Goal: Task Accomplishment & Management: Manage account settings

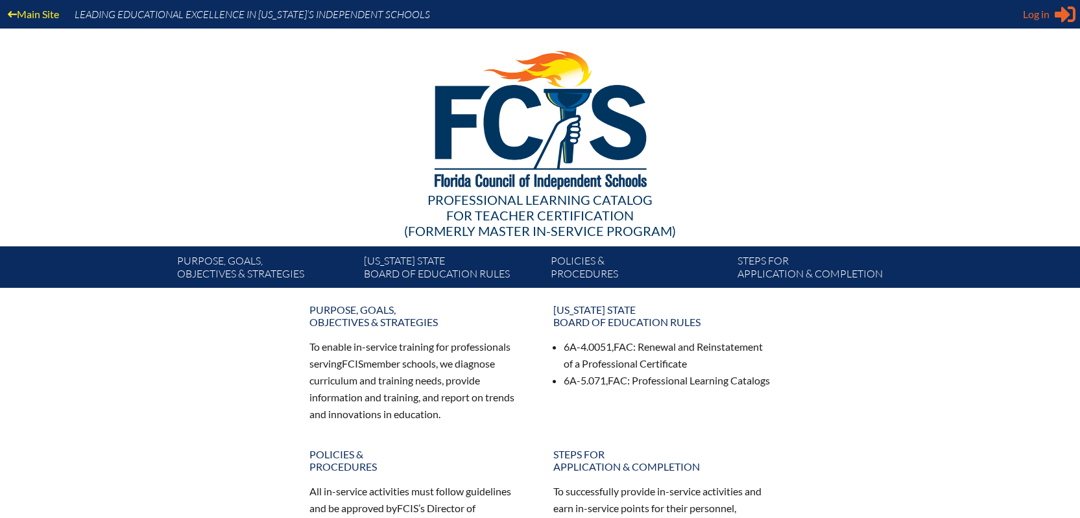
click at [1031, 14] on span "Log in" at bounding box center [1036, 14] width 27 height 16
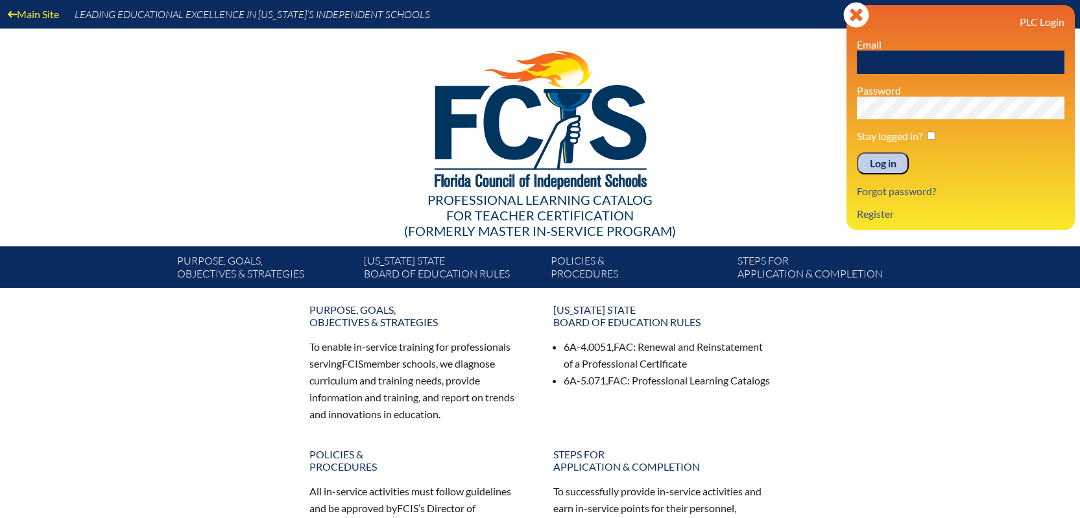
click at [879, 64] on input "text" at bounding box center [961, 62] width 208 height 23
type input "[EMAIL_ADDRESS][PERSON_NAME][DOMAIN_NAME]"
click at [857, 152] on input "Log in" at bounding box center [883, 163] width 52 height 22
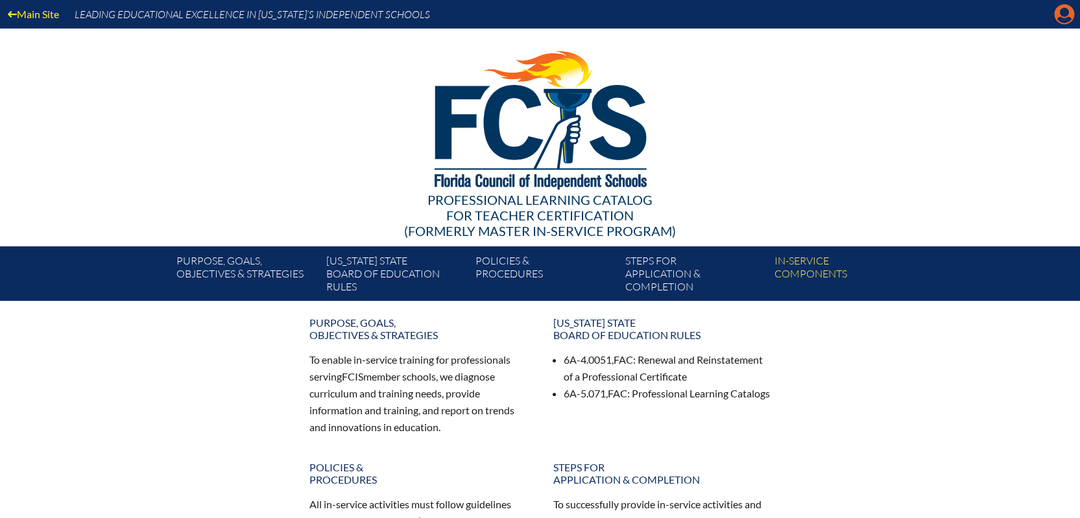
click at [1062, 14] on icon "Manage account" at bounding box center [1064, 14] width 21 height 21
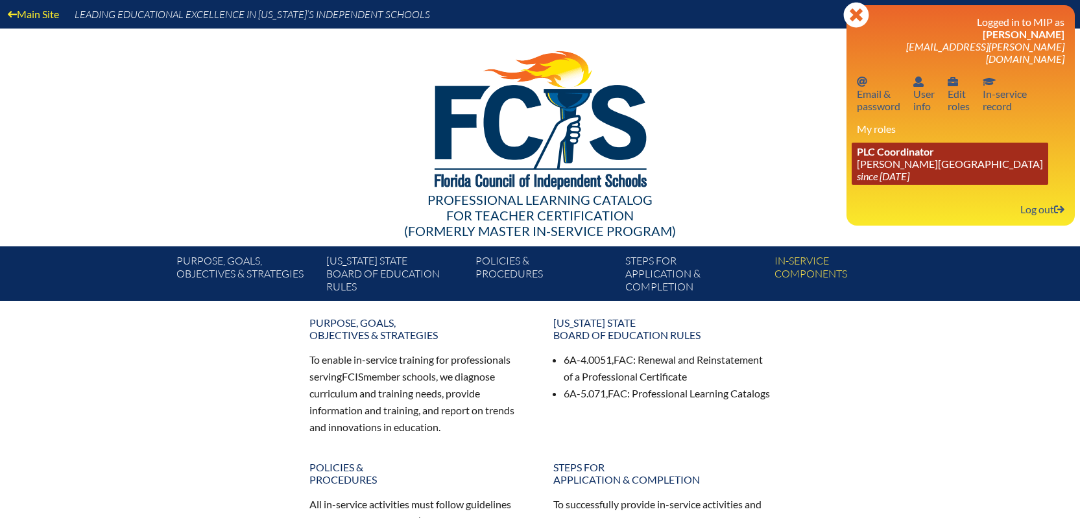
click at [909, 170] on icon "since [DATE]" at bounding box center [883, 176] width 53 height 12
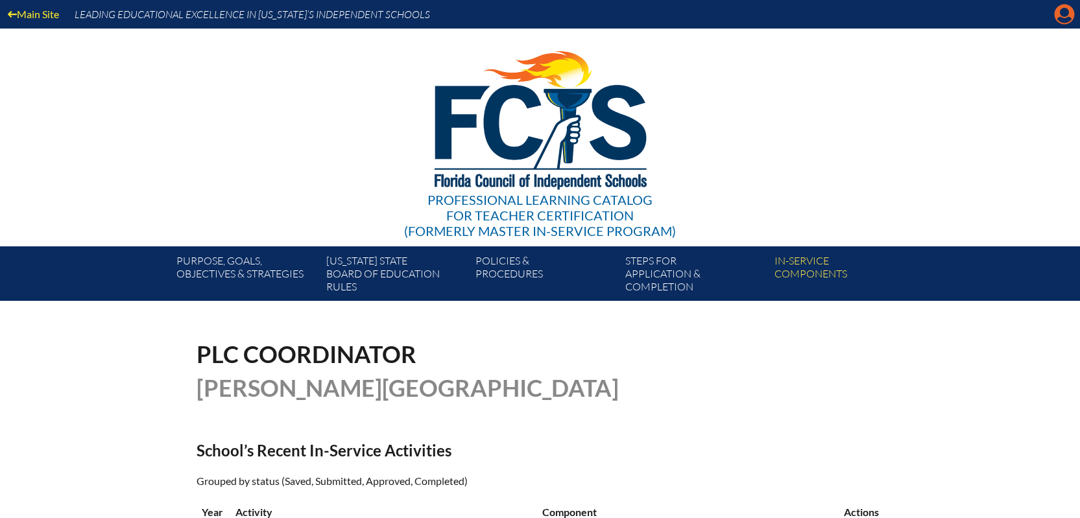
click at [1056, 8] on icon "Manage account" at bounding box center [1064, 14] width 21 height 21
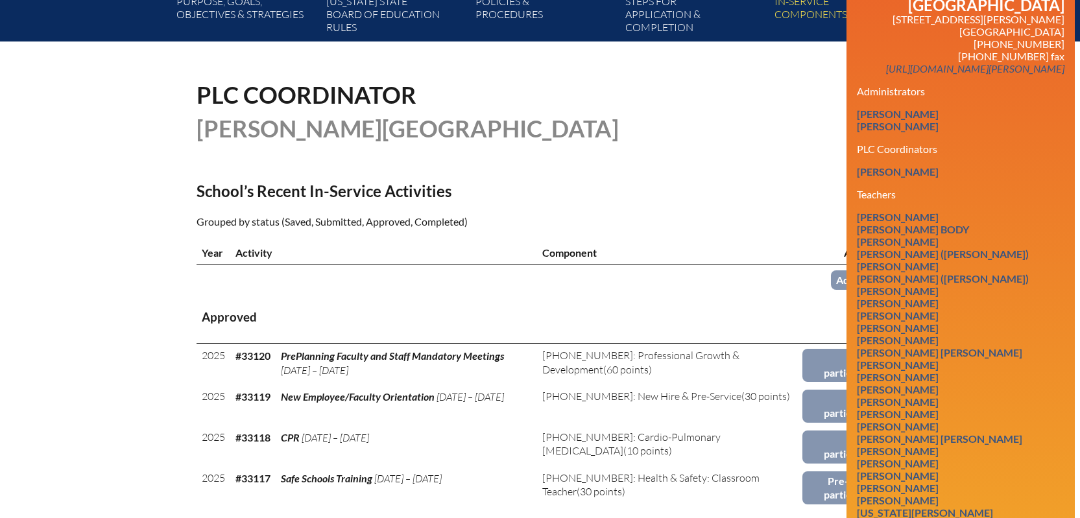
scroll to position [65, 0]
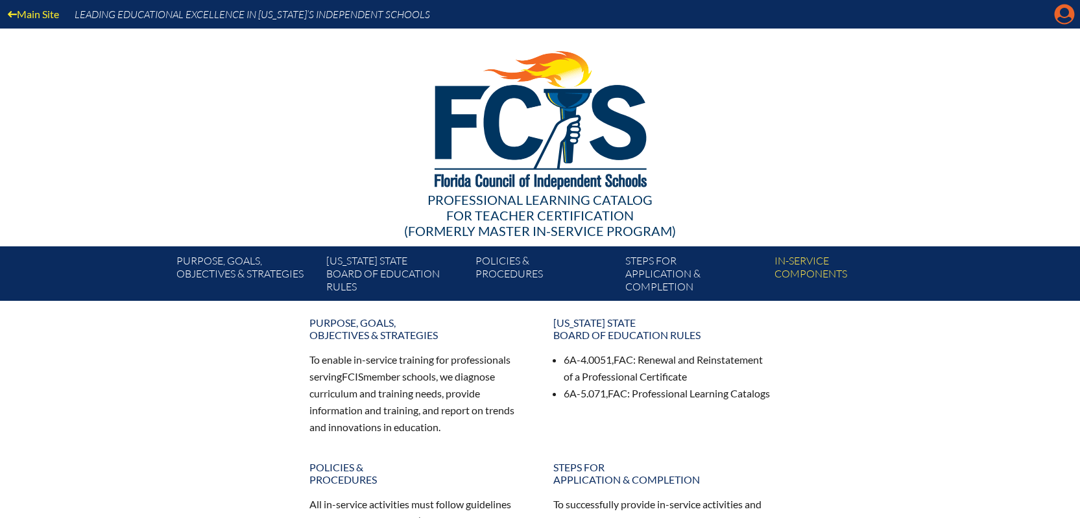
click at [1058, 14] on icon at bounding box center [1064, 15] width 20 height 20
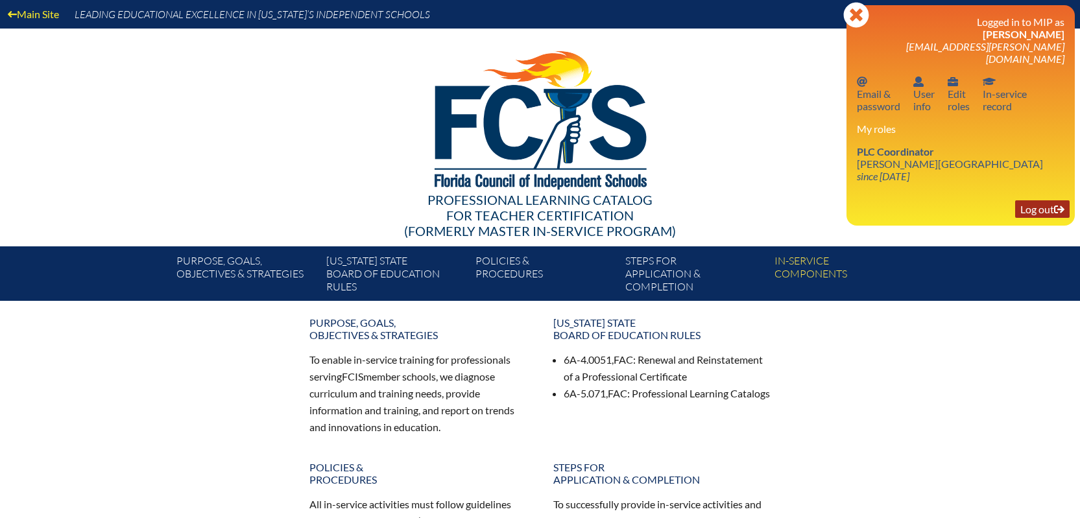
click at [1032, 200] on link "Log out Log out" at bounding box center [1042, 209] width 54 height 18
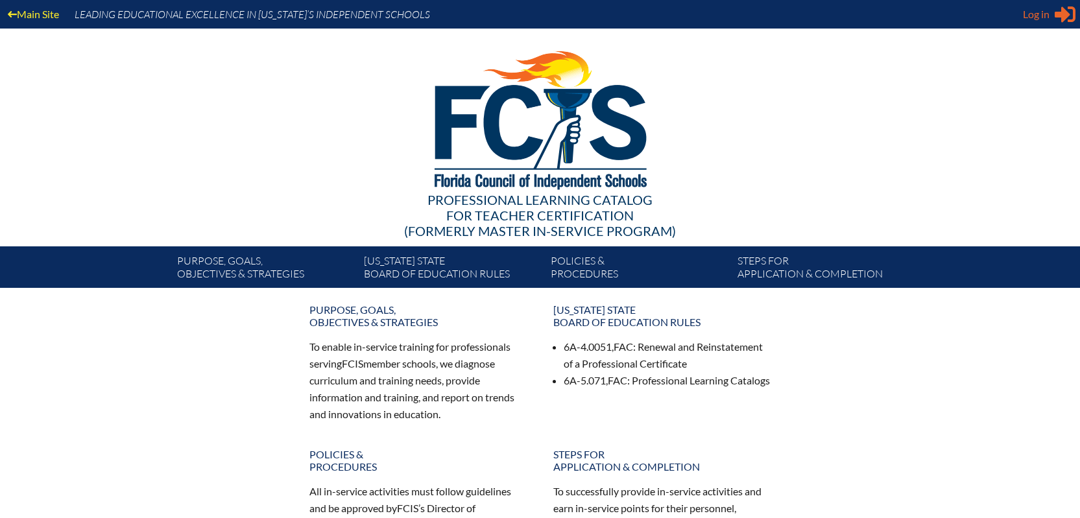
click at [1047, 10] on span "Log in" at bounding box center [1036, 14] width 27 height 16
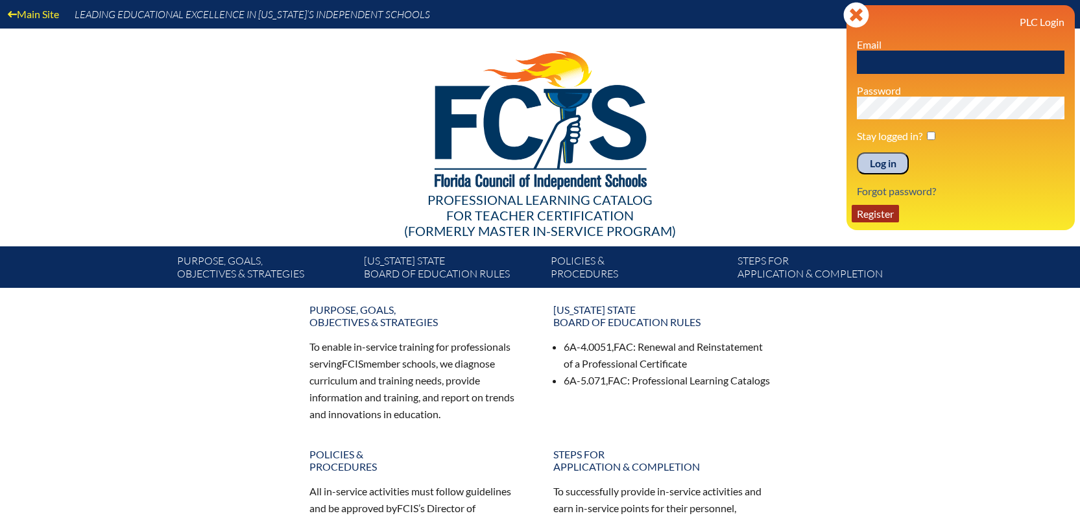
click at [875, 219] on link "Register" at bounding box center [874, 214] width 47 height 18
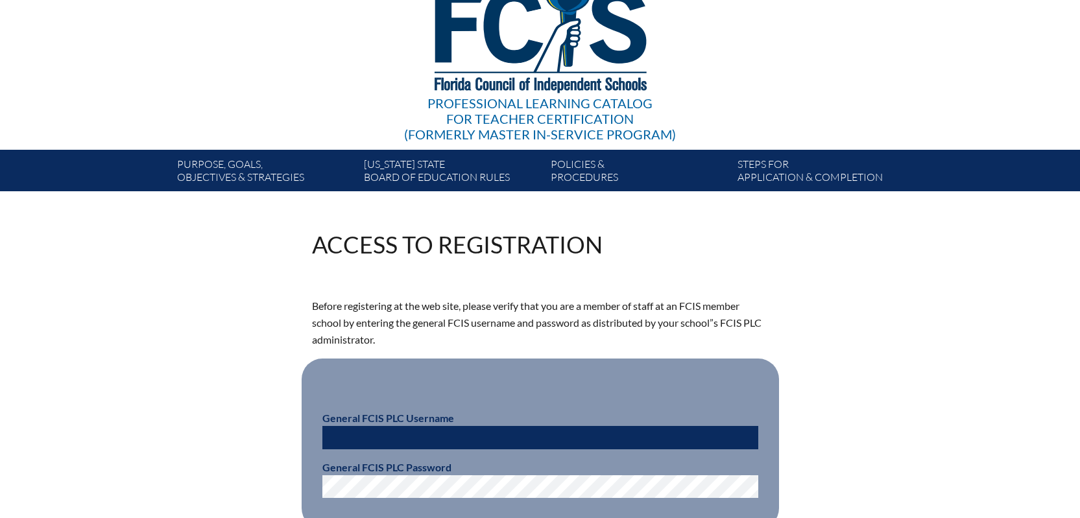
scroll to position [195, 0]
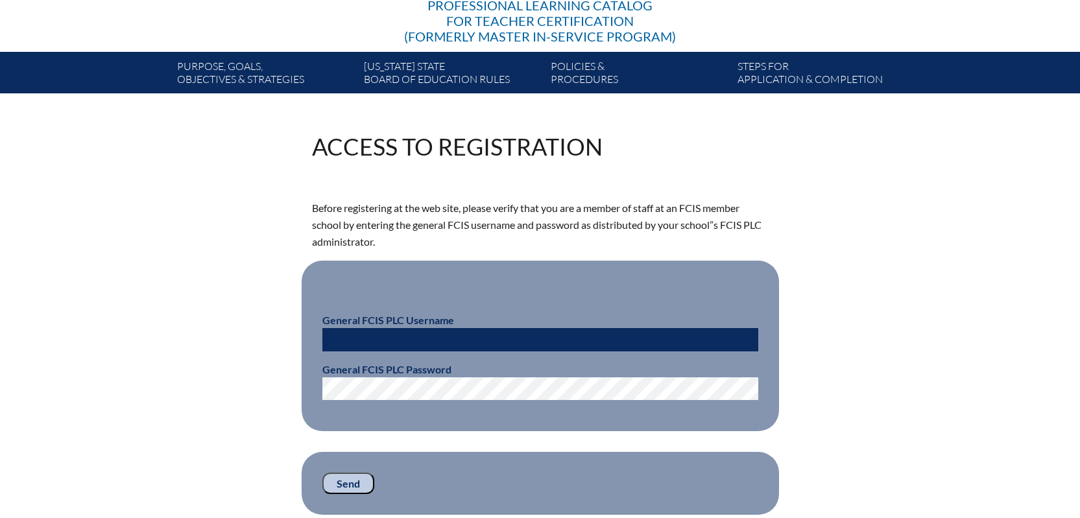
click at [335, 337] on input "text" at bounding box center [540, 339] width 436 height 23
type input "fcismember"
click at [347, 482] on input "Send" at bounding box center [348, 484] width 52 height 22
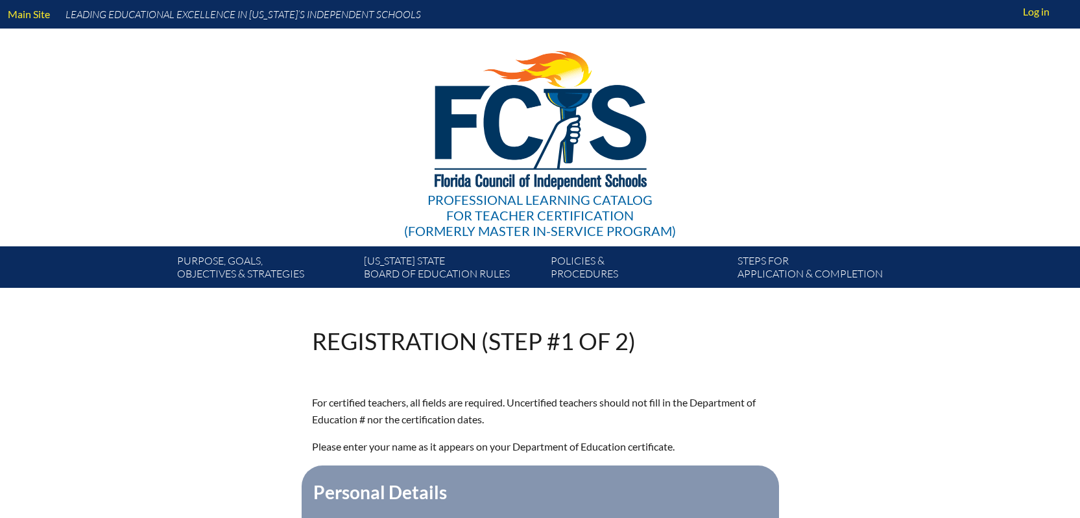
scroll to position [195, 0]
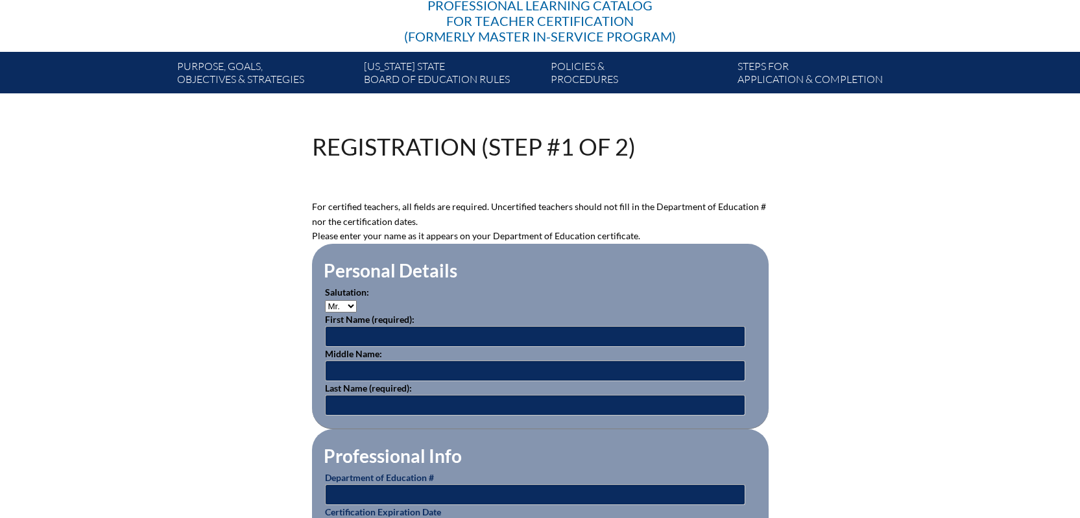
click at [346, 303] on select "Mr. Mrs. Ms. Dr. Rev." at bounding box center [341, 306] width 32 height 12
select select "Ms."
click at [325, 300] on select "Mr. Mrs. Ms. Dr. Rev." at bounding box center [341, 306] width 32 height 12
click at [355, 331] on input "text" at bounding box center [535, 336] width 420 height 21
type input "Sarah"
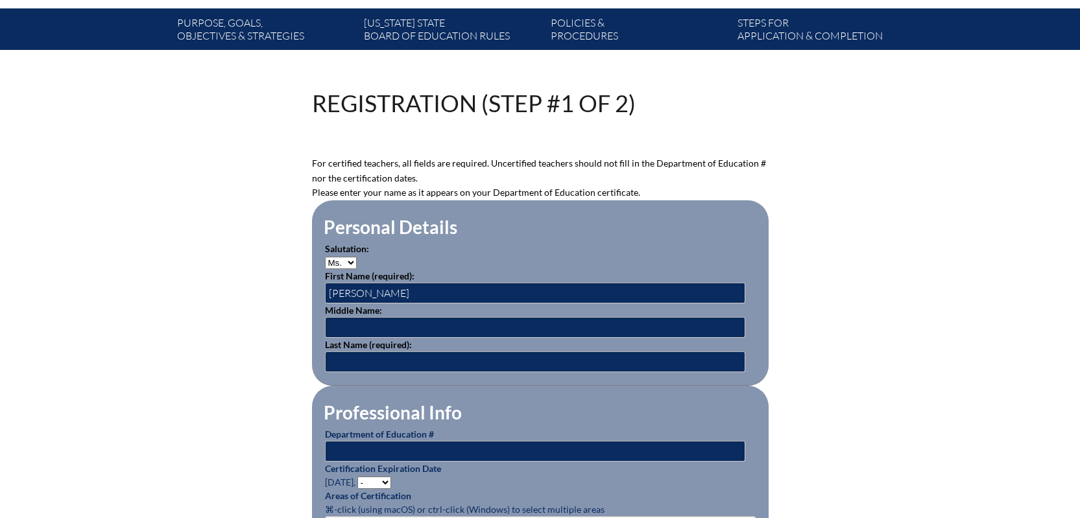
scroll to position [259, 0]
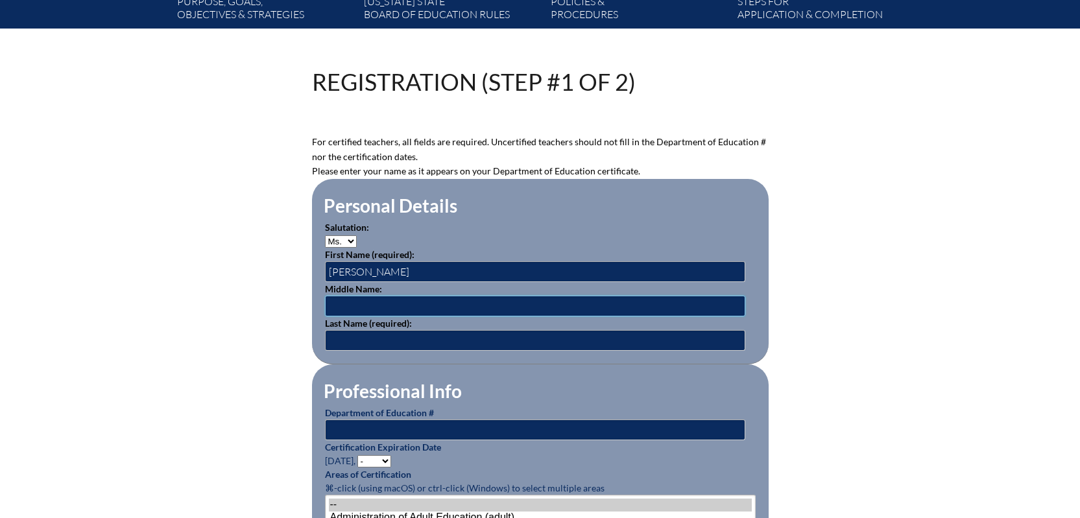
click at [347, 302] on input "text" at bounding box center [535, 306] width 420 height 21
type input "Lyons-Supcoe"
type input "Chagas"
click at [351, 420] on input "text" at bounding box center [535, 430] width 420 height 21
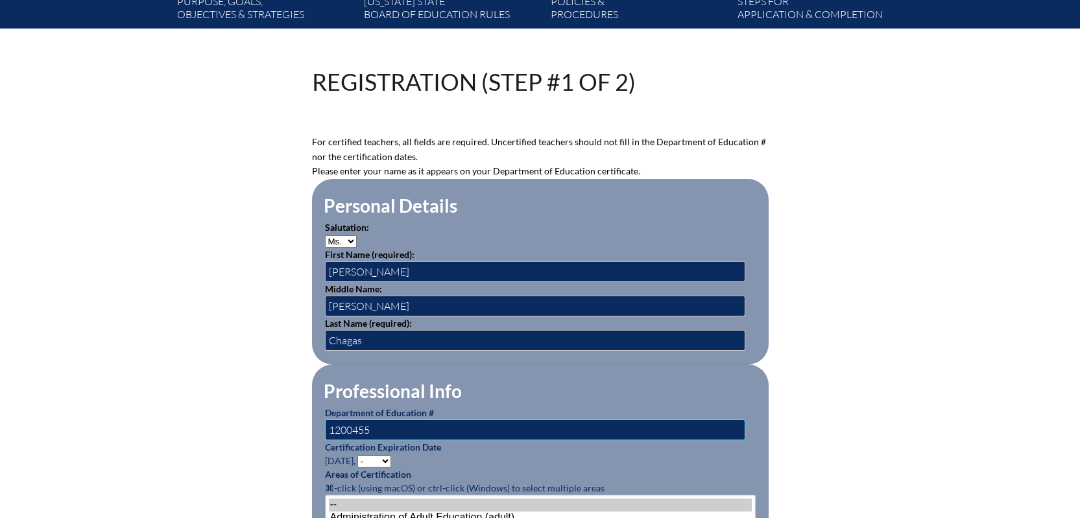
type input "1200455"
click at [389, 455] on select "- 2031 2030 2029 2028 2027 2026 2025 2024 2023 2022 2021 2020 2019 2018 2017 20…" at bounding box center [374, 461] width 34 height 12
click at [359, 455] on select "- 2031 2030 2029 2028 2027 2026 2025 2024 2023 2022 2021 2020 2019 2018 2017 20…" at bounding box center [374, 461] width 34 height 12
click at [383, 455] on select "- 2031 2030 2029 2028 2027 2026 2025 2024 2023 2022 2021 2020 2019 2018 2017 20…" at bounding box center [374, 461] width 34 height 12
select select "2027"
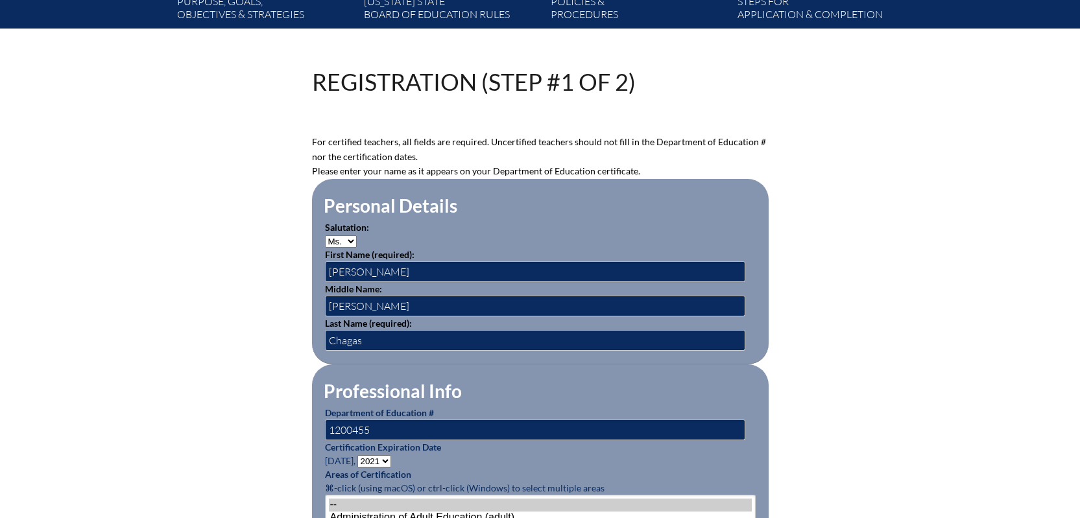
click at [359, 455] on select "- 2031 2030 2029 2028 2027 2026 2025 2024 2023 2022 2021 2020 2019 2018 2017 20…" at bounding box center [374, 461] width 34 height 12
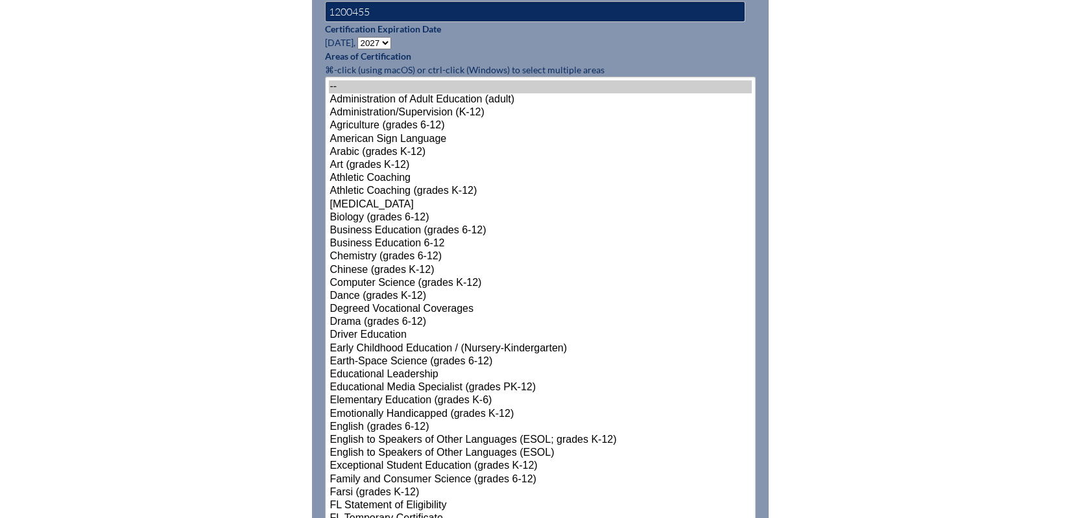
scroll to position [843, 0]
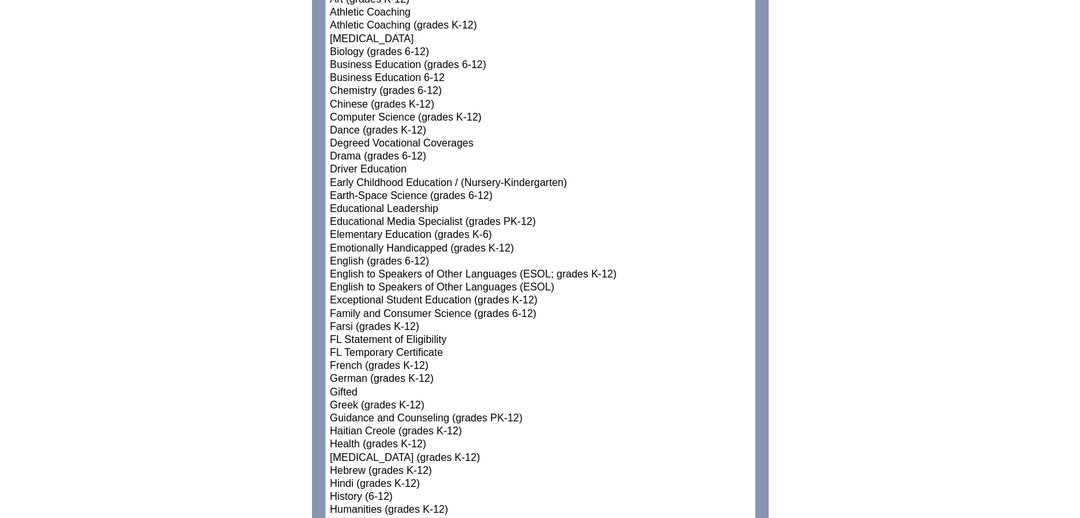
select select"]"] "15131"
click at [446, 229] on option "Elementary Education (grades K-6)" at bounding box center [540, 235] width 423 height 13
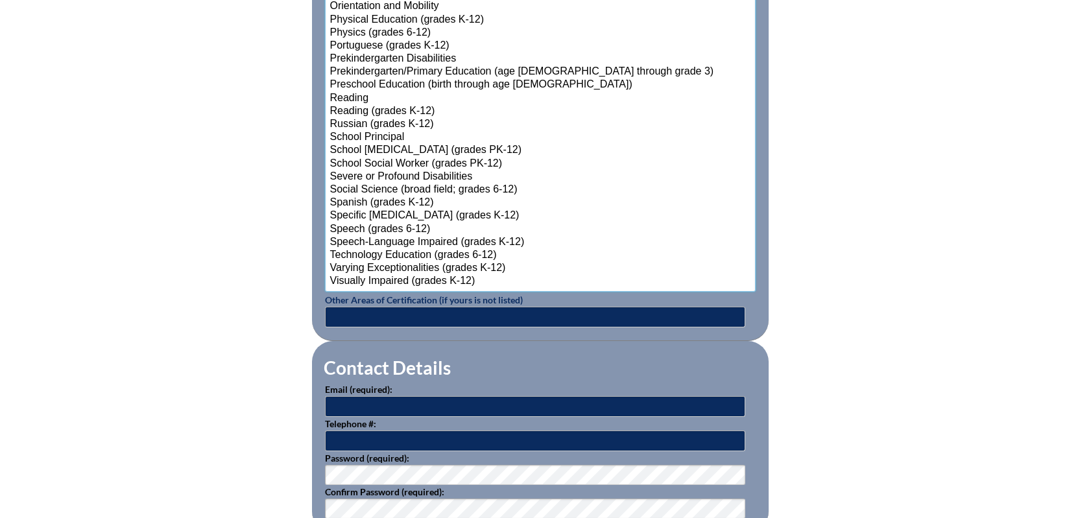
scroll to position [1816, 0]
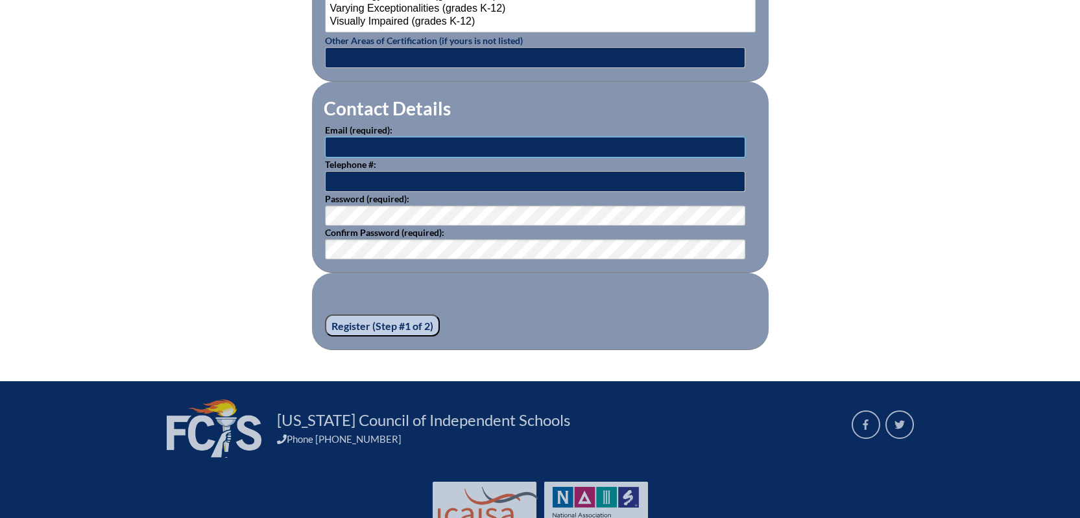
click at [351, 139] on input "text" at bounding box center [535, 147] width 420 height 21
type input "chagass@bolles.org"
click at [368, 320] on input "Register (Step #1 of 2)" at bounding box center [382, 326] width 115 height 22
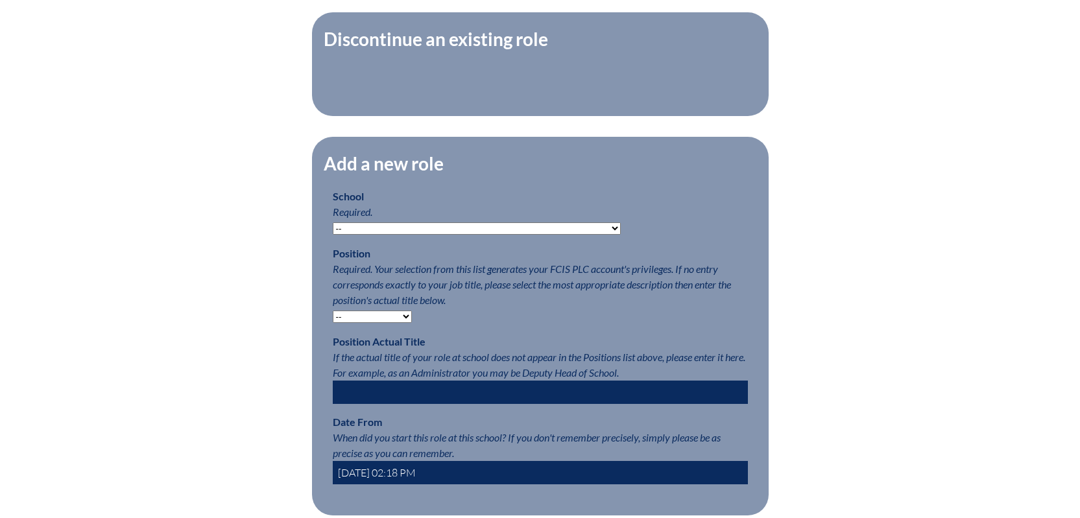
scroll to position [519, 0]
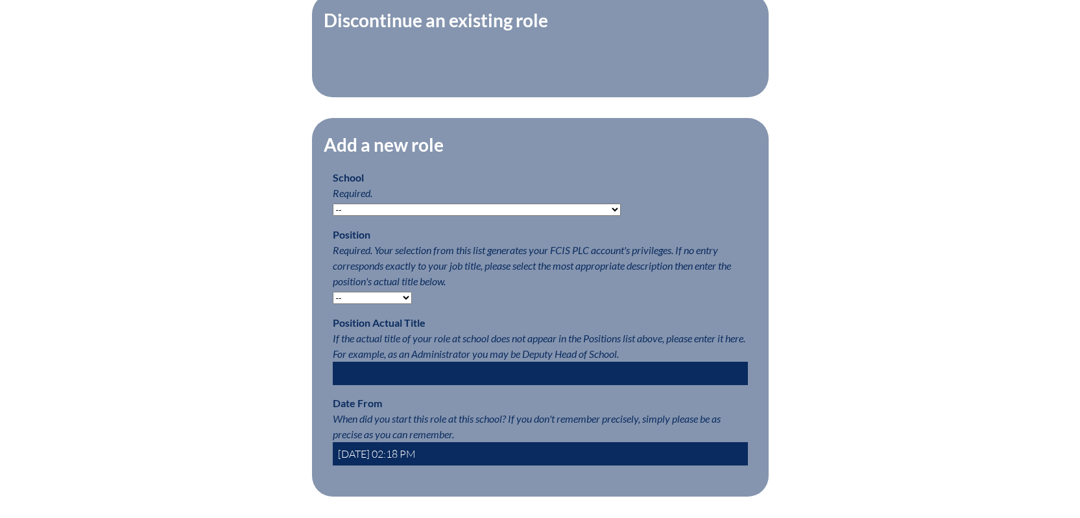
click at [383, 216] on select "-- Autism Inspired Academy Academy at Ocean Reef Academy at the Lakes Academy P…" at bounding box center [477, 210] width 288 height 12
select select "20264"
click at [333, 210] on select "-- Autism Inspired Academy Academy at Ocean Reef Academy at the Lakes Academy P…" at bounding box center [477, 210] width 288 height 12
click at [372, 304] on select "-- Teacher PLC Coordinator Head of School Administrator" at bounding box center [372, 298] width 79 height 12
select select "15563"
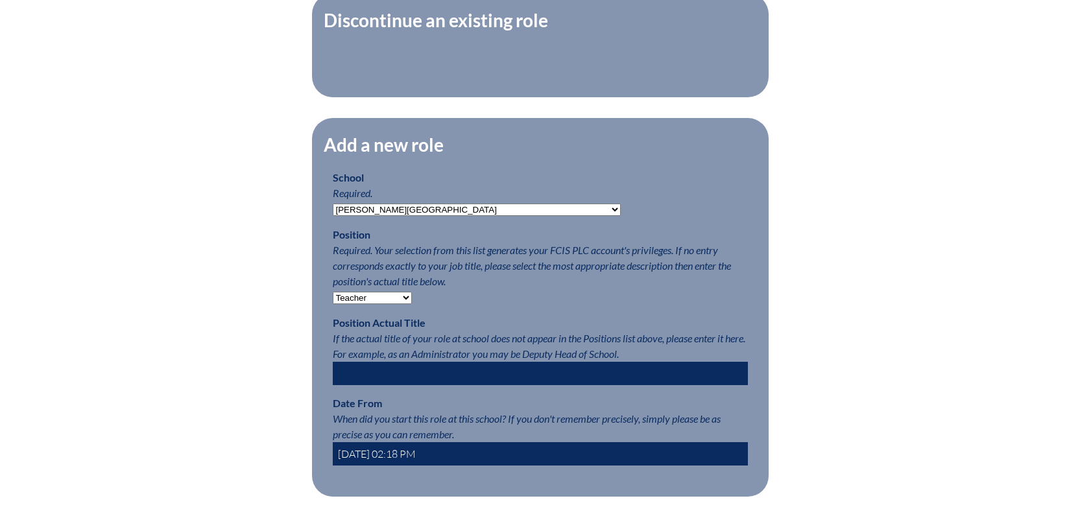
click at [333, 298] on select "-- Teacher PLC Coordinator Head of School Administrator" at bounding box center [372, 298] width 79 height 12
click at [365, 379] on input "text" at bounding box center [540, 373] width 415 height 23
type input "Learning Support Teacher"
click at [381, 460] on input "2025-08-26 02:18 PM" at bounding box center [540, 453] width 415 height 23
type input "2025-08-01 02:18 PM"
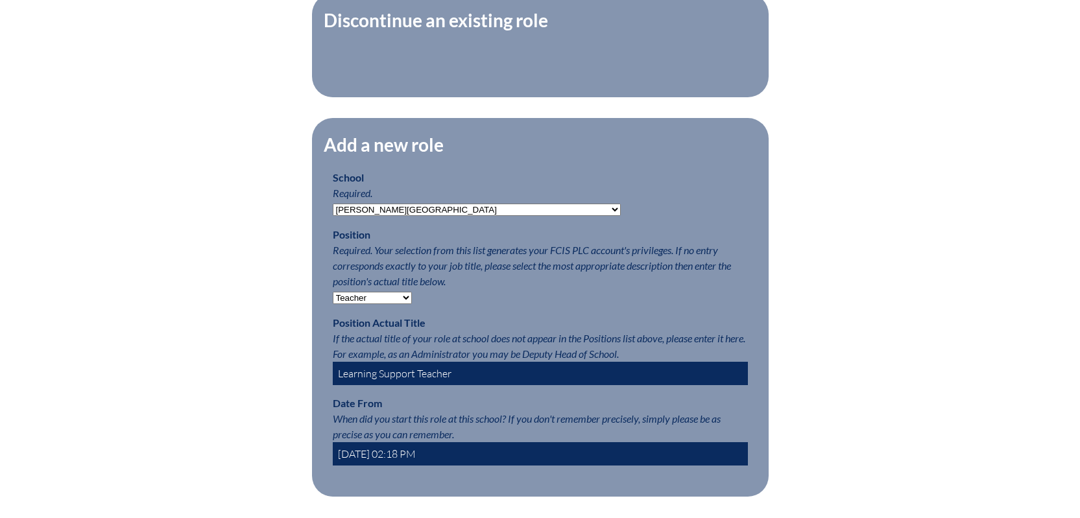
click at [869, 379] on div "Registration (Step #2 of 2): Add Roles Please complete your registration by add…" at bounding box center [540, 225] width 729 height 802
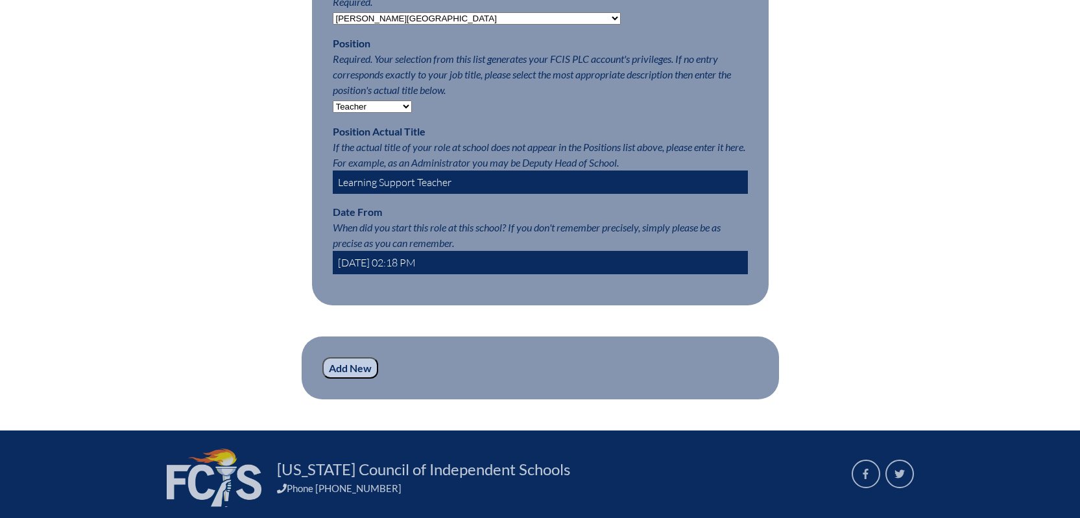
scroll to position [713, 0]
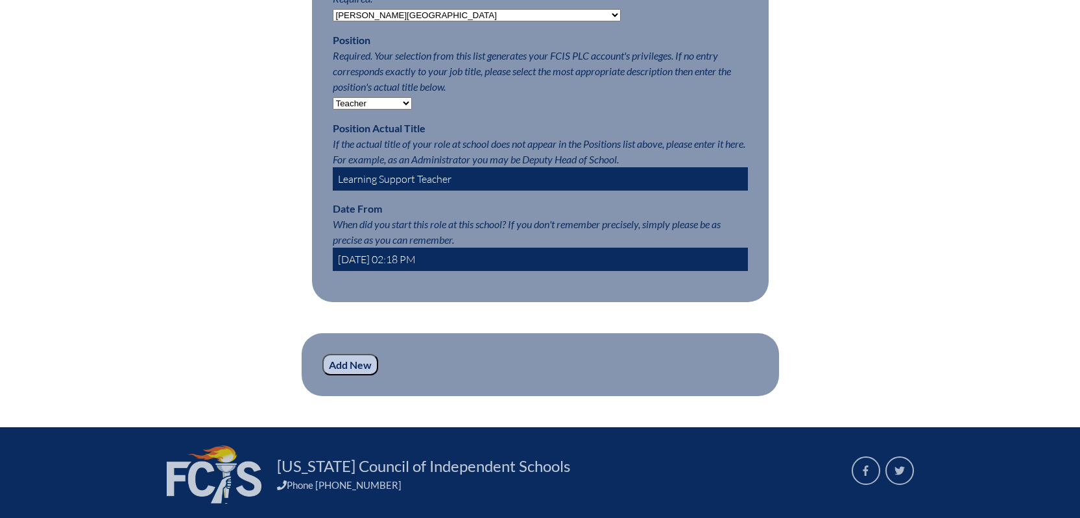
click at [340, 376] on input "Add New" at bounding box center [350, 365] width 56 height 22
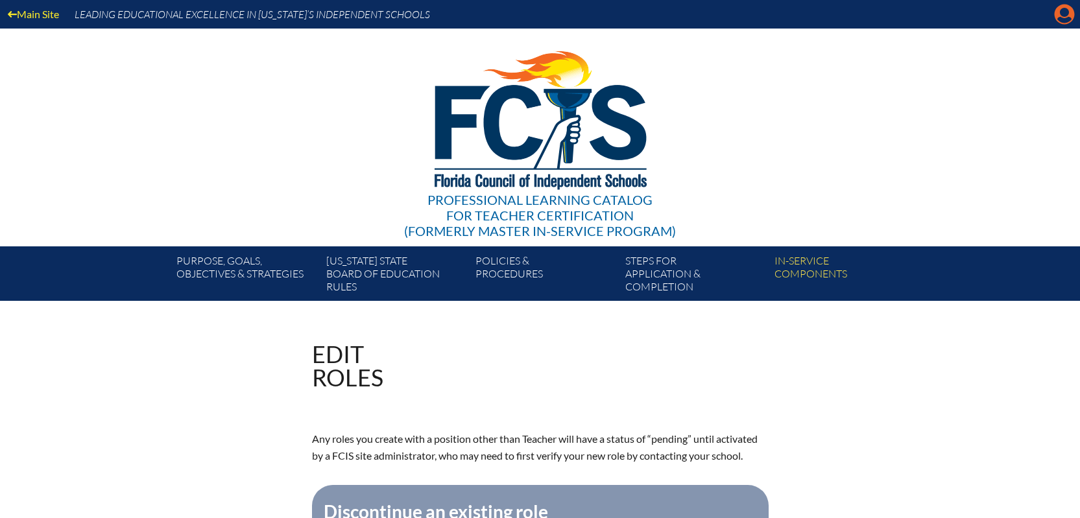
click at [1061, 13] on icon "Manage account" at bounding box center [1064, 14] width 21 height 21
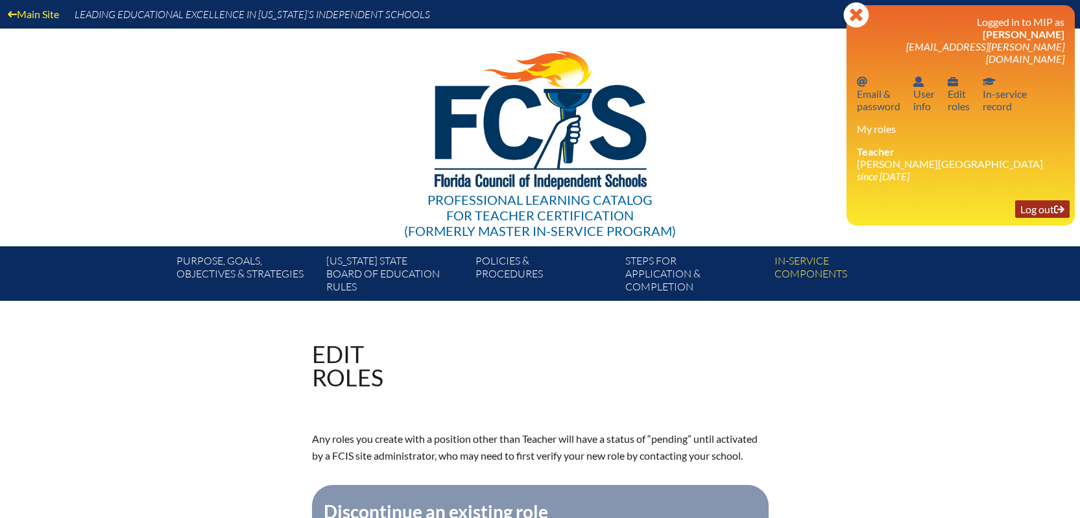
click at [1033, 200] on link "Log out Log out" at bounding box center [1042, 209] width 54 height 18
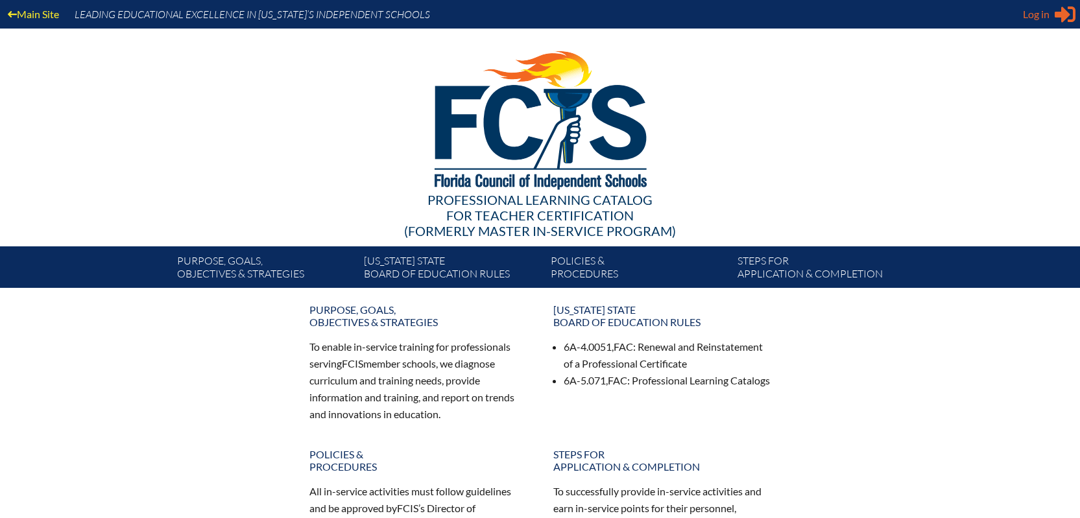
click at [1027, 12] on span "Log in" at bounding box center [1036, 14] width 27 height 16
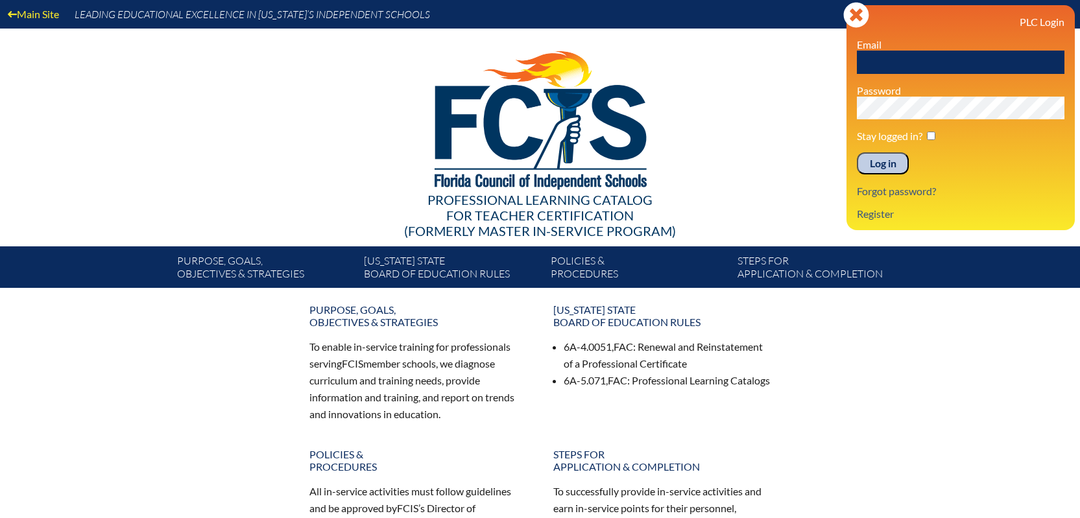
click at [892, 60] on input "text" at bounding box center [961, 62] width 208 height 23
type input "[EMAIL_ADDRESS][PERSON_NAME][DOMAIN_NAME]"
click at [857, 152] on input "Log in" at bounding box center [883, 163] width 52 height 22
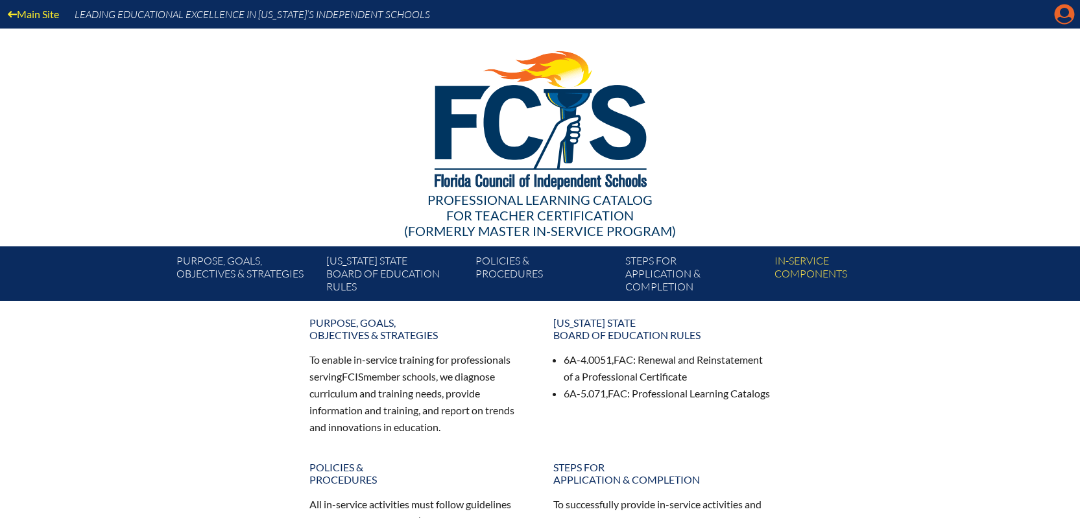
click at [1058, 8] on icon at bounding box center [1064, 15] width 20 height 20
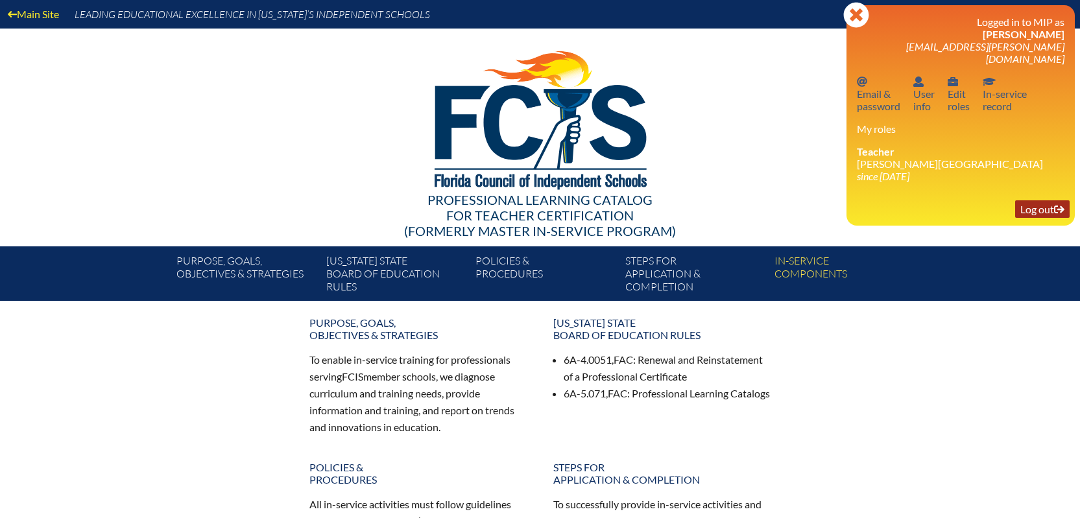
click at [1043, 200] on link "Log out Log out" at bounding box center [1042, 209] width 54 height 18
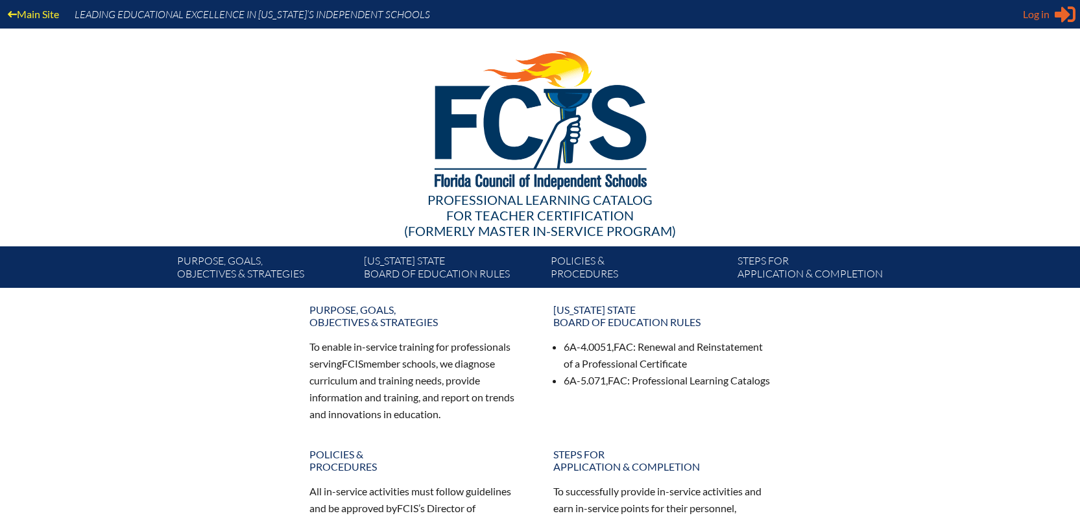
click at [1044, 7] on span "Log in" at bounding box center [1036, 14] width 27 height 16
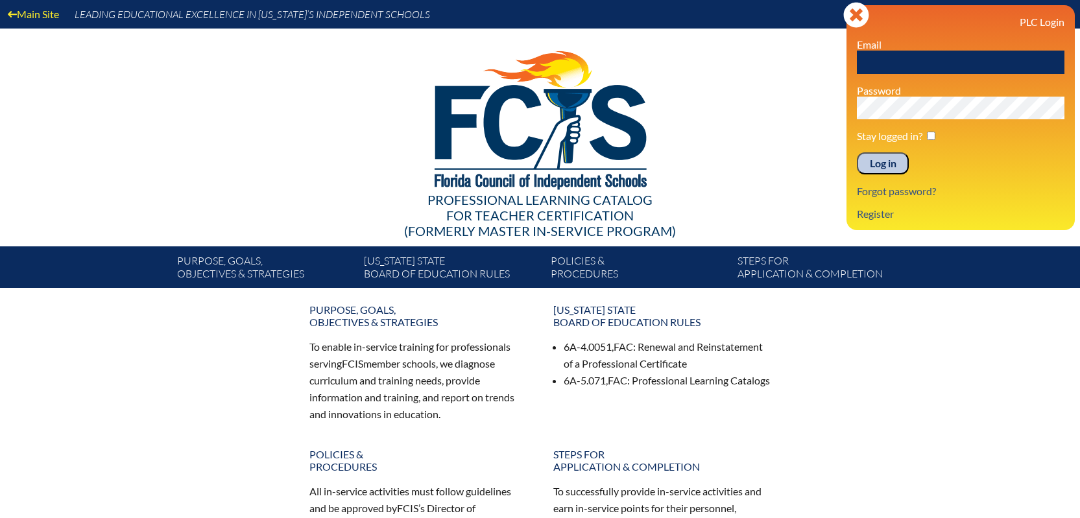
click at [860, 61] on input "text" at bounding box center [961, 62] width 208 height 23
type input "[EMAIL_ADDRESS][PERSON_NAME][DOMAIN_NAME]"
click at [857, 152] on input "Log in" at bounding box center [883, 163] width 52 height 22
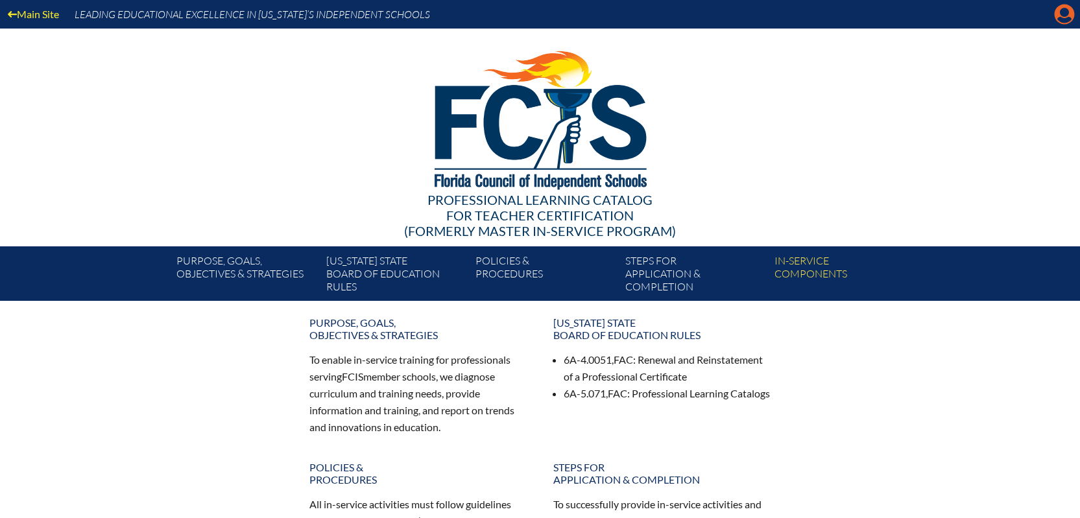
click at [1057, 14] on icon at bounding box center [1064, 15] width 20 height 20
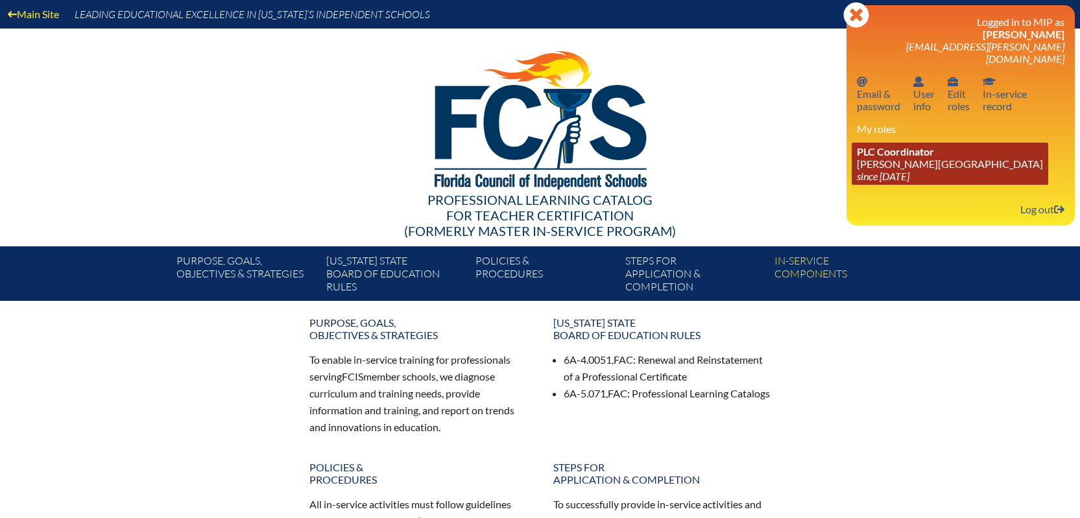
click at [910, 150] on link "PLC Coordinator [PERSON_NAME][GEOGRAPHIC_DATA] since [DATE]" at bounding box center [949, 164] width 196 height 42
click at [890, 152] on link "PLC Coordinator [PERSON_NAME][GEOGRAPHIC_DATA] since [DATE]" at bounding box center [949, 164] width 196 height 42
click at [894, 151] on link "PLC Coordinator Bolles School since 2017 Feb 26" at bounding box center [949, 164] width 196 height 42
click at [890, 152] on link "PLC Coordinator Bolles School since 2017 Feb 26" at bounding box center [949, 164] width 196 height 42
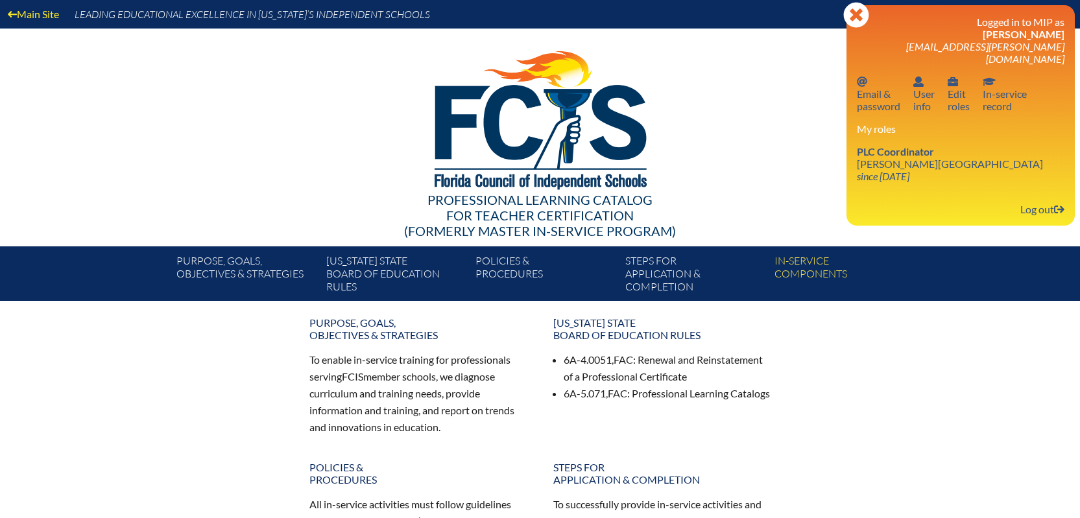
click at [734, 100] on div at bounding box center [540, 118] width 747 height 179
click at [985, 407] on div "Purpose, goals, objectives & strategies To enable in-service training for profe…" at bounding box center [540, 467] width 1080 height 313
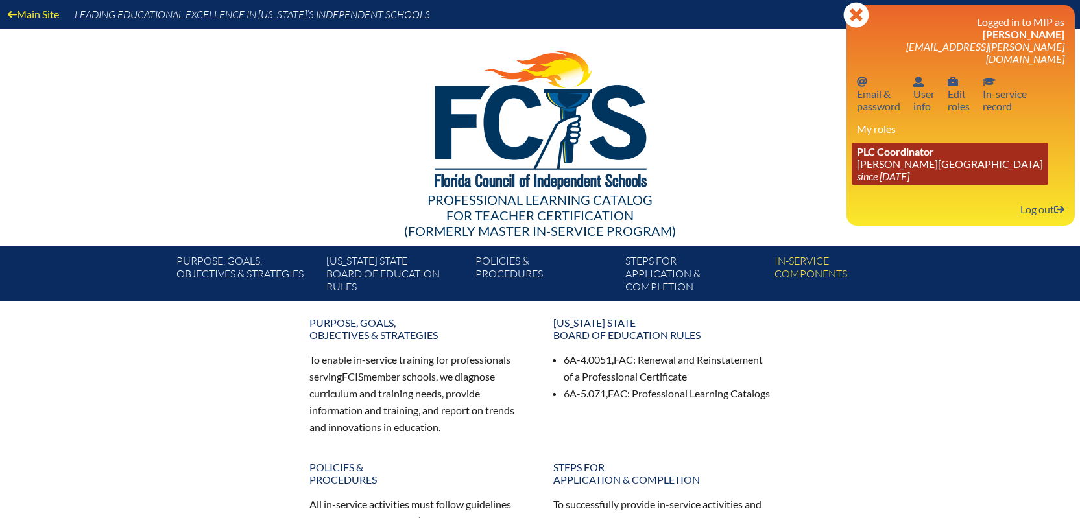
click at [874, 145] on span "PLC Coordinator" at bounding box center [895, 151] width 77 height 12
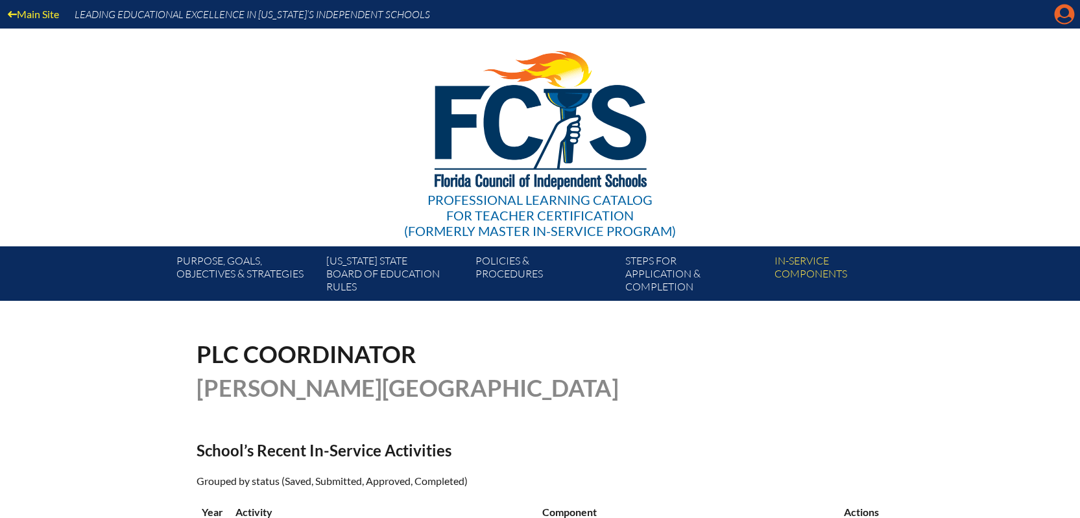
click at [1056, 18] on icon at bounding box center [1064, 15] width 20 height 20
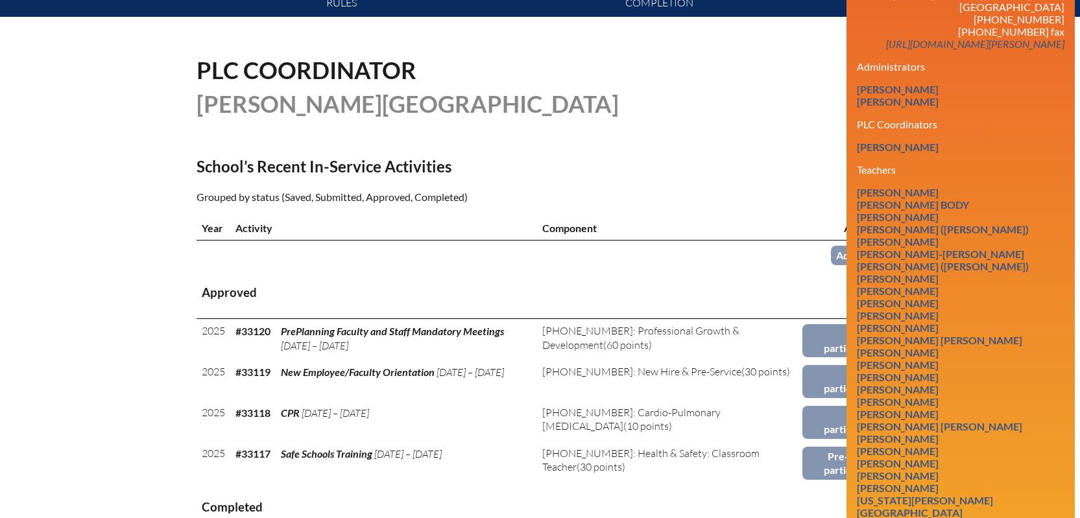
scroll to position [324, 0]
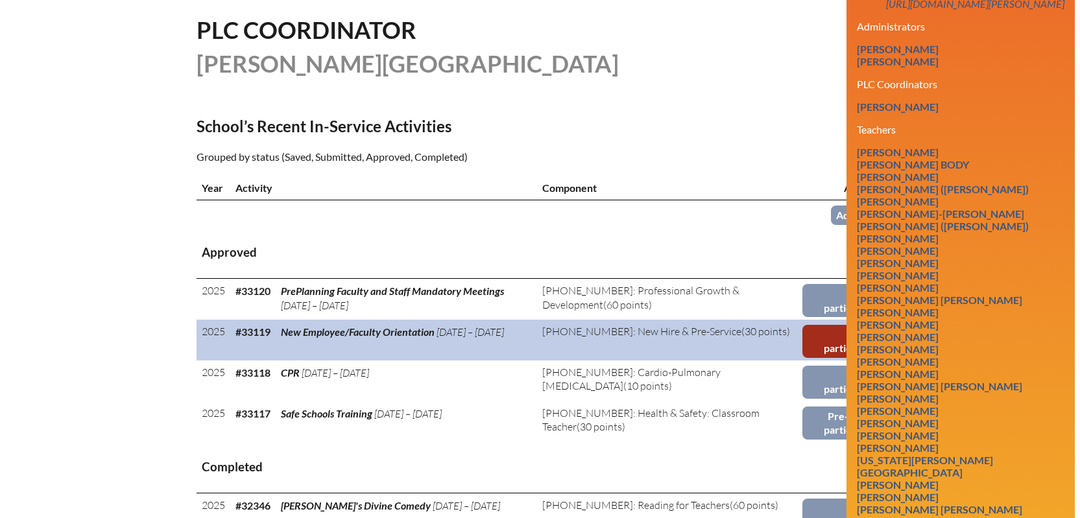
click at [820, 342] on link "Report participants" at bounding box center [842, 341] width 81 height 33
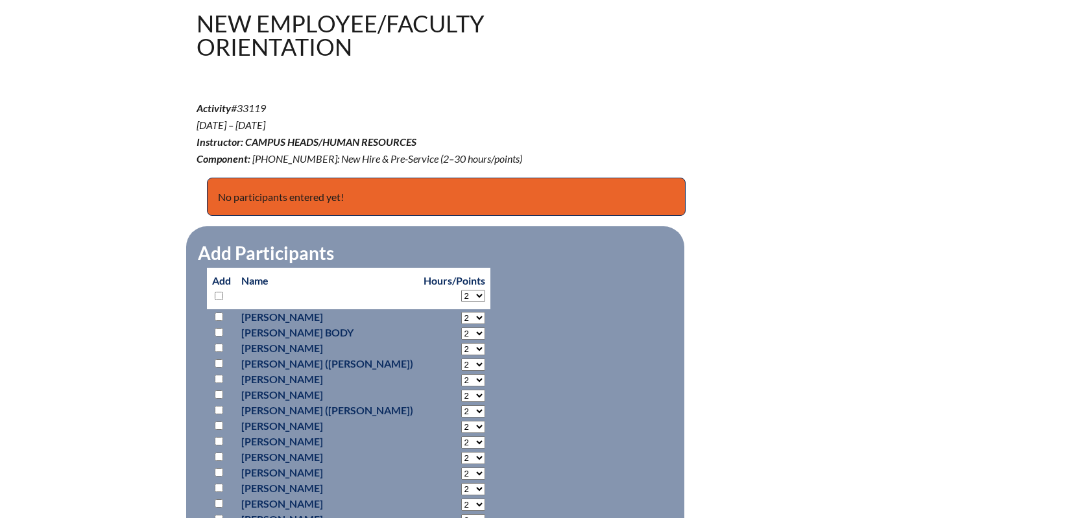
scroll to position [389, 0]
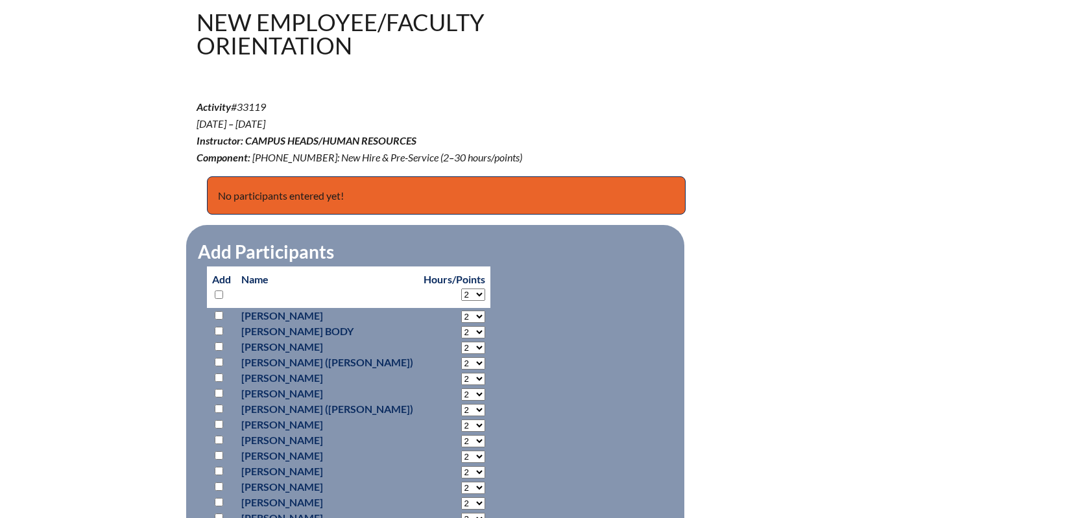
click at [217, 389] on input "checkbox" at bounding box center [219, 393] width 8 height 8
checkbox input "true"
click at [461, 292] on select "2 3 4 5 6 7 8 9 10 11 12 13 14 15 16 17 18 19 20 21 22 23 24 25 26 27 28 29 30" at bounding box center [473, 295] width 24 height 12
select select "13"
click at [461, 289] on select "2 3 4 5 6 7 8 9 10 11 12 13 14 15 16 17 18 19 20 21 22 23 24 25 26 27 28 29 30" at bounding box center [473, 295] width 24 height 12
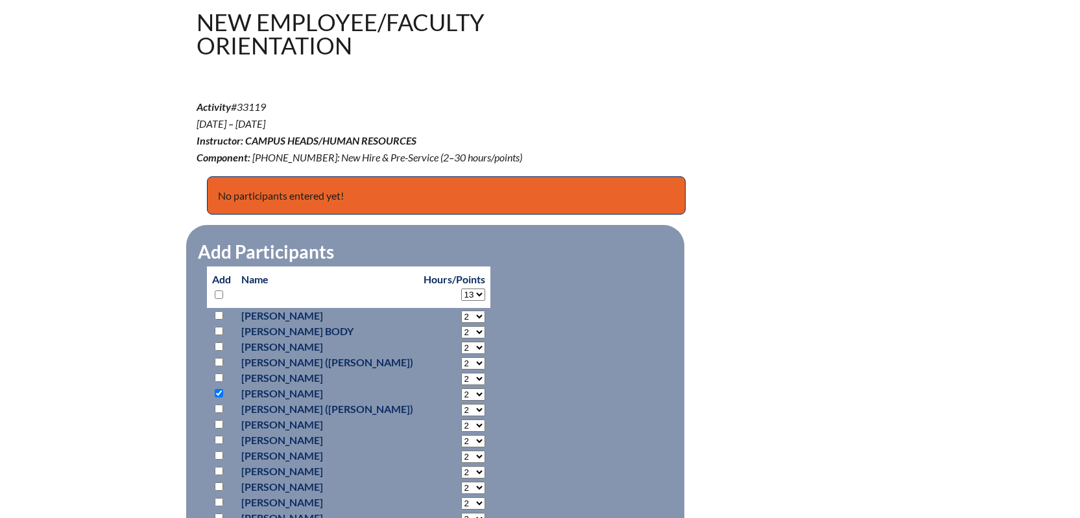
select select "13"
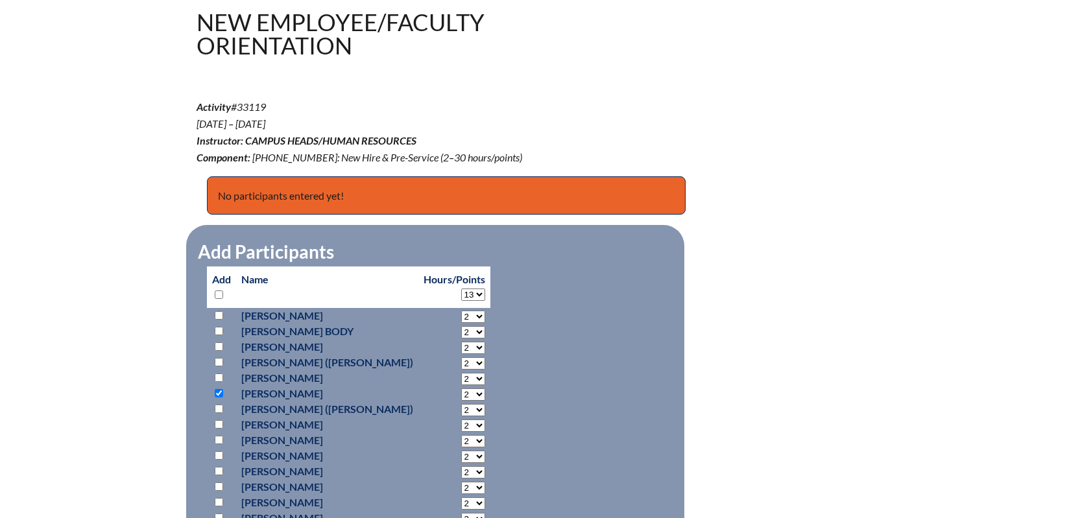
select select "13"
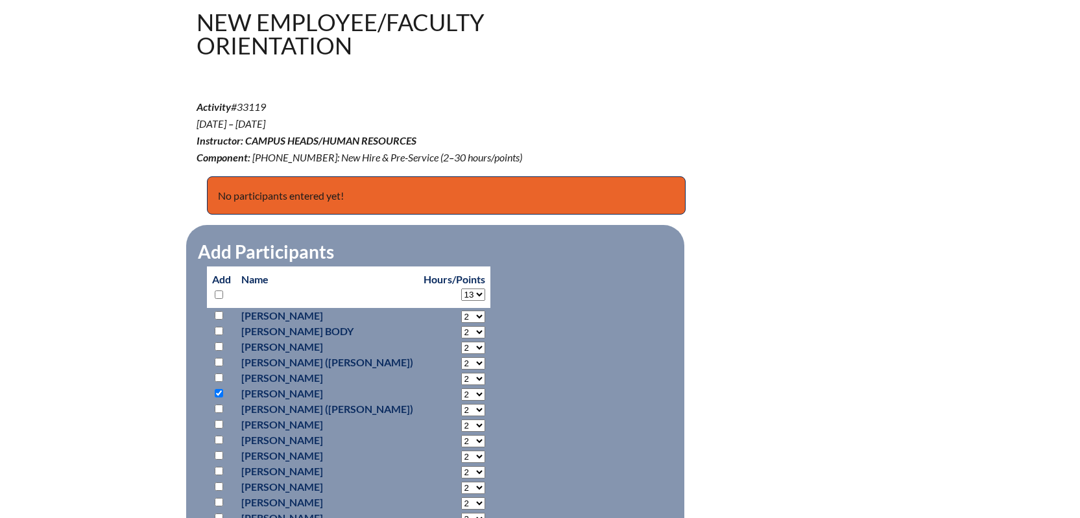
select select "13"
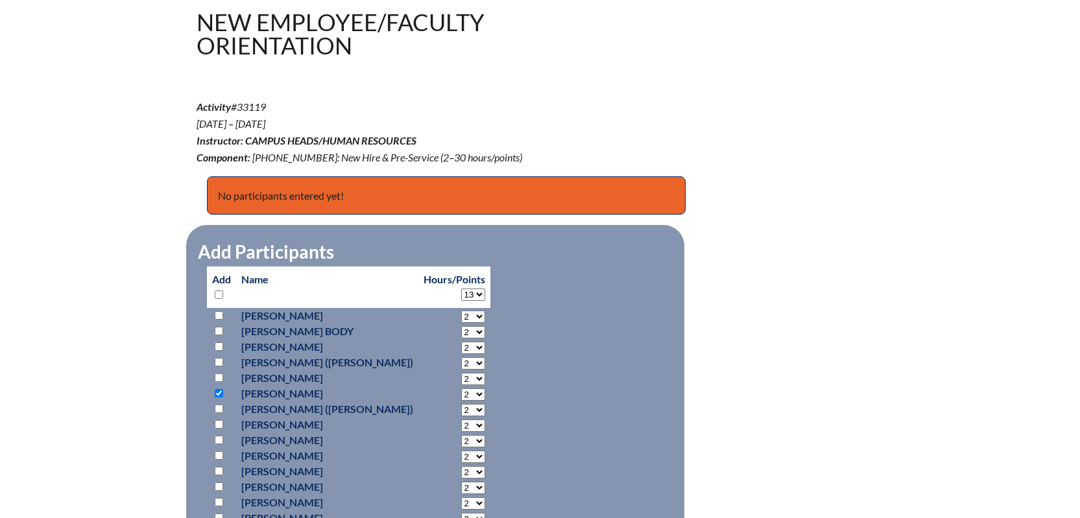
select select "13"
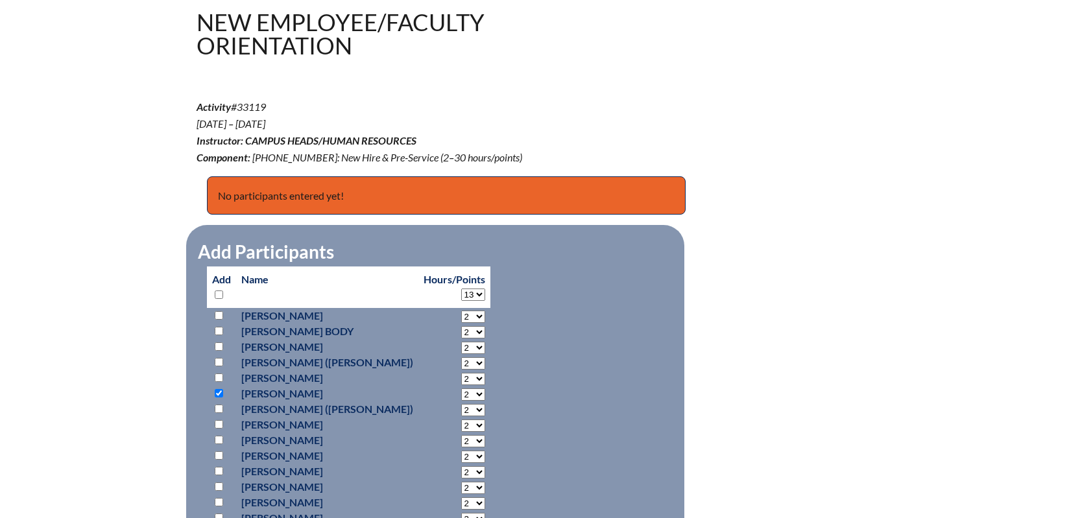
select select "13"
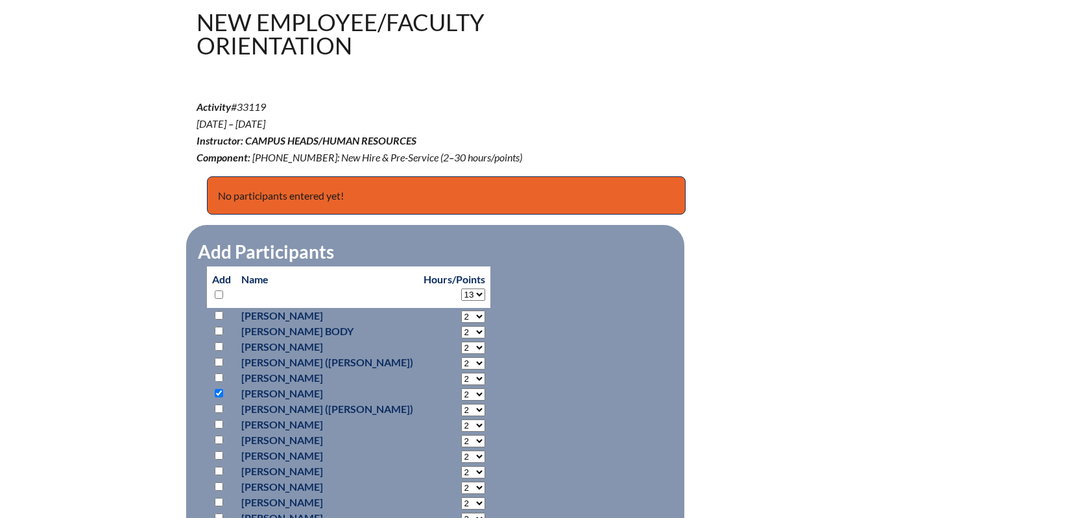
select select "13"
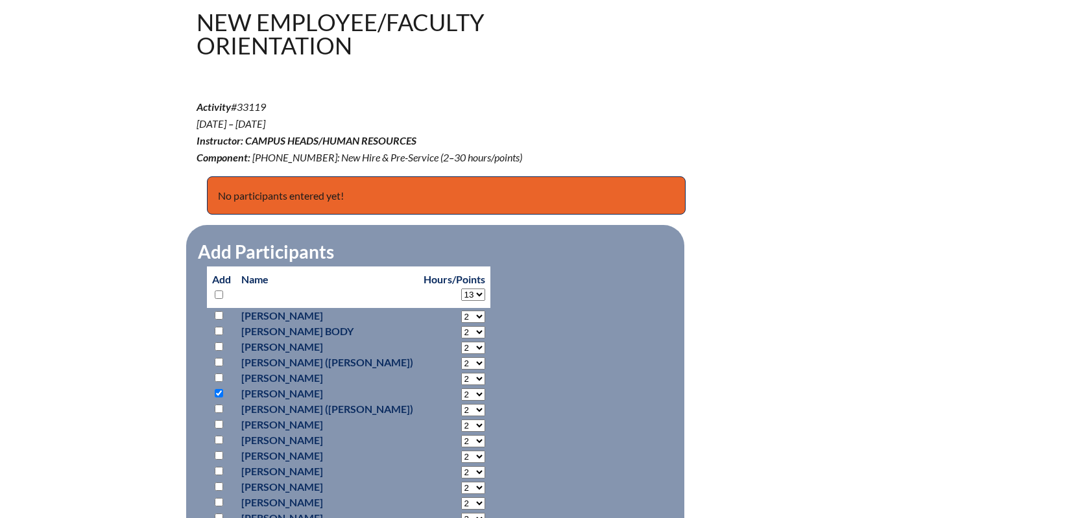
select select "13"
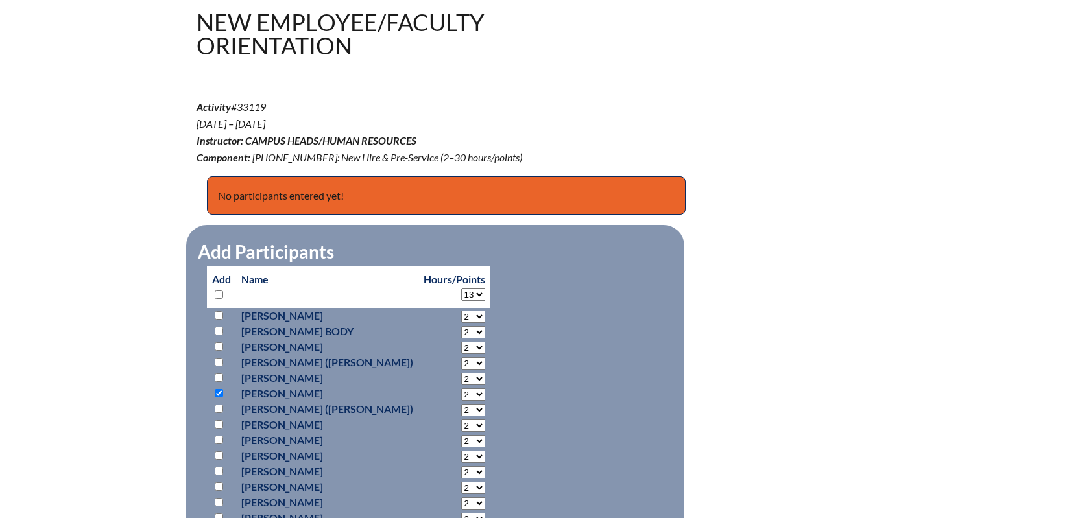
select select "13"
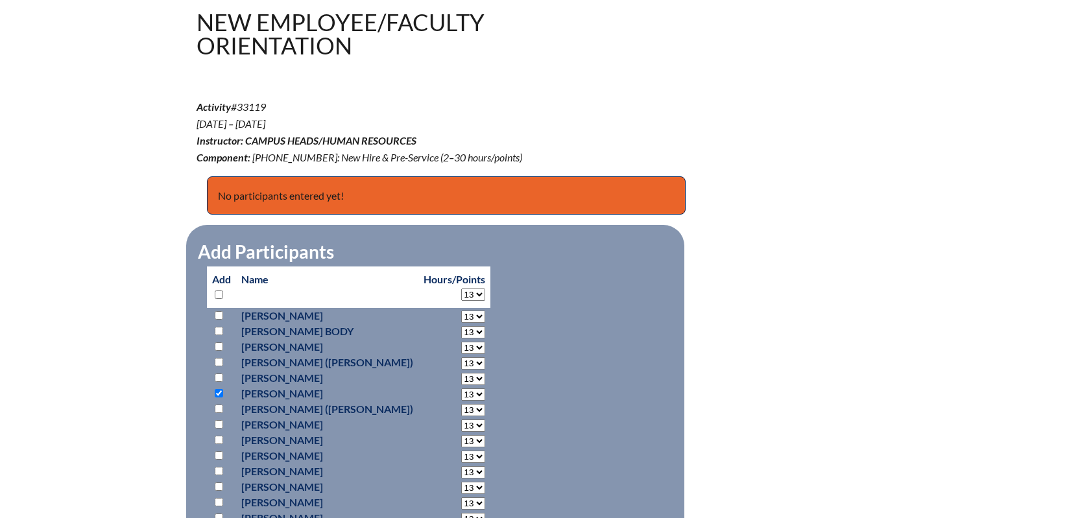
select select "13"
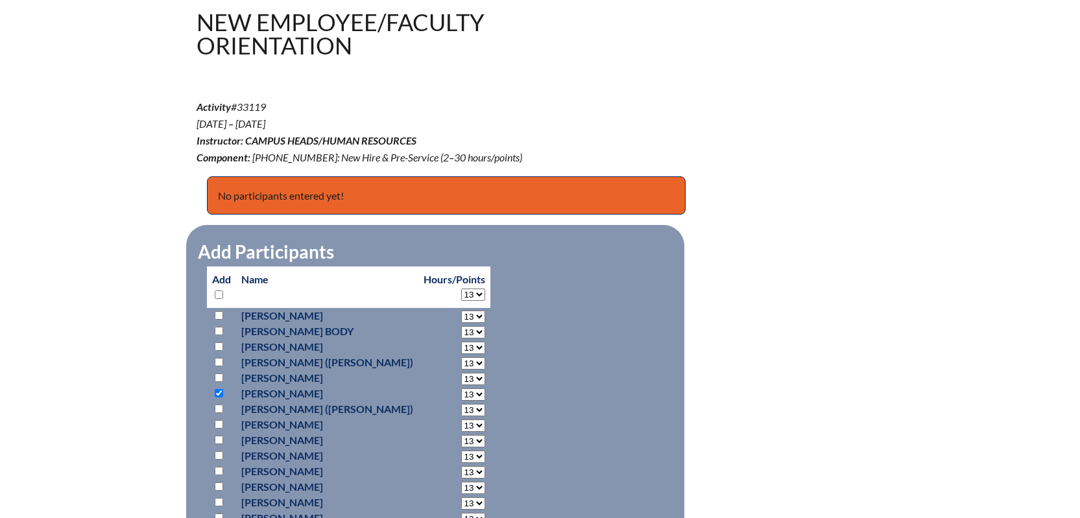
select select "13"
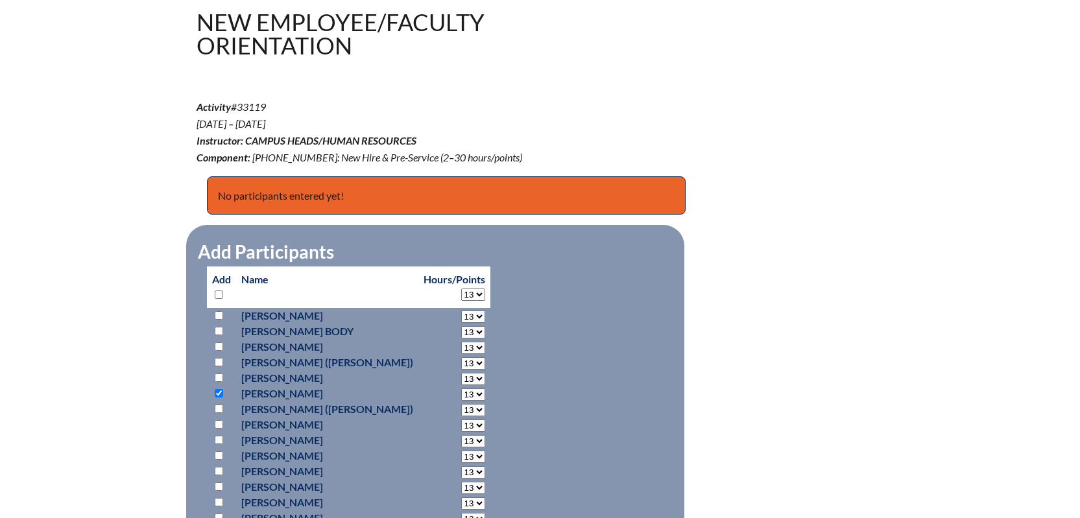
select select "13"
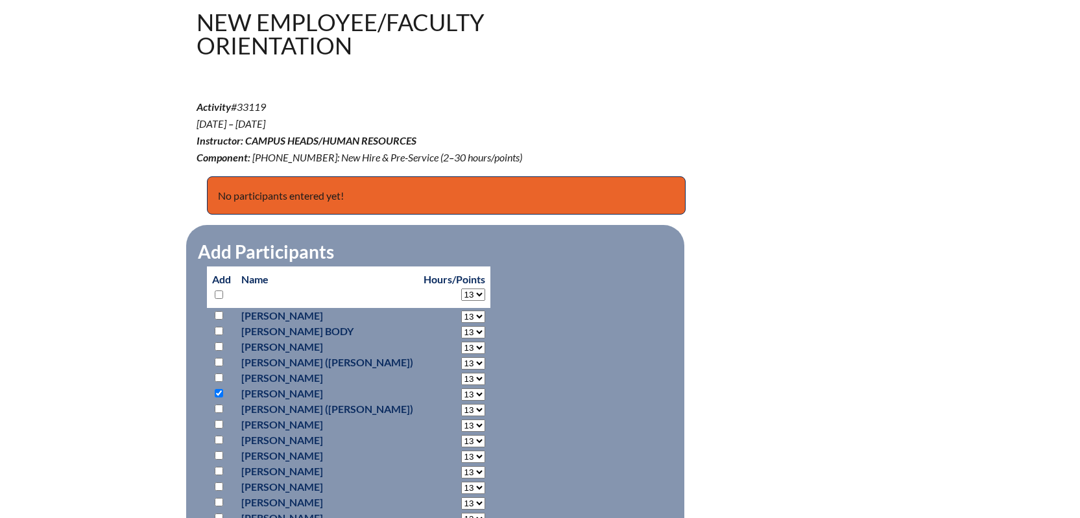
select select "13"
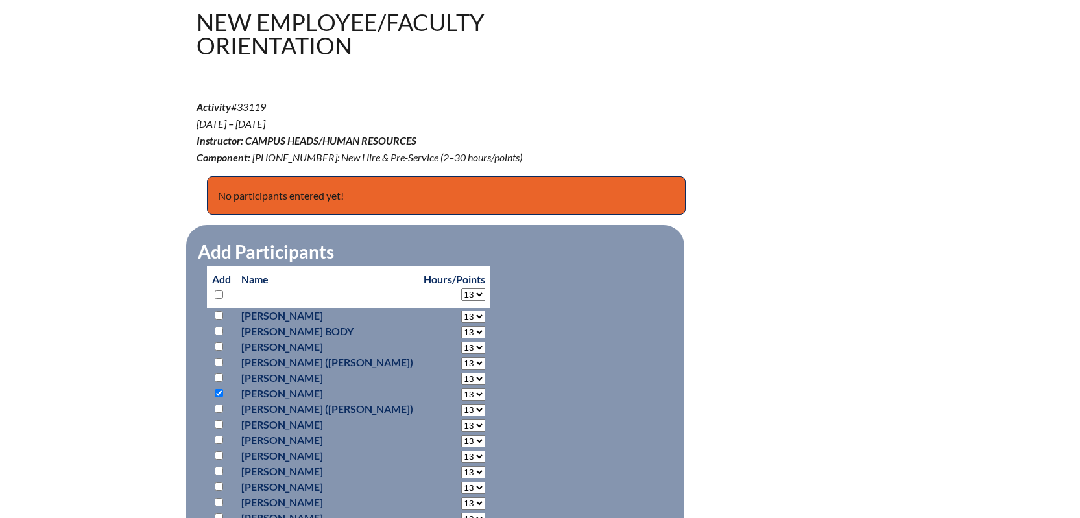
select select "13"
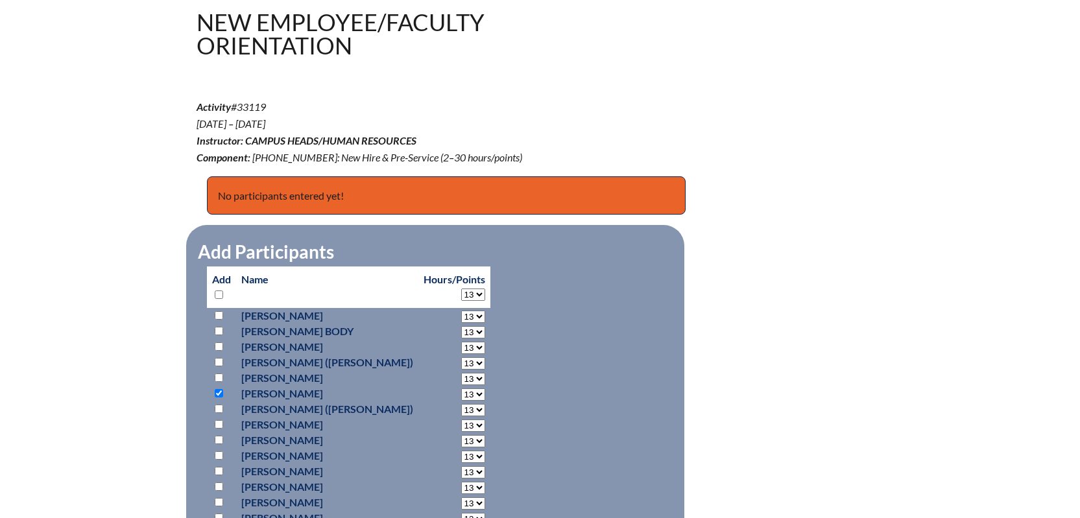
select select "13"
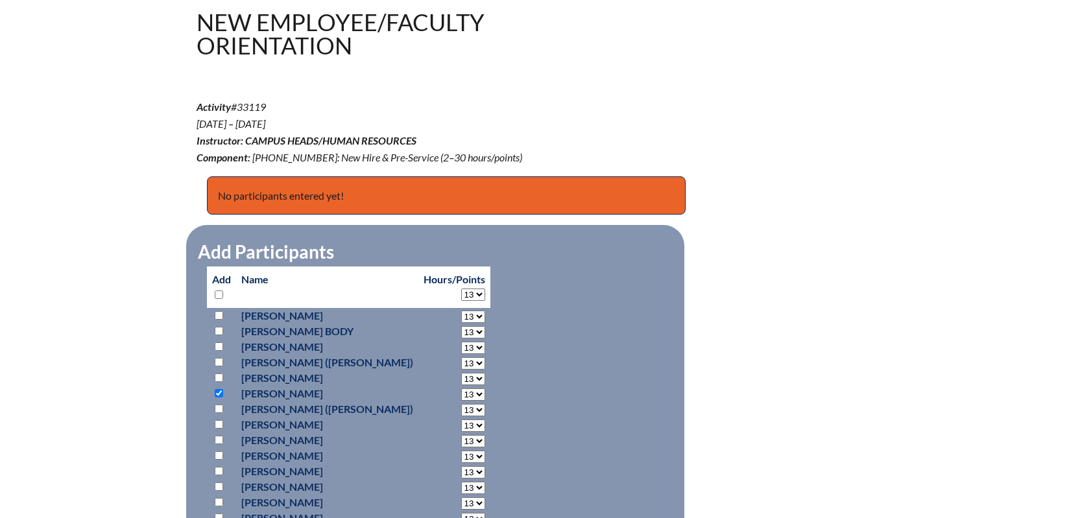
select select "13"
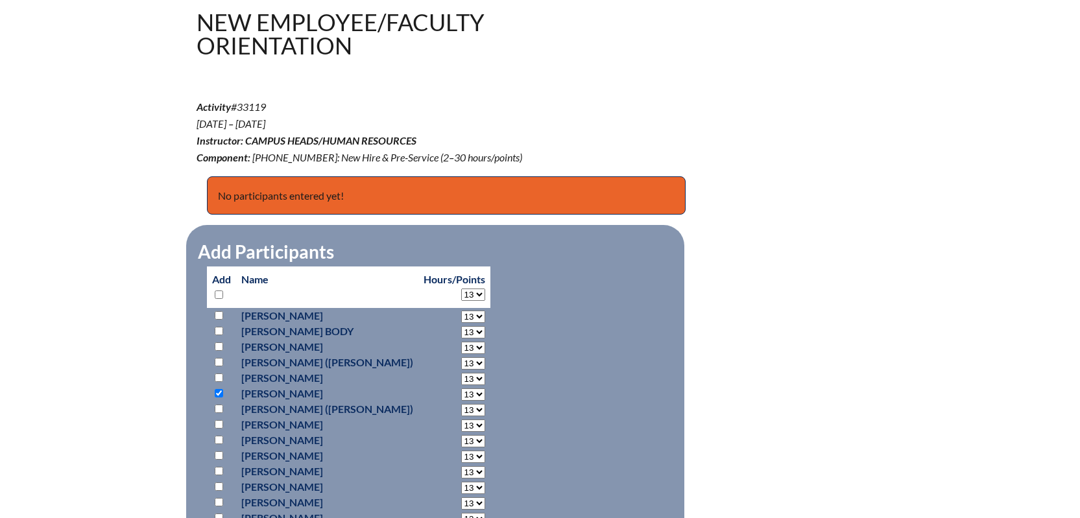
select select "13"
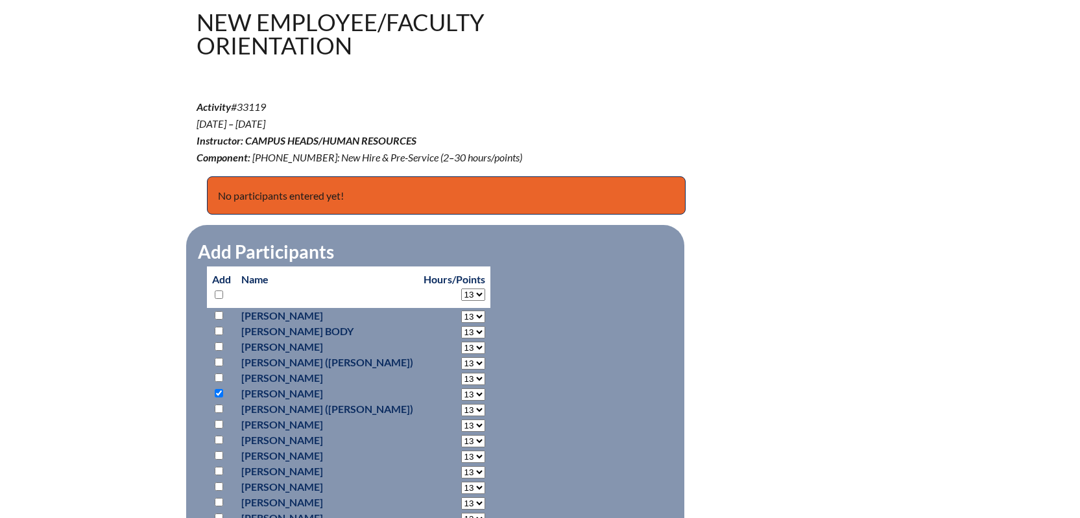
select select "13"
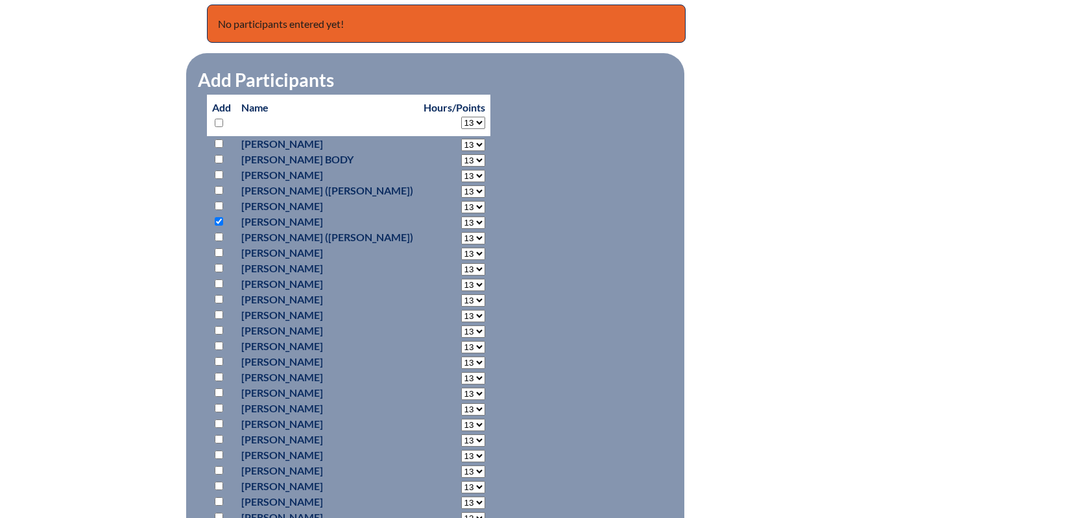
scroll to position [584, 0]
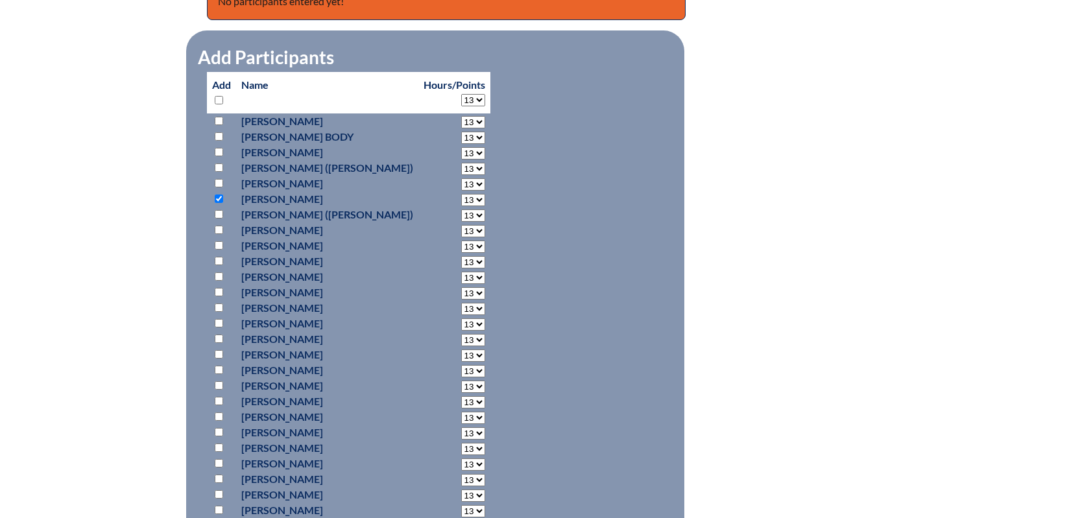
click at [221, 366] on input "checkbox" at bounding box center [219, 370] width 8 height 8
checkbox input "true"
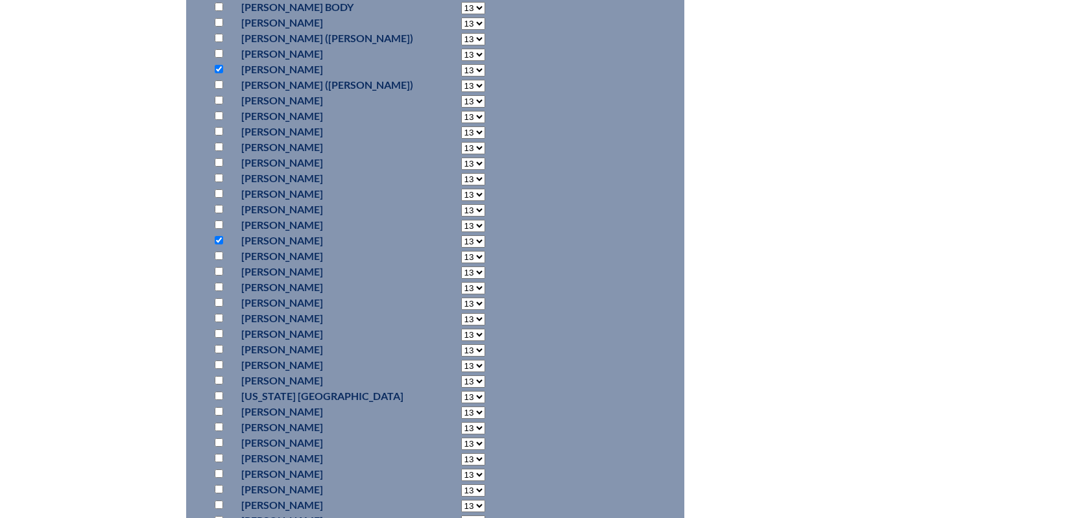
scroll to position [778, 0]
click at [215, 375] on input "checkbox" at bounding box center [219, 378] width 8 height 8
checkbox input "true"
click at [219, 355] on input "checkbox" at bounding box center [219, 359] width 8 height 8
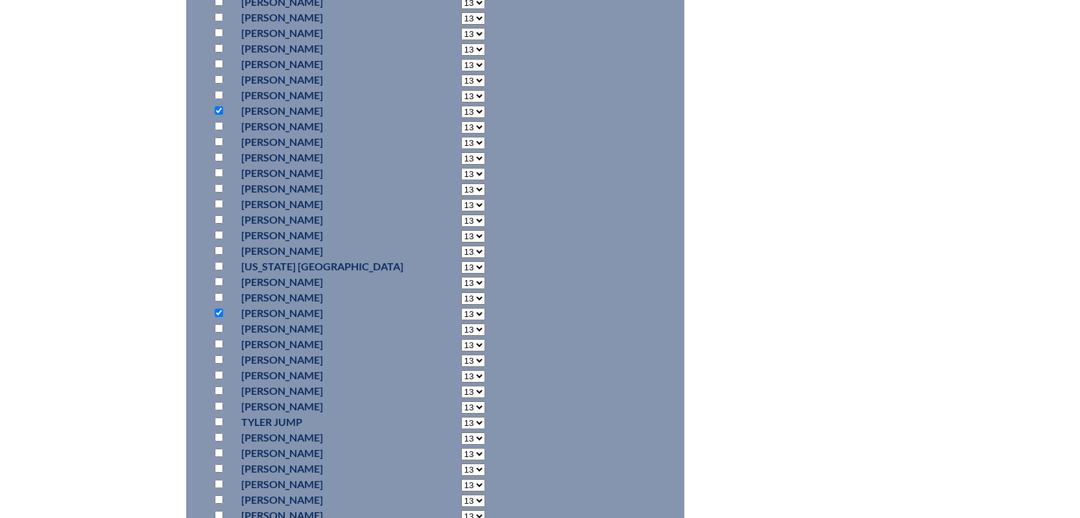
checkbox input "true"
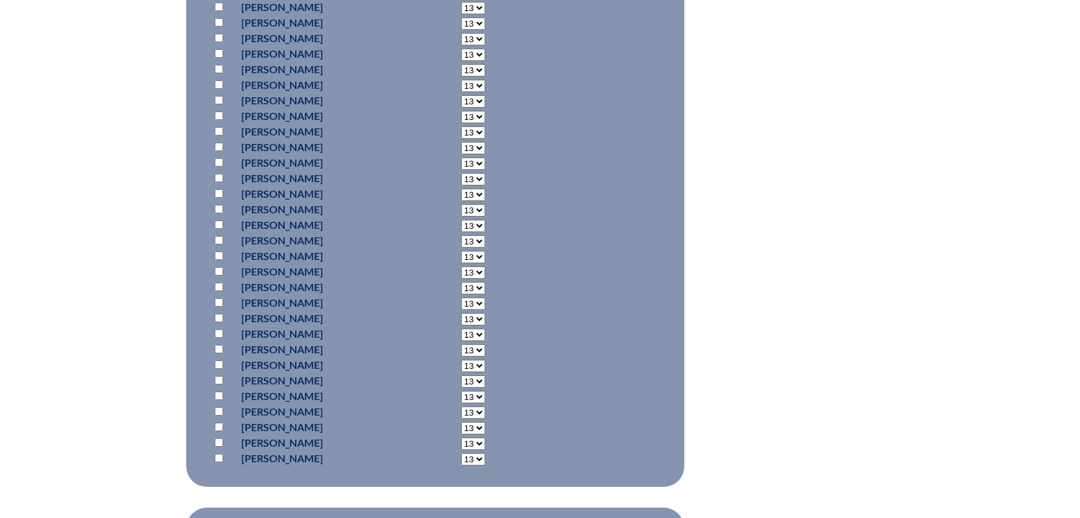
scroll to position [1751, 0]
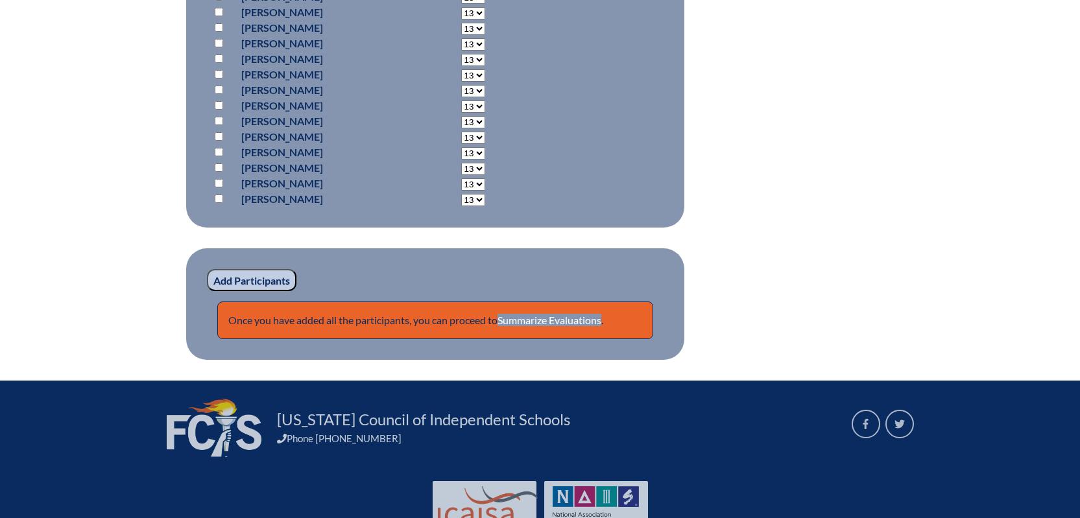
click at [260, 283] on input "Add Participants" at bounding box center [251, 280] width 89 height 22
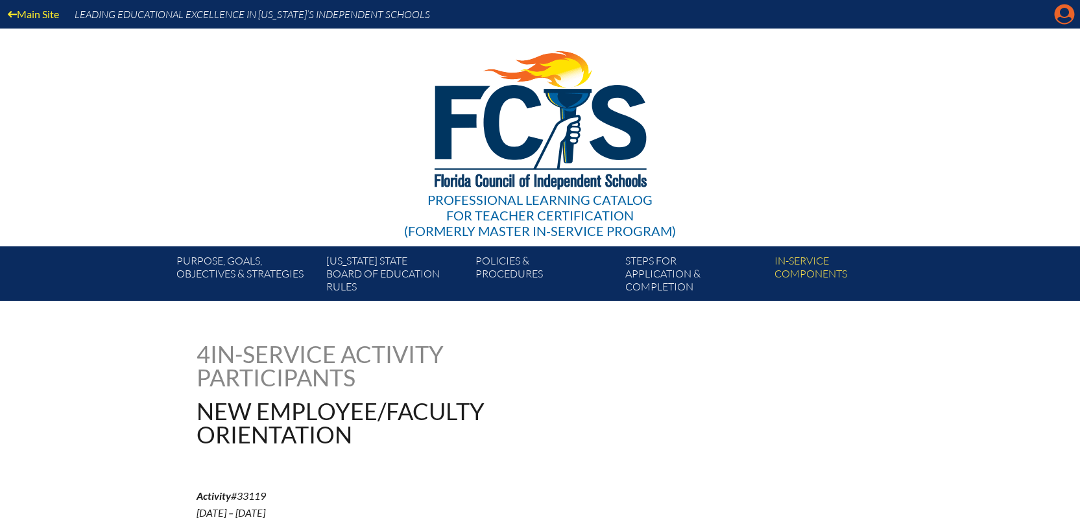
click at [1061, 9] on icon at bounding box center [1064, 15] width 20 height 20
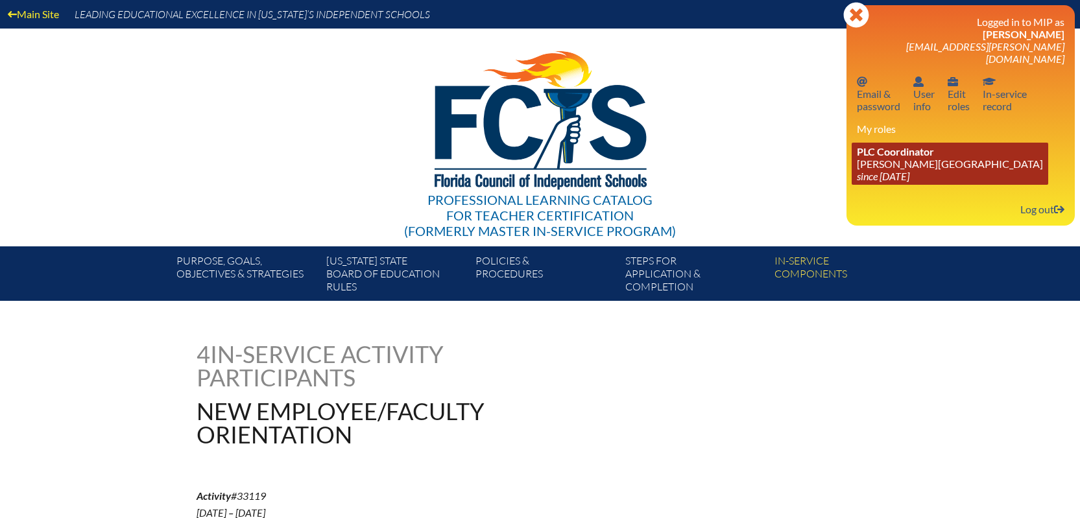
click at [880, 150] on link "PLC Coordinator [PERSON_NAME][GEOGRAPHIC_DATA] since [DATE]" at bounding box center [949, 164] width 196 height 42
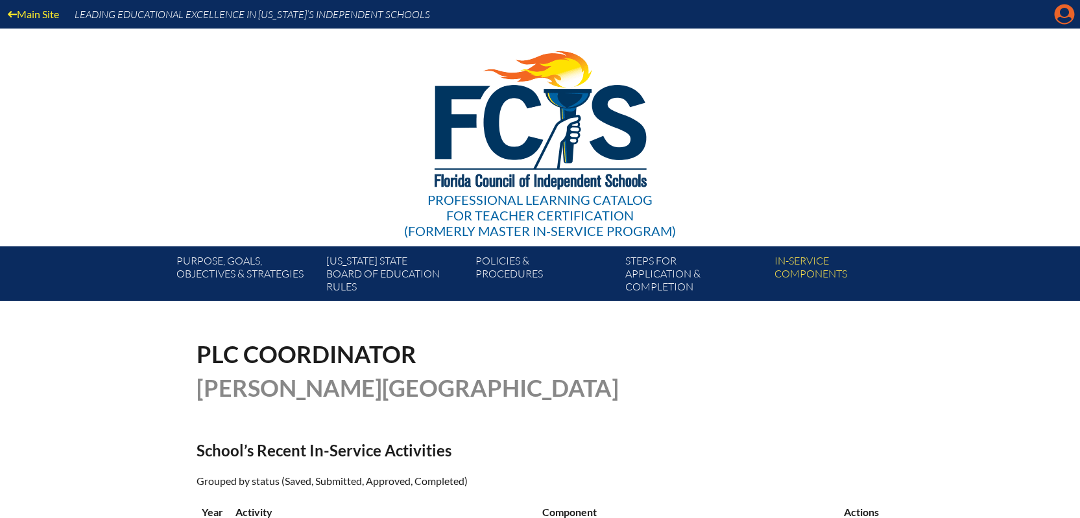
click at [1060, 20] on icon "Manage account" at bounding box center [1064, 14] width 21 height 21
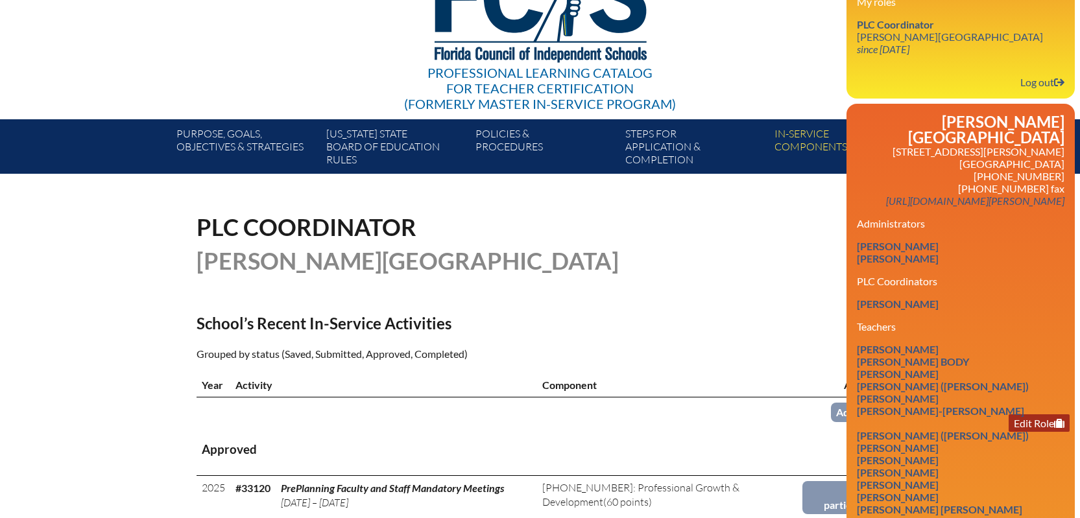
scroll to position [130, 0]
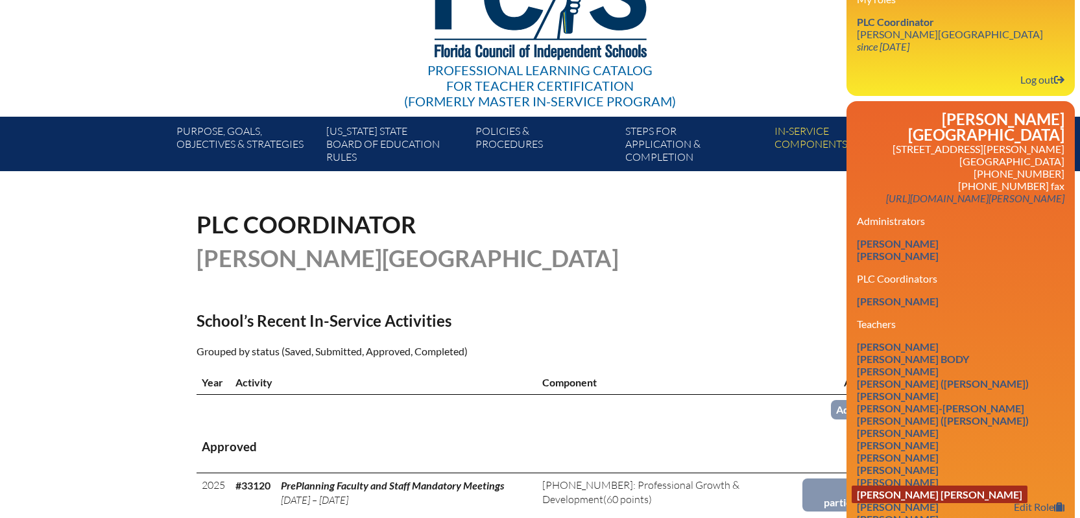
click at [945, 486] on link "Kevin Robert Curran" at bounding box center [939, 495] width 176 height 18
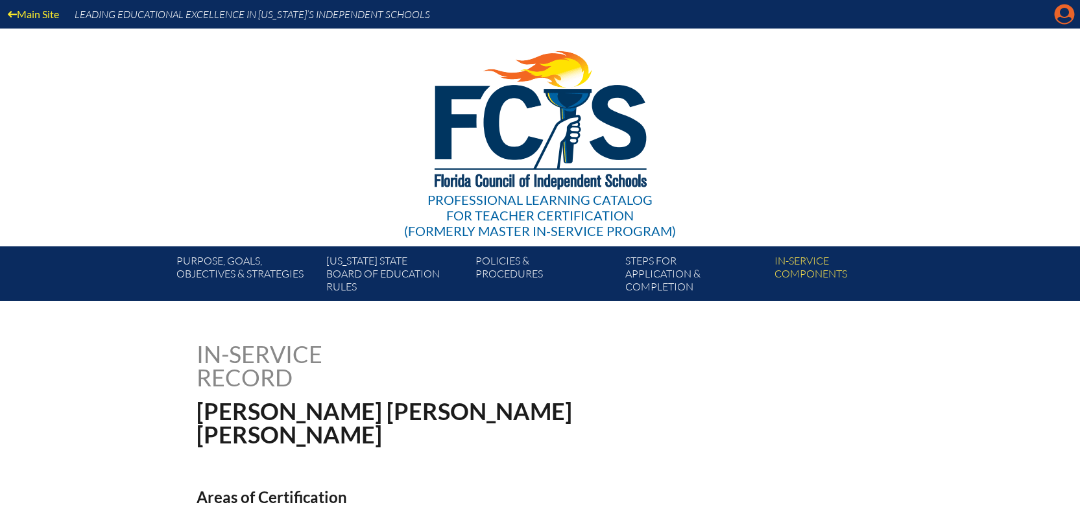
click at [1071, 14] on icon at bounding box center [1064, 15] width 20 height 20
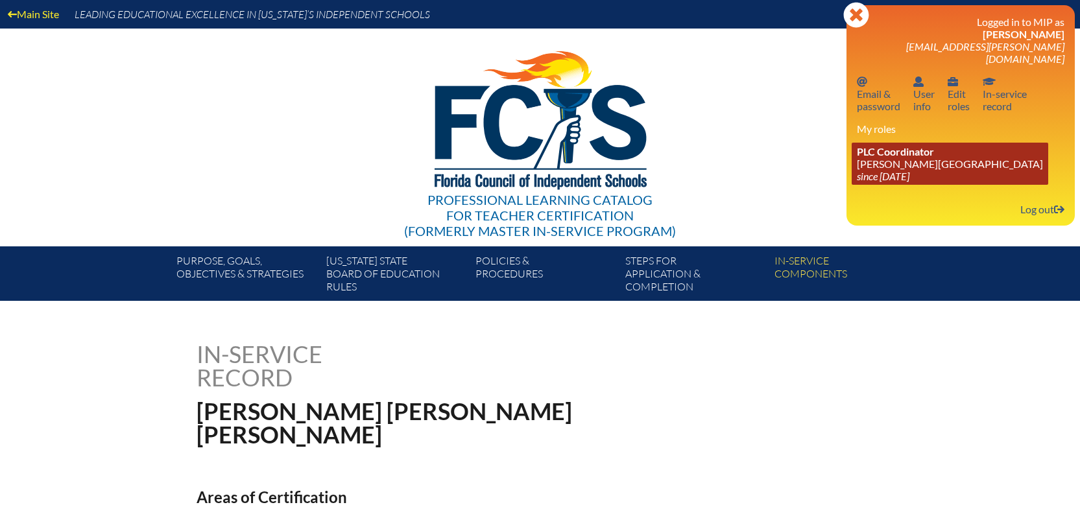
click at [868, 157] on link "PLC Coordinator [PERSON_NAME][GEOGRAPHIC_DATA] since [DATE]" at bounding box center [949, 164] width 196 height 42
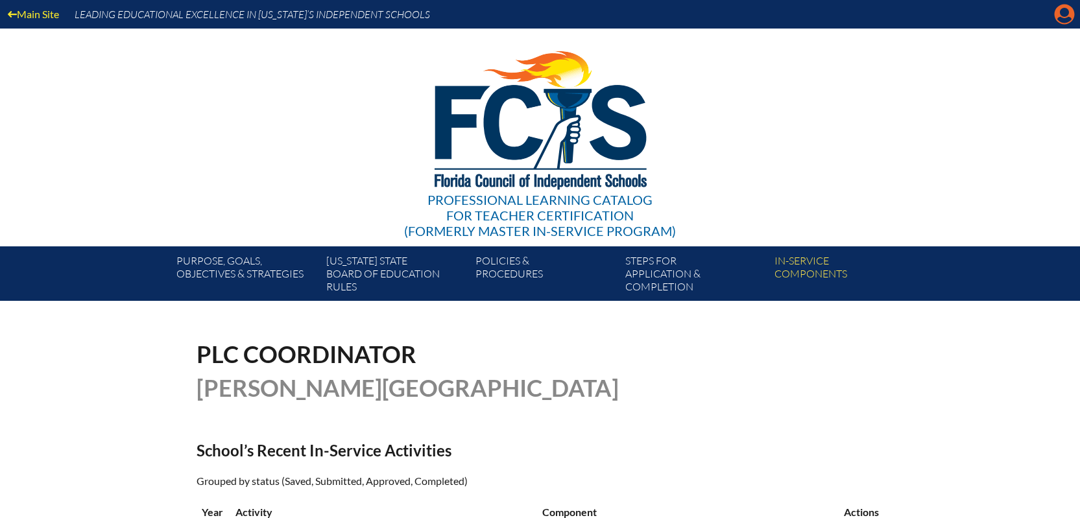
click at [1073, 9] on icon "Manage account" at bounding box center [1064, 14] width 21 height 21
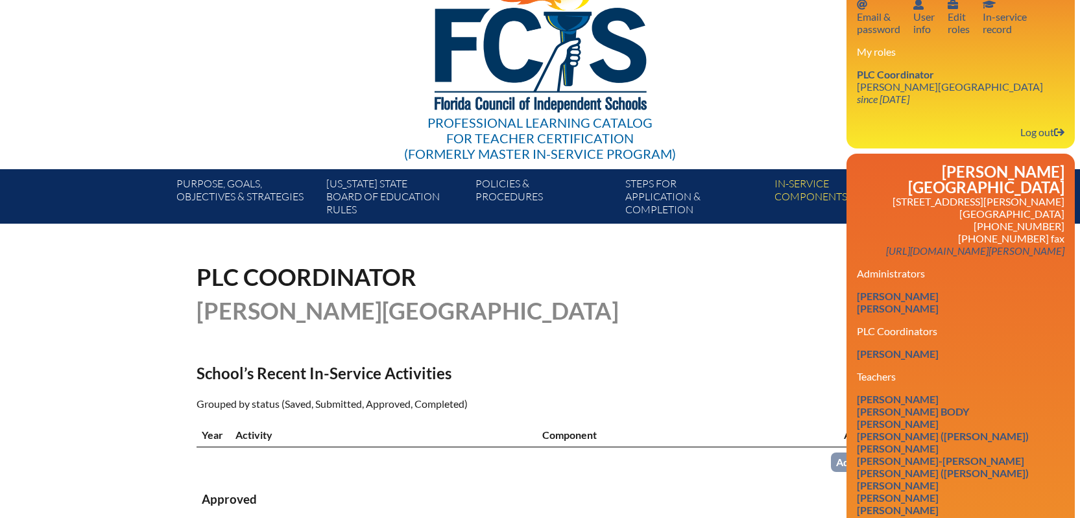
scroll to position [130, 0]
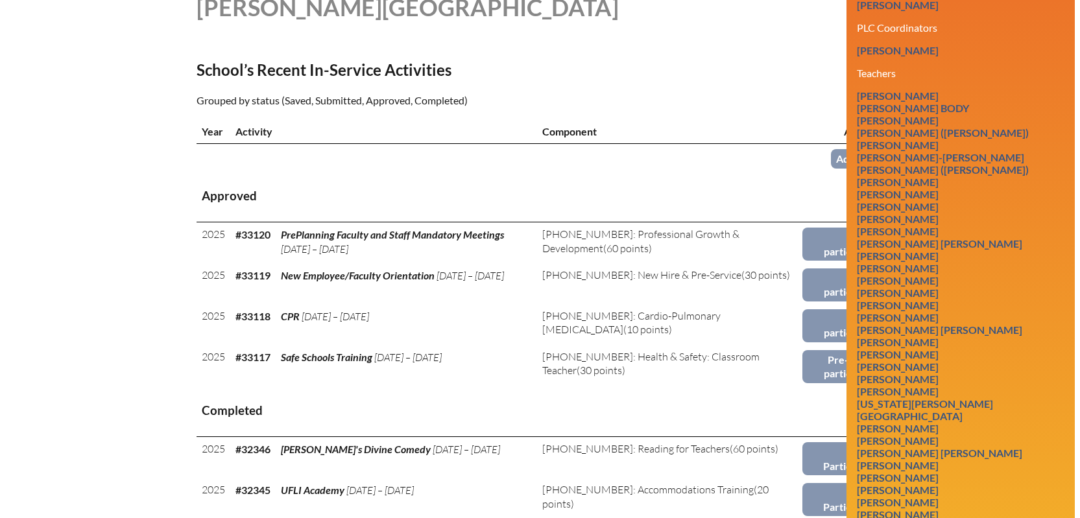
scroll to position [454, 0]
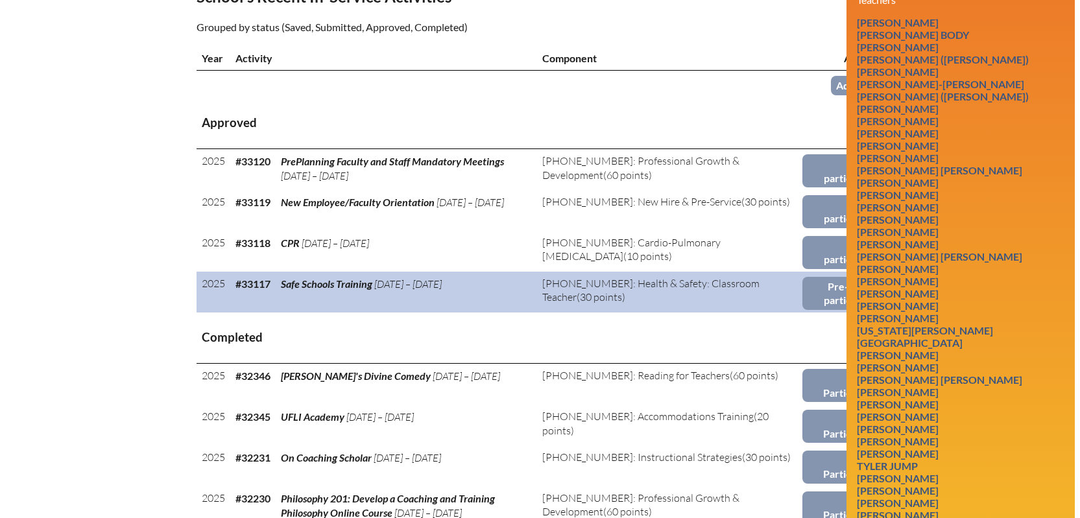
click at [754, 304] on td "6-414-003: Health & Safety: Classroom Teacher (30 points)" at bounding box center [669, 292] width 265 height 41
click at [814, 282] on link "Pre-report participants" at bounding box center [842, 293] width 81 height 33
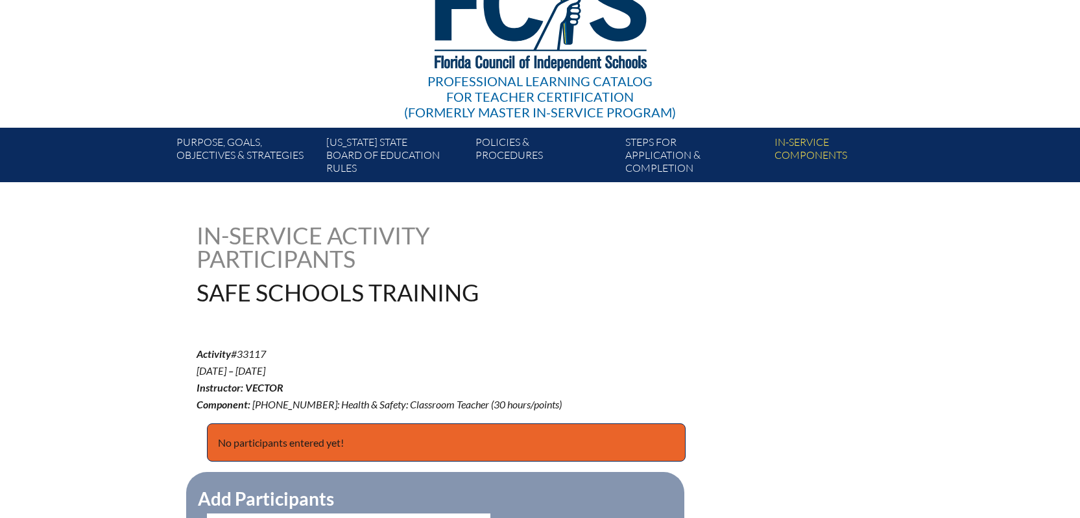
scroll to position [259, 0]
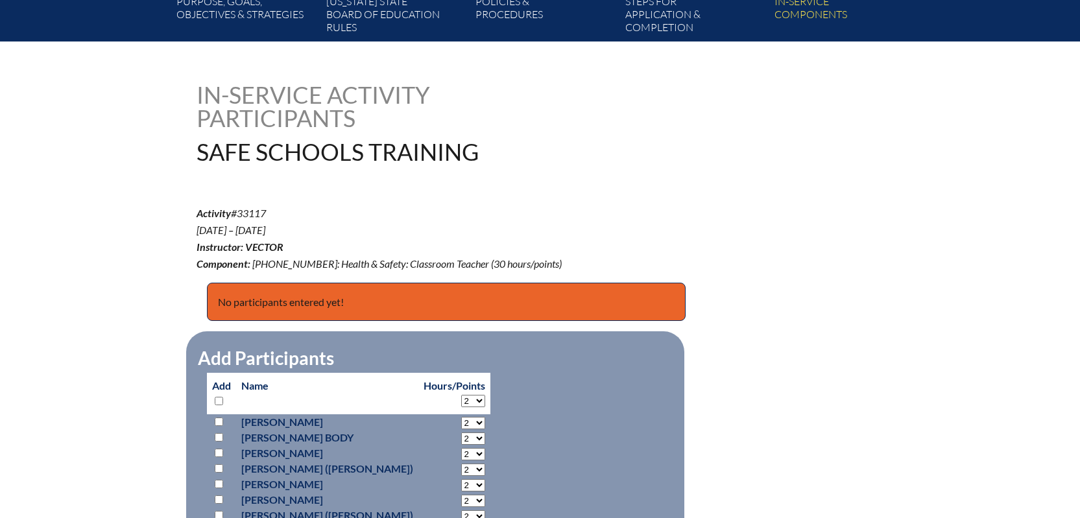
click at [461, 402] on select "2 3 4 5 6 7 8 9 10 11 12 13 14 15 16 17 18 19 20 21 22 23 24 25 26 27 28 29 30" at bounding box center [473, 401] width 24 height 12
select select "3"
click at [461, 395] on select "2 3 4 5 6 7 8 9 10 11 12 13 14 15 16 17 18 19 20 21 22 23 24 25 26 27 28 29 30" at bounding box center [473, 401] width 24 height 12
select select "3"
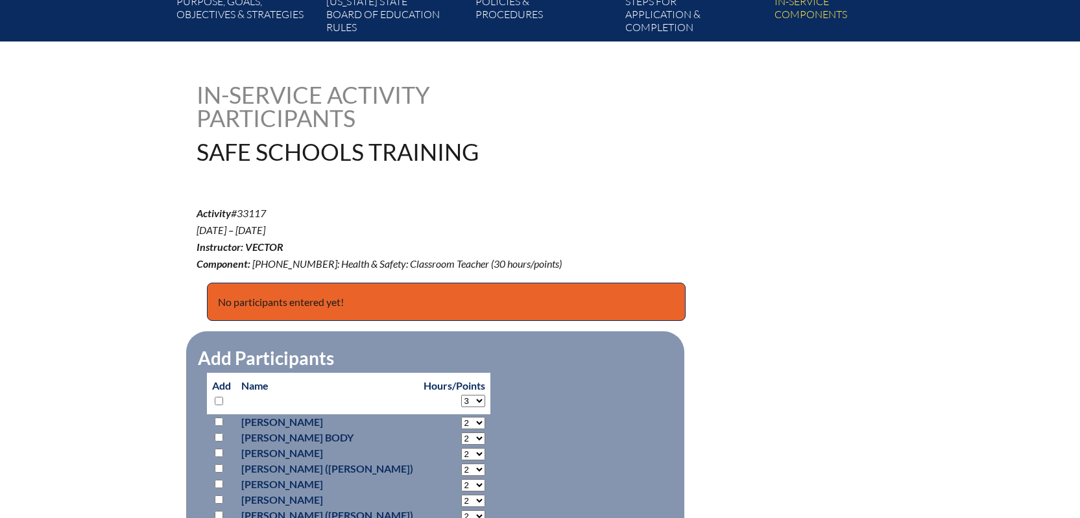
select select "3"
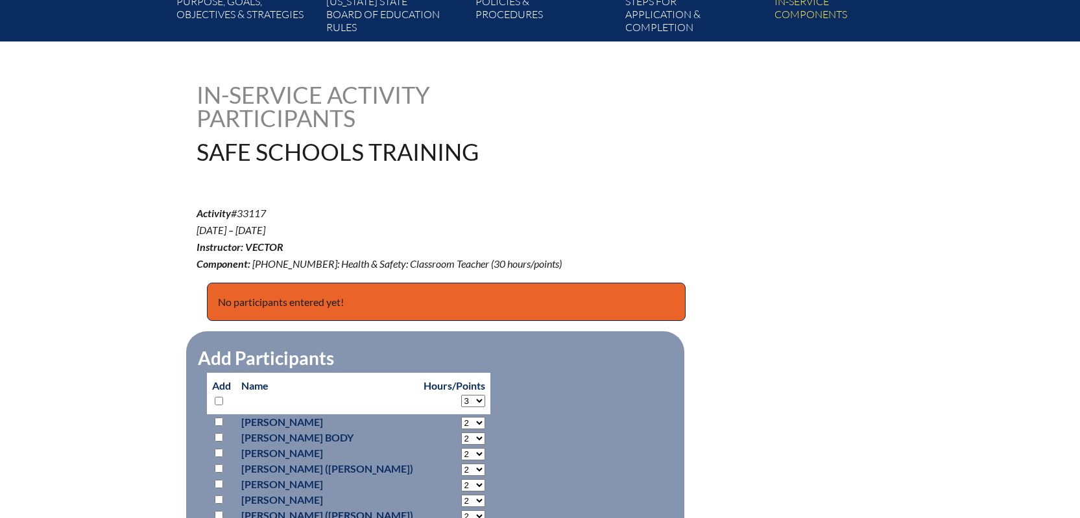
select select "3"
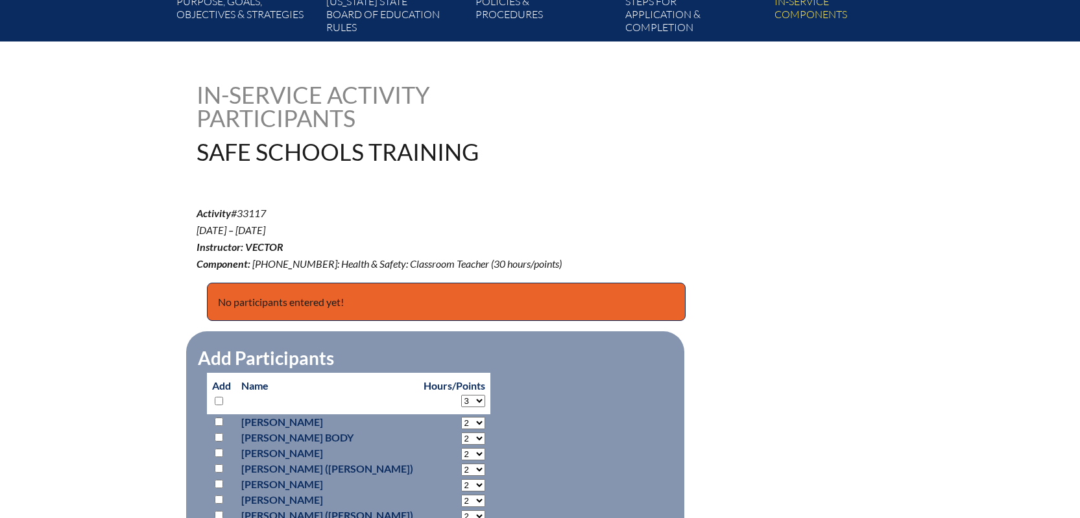
select select "3"
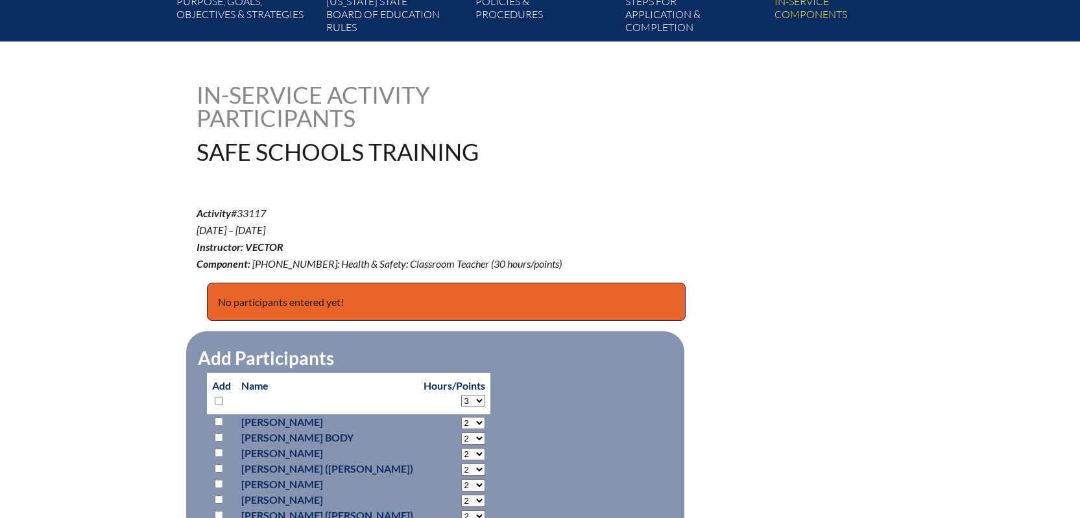
select select "3"
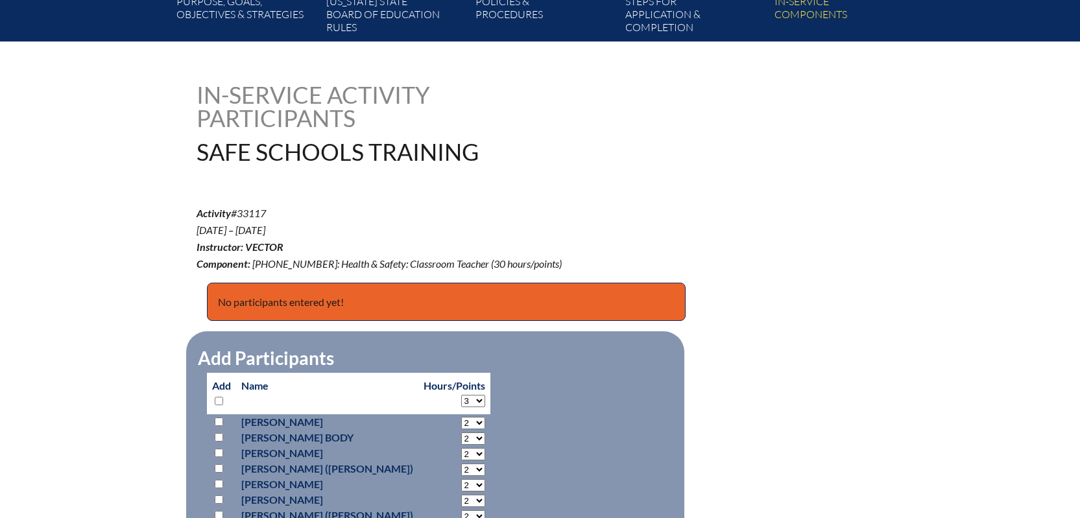
select select "3"
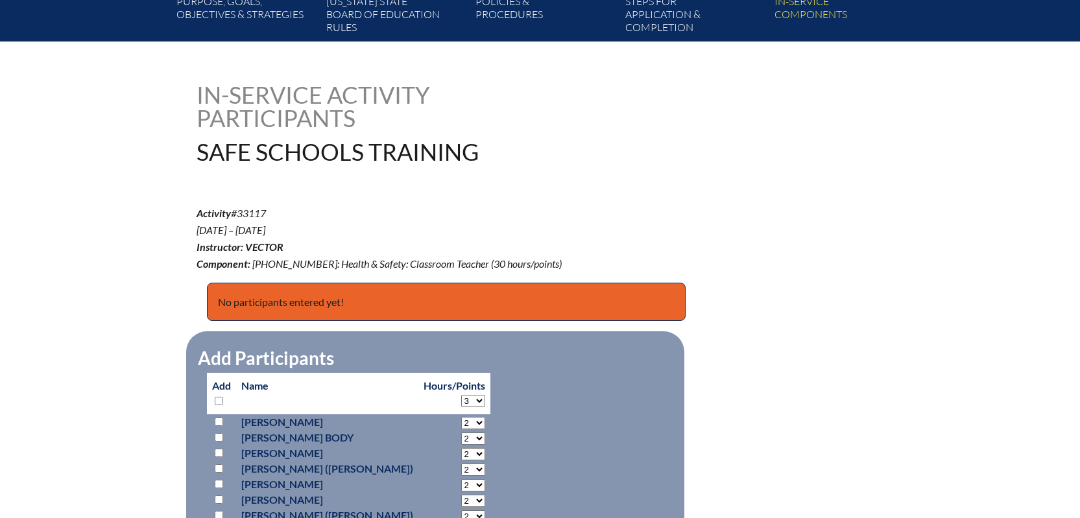
select select "3"
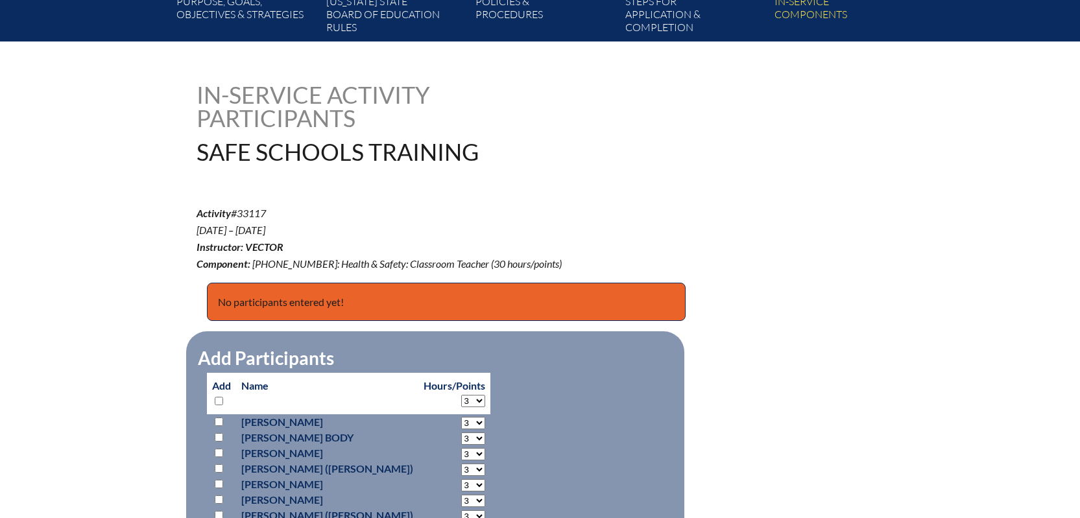
select select "3"
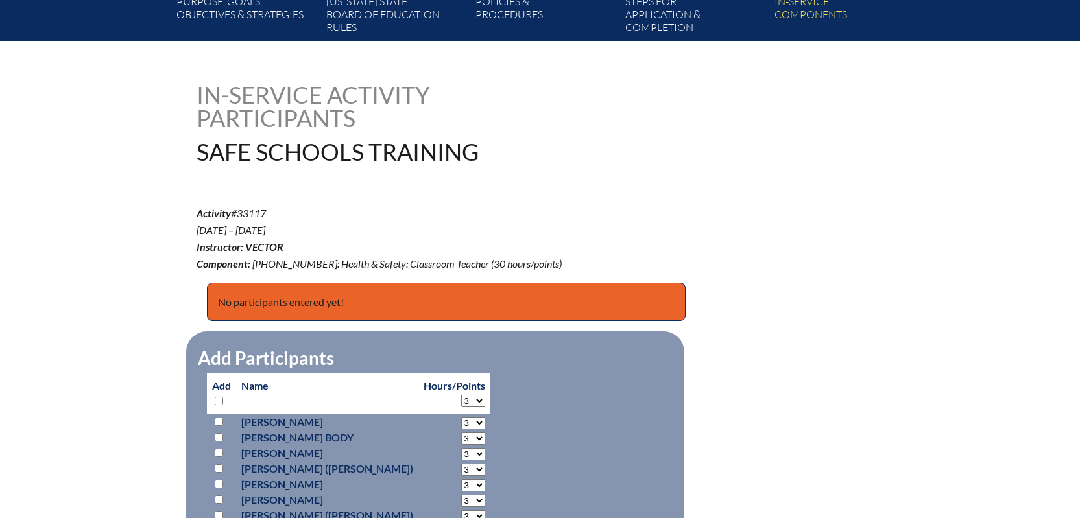
select select "3"
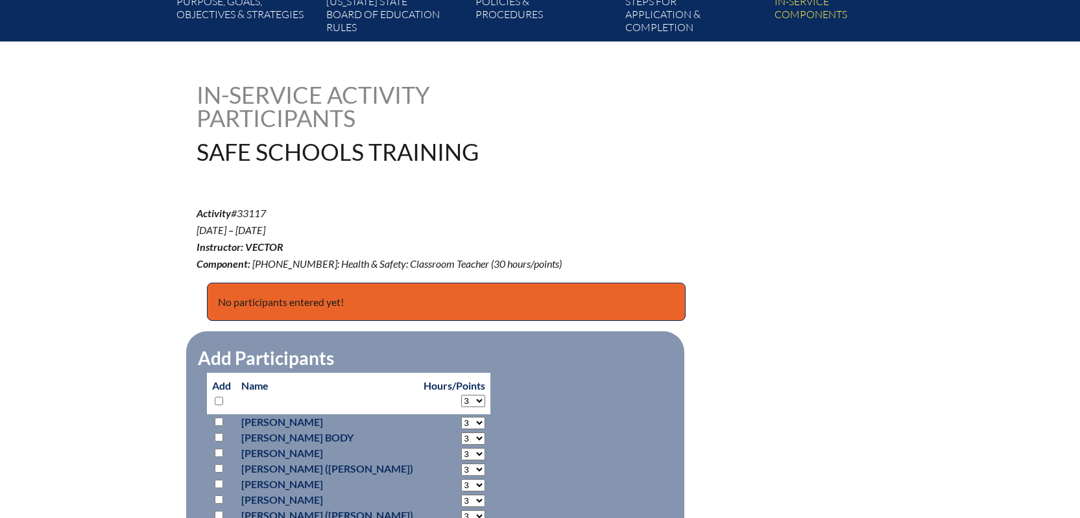
select select "3"
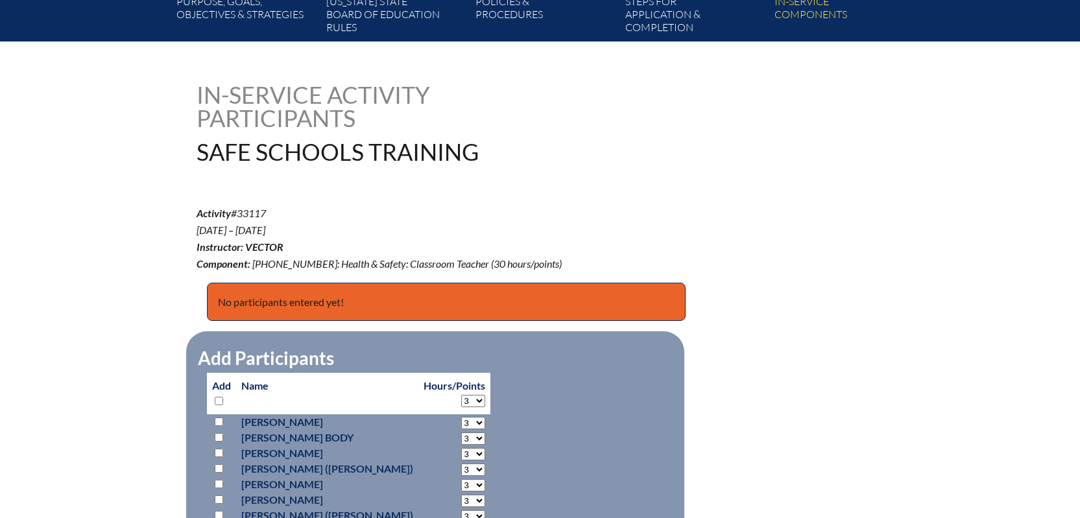
select select "3"
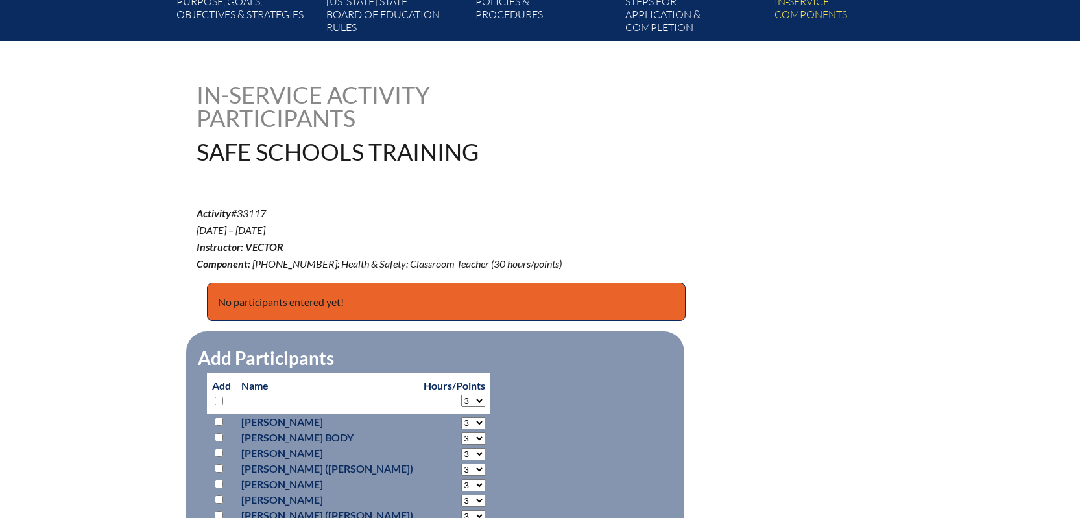
select select "3"
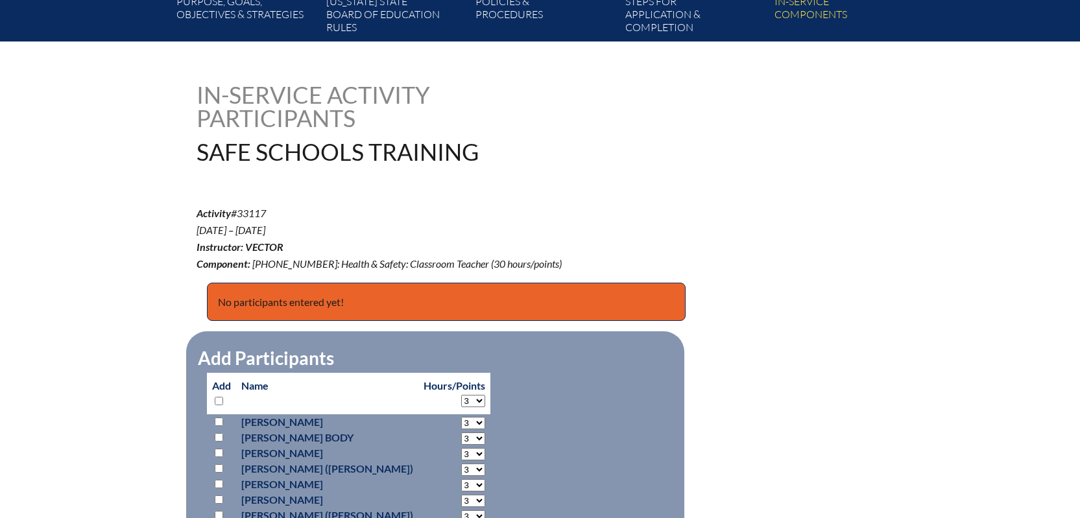
select select "3"
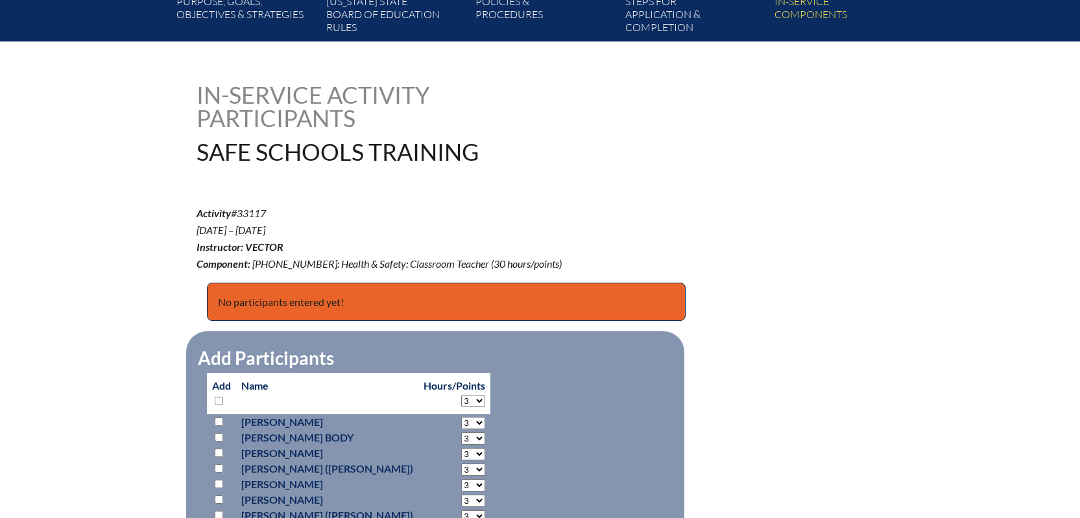
select select "3"
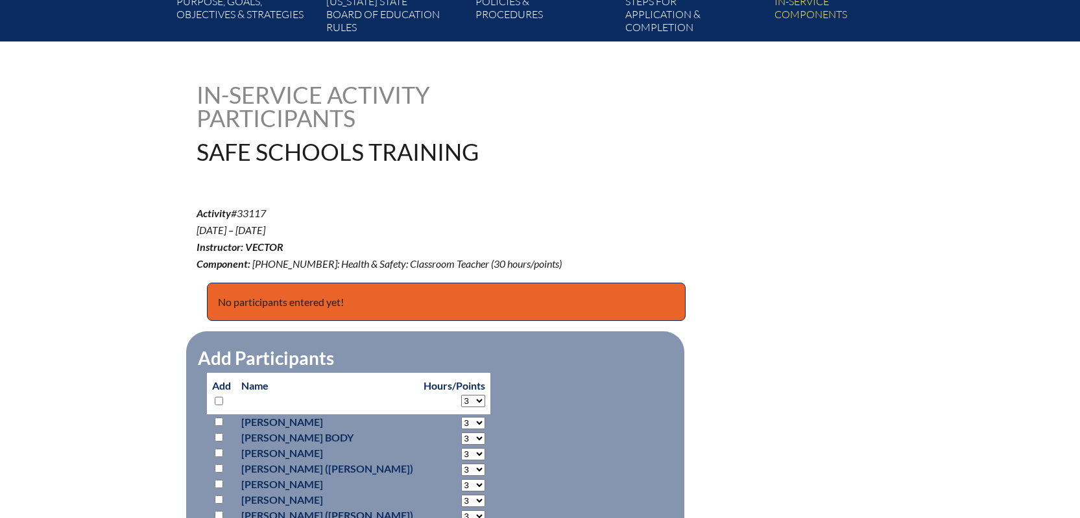
select select "3"
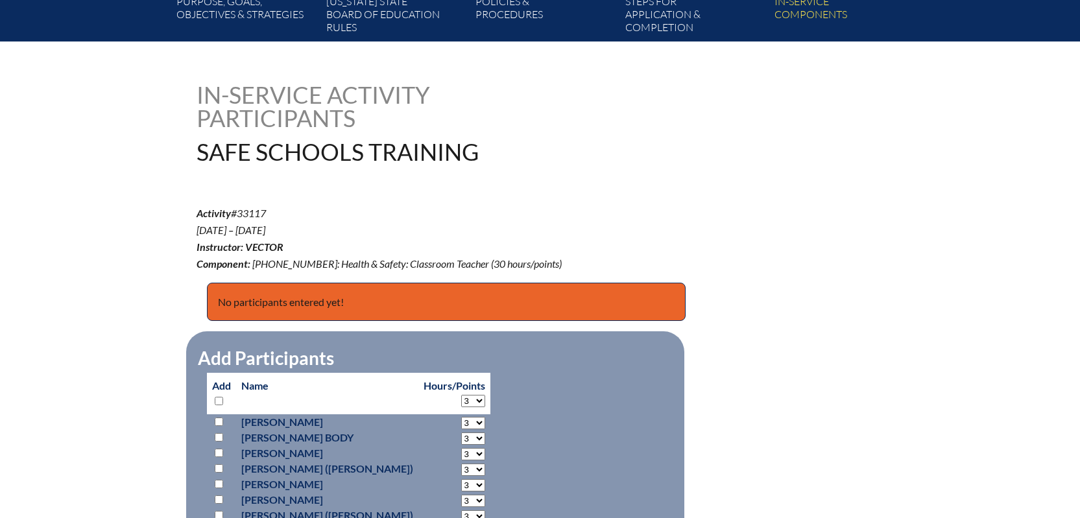
select select "3"
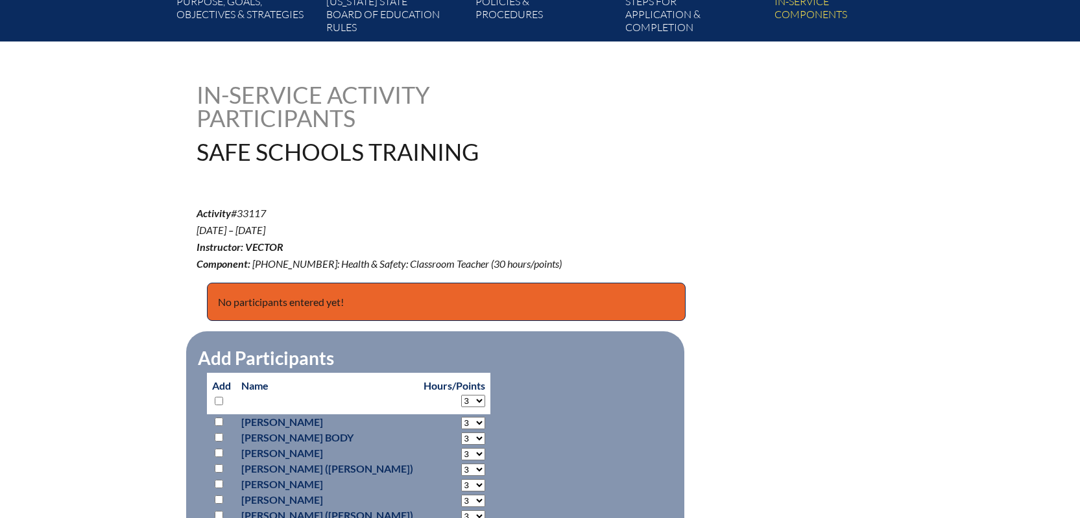
select select "3"
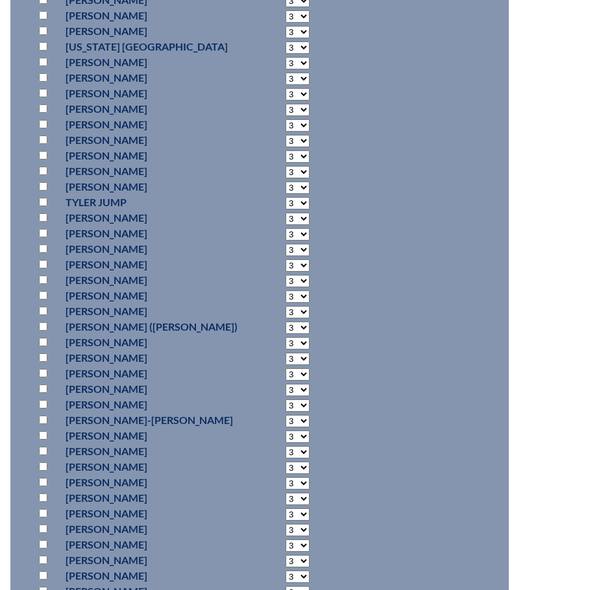
scroll to position [1166, 0]
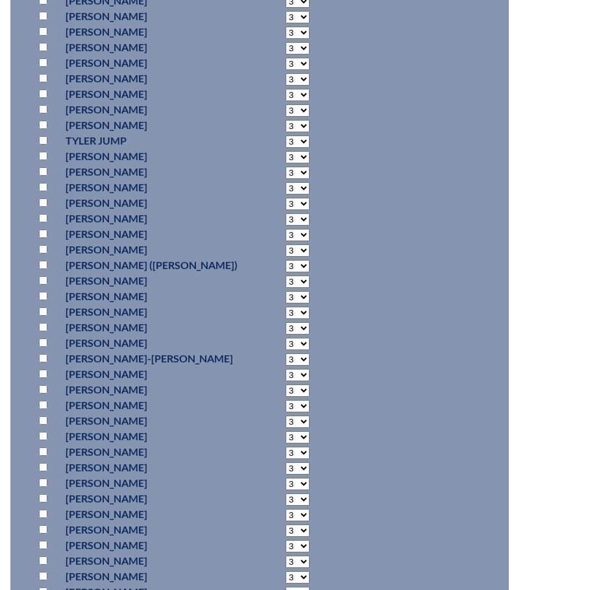
click at [43, 517] on input "checkbox" at bounding box center [43, 529] width 8 height 8
checkbox input "true"
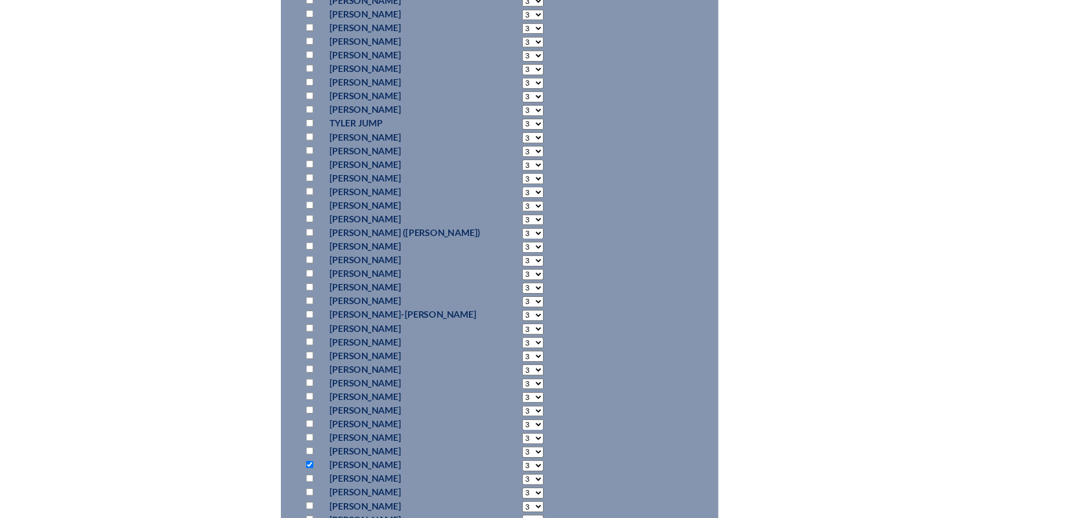
scroll to position [1102, 0]
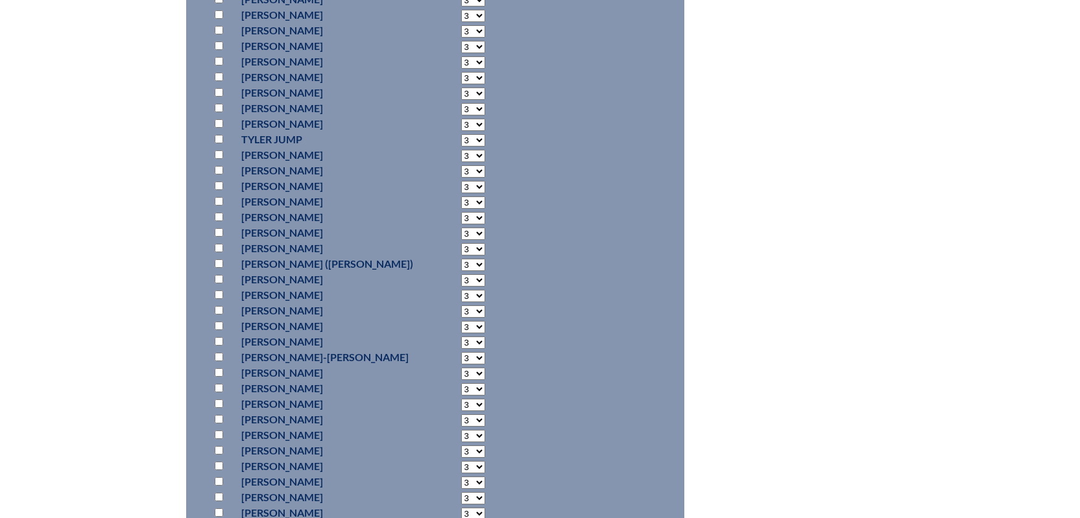
click at [483, 295] on fieldset "Add Participants" at bounding box center [435, 170] width 498 height 1364
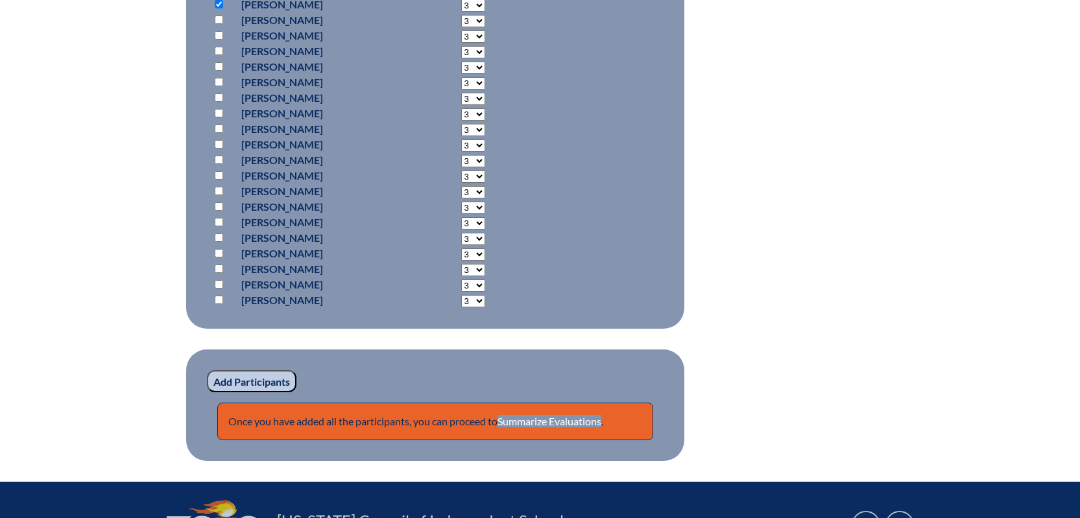
scroll to position [1751, 0]
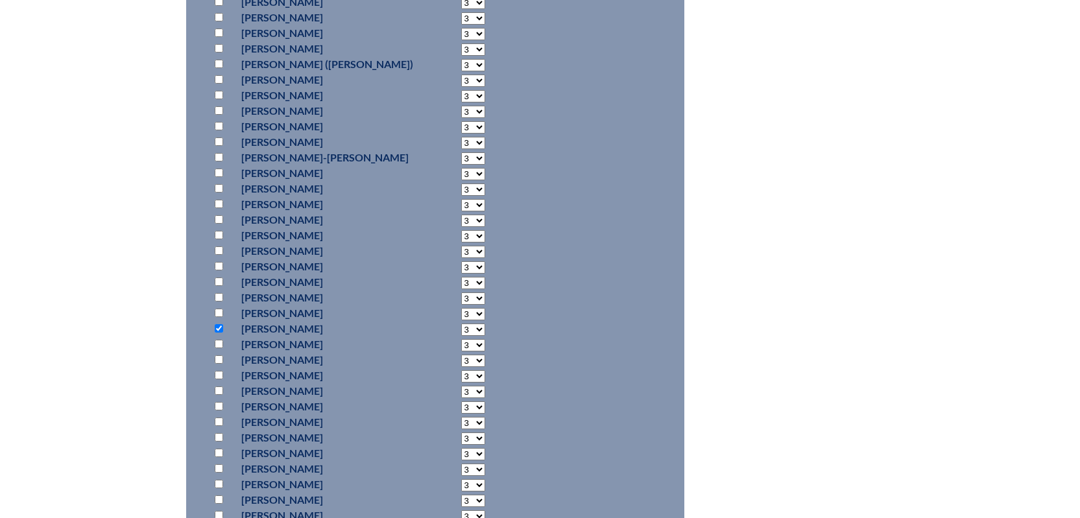
scroll to position [1297, 0]
click at [220, 99] on input "checkbox" at bounding box center [219, 100] width 8 height 8
checkbox input "true"
click at [224, 457] on p at bounding box center [221, 459] width 19 height 16
click at [217, 454] on input "checkbox" at bounding box center [219, 458] width 8 height 8
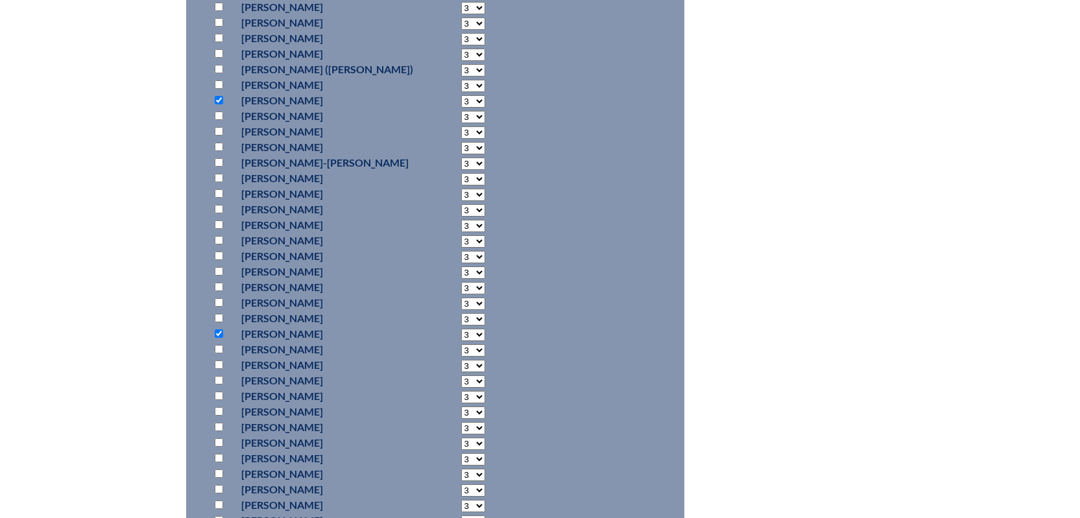
checkbox input "true"
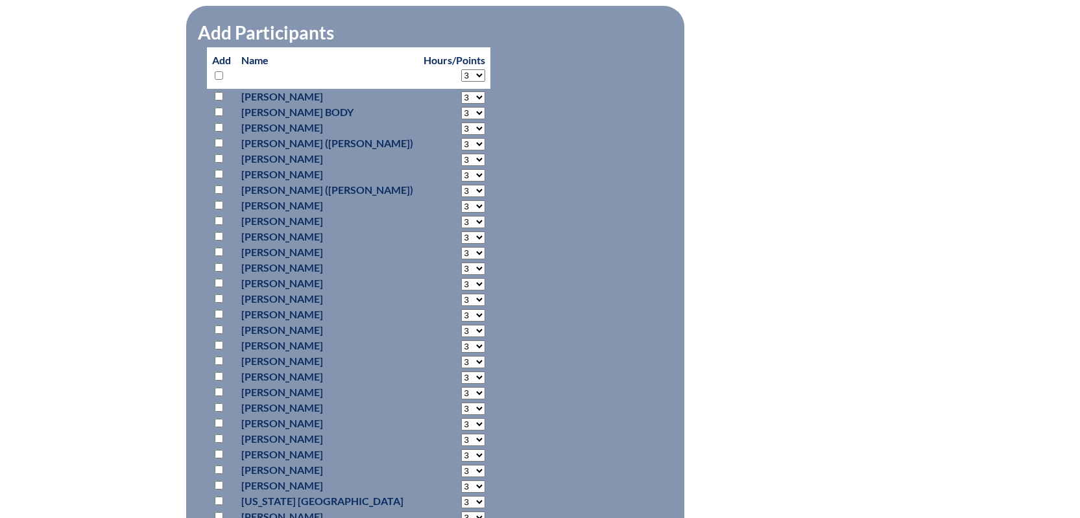
scroll to position [584, 0]
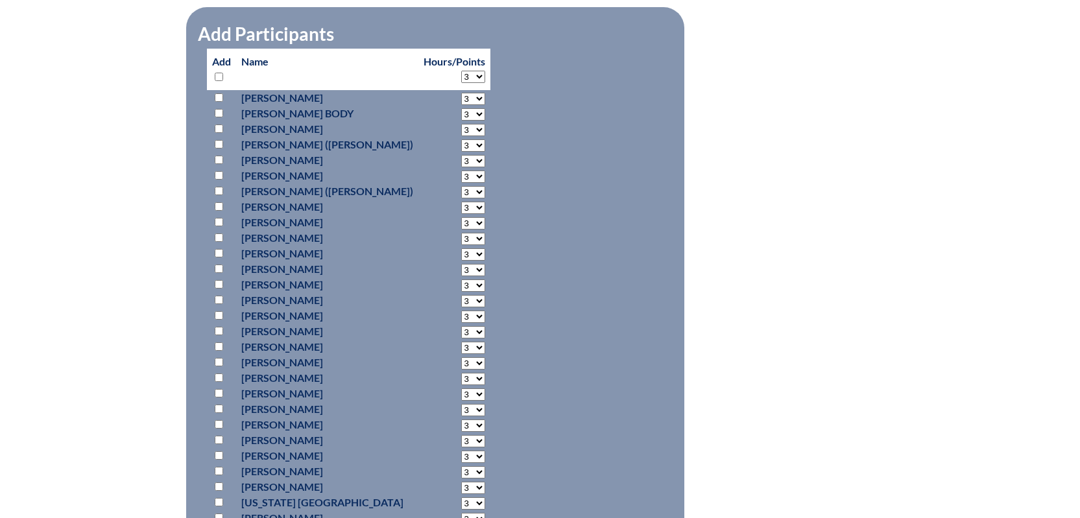
click at [215, 140] on input "checkbox" at bounding box center [219, 144] width 8 height 8
checkbox input "true"
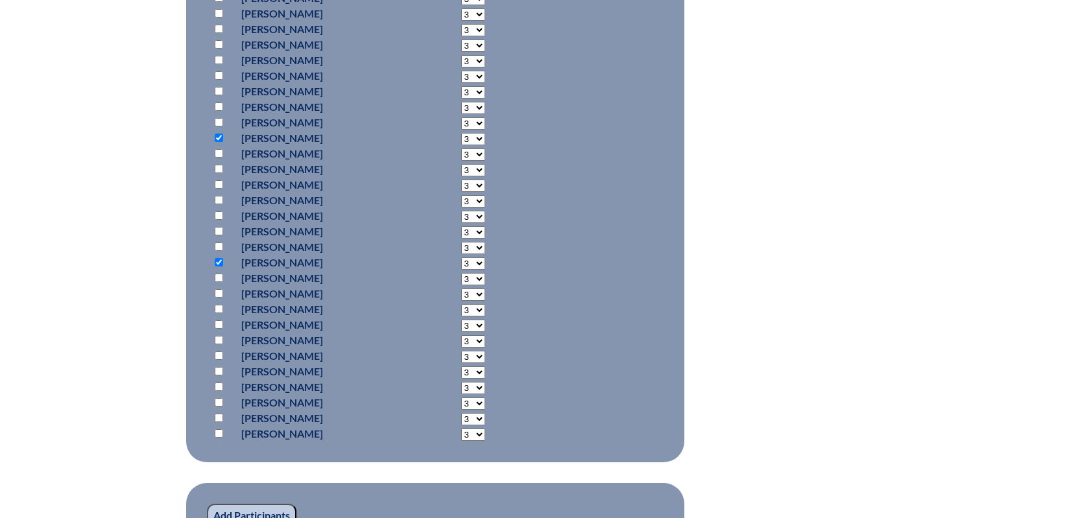
scroll to position [1621, 0]
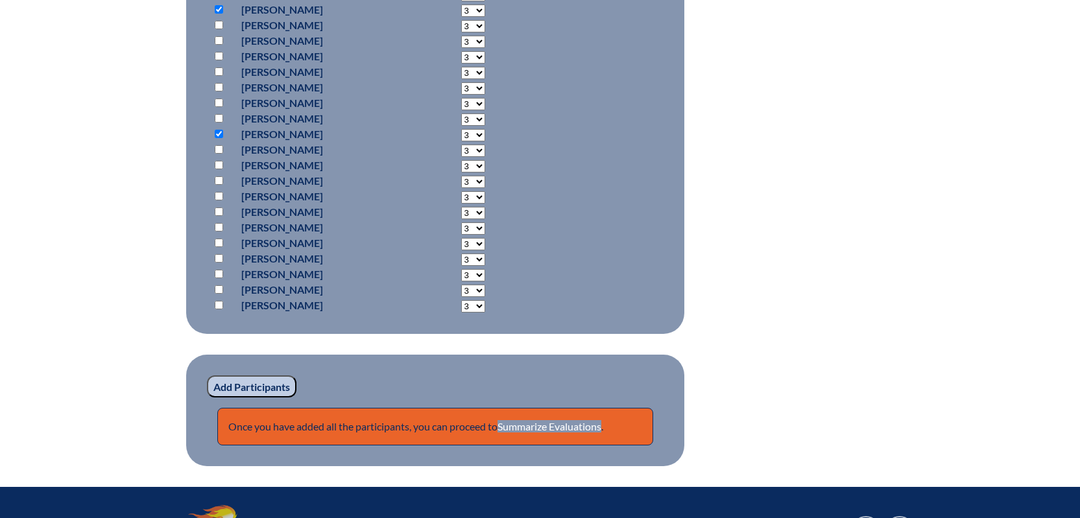
click at [216, 302] on input "checkbox" at bounding box center [219, 305] width 8 height 8
checkbox input "true"
drag, startPoint x: 542, startPoint y: 256, endPoint x: 514, endPoint y: 267, distance: 29.8
click at [220, 286] on input "checkbox" at bounding box center [219, 289] width 8 height 8
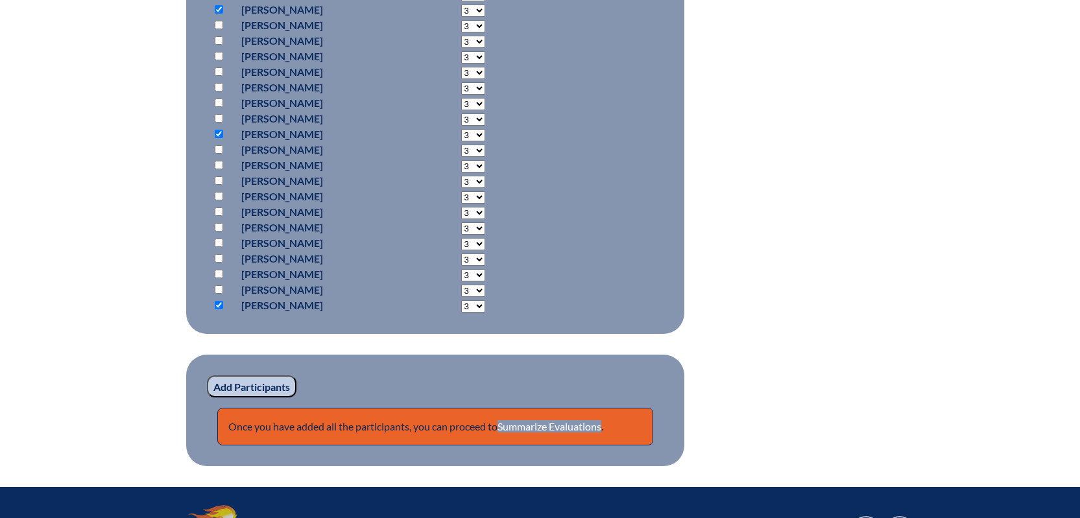
checkbox input "true"
click at [263, 383] on input "Add Participants" at bounding box center [251, 386] width 89 height 22
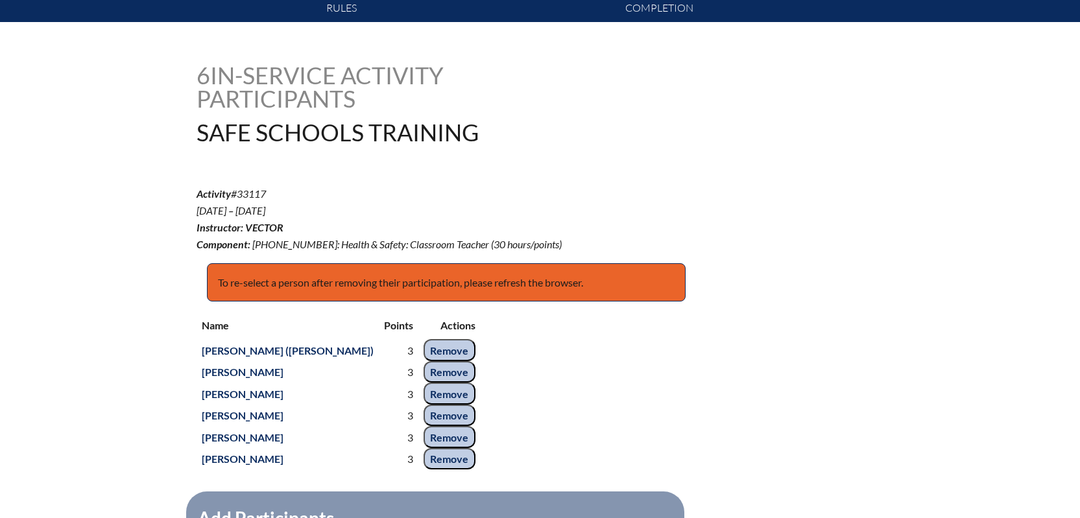
scroll to position [439, 0]
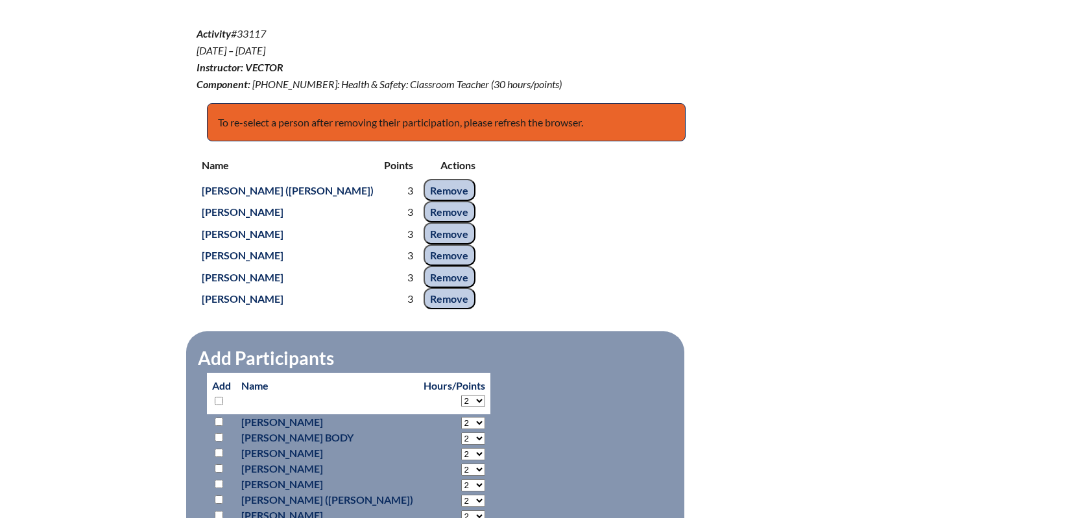
click at [423, 186] on input "Remove" at bounding box center [449, 190] width 52 height 22
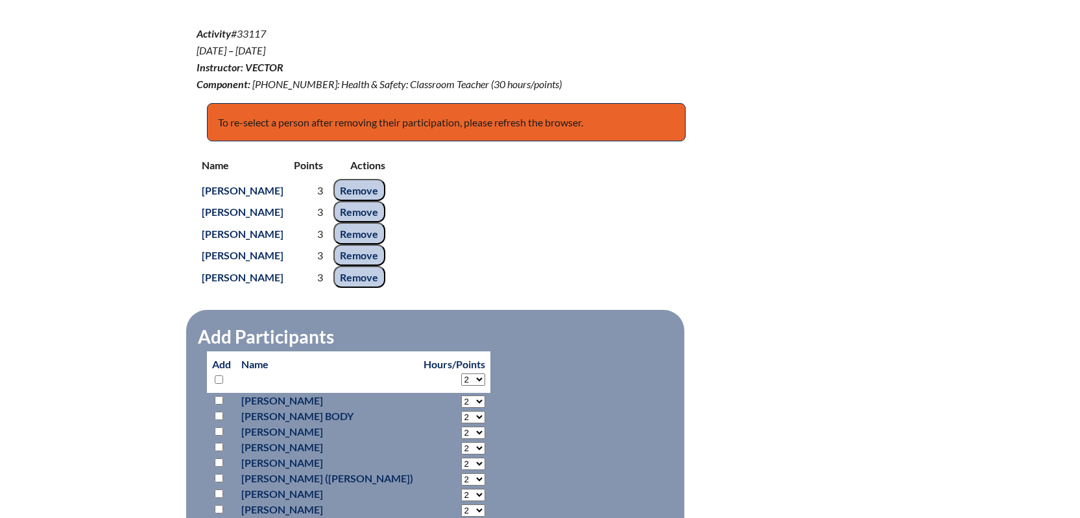
click at [385, 207] on input "Remove" at bounding box center [359, 212] width 52 height 22
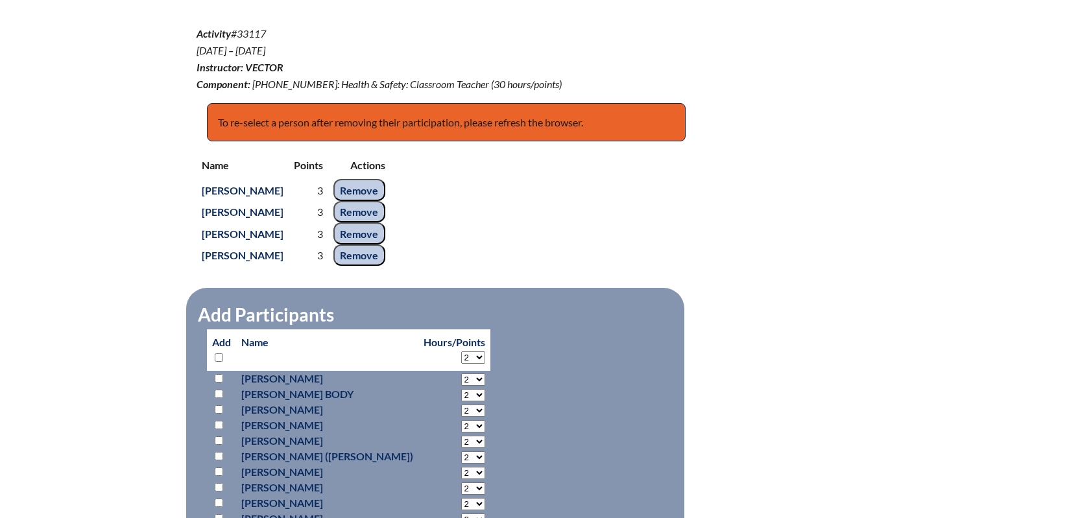
click at [385, 230] on input "Remove" at bounding box center [359, 233] width 52 height 22
click at [410, 212] on div "Name Points Actions [PERSON_NAME] ([PERSON_NAME]) 3 Remove [PERSON_NAME] 3 Remo…" at bounding box center [539, 209] width 687 height 115
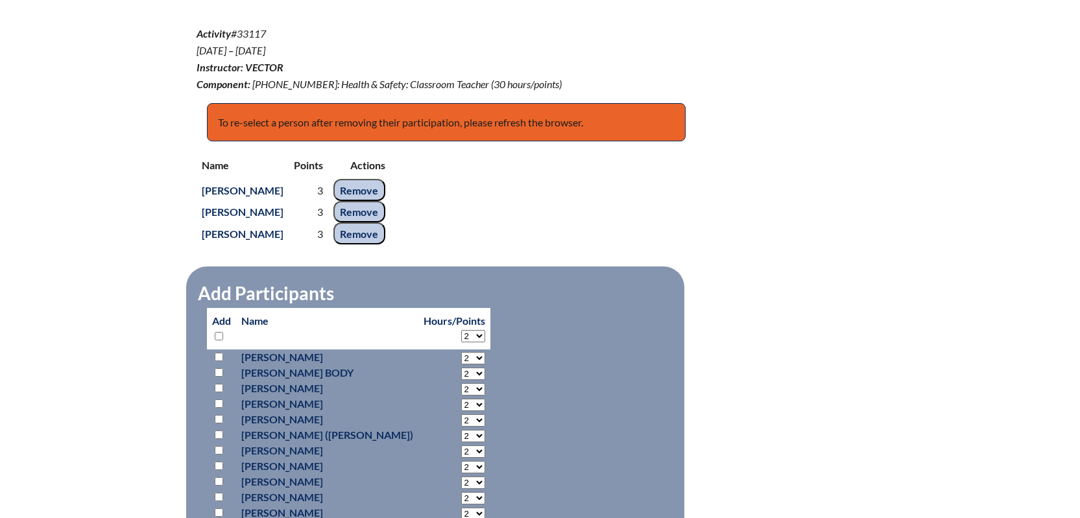
click at [374, 216] on input "Remove" at bounding box center [359, 212] width 52 height 22
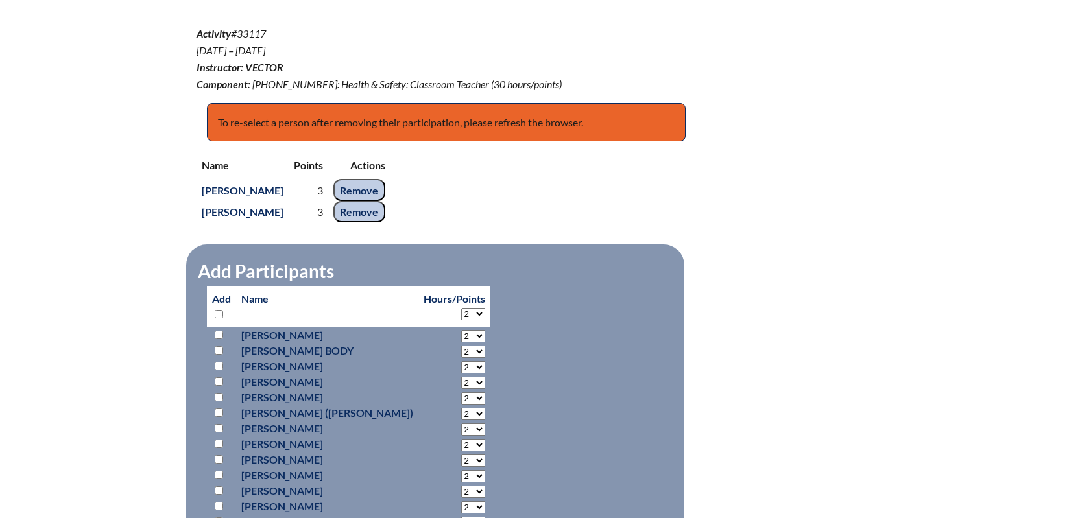
click at [363, 215] on input "Remove" at bounding box center [359, 212] width 52 height 22
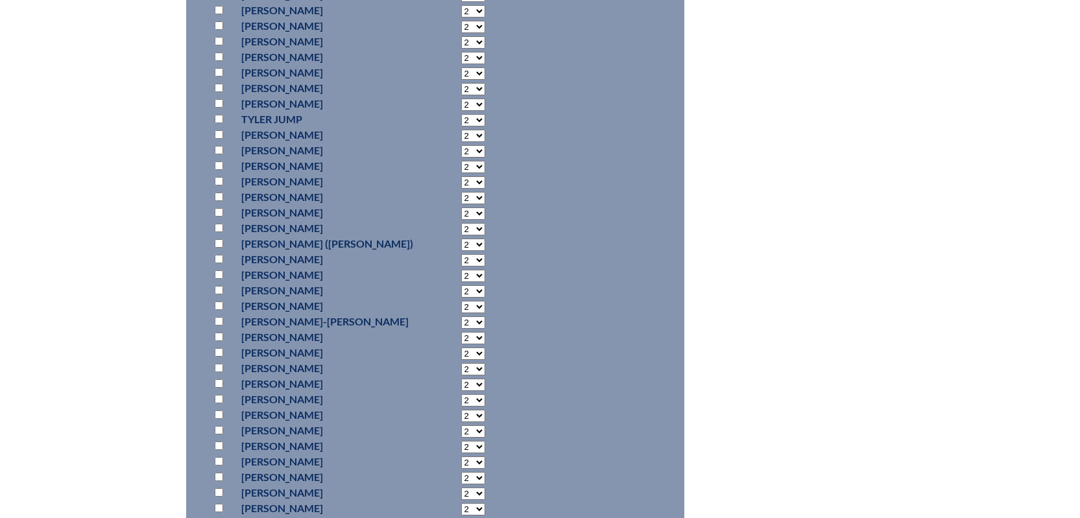
scroll to position [1217, 0]
click at [221, 468] on input "checkbox" at bounding box center [219, 469] width 8 height 8
checkbox input "true"
click at [228, 460] on p at bounding box center [221, 465] width 19 height 16
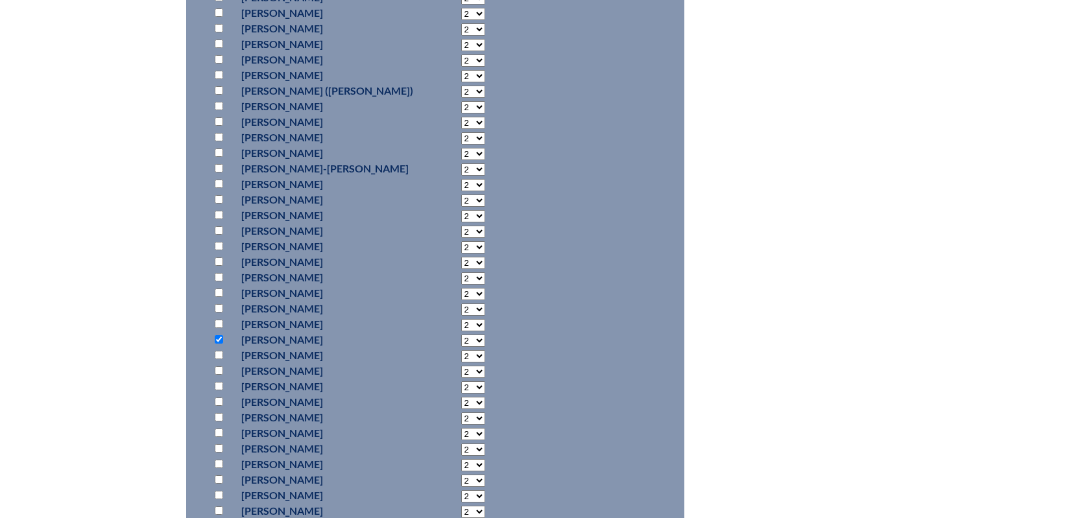
click at [218, 462] on input "checkbox" at bounding box center [219, 464] width 8 height 8
checkbox input "true"
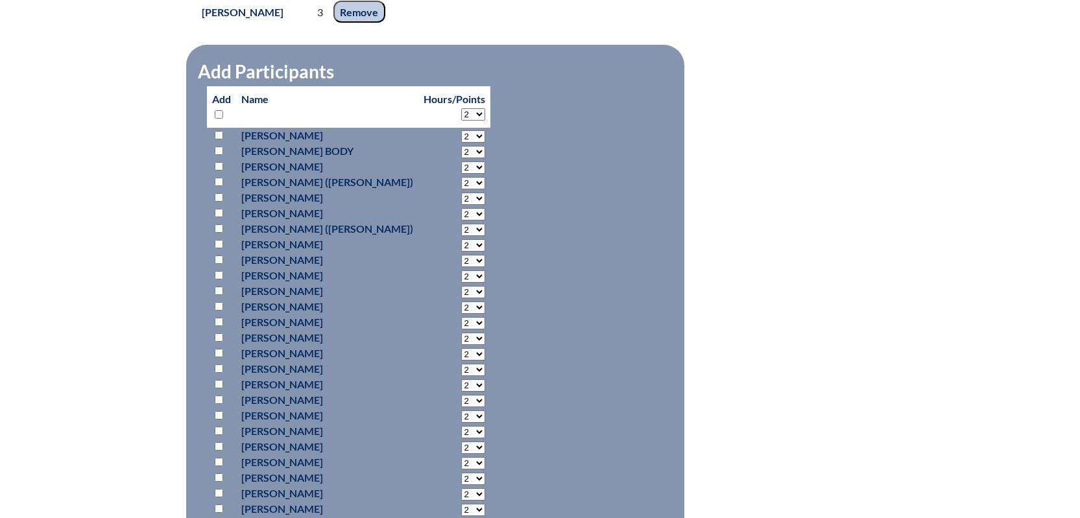
scroll to position [439, 0]
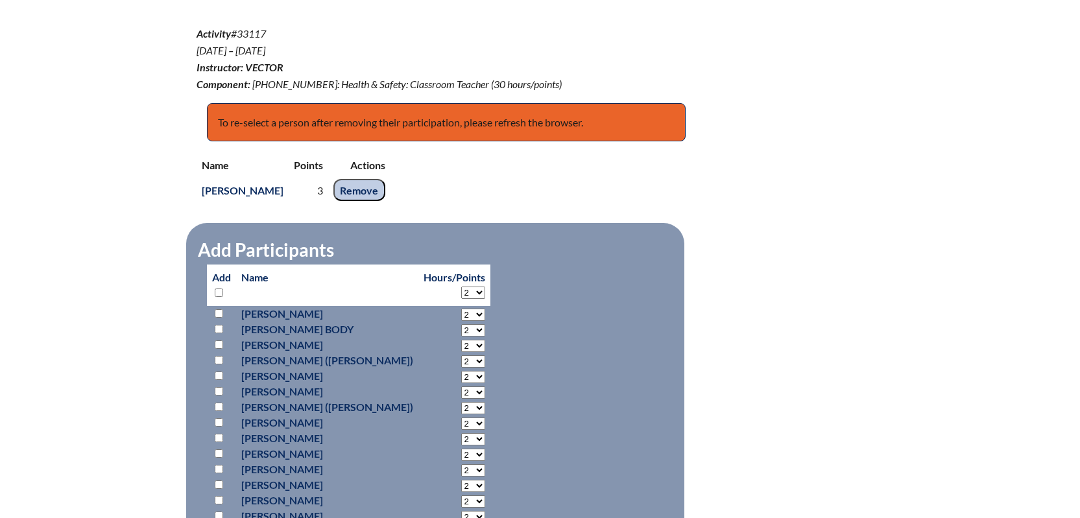
click at [217, 358] on input "checkbox" at bounding box center [219, 360] width 8 height 8
checkbox input "true"
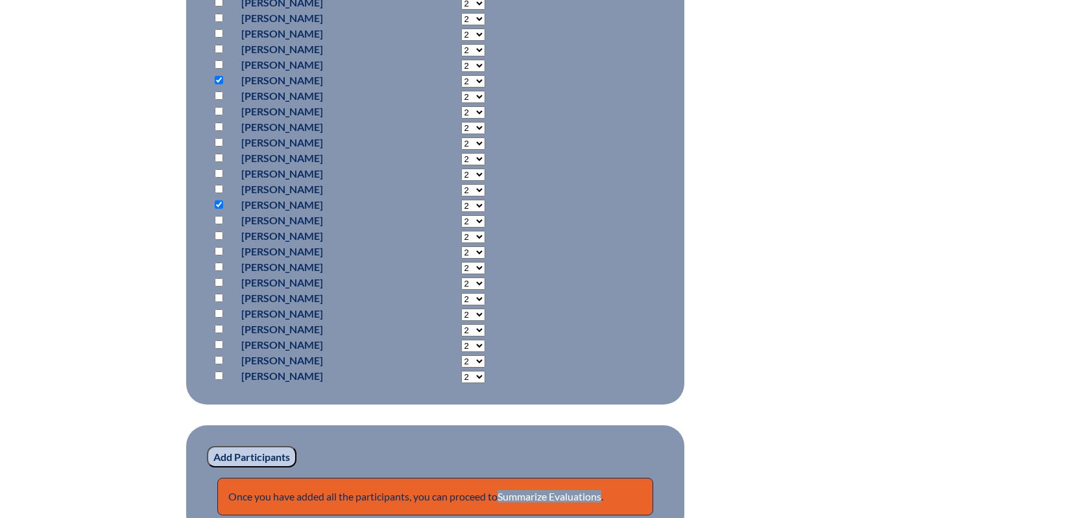
scroll to position [1736, 0]
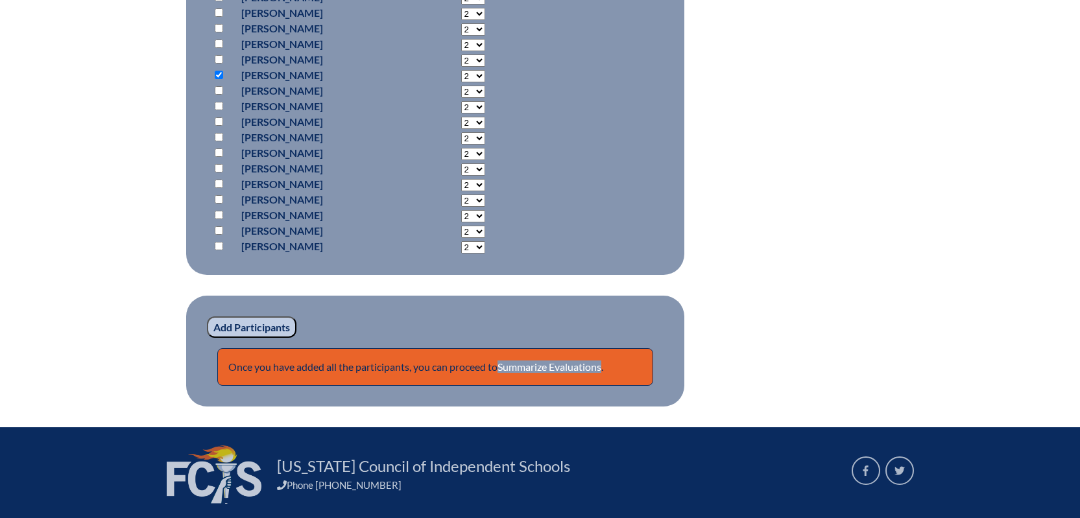
click at [217, 231] on input "checkbox" at bounding box center [219, 230] width 8 height 8
checkbox input "true"
click at [221, 243] on input "checkbox" at bounding box center [219, 246] width 8 height 8
checkbox input "true"
click at [561, 361] on link "Summarize Evaluations" at bounding box center [549, 367] width 104 height 12
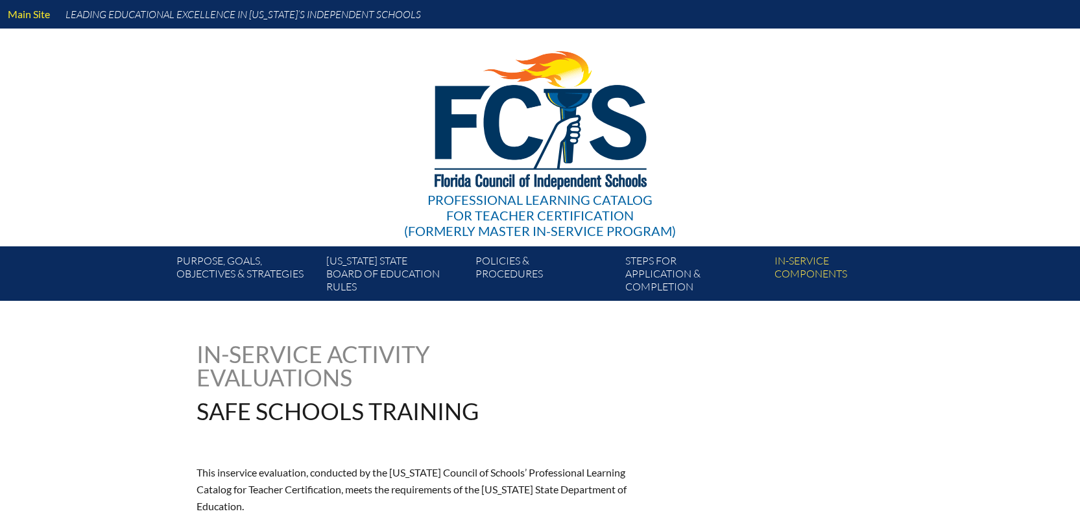
type input "0"
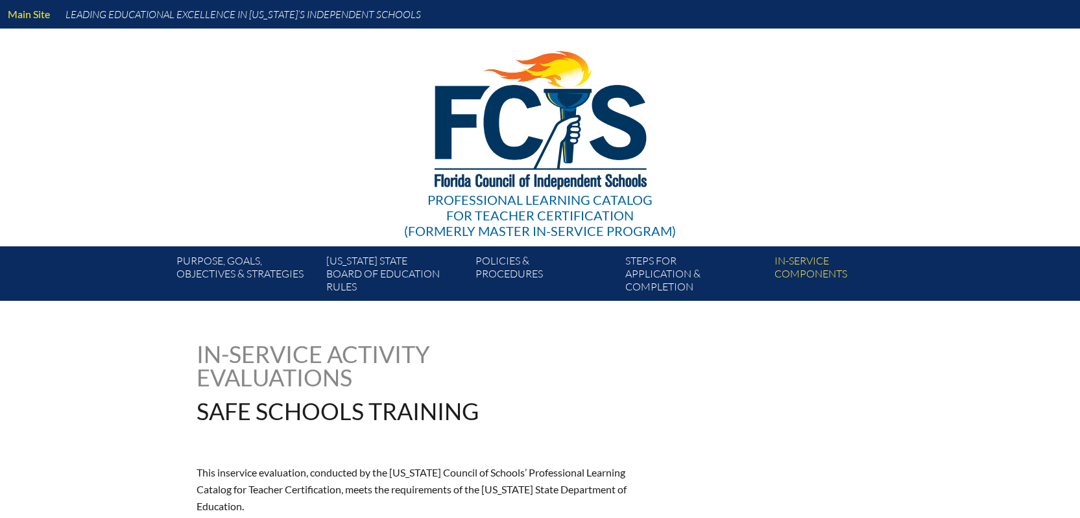
type input "0"
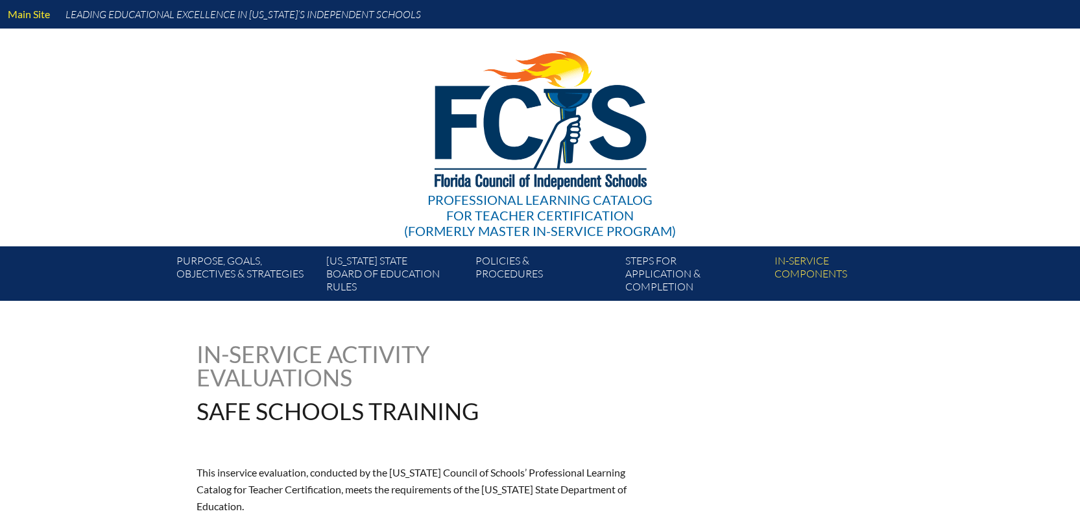
type input "0"
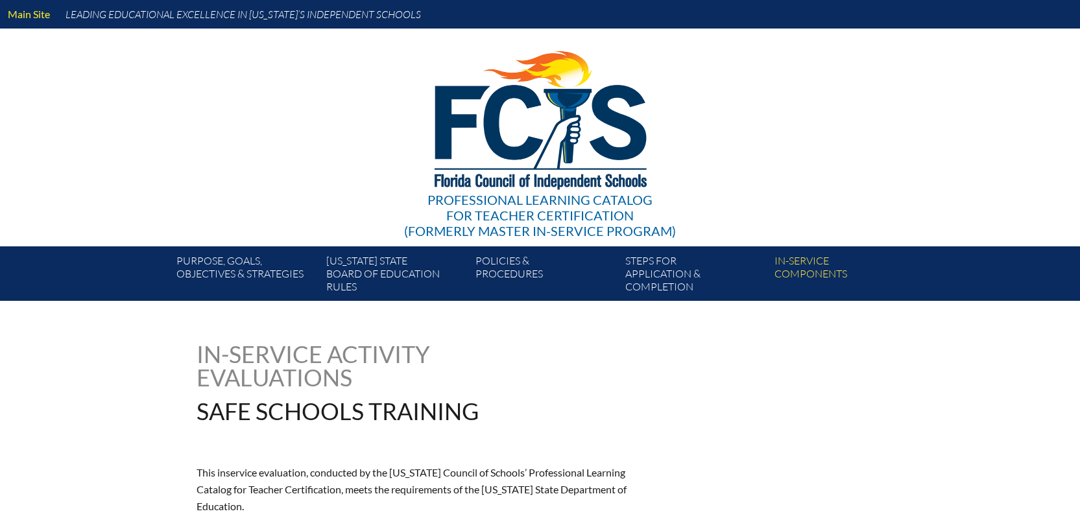
type input "0"
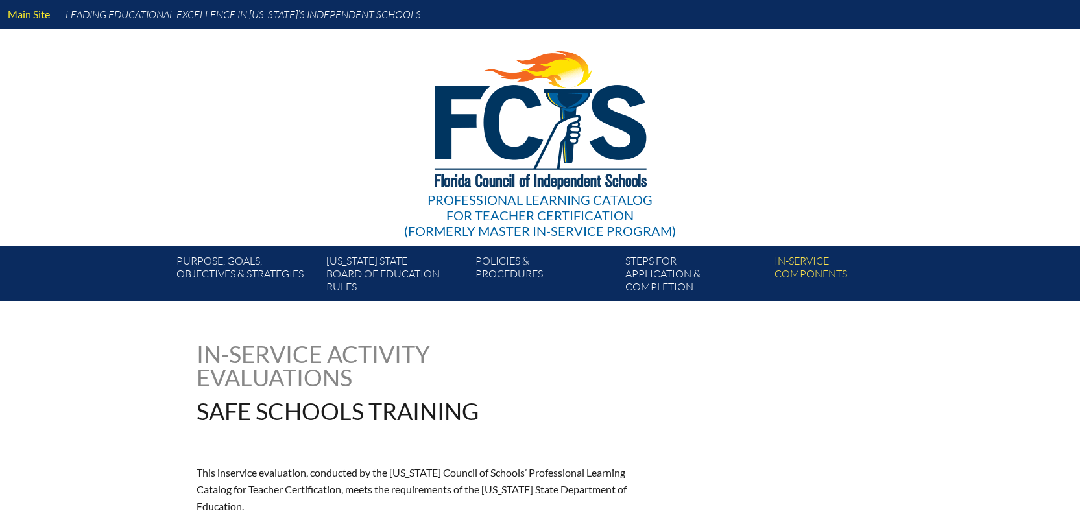
type input "0"
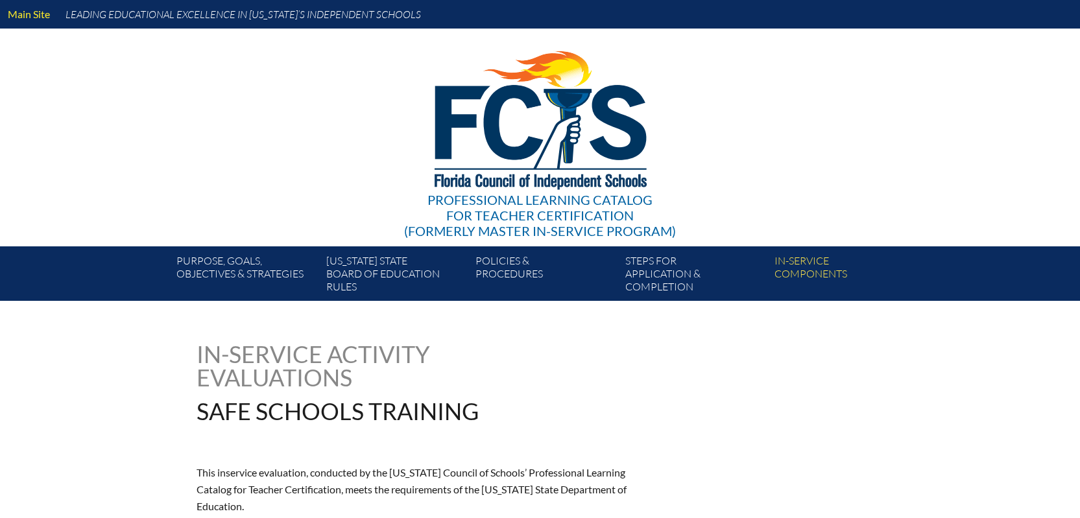
type input "0"
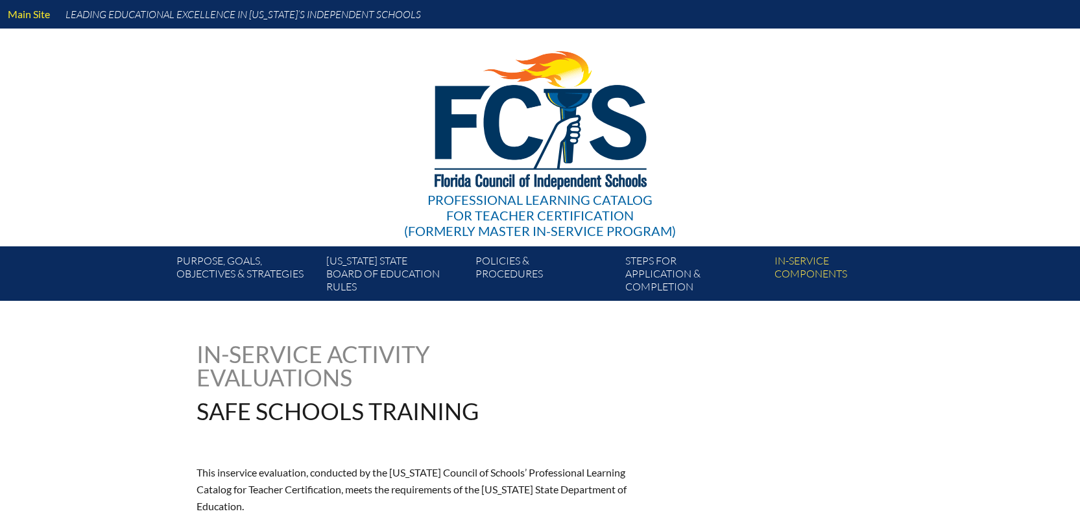
type input "0"
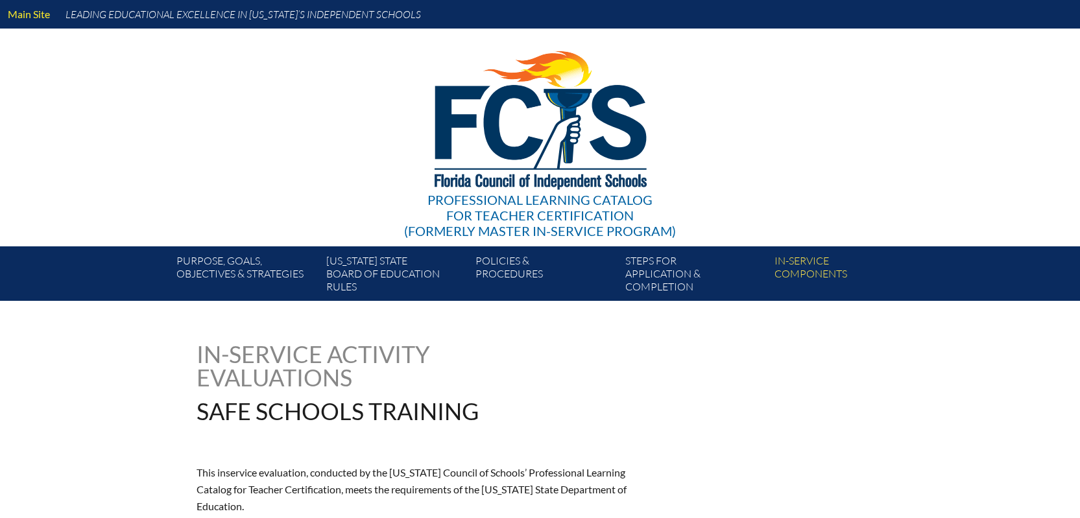
type input "0"
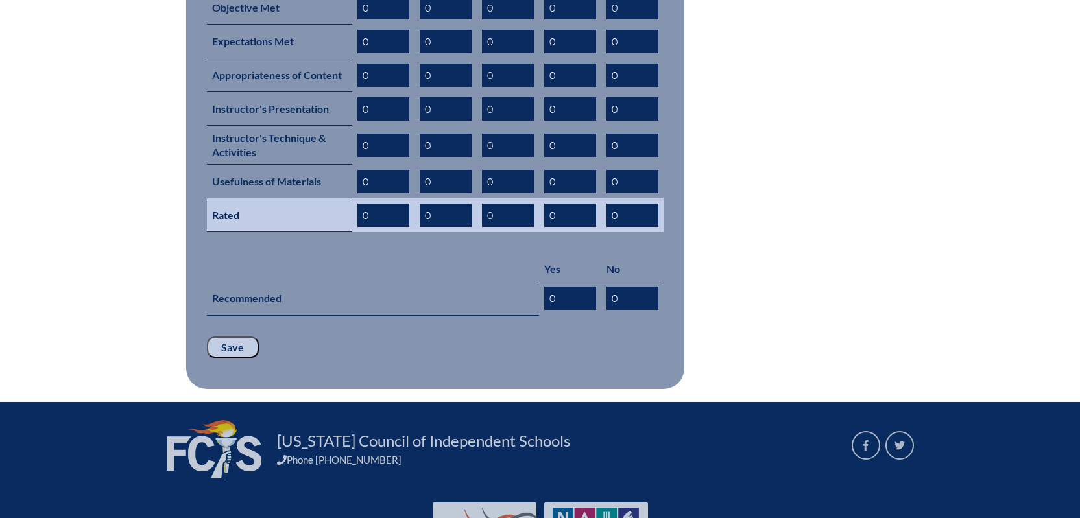
scroll to position [584, 0]
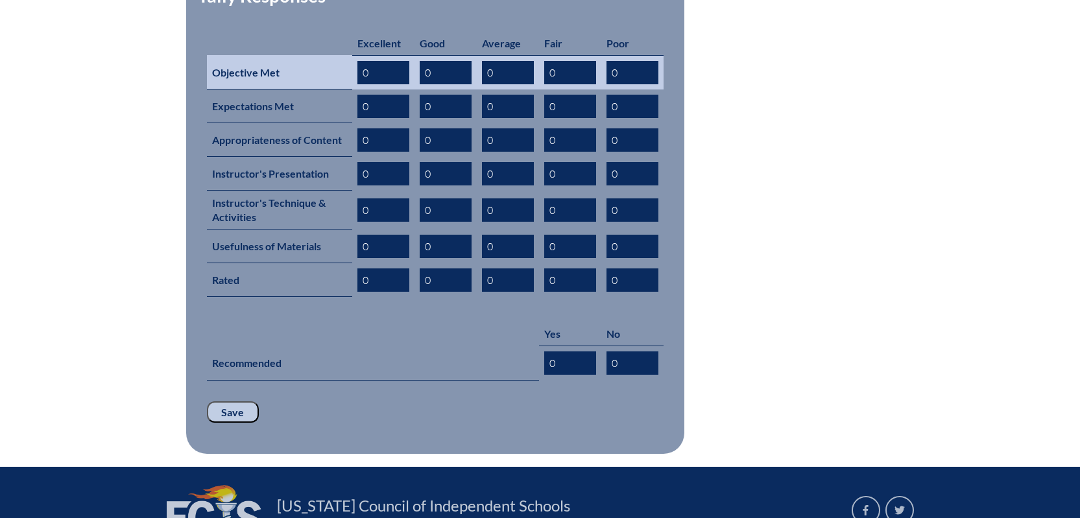
click at [453, 61] on input "0" at bounding box center [446, 72] width 52 height 23
click at [521, 61] on input "0" at bounding box center [508, 72] width 52 height 23
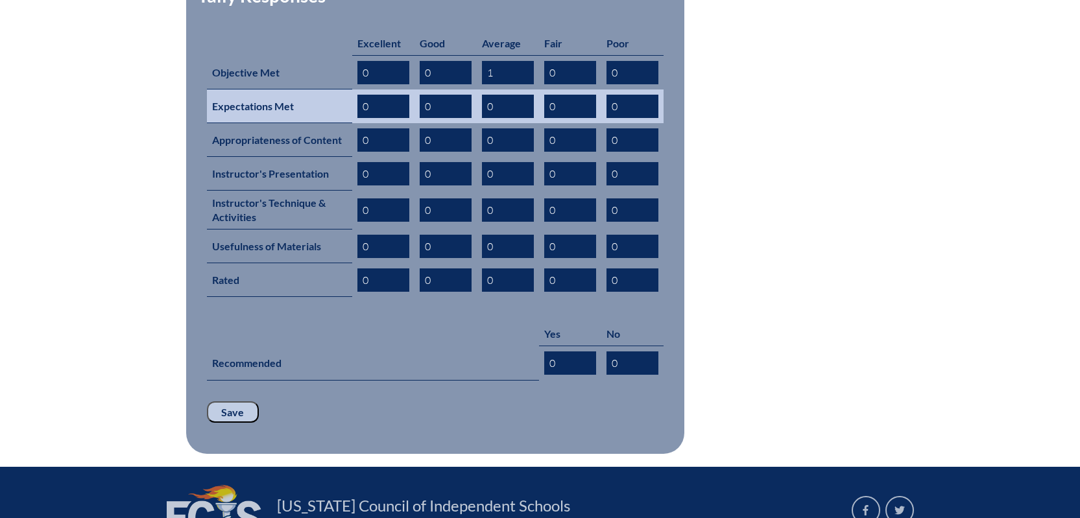
type input "1"
click at [525, 95] on input "0" at bounding box center [508, 106] width 52 height 23
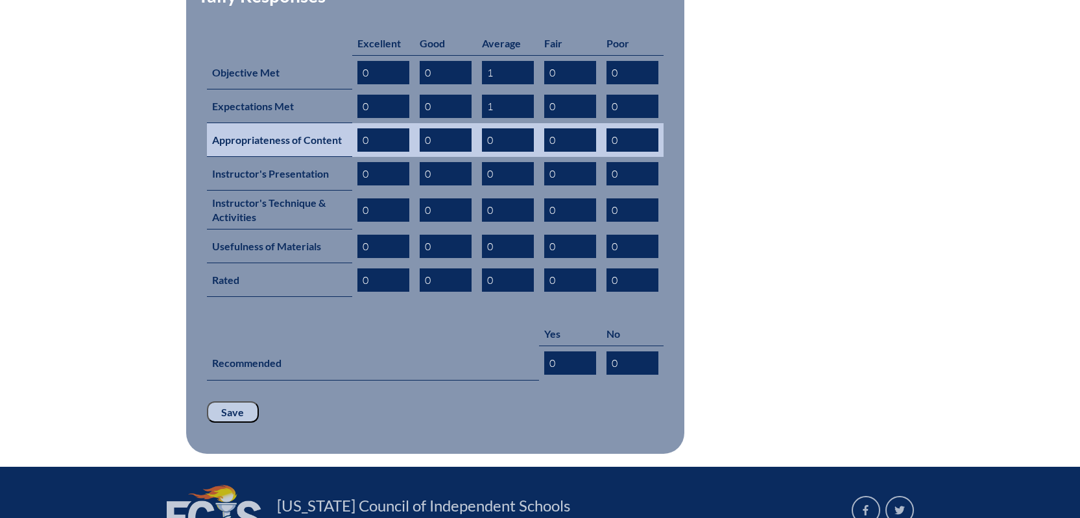
type input "1"
click at [513, 128] on input "0" at bounding box center [508, 139] width 52 height 23
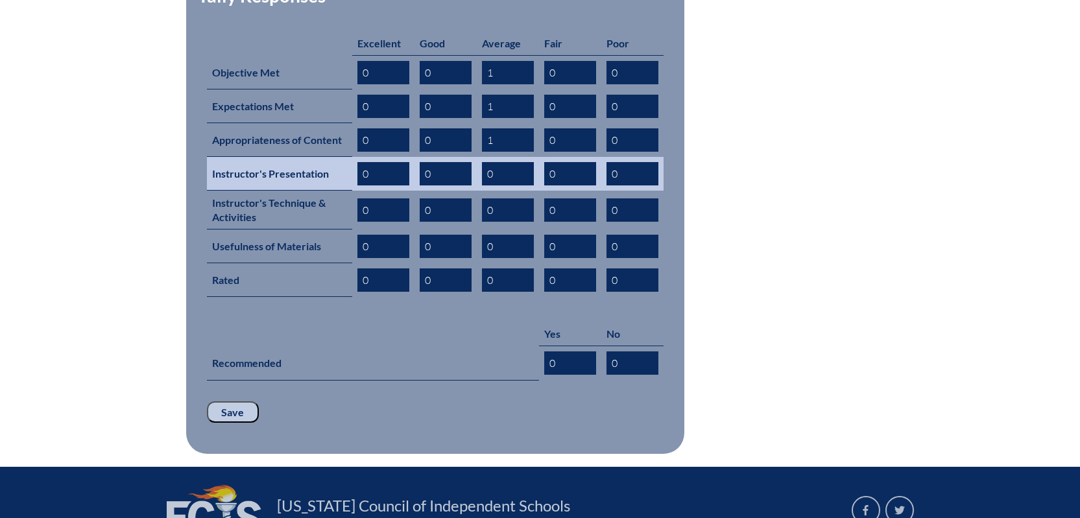
type input "1"
click at [497, 162] on input "0" at bounding box center [508, 173] width 52 height 23
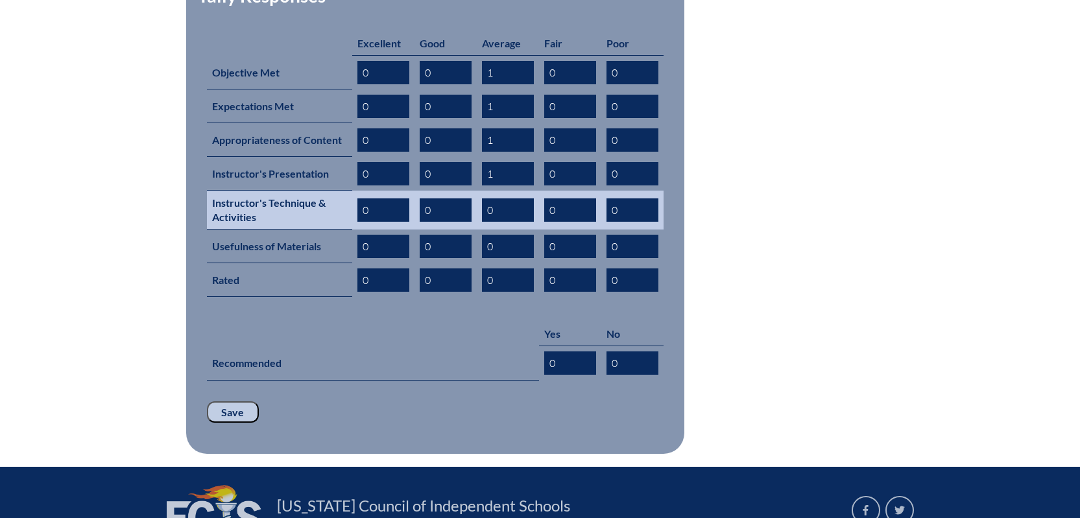
type input "1"
click at [503, 198] on input "0" at bounding box center [508, 209] width 52 height 23
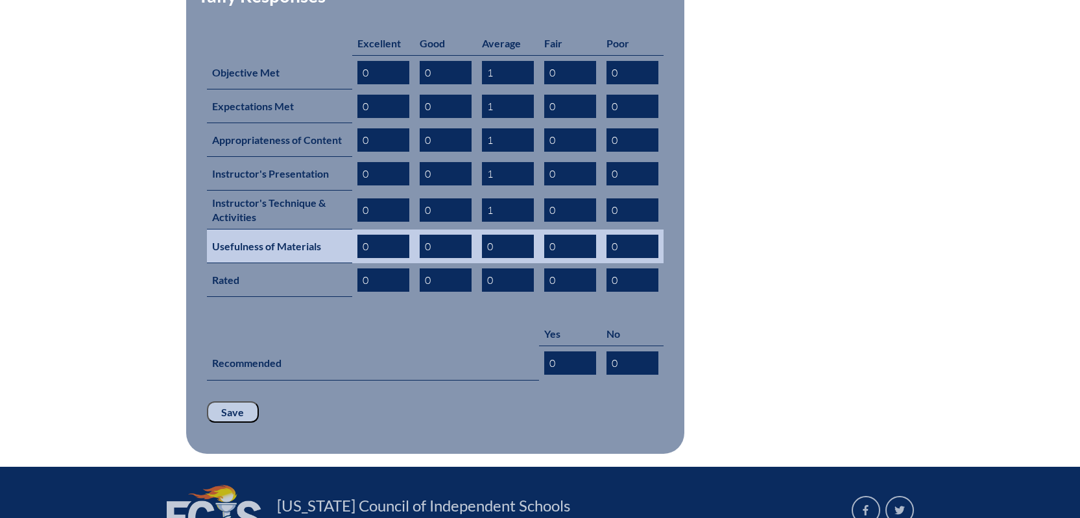
type input "1"
click at [510, 235] on input "0" at bounding box center [508, 246] width 52 height 23
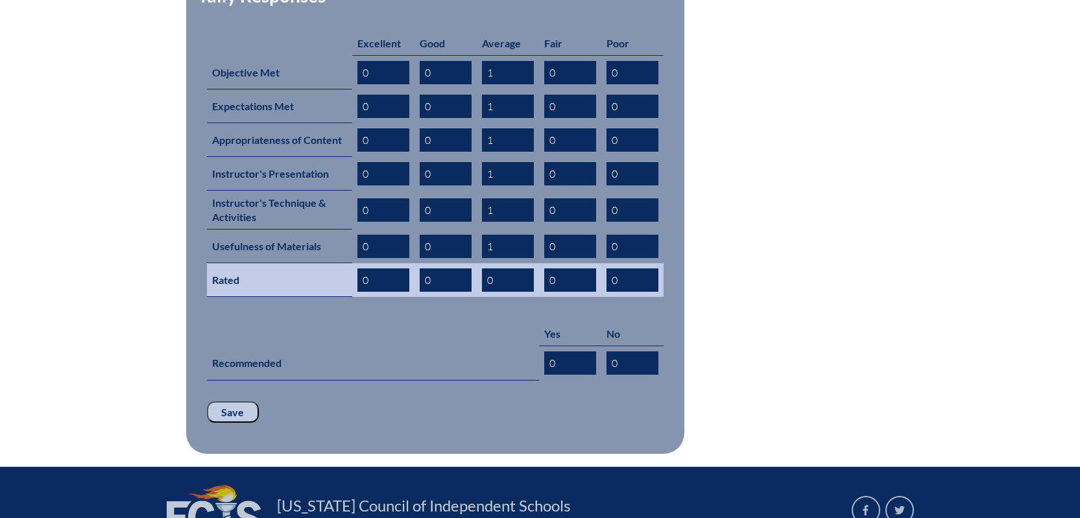
type input "1"
click at [503, 268] on input "0" at bounding box center [508, 279] width 52 height 23
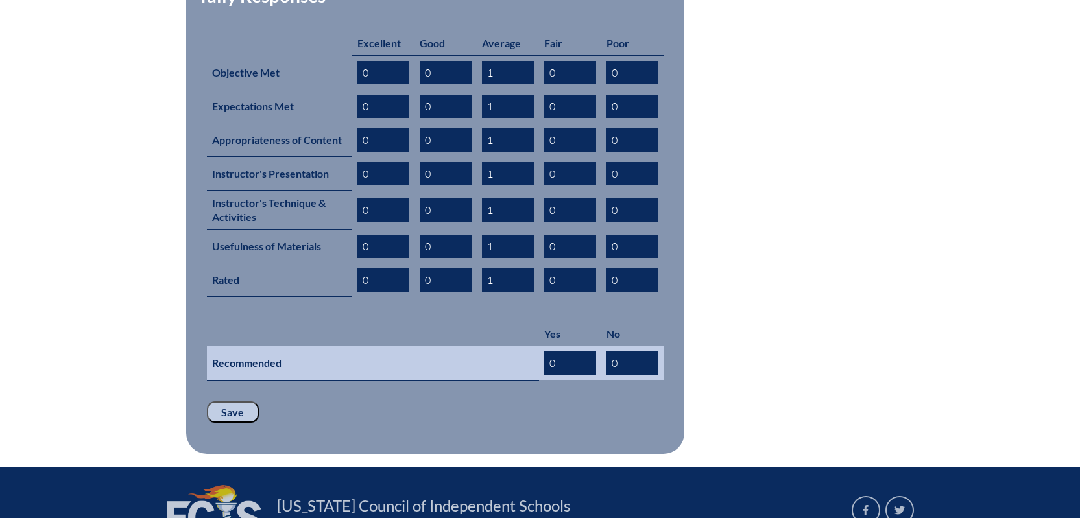
type input "1"
click at [587, 351] on input "0" at bounding box center [570, 362] width 52 height 23
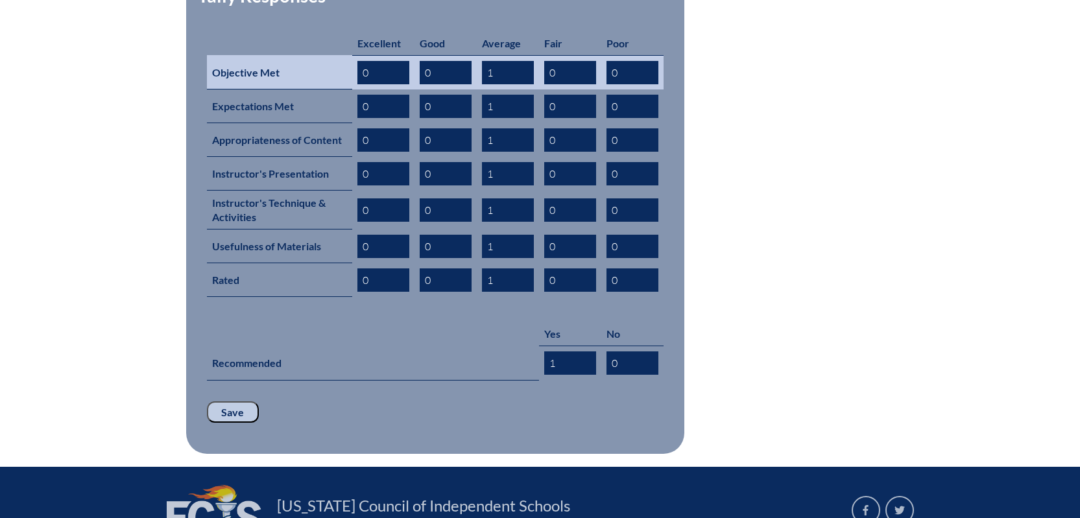
type input "1"
click at [374, 61] on input "0" at bounding box center [383, 72] width 52 height 23
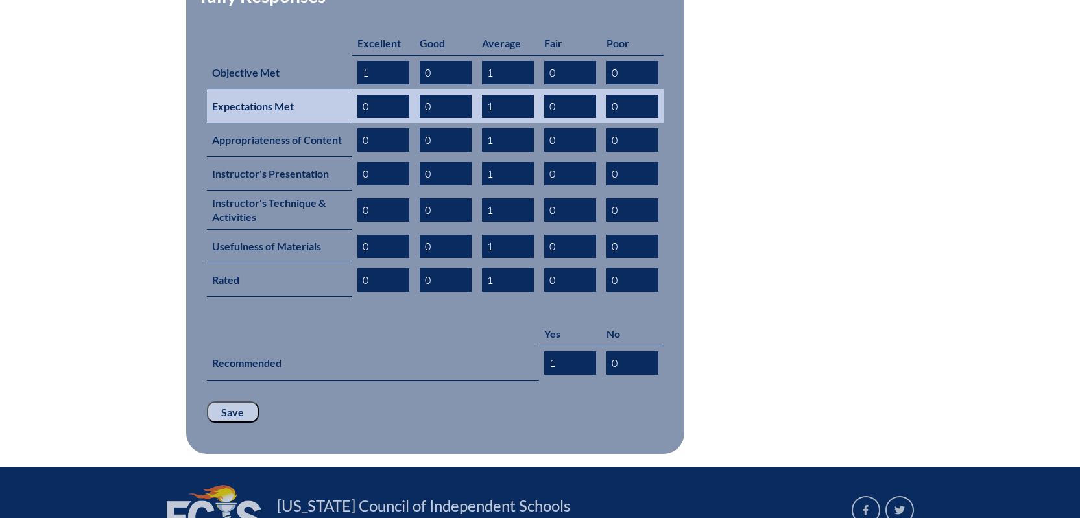
type input "1"
click at [385, 95] on input "0" at bounding box center [383, 106] width 52 height 23
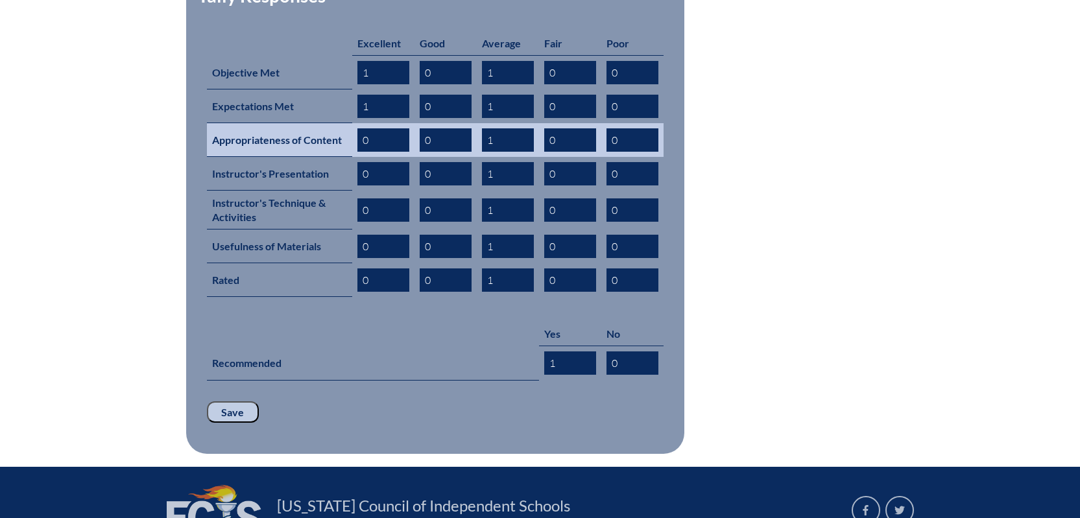
type input "1"
click at [381, 128] on input "0" at bounding box center [383, 139] width 52 height 23
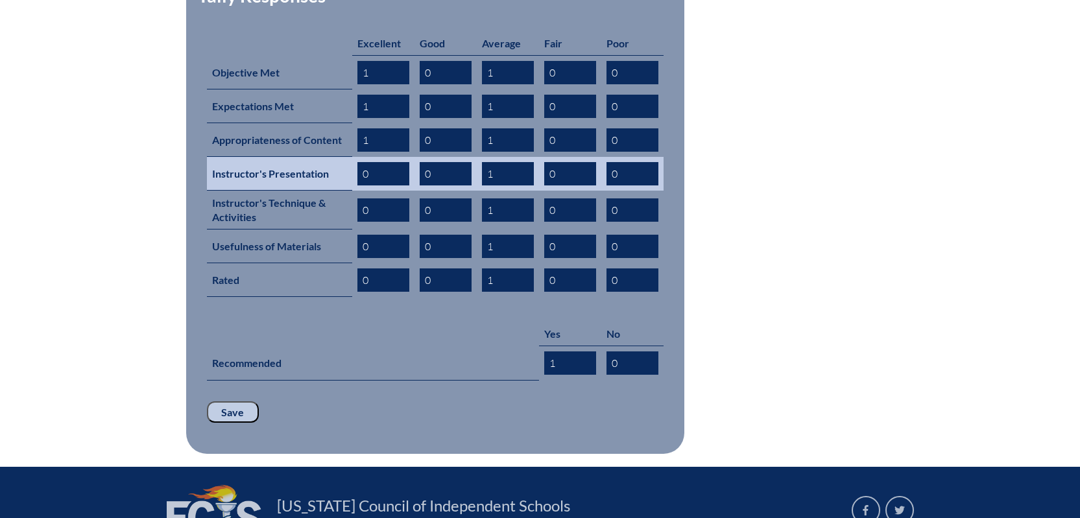
type input "1"
click at [381, 162] on input "0" at bounding box center [383, 173] width 52 height 23
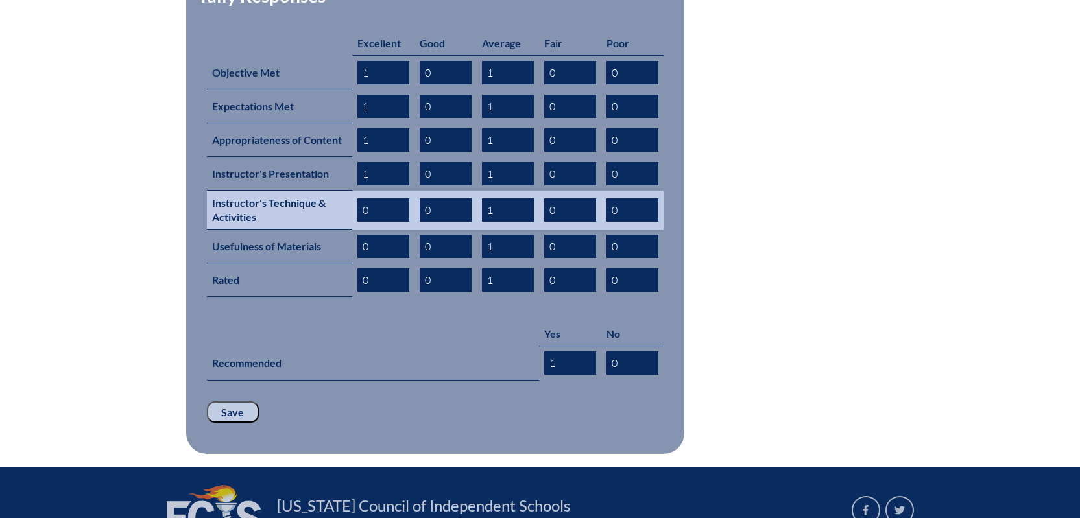
type input "1"
click at [373, 198] on input "0" at bounding box center [383, 209] width 52 height 23
click at [374, 198] on input "0" at bounding box center [383, 209] width 52 height 23
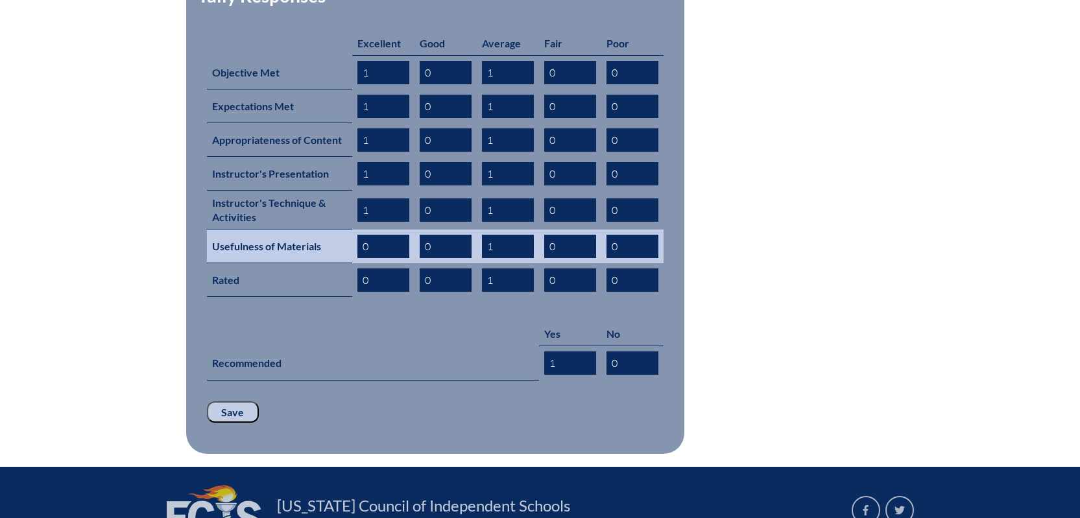
type input "1"
click at [379, 235] on input "0" at bounding box center [383, 246] width 52 height 23
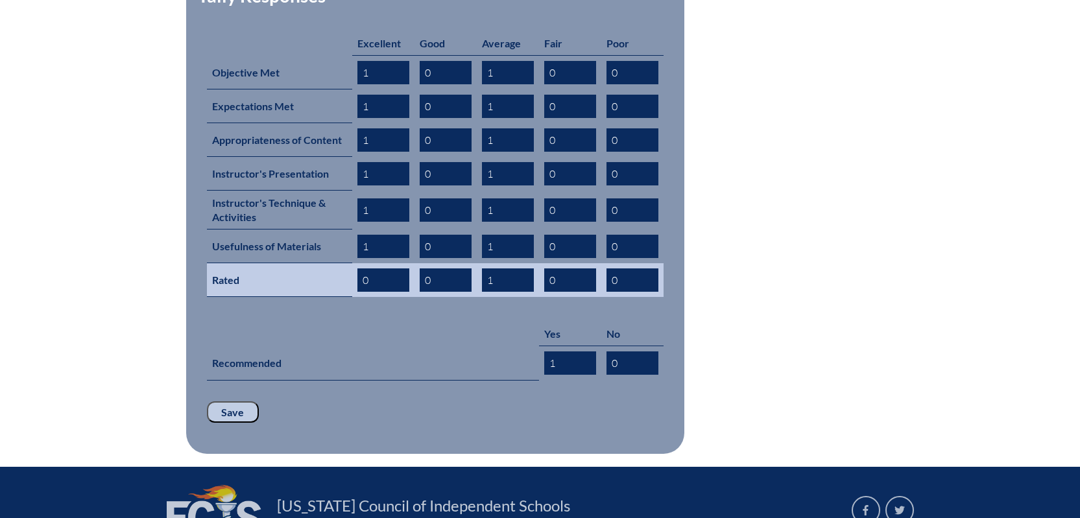
type input "1"
click at [369, 268] on input "0" at bounding box center [383, 279] width 52 height 23
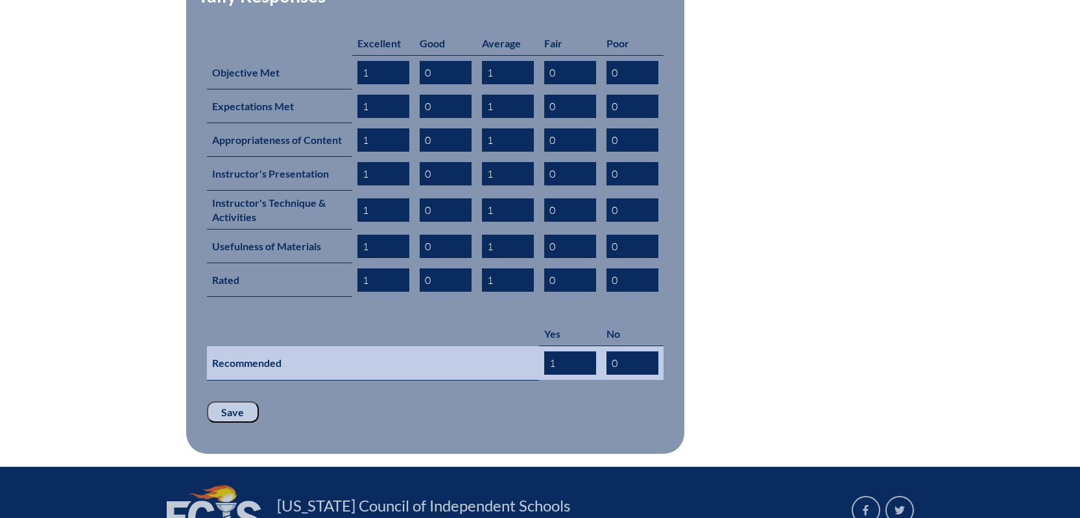
type input "1"
click at [556, 351] on input "1" at bounding box center [570, 362] width 52 height 23
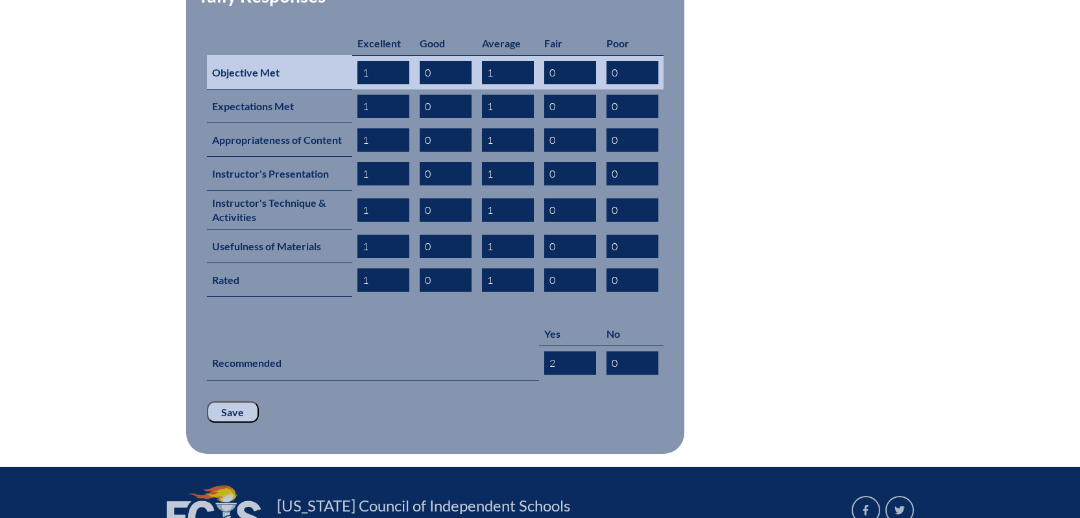
type input "2"
click at [385, 61] on input "1" at bounding box center [383, 72] width 52 height 23
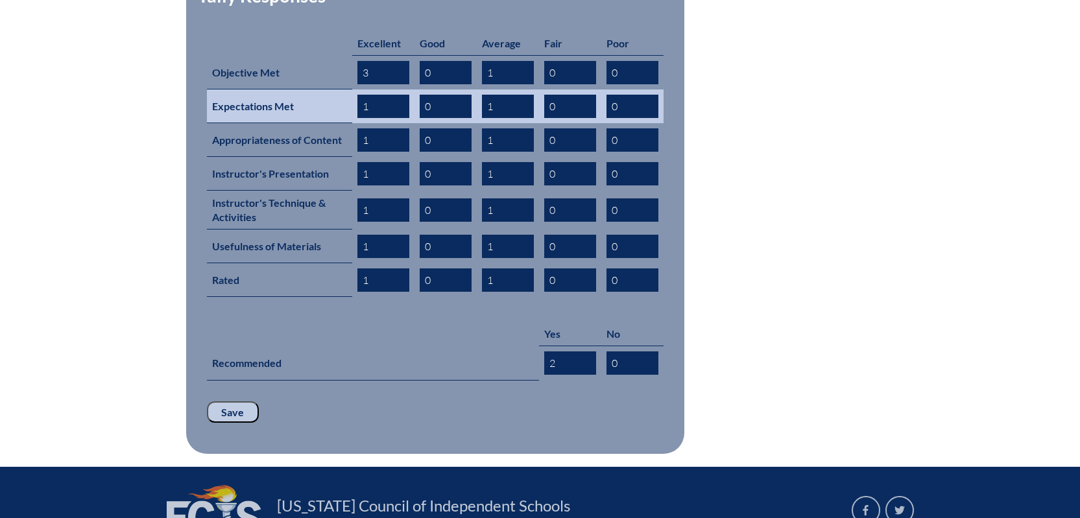
type input "3"
click at [375, 95] on input "1" at bounding box center [383, 106] width 52 height 23
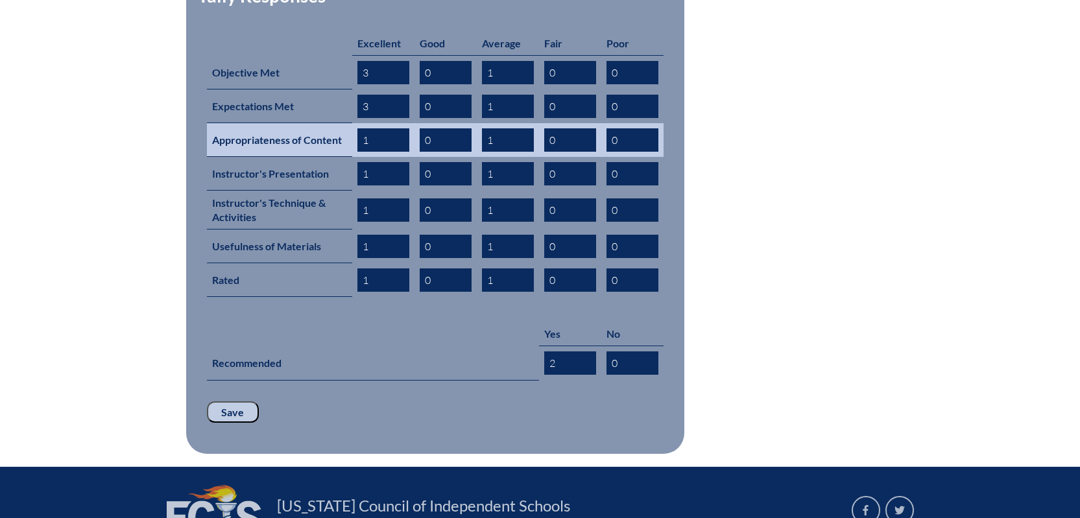
type input "3"
click at [397, 128] on input "1" at bounding box center [383, 139] width 52 height 23
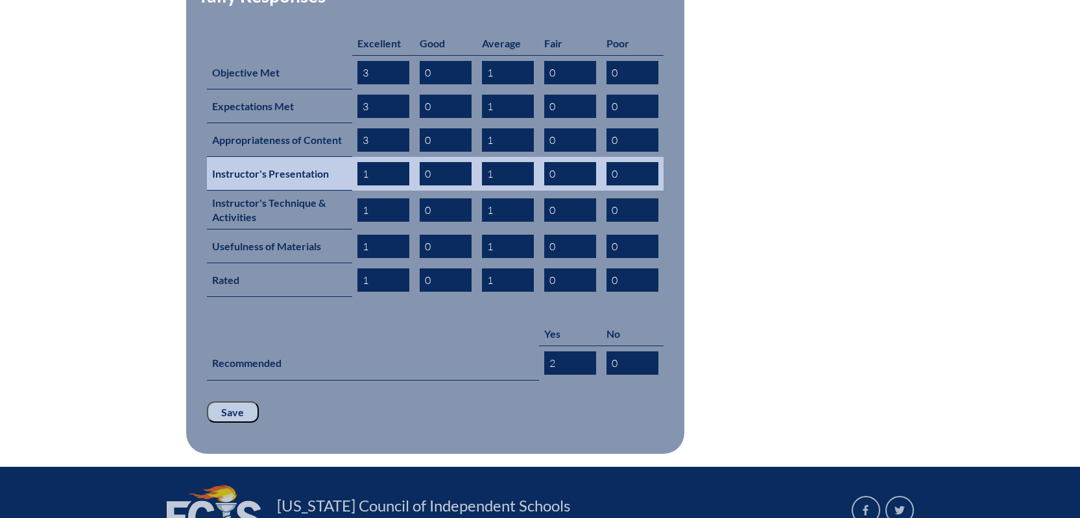
type input "3"
click at [377, 162] on input "1" at bounding box center [383, 173] width 52 height 23
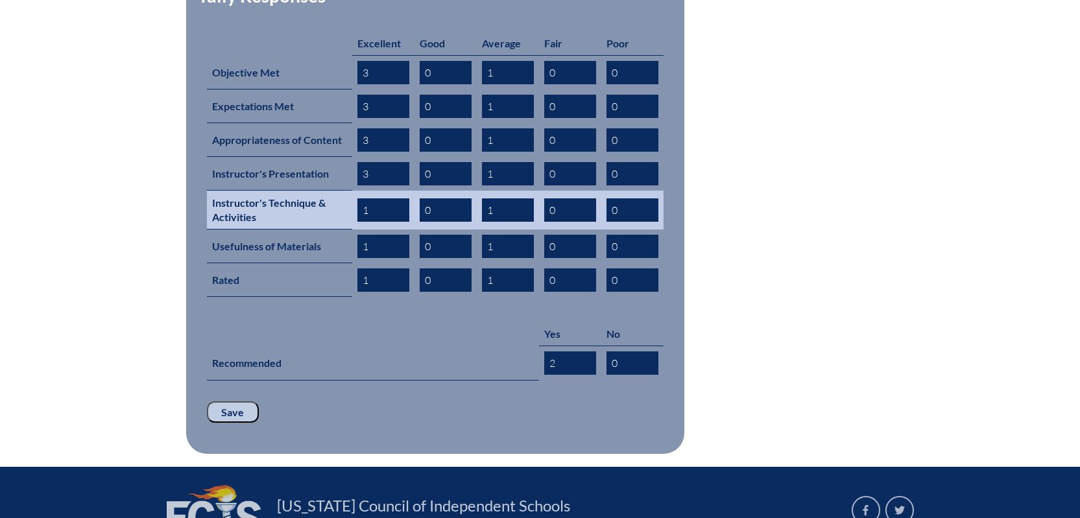
type input "3"
click at [377, 191] on td "1" at bounding box center [383, 210] width 62 height 39
click at [381, 198] on input "1" at bounding box center [383, 209] width 52 height 23
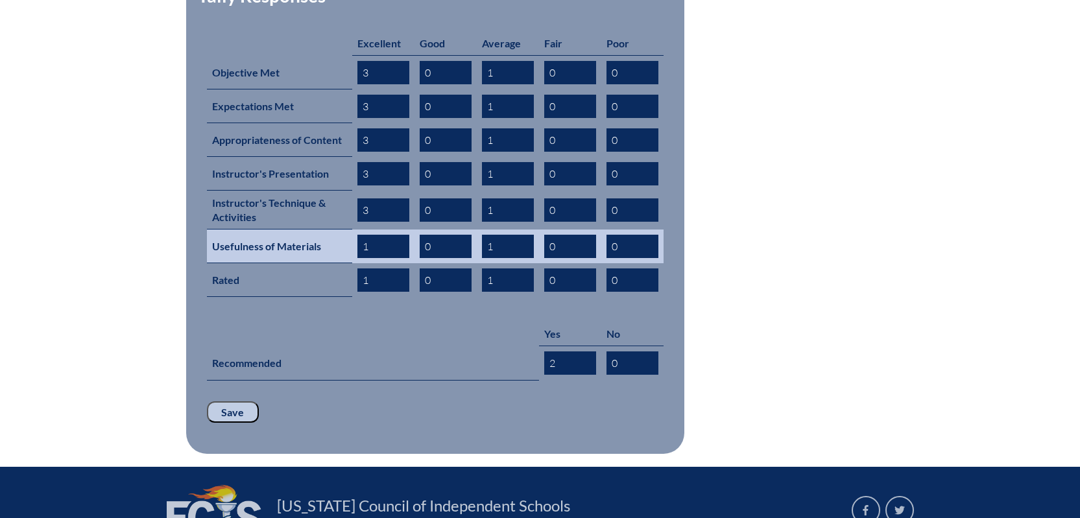
type input "3"
click at [377, 230] on td "1" at bounding box center [383, 247] width 62 height 34
click at [376, 235] on input "1" at bounding box center [383, 246] width 52 height 23
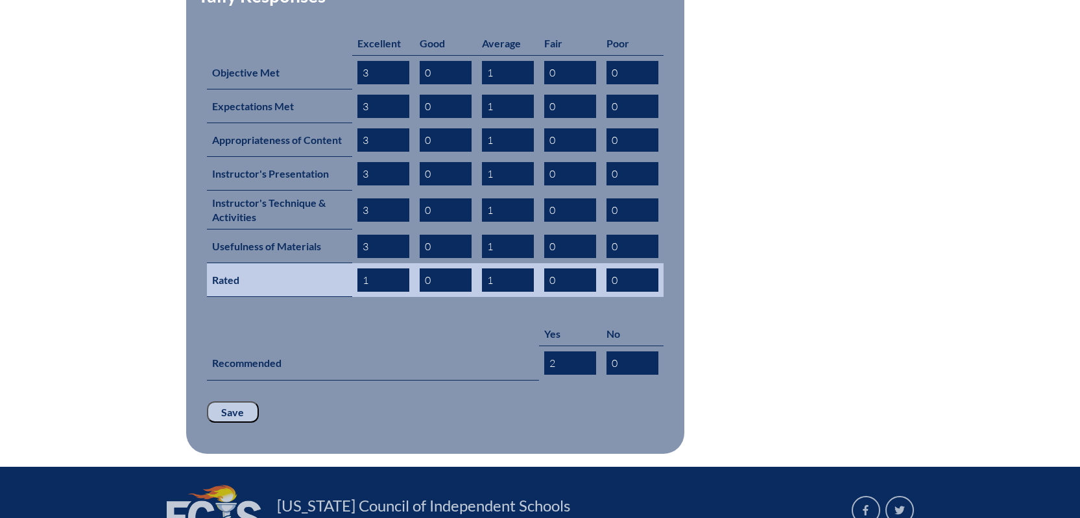
type input "3"
click at [376, 268] on input "1" at bounding box center [383, 279] width 52 height 23
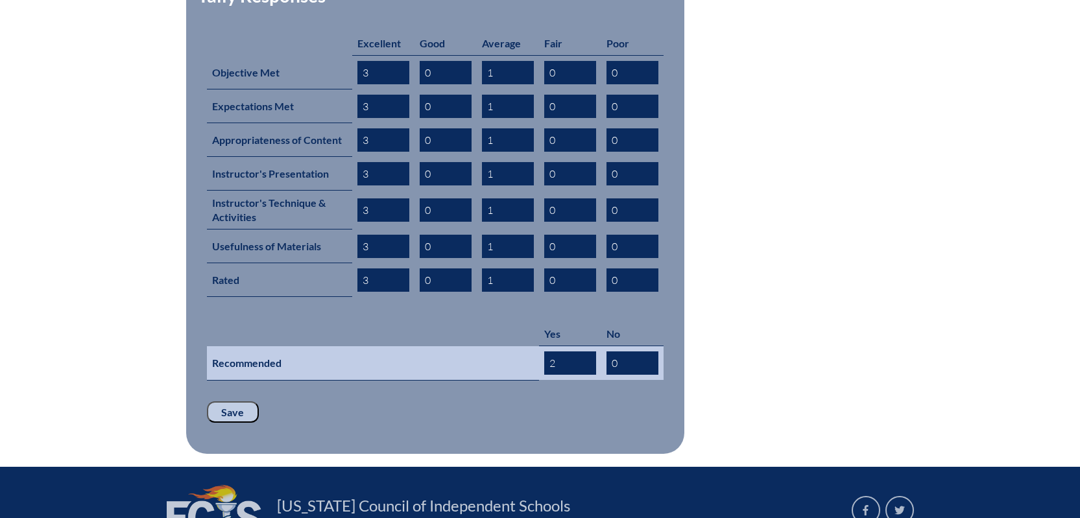
type input "3"
click at [569, 351] on input "2" at bounding box center [570, 362] width 52 height 23
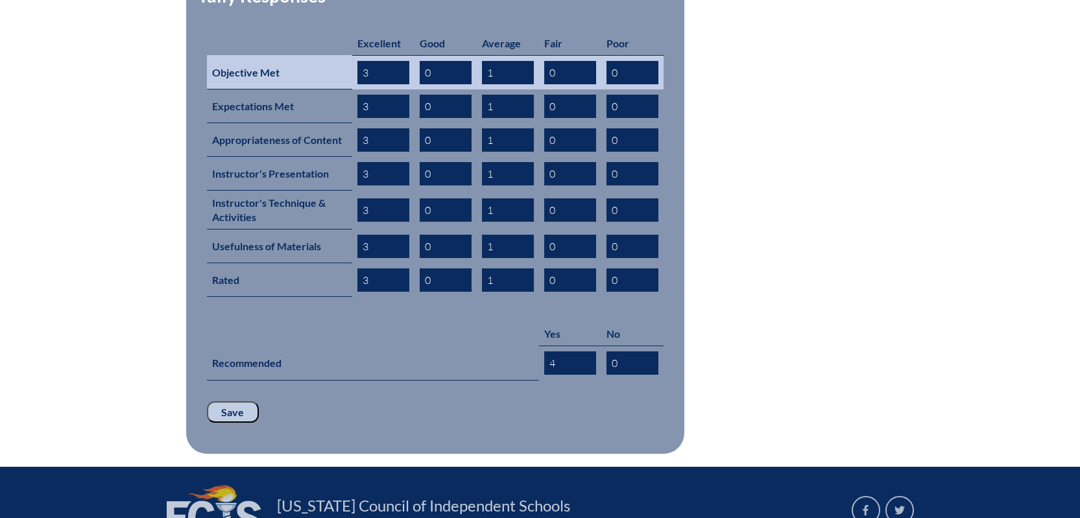
type input "4"
click at [429, 61] on input "0" at bounding box center [446, 72] width 52 height 23
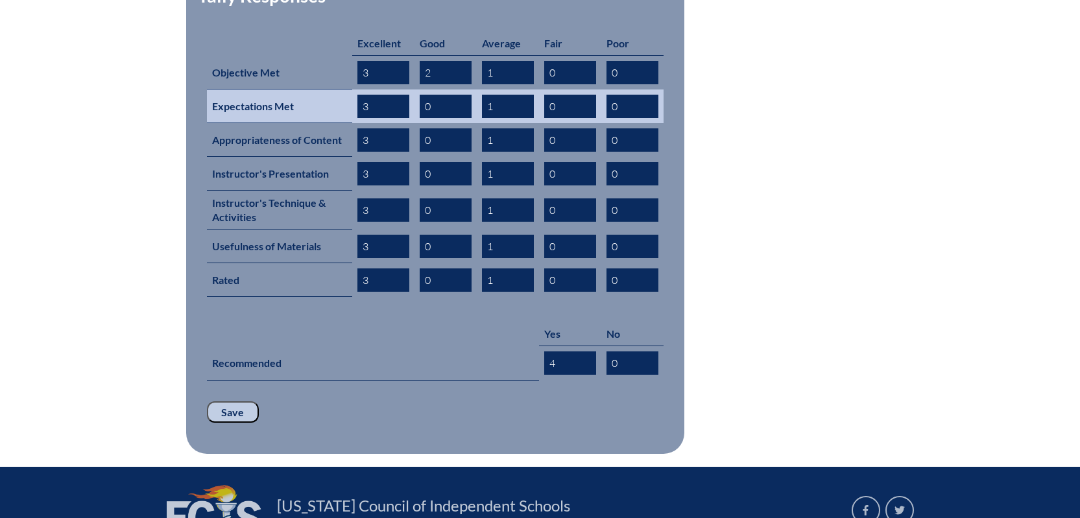
type input "2"
click at [451, 95] on input "0" at bounding box center [446, 106] width 52 height 23
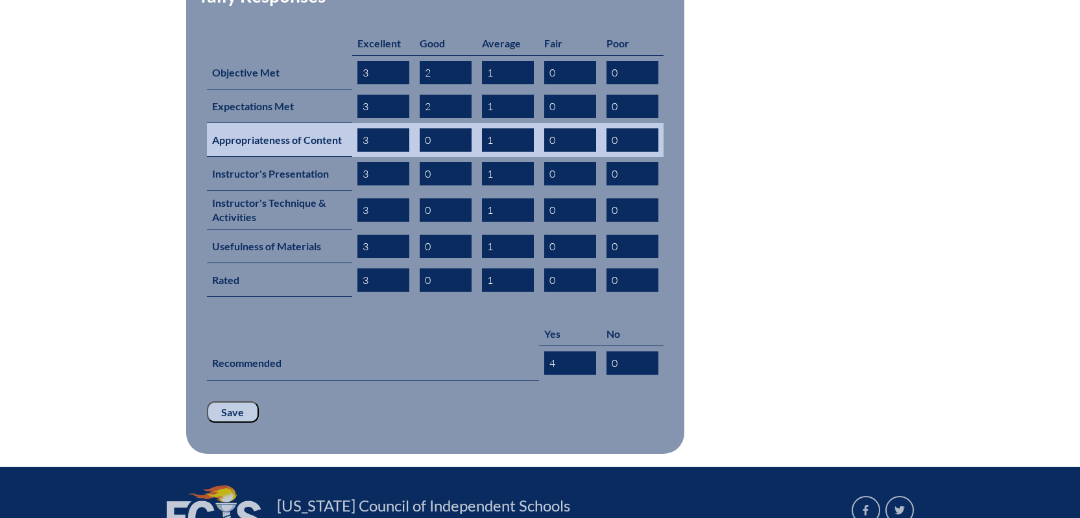
type input "2"
click at [453, 128] on input "0" at bounding box center [446, 139] width 52 height 23
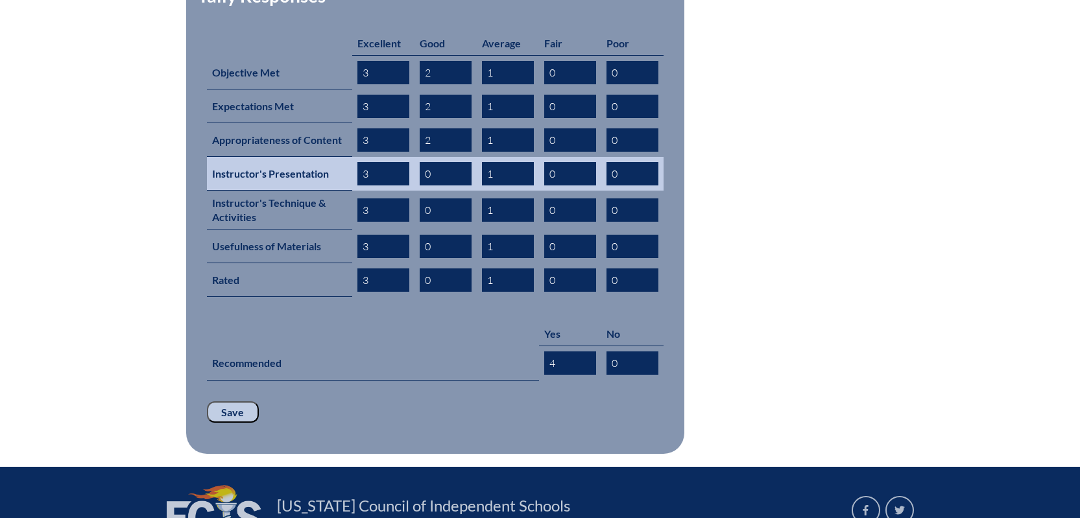
type input "2"
click at [462, 162] on input "0" at bounding box center [446, 173] width 52 height 23
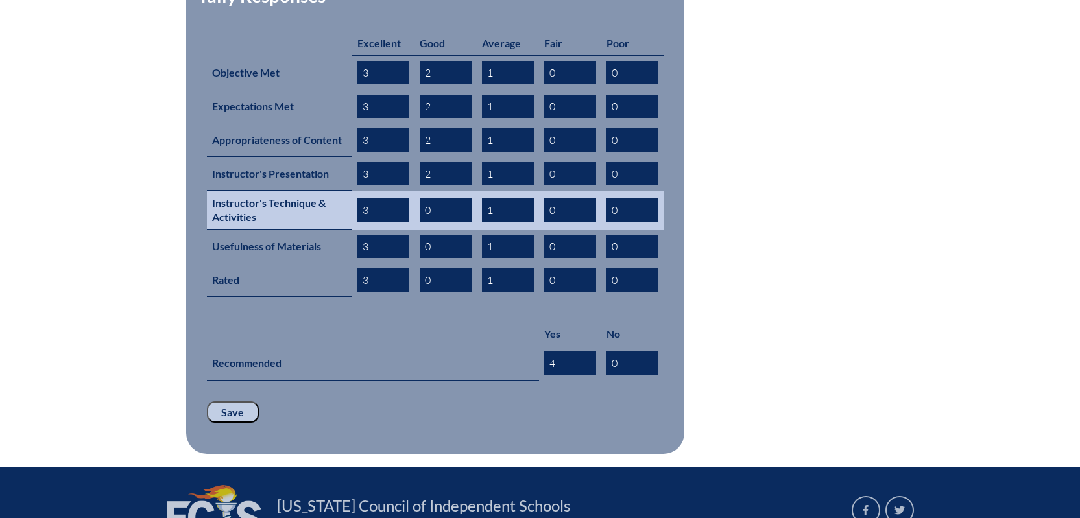
type input "2"
click at [377, 198] on input "3" at bounding box center [383, 209] width 52 height 23
type input "4"
click at [441, 198] on input "0" at bounding box center [446, 209] width 52 height 23
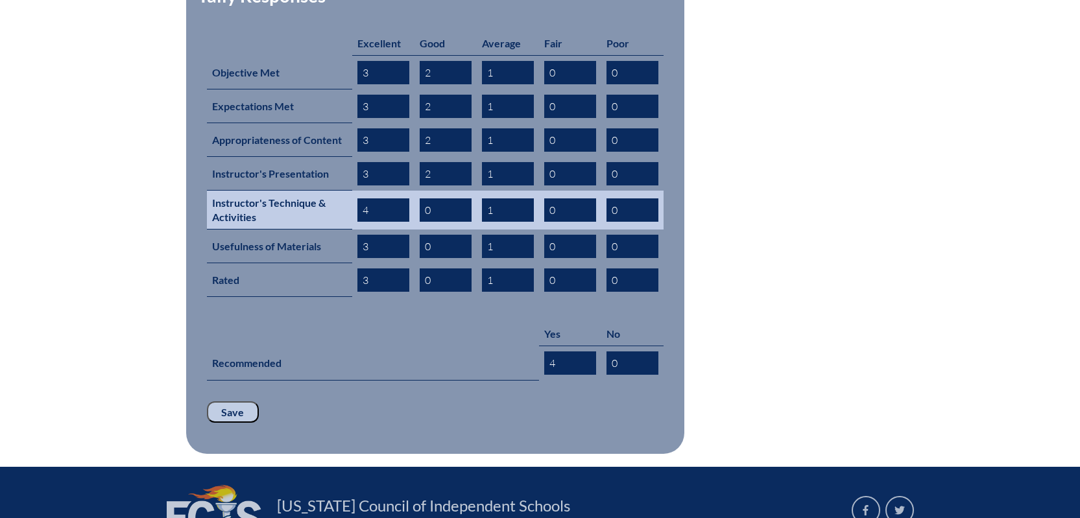
click at [441, 198] on input "0" at bounding box center [446, 209] width 52 height 23
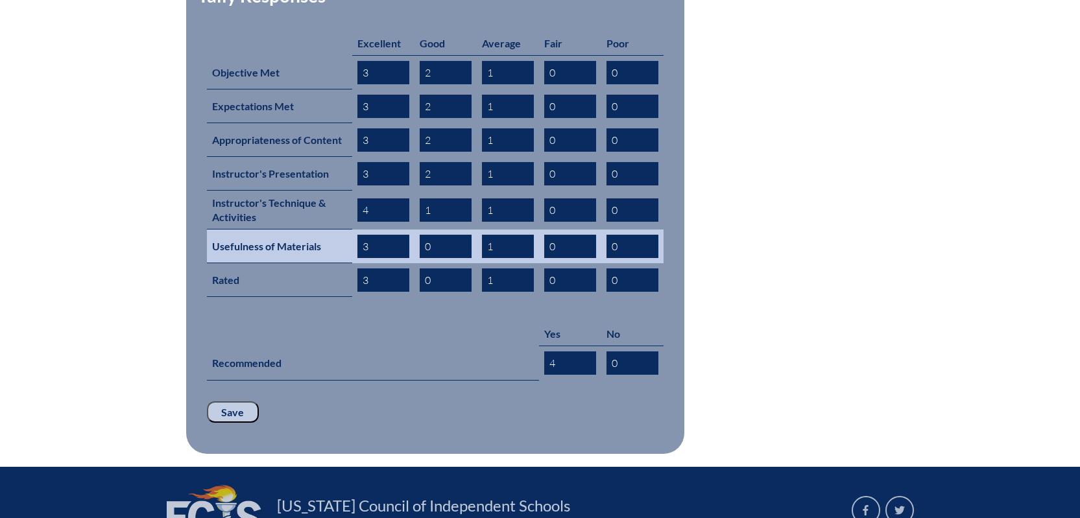
type input "1"
click at [390, 235] on input "3" at bounding box center [383, 246] width 52 height 23
type input "4"
click at [456, 235] on input "0" at bounding box center [446, 246] width 52 height 23
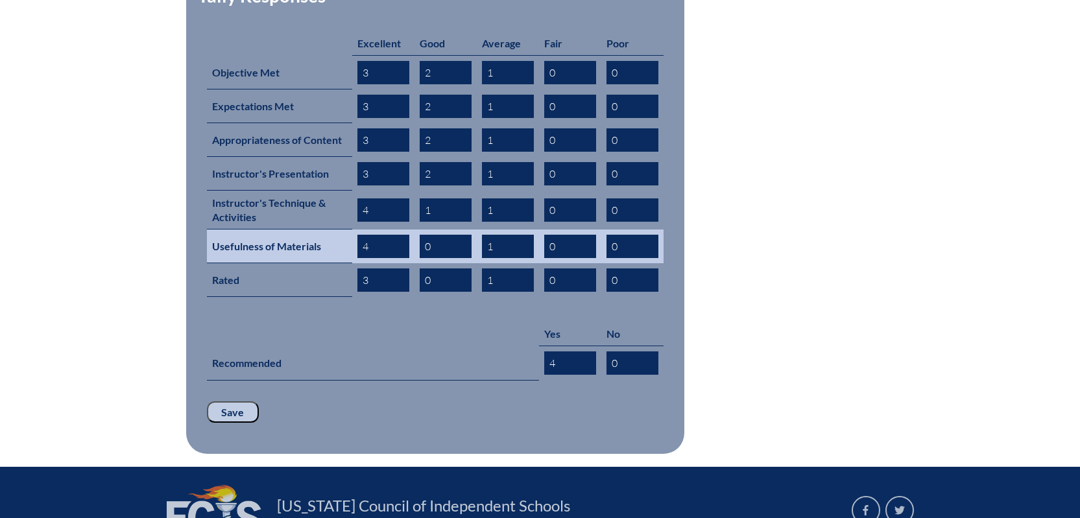
click at [456, 235] on input "0" at bounding box center [446, 246] width 52 height 23
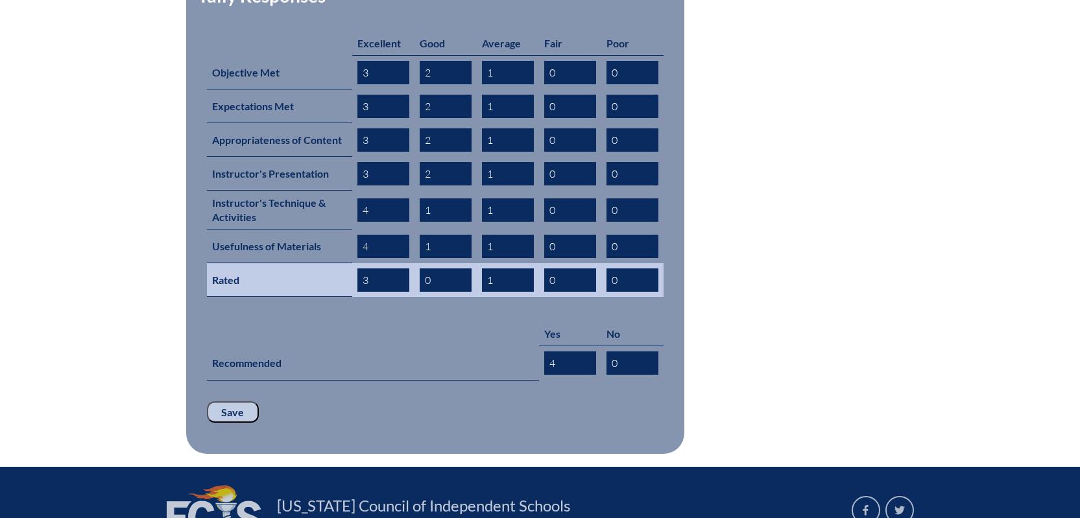
type input "1"
click at [455, 268] on input "0" at bounding box center [446, 279] width 52 height 23
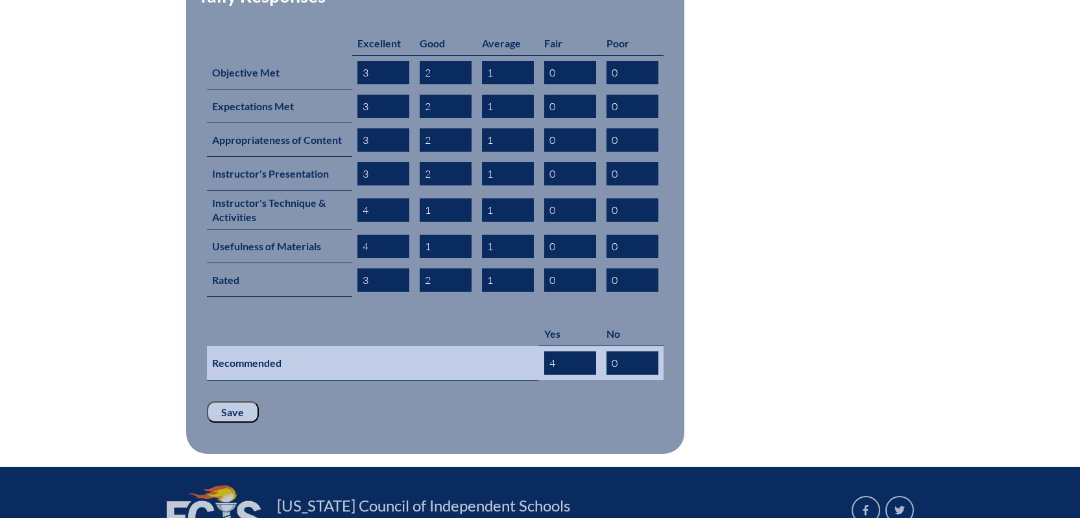
type input "2"
click at [567, 351] on input "4" at bounding box center [570, 362] width 52 height 23
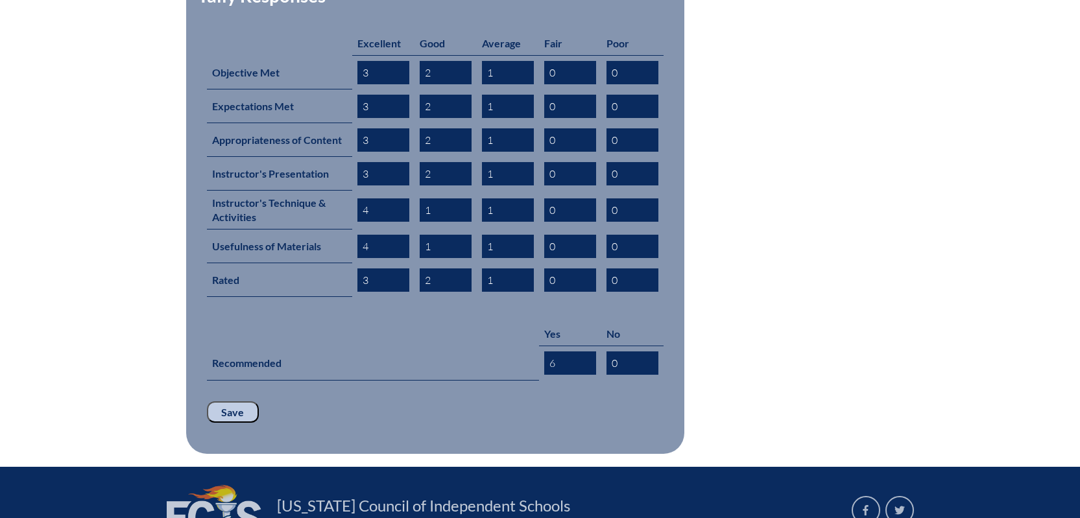
type input "6"
click at [519, 362] on fieldset "Tally Responses Excellent Good Average Fair Poor Objective Met 3 2 1 0 0 Expect…" at bounding box center [435, 212] width 498 height 486
click at [226, 401] on input "Save" at bounding box center [233, 412] width 52 height 22
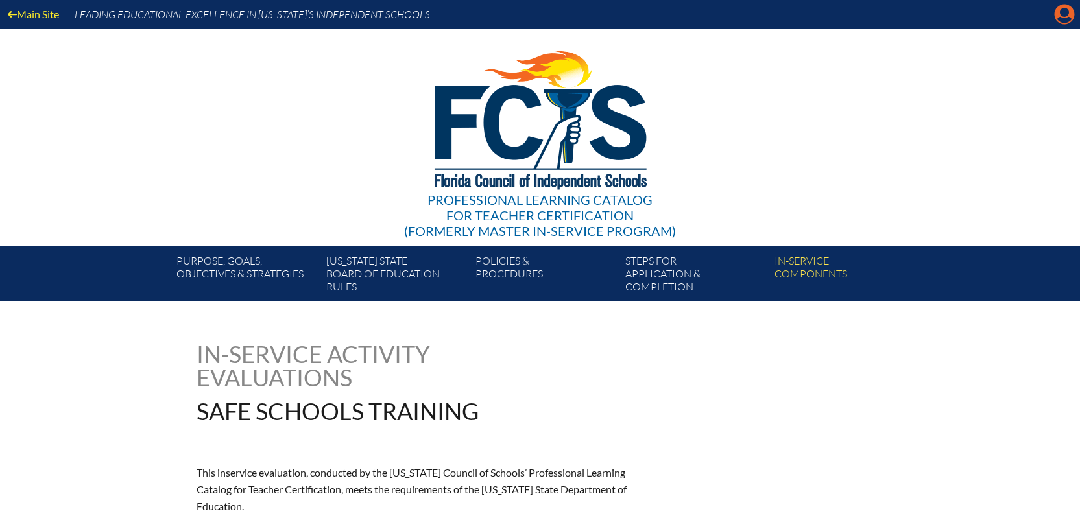
click at [1056, 10] on icon at bounding box center [1064, 15] width 20 height 20
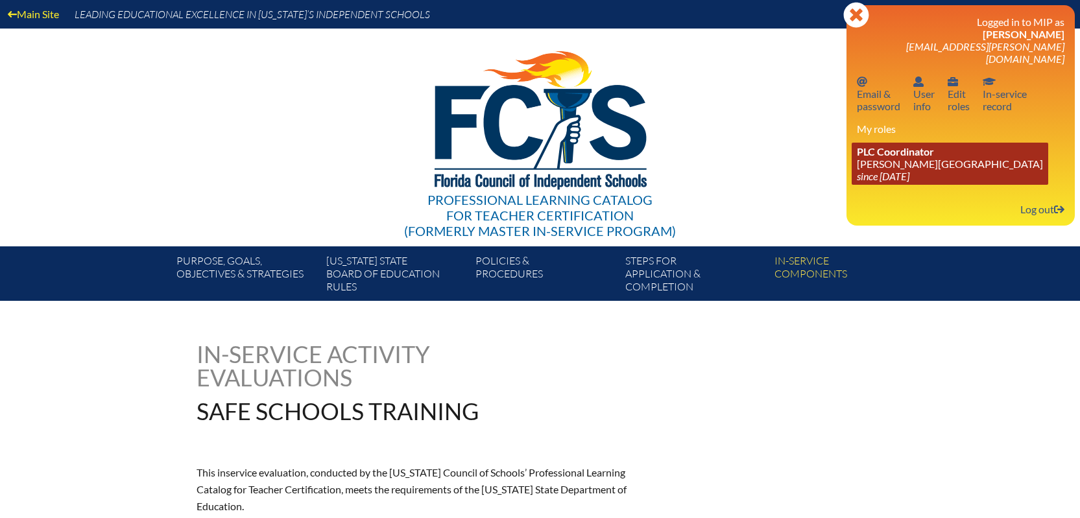
click at [888, 145] on link "PLC Coordinator [PERSON_NAME][GEOGRAPHIC_DATA] since [DATE]" at bounding box center [949, 164] width 196 height 42
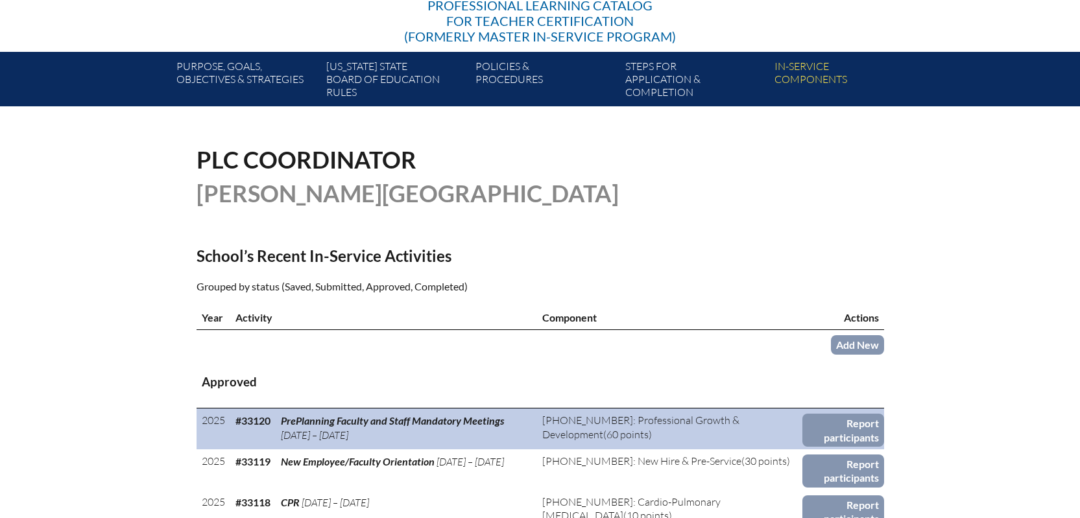
scroll to position [259, 0]
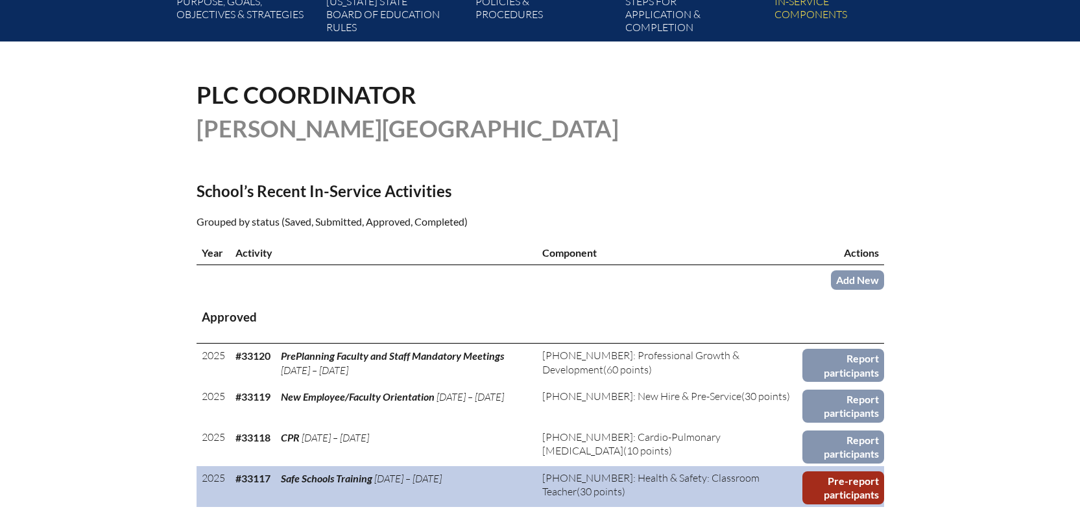
click at [818, 478] on link "Pre-report participants" at bounding box center [842, 487] width 81 height 33
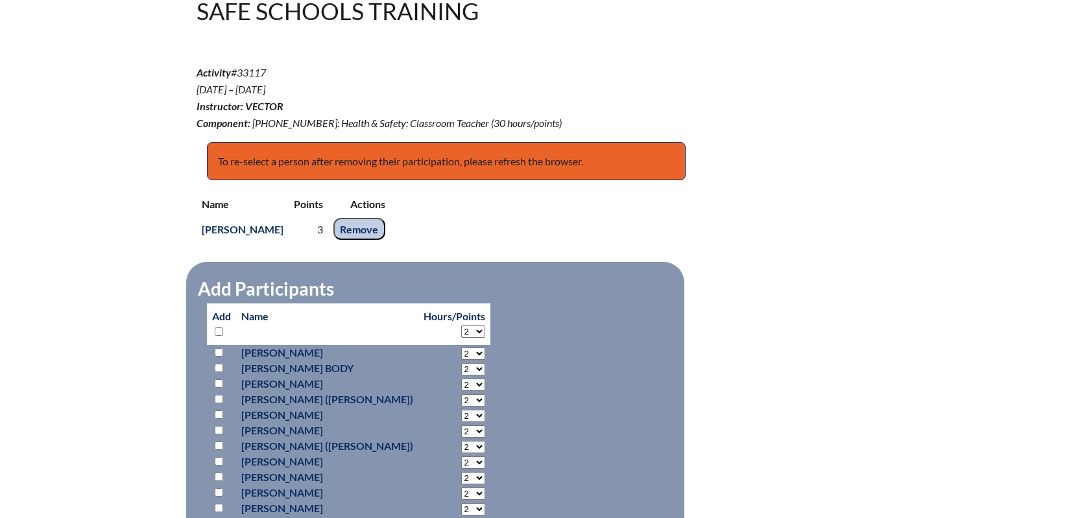
scroll to position [519, 0]
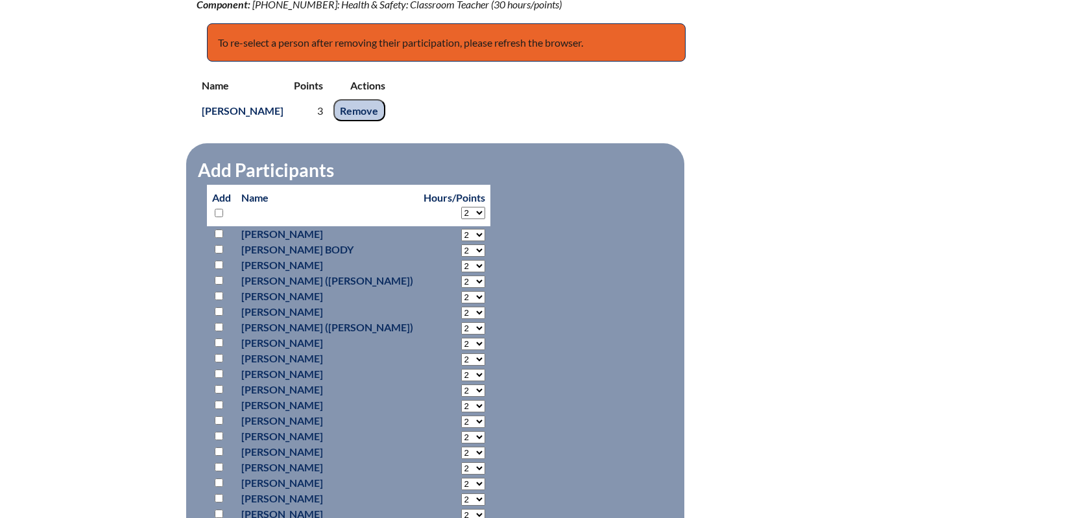
click at [219, 276] on input "checkbox" at bounding box center [219, 280] width 8 height 8
checkbox input "true"
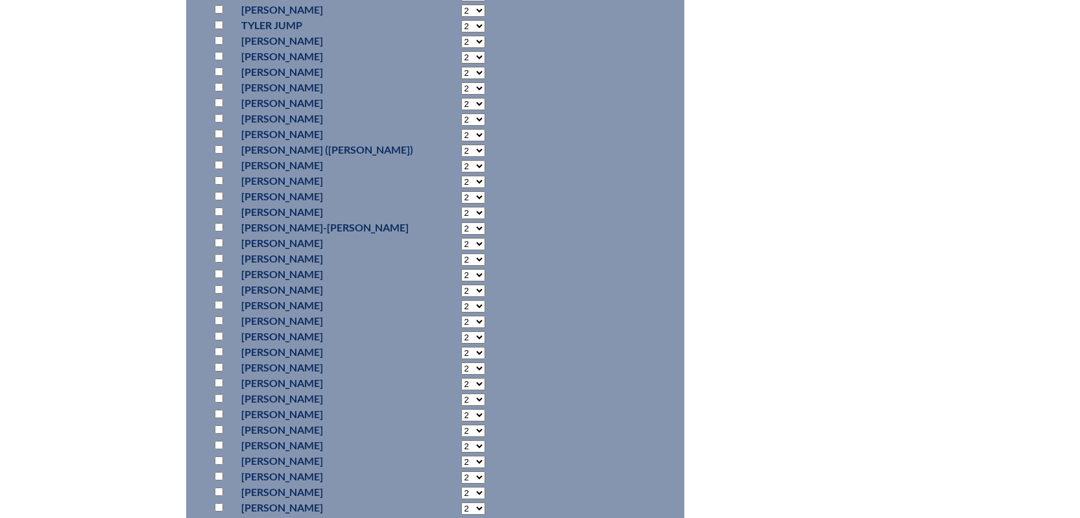
scroll to position [1362, 0]
click at [213, 319] on p at bounding box center [221, 325] width 19 height 16
click at [220, 324] on input "checkbox" at bounding box center [219, 324] width 8 height 8
checkbox input "true"
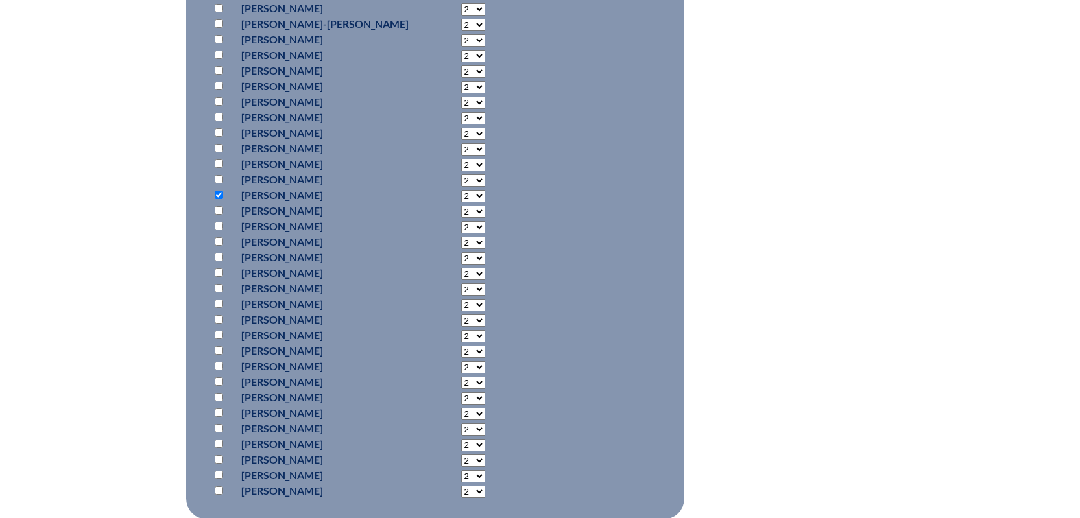
click at [215, 471] on input "checkbox" at bounding box center [219, 475] width 8 height 8
checkbox input "true"
click at [215, 487] on input "checkbox" at bounding box center [219, 490] width 8 height 8
checkbox input "true"
click at [219, 312] on p at bounding box center [221, 320] width 19 height 16
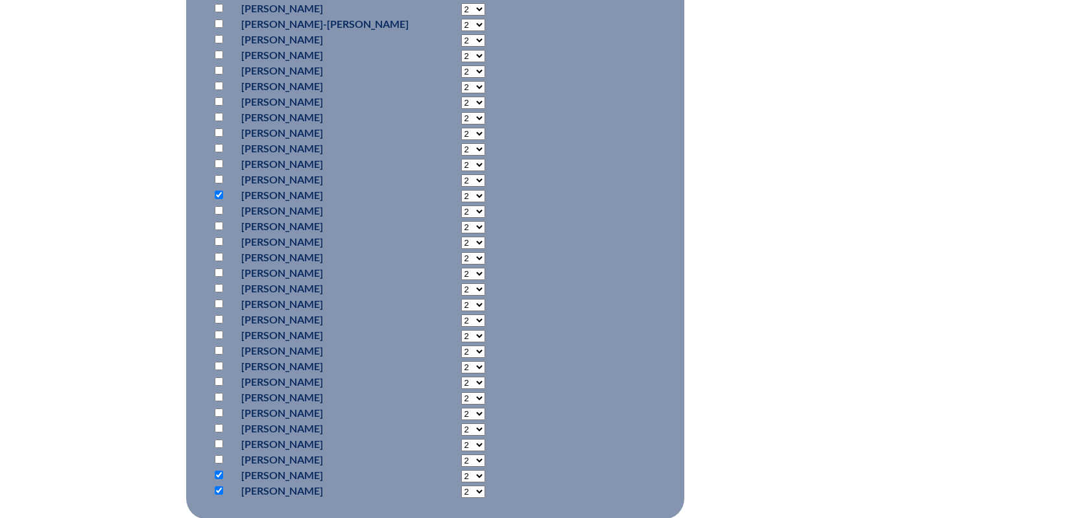
click at [220, 315] on input "checkbox" at bounding box center [219, 319] width 8 height 8
checkbox input "true"
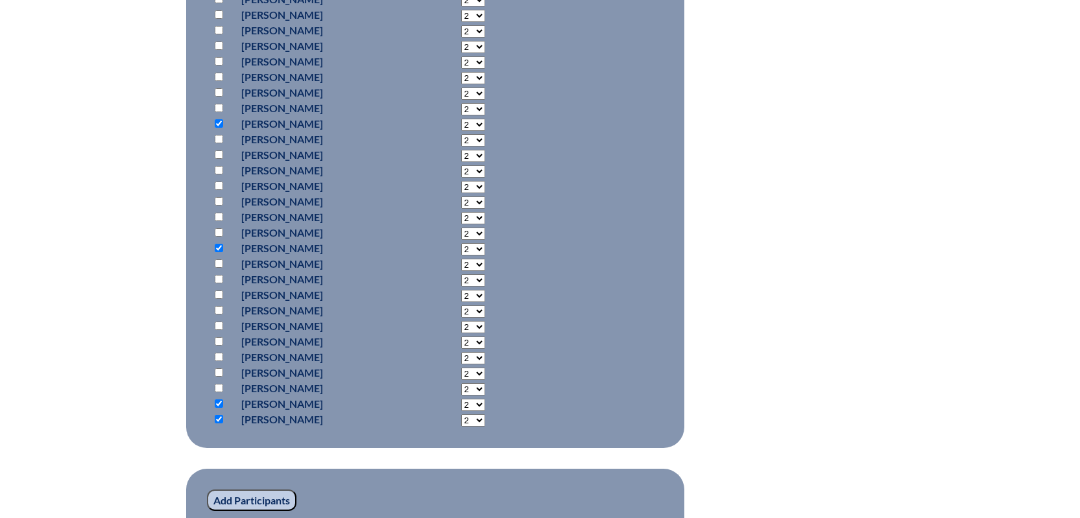
scroll to position [1686, 0]
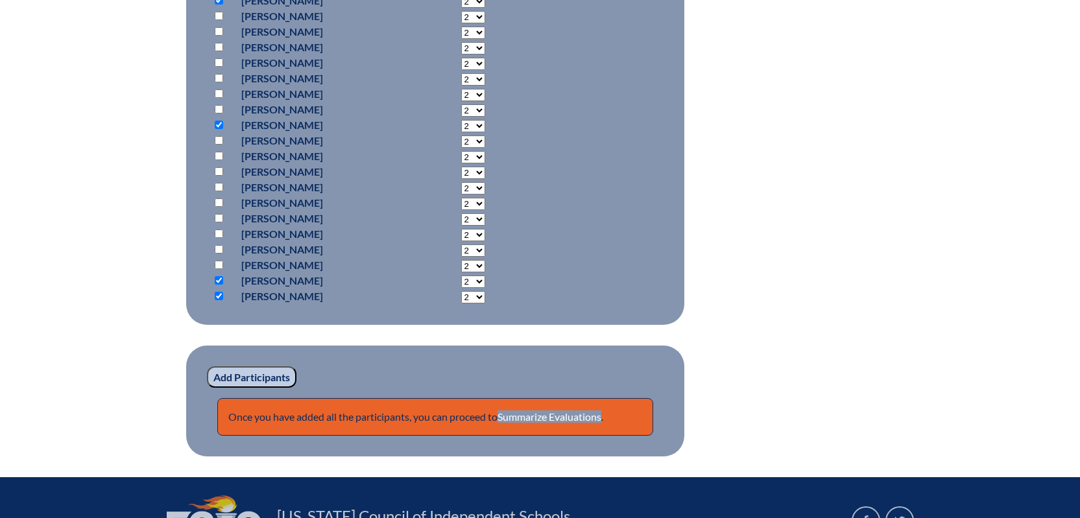
click at [241, 371] on input "Add Participants" at bounding box center [251, 377] width 89 height 22
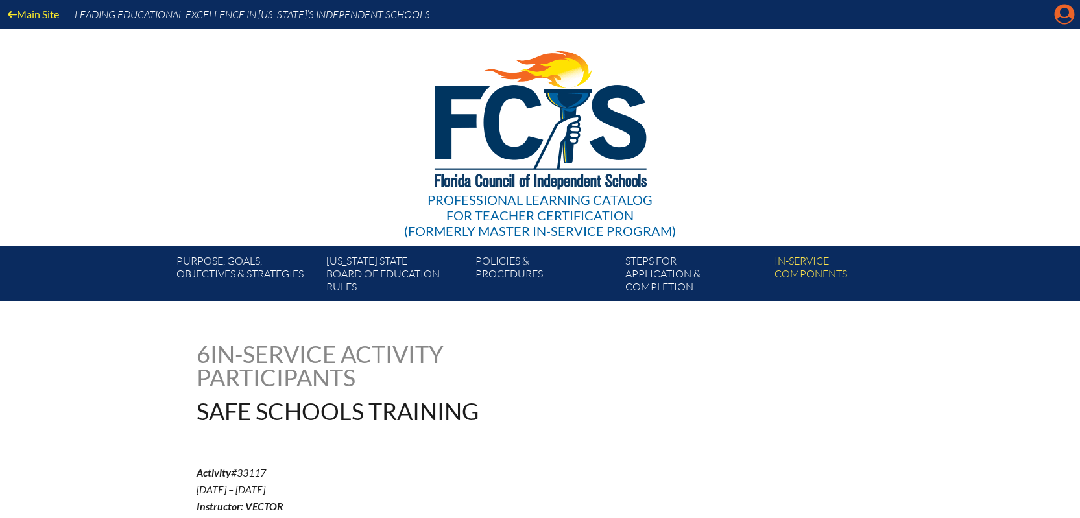
click at [1062, 12] on icon "Manage account" at bounding box center [1064, 14] width 21 height 21
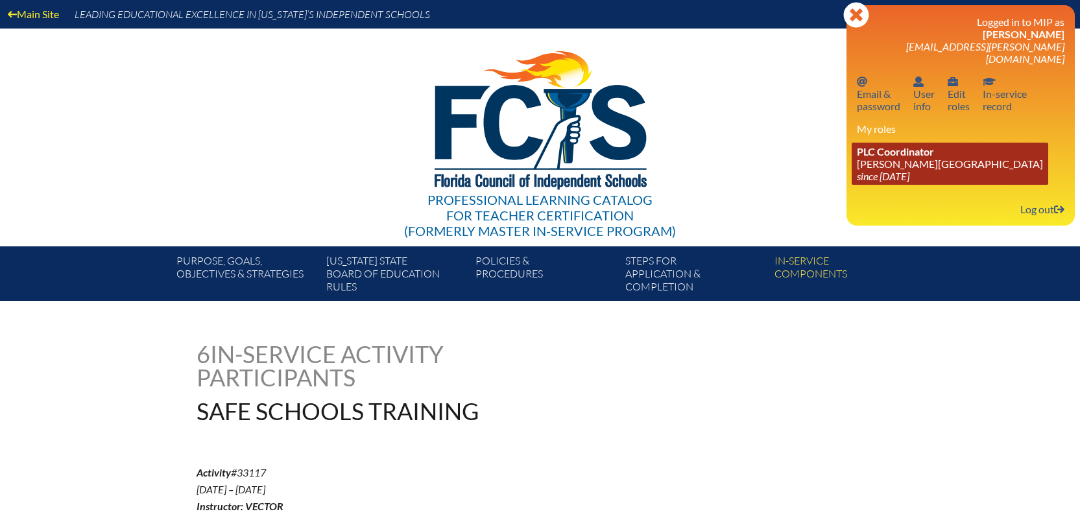
click at [905, 170] on icon "since [DATE]" at bounding box center [883, 176] width 53 height 12
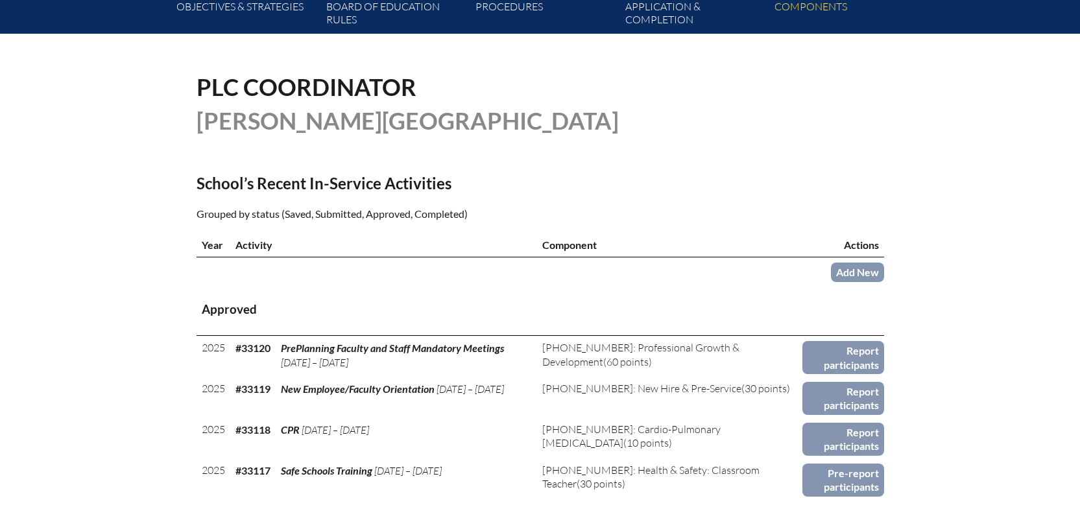
scroll to position [389, 0]
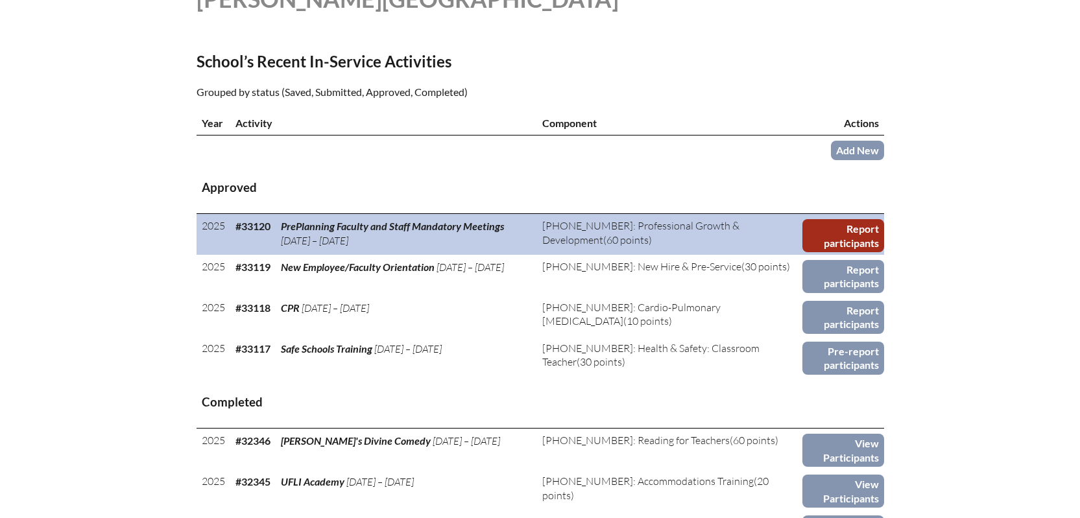
click at [833, 226] on link "Report participants" at bounding box center [842, 235] width 81 height 33
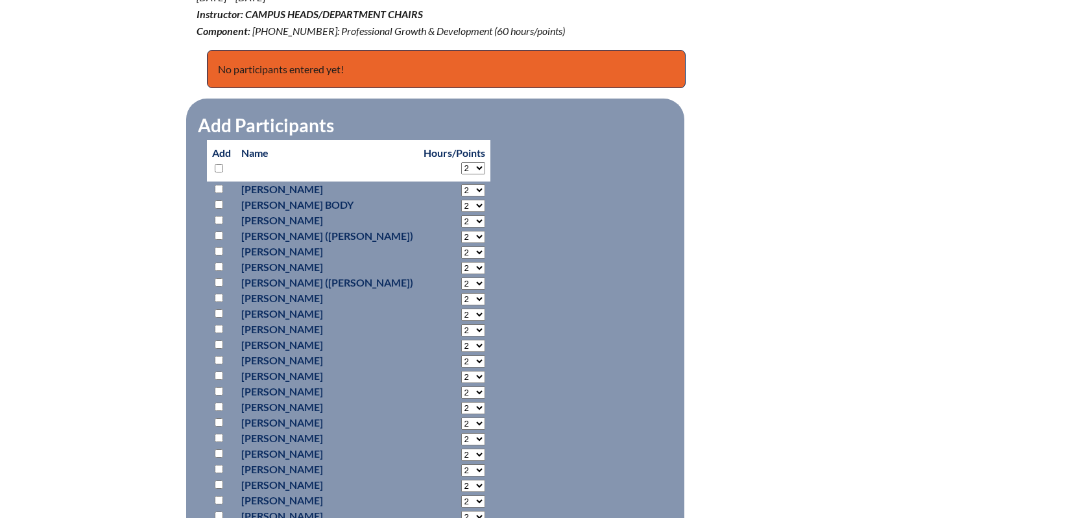
scroll to position [519, 0]
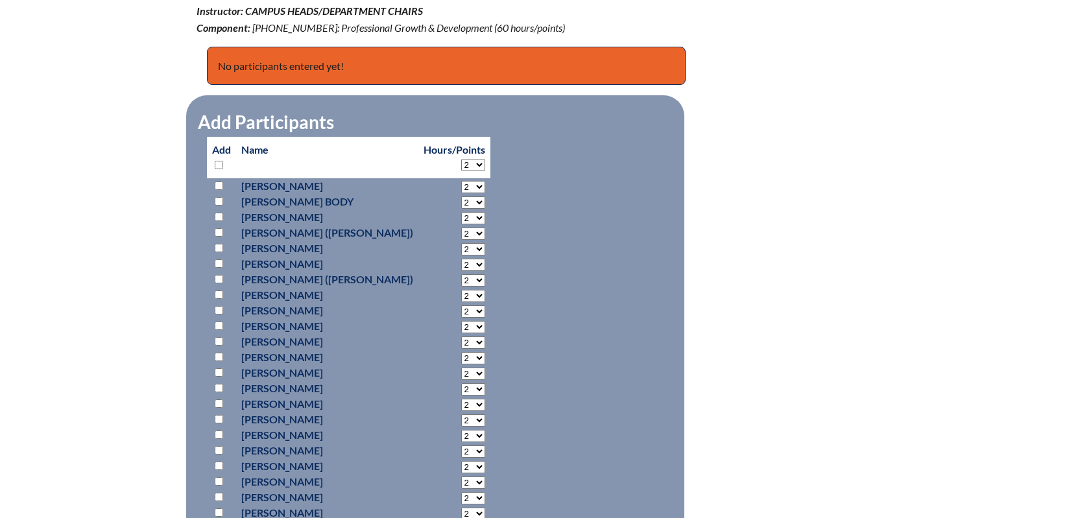
click at [461, 163] on select "2 3 4 5 6 7 8 9 10 11 12 13 14 15 16 17 18 19 20 21 22 23 24 25 26 27 28 29 30 …" at bounding box center [473, 165] width 24 height 12
select select "20"
click at [461, 159] on select "2 3 4 5 6 7 8 9 10 11 12 13 14 15 16 17 18 19 20 21 22 23 24 25 26 27 28 29 30 …" at bounding box center [473, 165] width 24 height 12
select select "20"
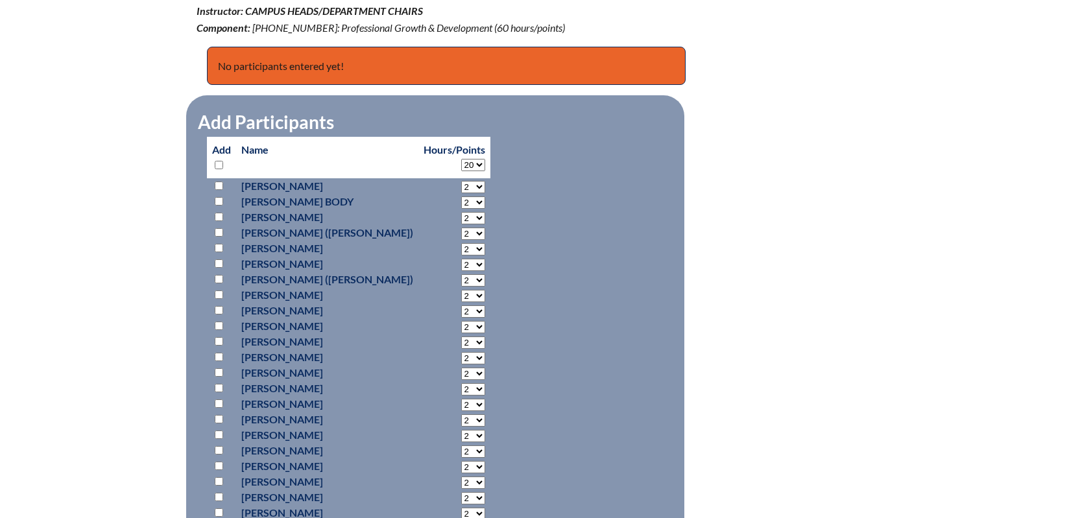
select select "20"
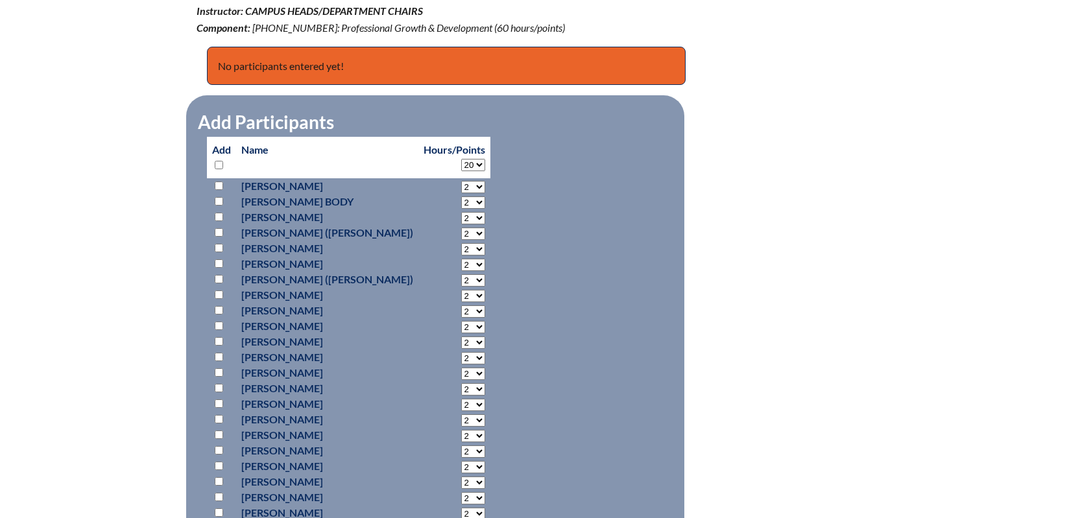
select select "20"
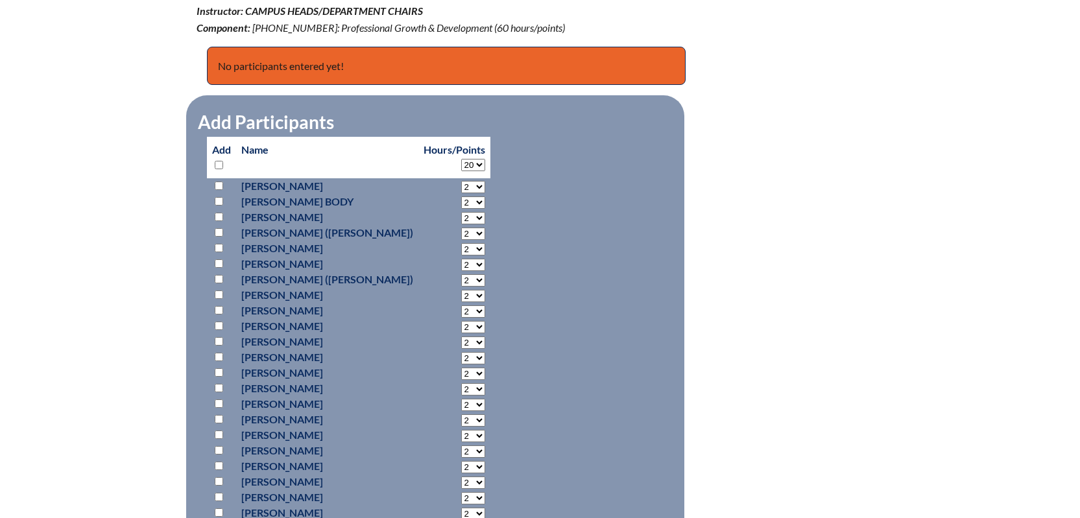
select select "20"
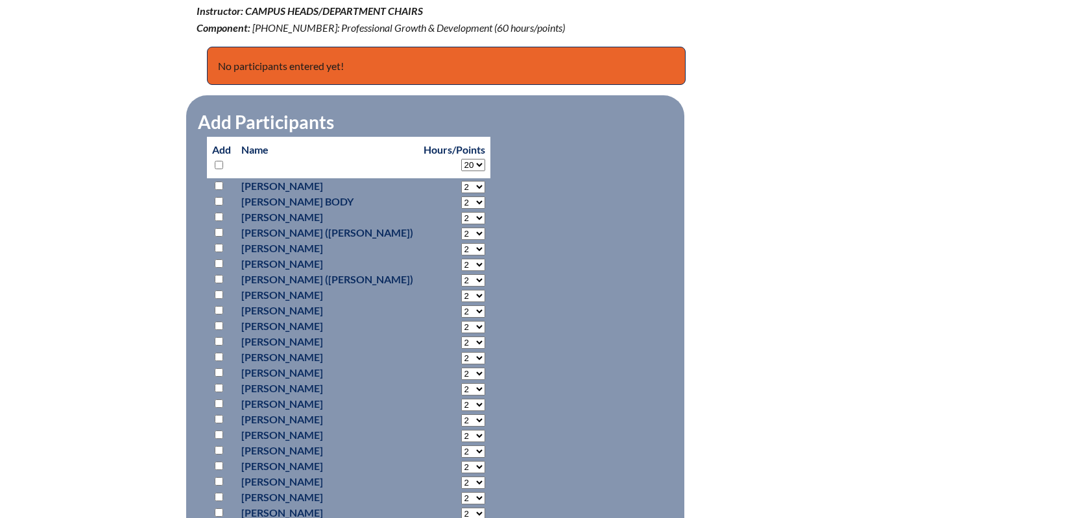
select select "20"
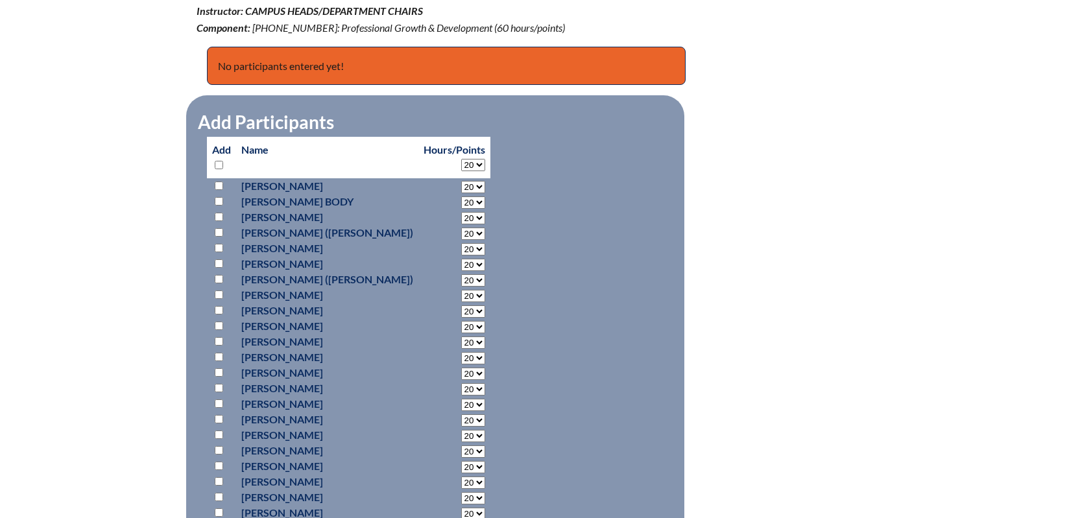
select select "20"
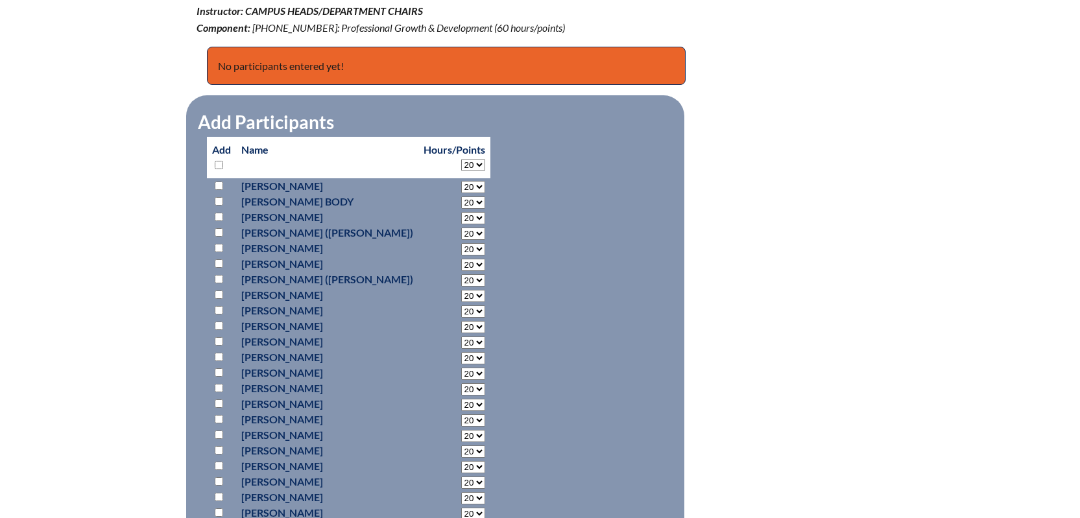
select select "20"
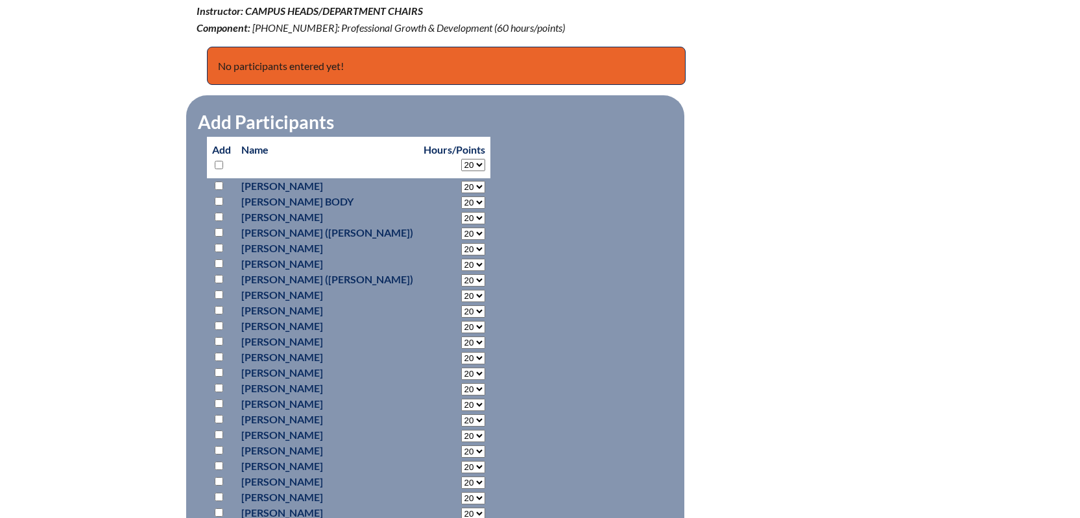
select select "20"
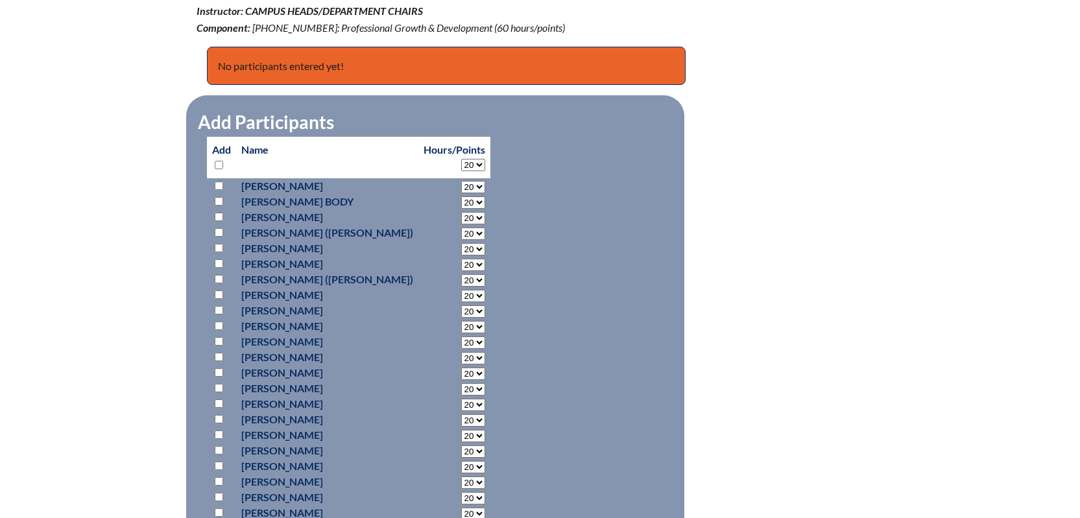
select select "20"
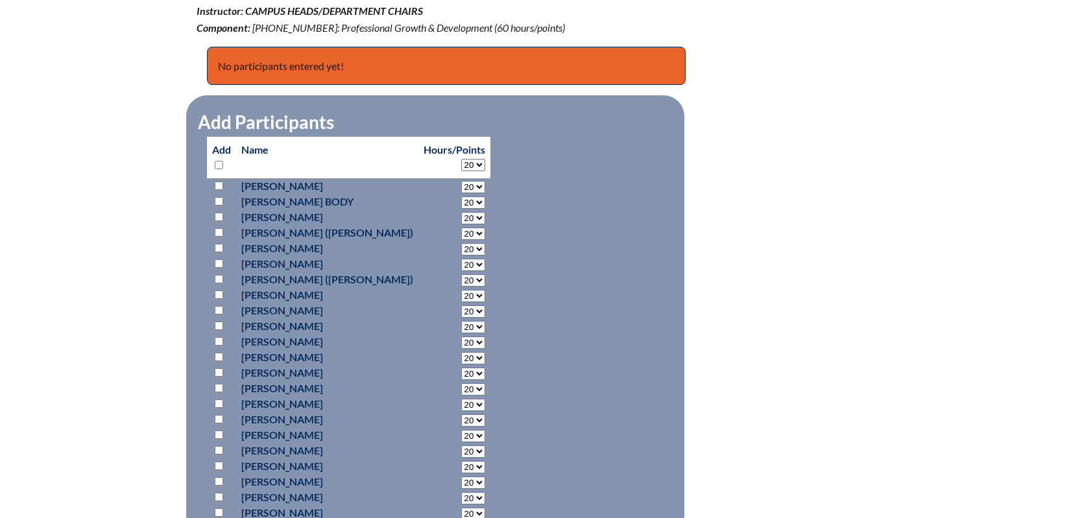
select select "20"
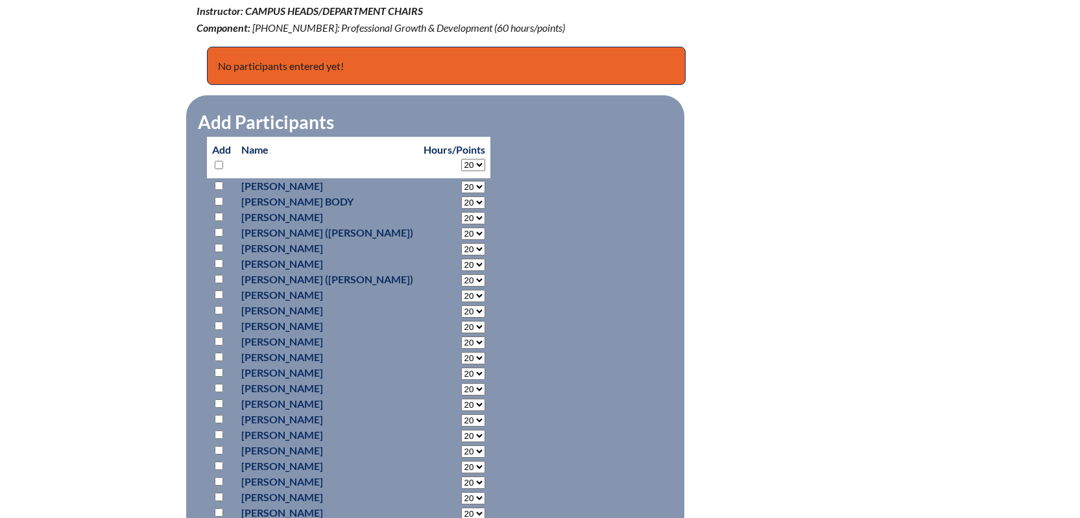
select select "20"
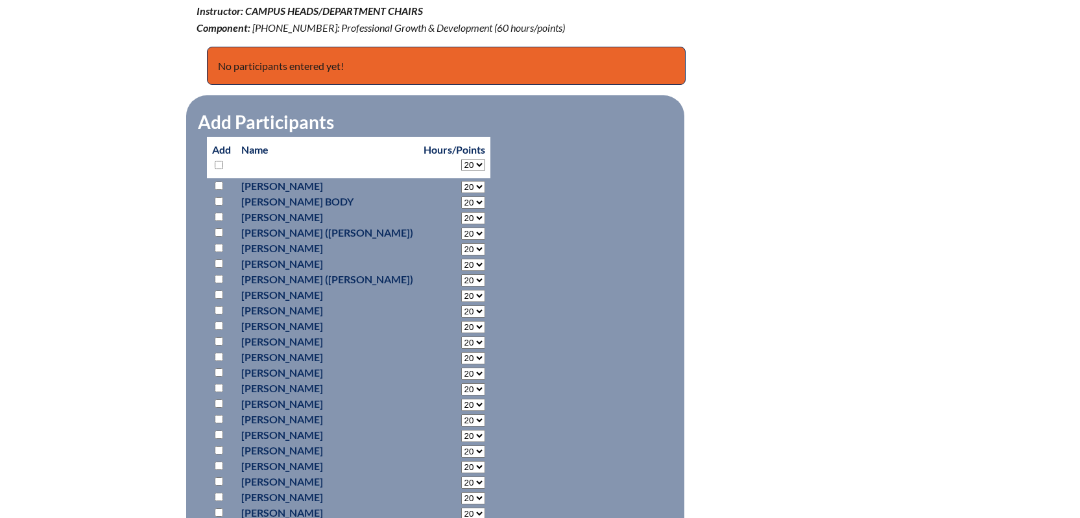
select select "20"
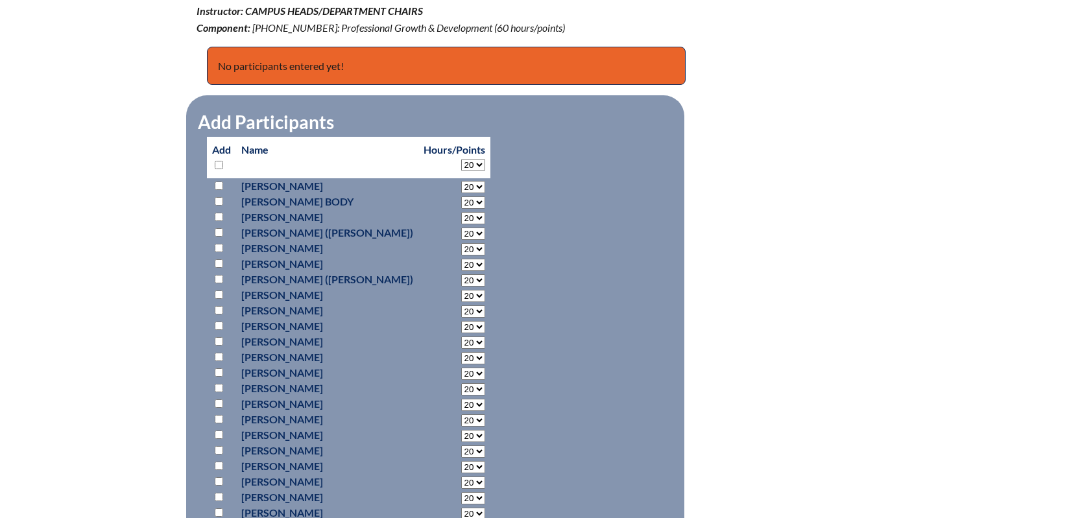
select select "20"
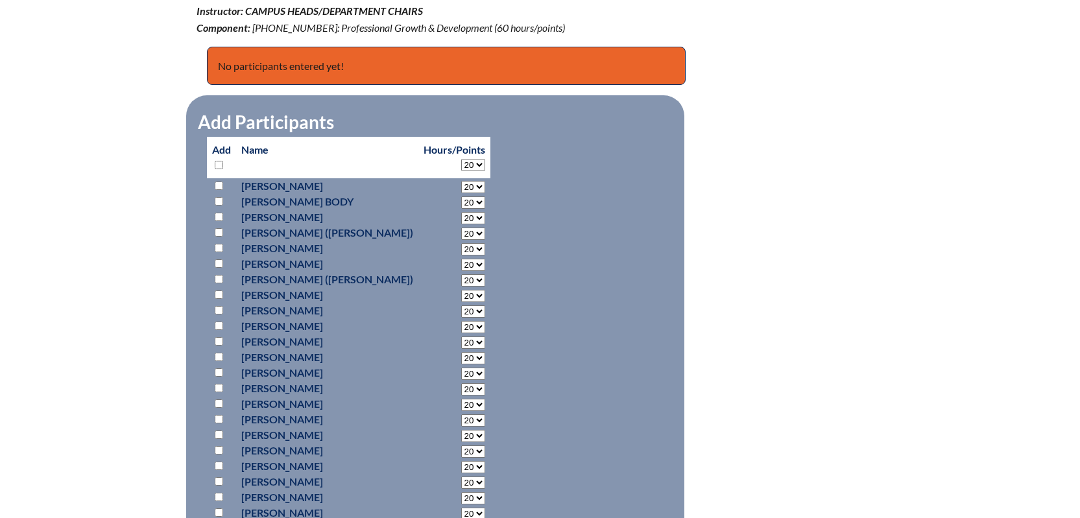
select select "20"
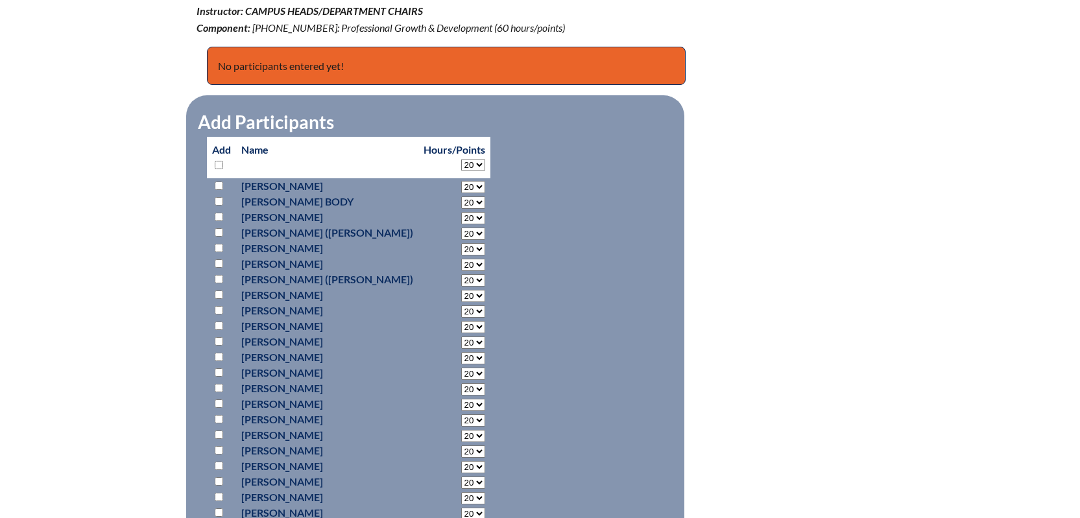
select select "20"
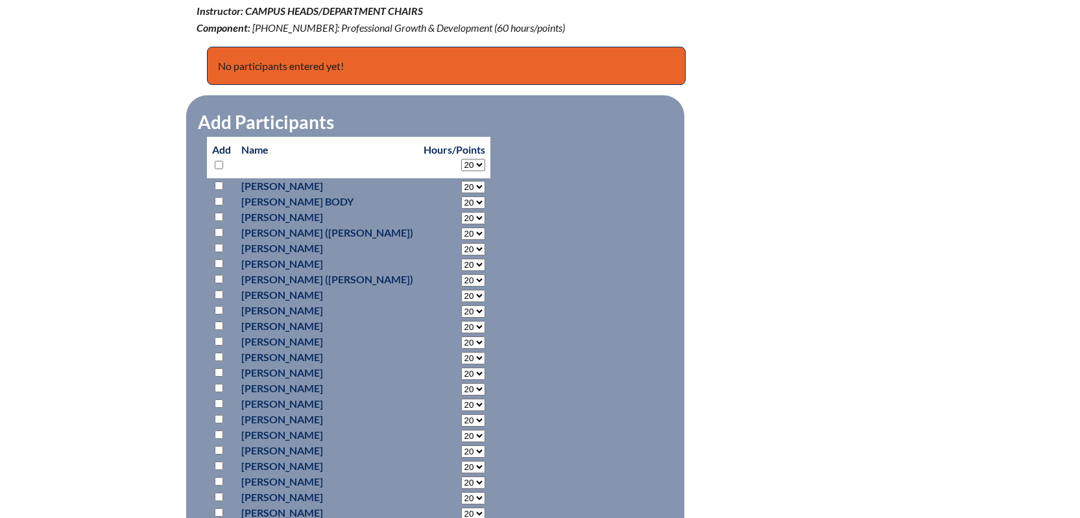
select select "20"
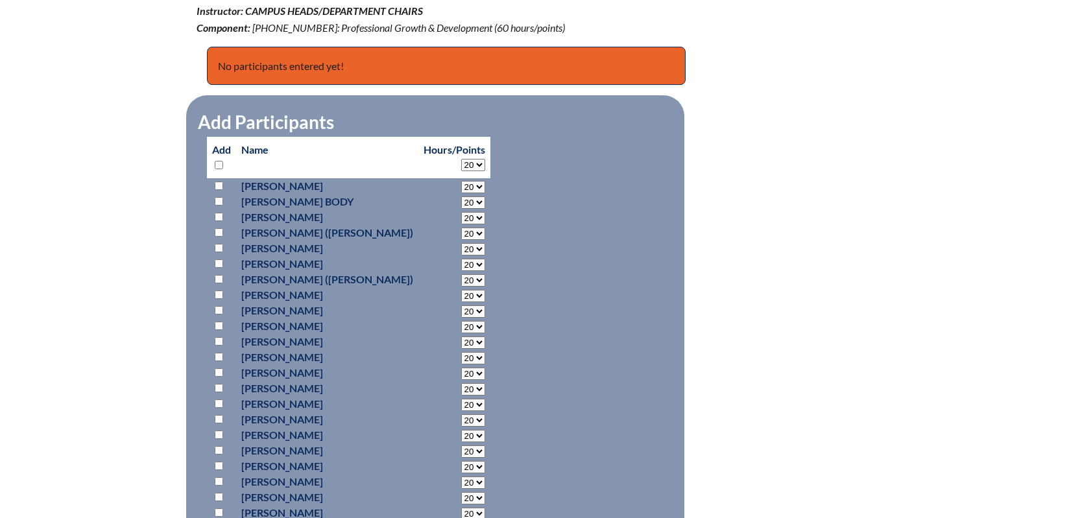
select select "20"
click at [215, 230] on input "checkbox" at bounding box center [219, 232] width 8 height 8
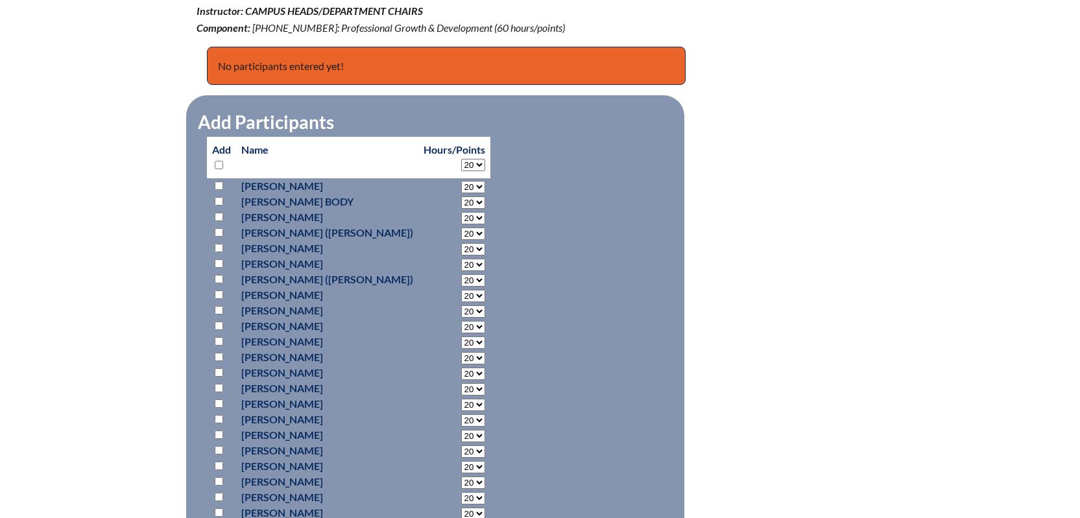
checkbox input "true"
click at [220, 260] on input "checkbox" at bounding box center [219, 263] width 8 height 8
checkbox input "true"
click at [219, 292] on input "checkbox" at bounding box center [219, 295] width 8 height 8
checkbox input "true"
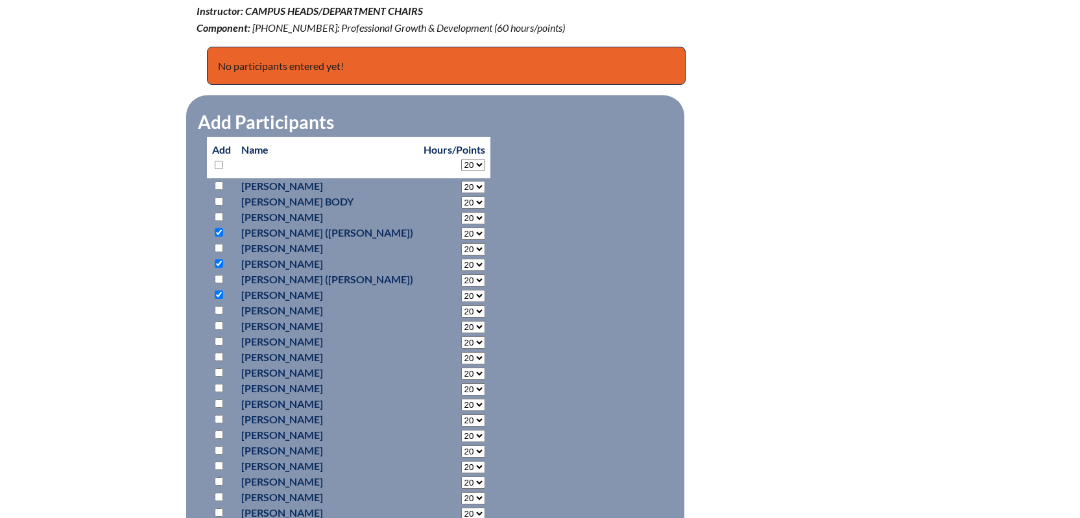
click at [216, 339] on input "checkbox" at bounding box center [219, 341] width 8 height 8
checkbox input "true"
click at [217, 355] on input "checkbox" at bounding box center [219, 357] width 8 height 8
checkbox input "true"
click at [217, 368] on input "checkbox" at bounding box center [219, 372] width 8 height 8
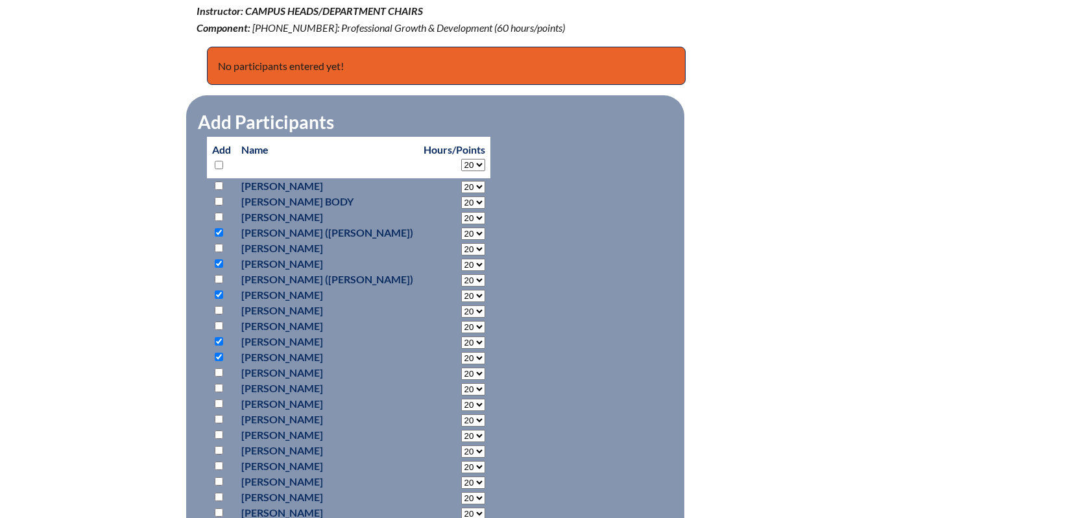
checkbox input "true"
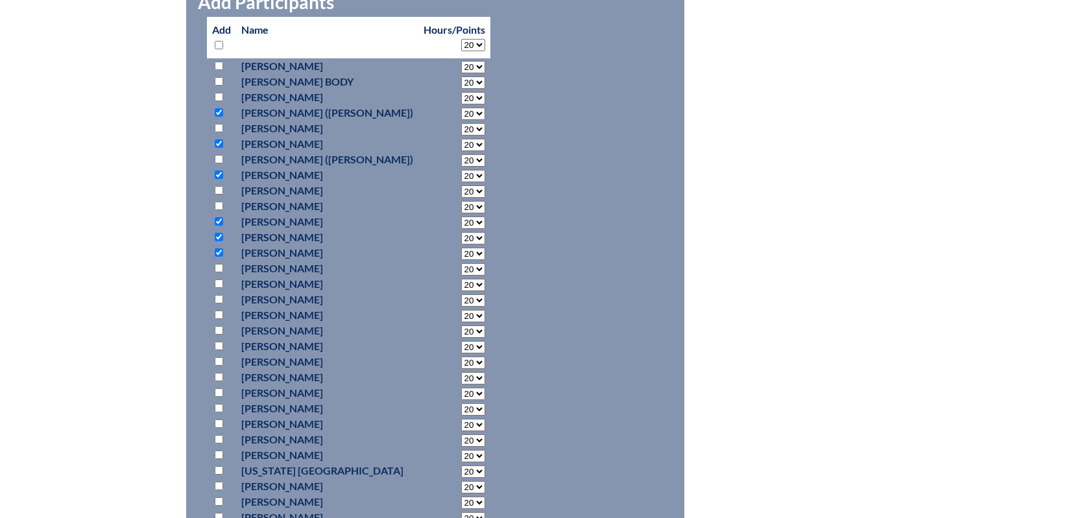
scroll to position [648, 0]
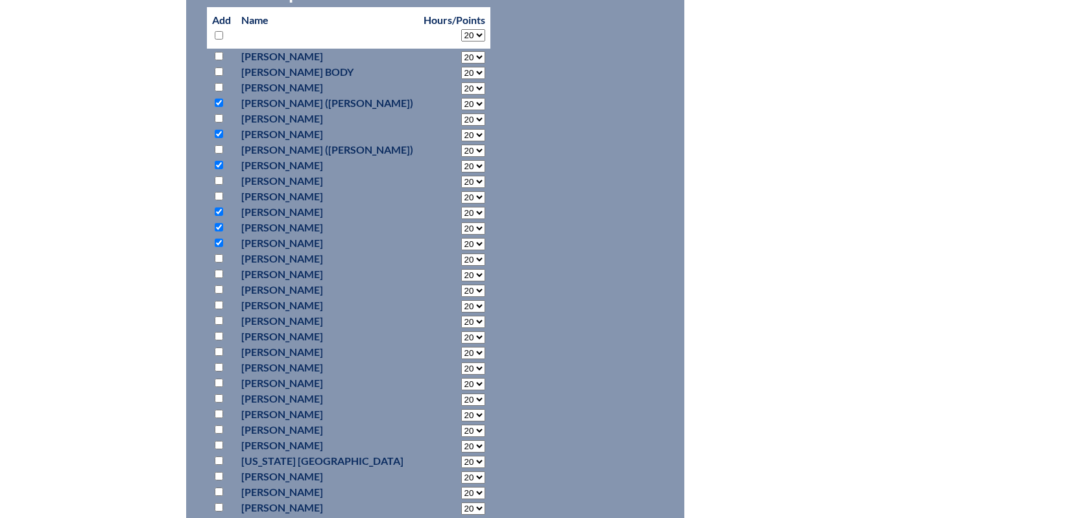
click at [218, 288] on input "checkbox" at bounding box center [219, 289] width 8 height 8
checkbox input "true"
click at [219, 302] on input "checkbox" at bounding box center [219, 305] width 8 height 8
checkbox input "true"
click at [217, 396] on input "checkbox" at bounding box center [219, 398] width 8 height 8
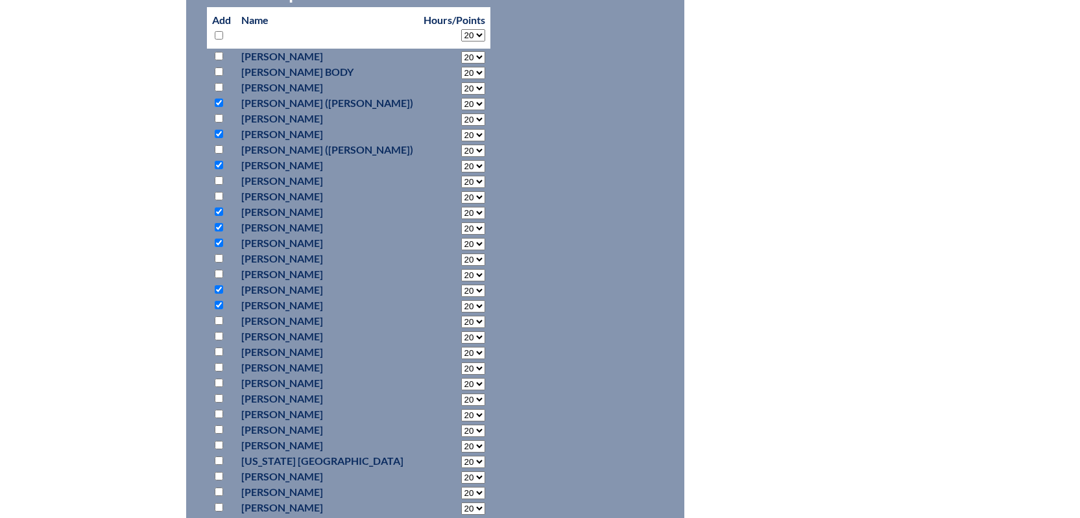
checkbox input "true"
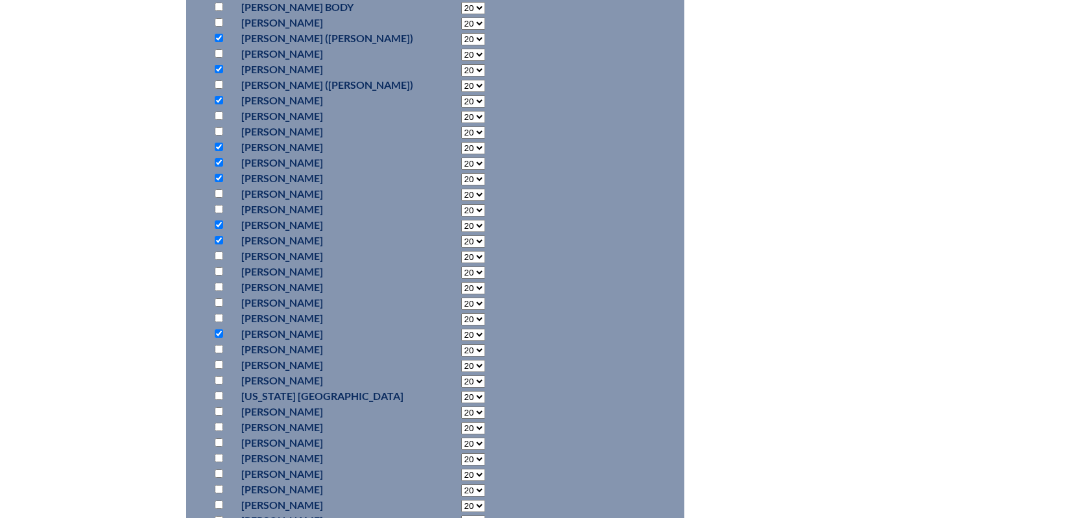
click at [217, 363] on input "checkbox" at bounding box center [219, 365] width 8 height 8
checkbox input "true"
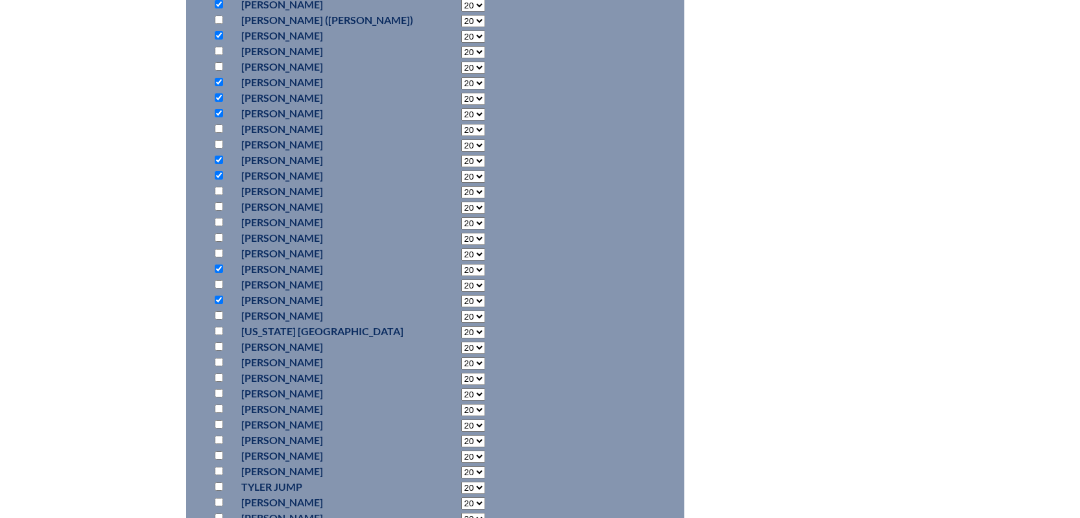
click at [215, 327] on input "checkbox" at bounding box center [219, 331] width 8 height 8
checkbox input "true"
click at [221, 374] on input "checkbox" at bounding box center [219, 378] width 8 height 8
checkbox input "true"
click at [217, 394] on input "checkbox" at bounding box center [219, 393] width 8 height 8
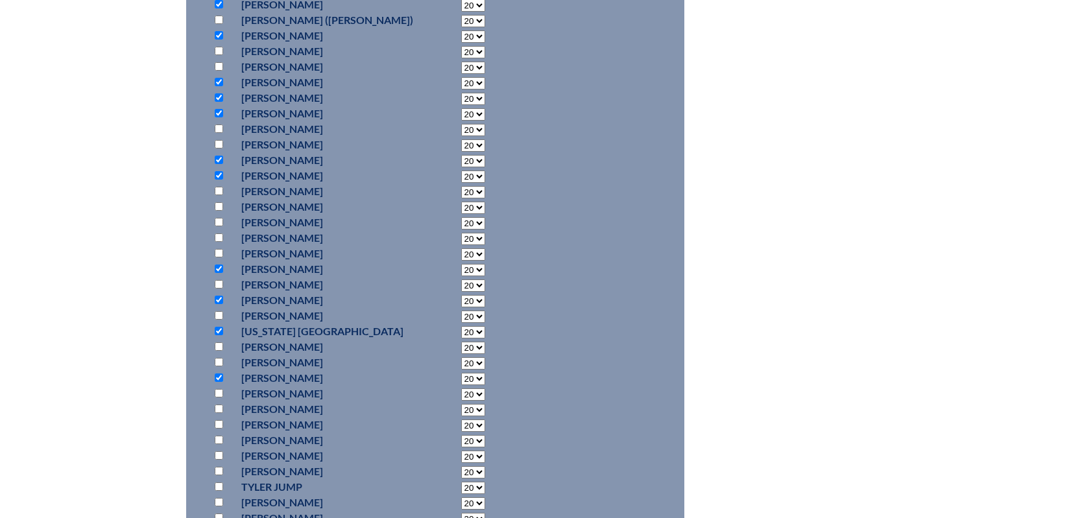
checkbox input "true"
click at [220, 438] on input "checkbox" at bounding box center [219, 440] width 8 height 8
checkbox input "true"
click at [220, 448] on p at bounding box center [221, 456] width 19 height 16
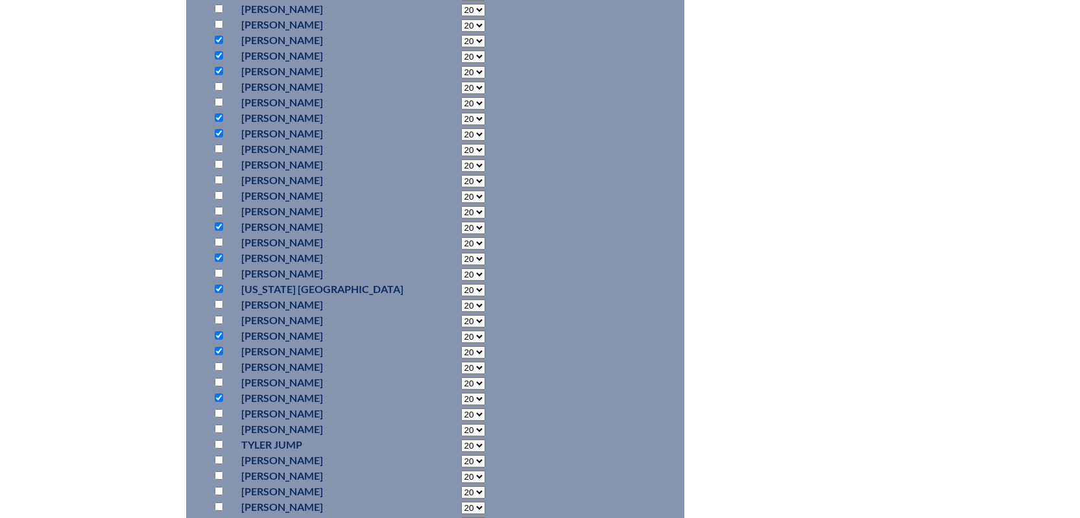
scroll to position [843, 0]
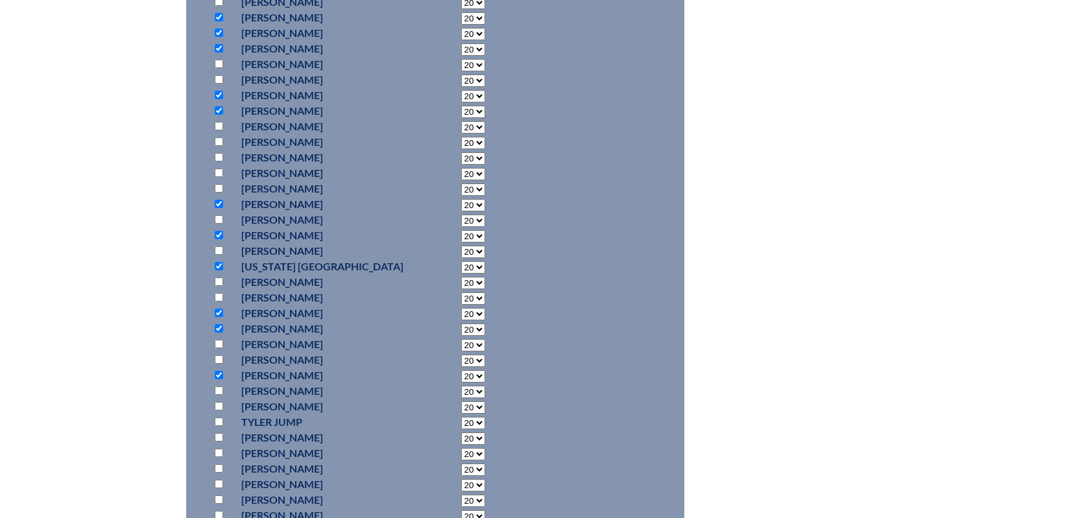
click at [219, 389] on input "checkbox" at bounding box center [219, 390] width 8 height 8
checkbox input "true"
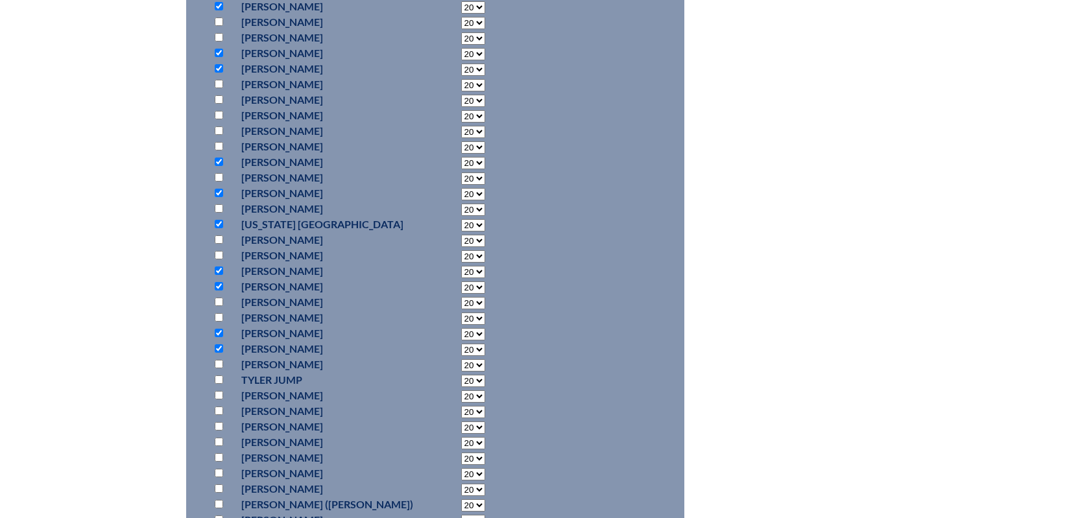
scroll to position [908, 0]
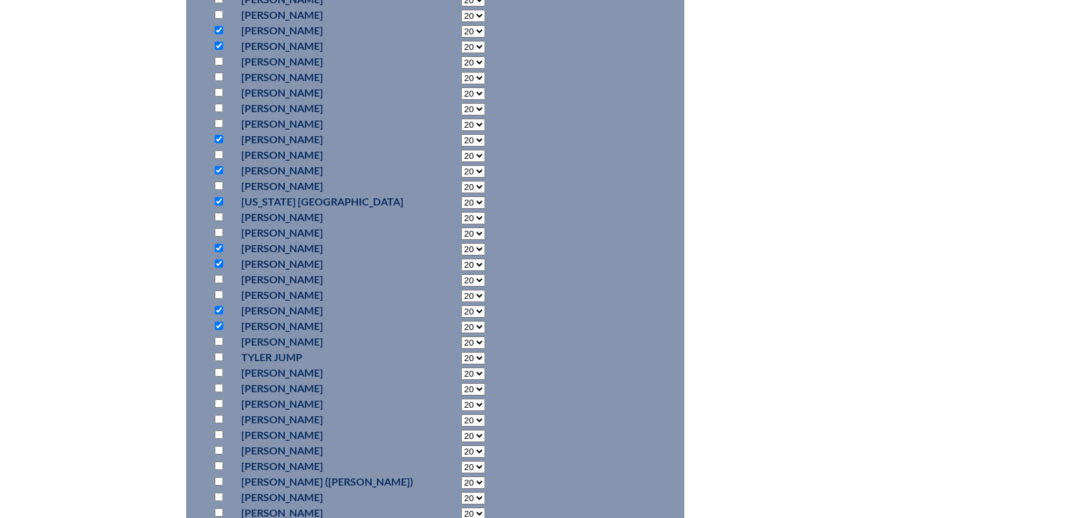
click at [219, 355] on input "checkbox" at bounding box center [219, 357] width 8 height 8
checkbox input "true"
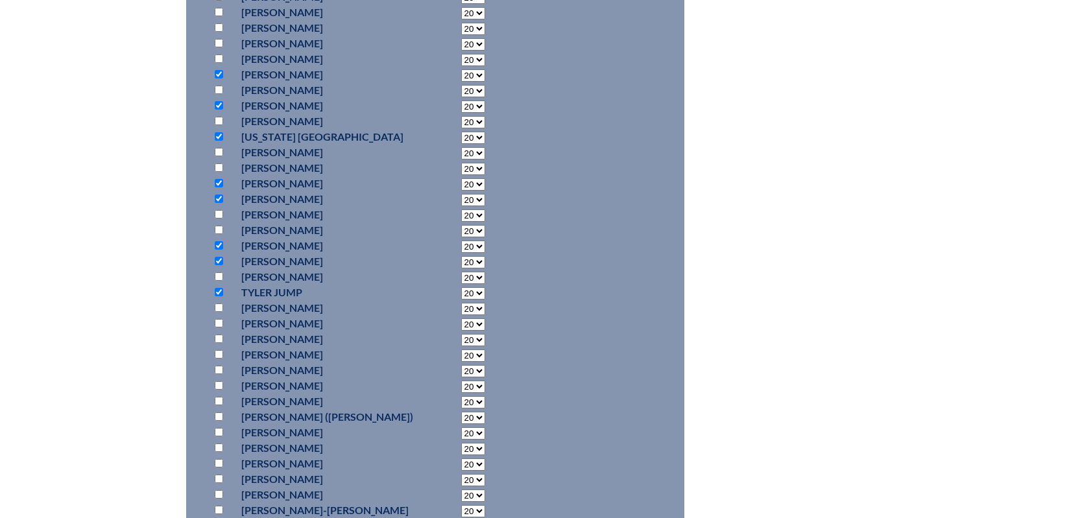
click at [217, 350] on input "checkbox" at bounding box center [219, 354] width 8 height 8
checkbox input "true"
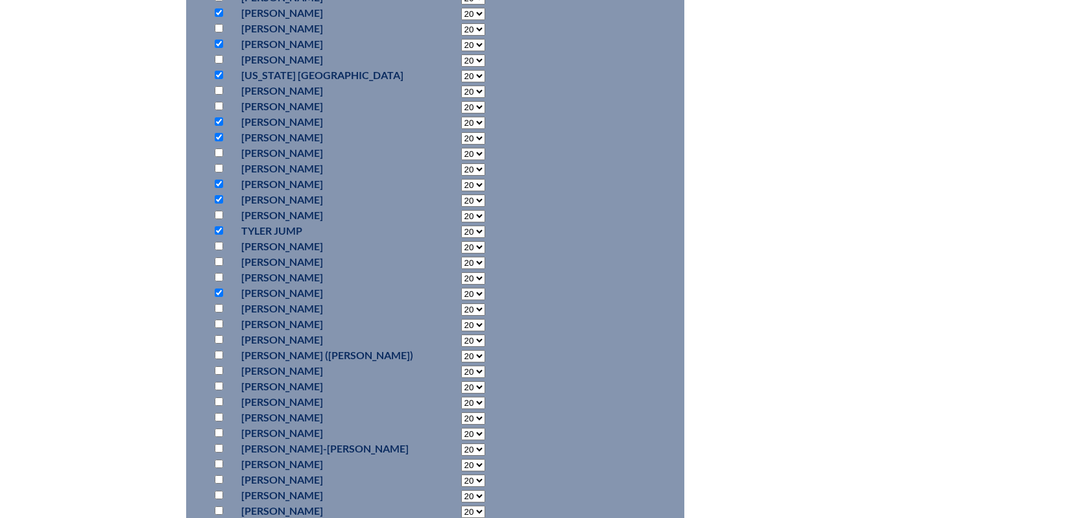
scroll to position [1038, 0]
click at [221, 443] on input "checkbox" at bounding box center [219, 445] width 8 height 8
checkbox input "true"
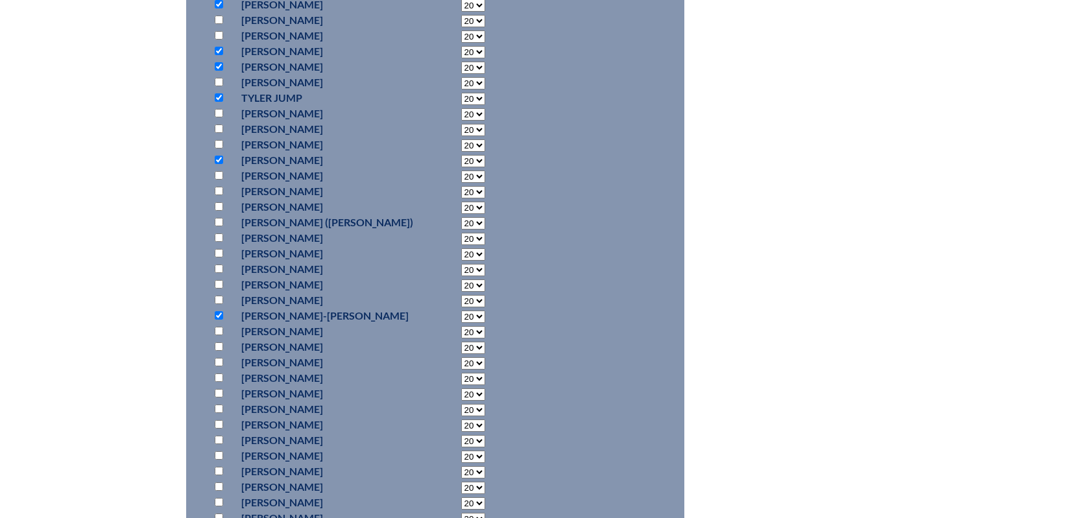
scroll to position [1232, 0]
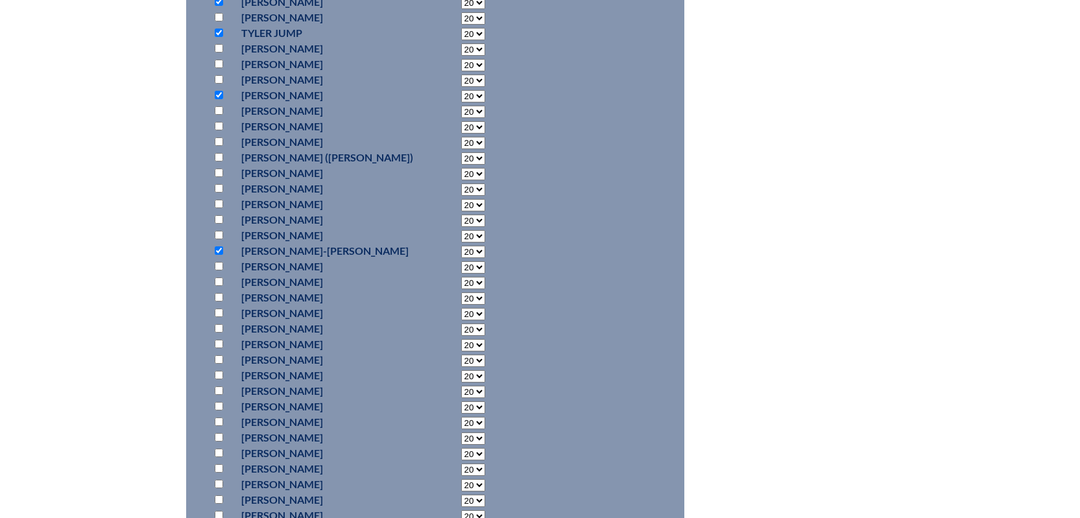
click at [221, 405] on input "checkbox" at bounding box center [219, 406] width 8 height 8
checkbox input "true"
click at [219, 418] on input "checkbox" at bounding box center [219, 422] width 8 height 8
checkbox input "true"
click at [219, 434] on input "checkbox" at bounding box center [219, 437] width 8 height 8
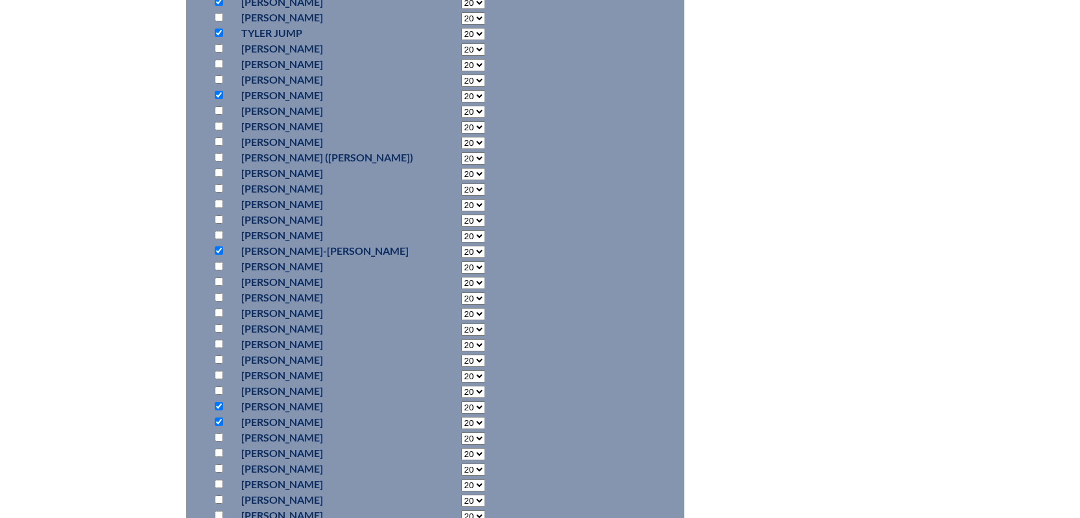
checkbox input "true"
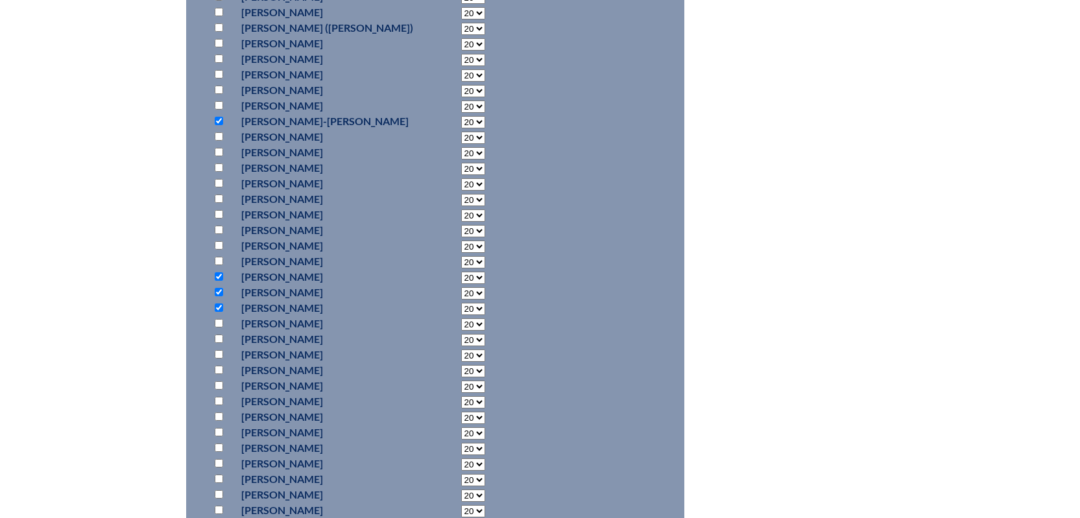
scroll to position [1427, 0]
click at [215, 348] on input "checkbox" at bounding box center [219, 352] width 8 height 8
checkbox input "true"
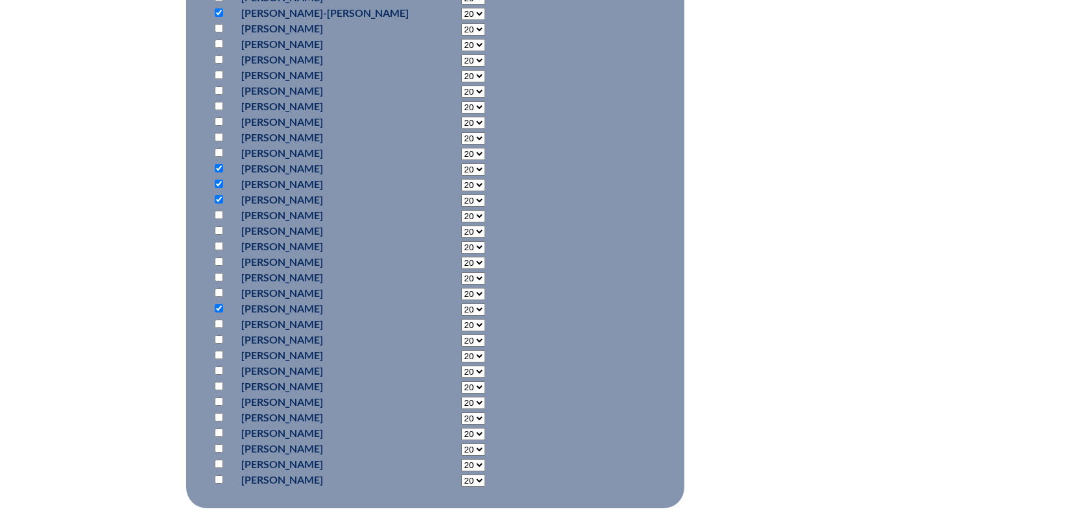
scroll to position [1492, 0]
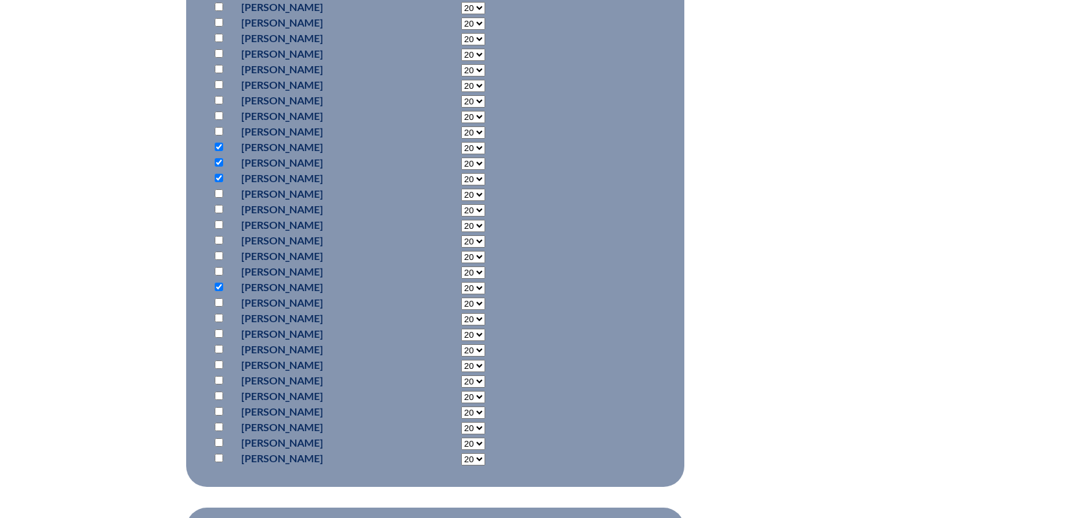
click at [219, 411] on input "checkbox" at bounding box center [219, 411] width 8 height 8
checkbox input "true"
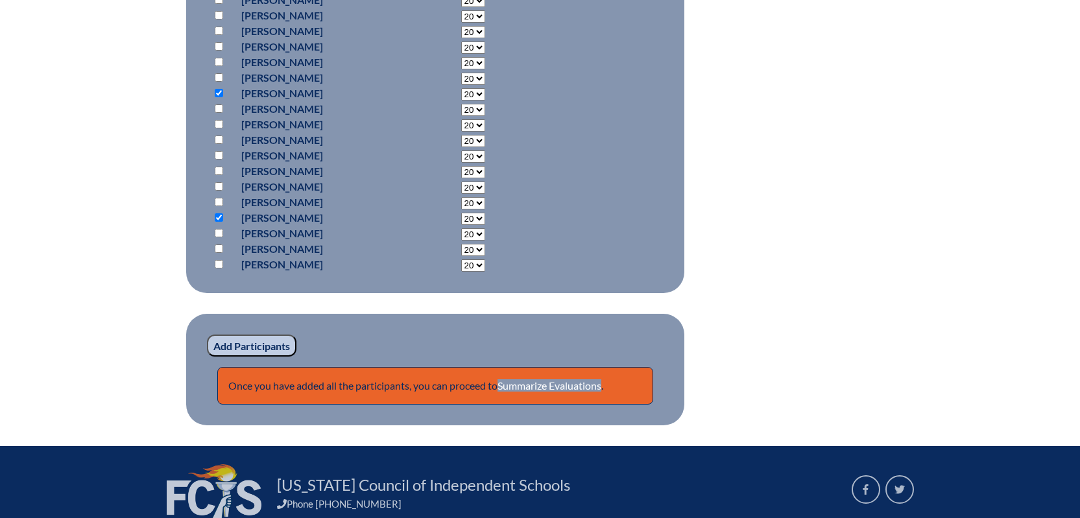
scroll to position [1686, 0]
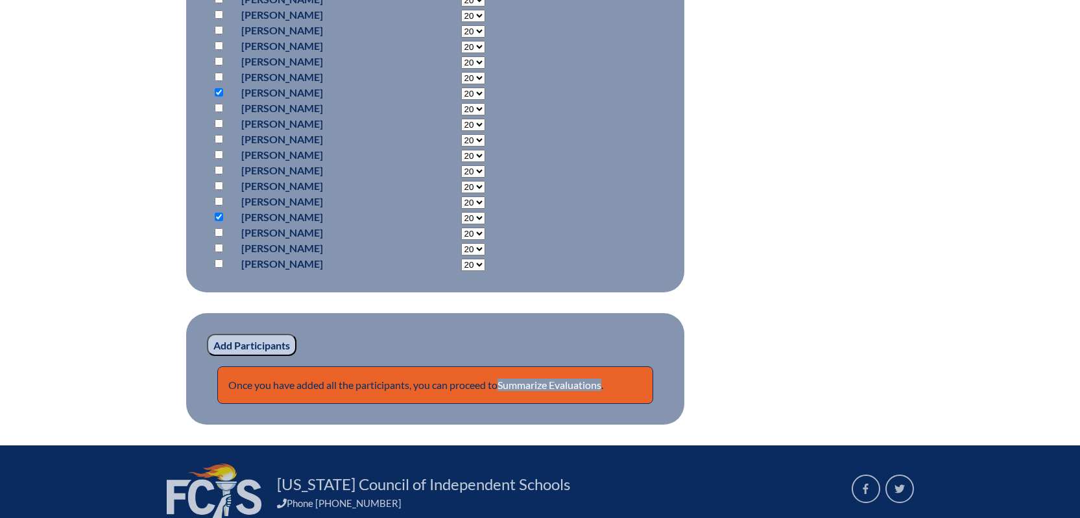
click at [265, 346] on input "Add Participants" at bounding box center [251, 345] width 89 height 22
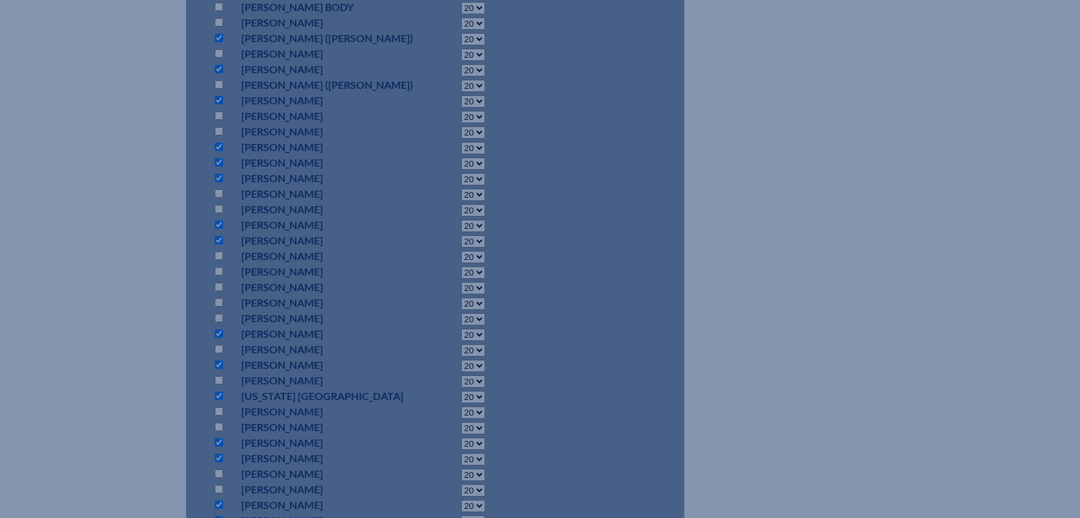
scroll to position [973, 0]
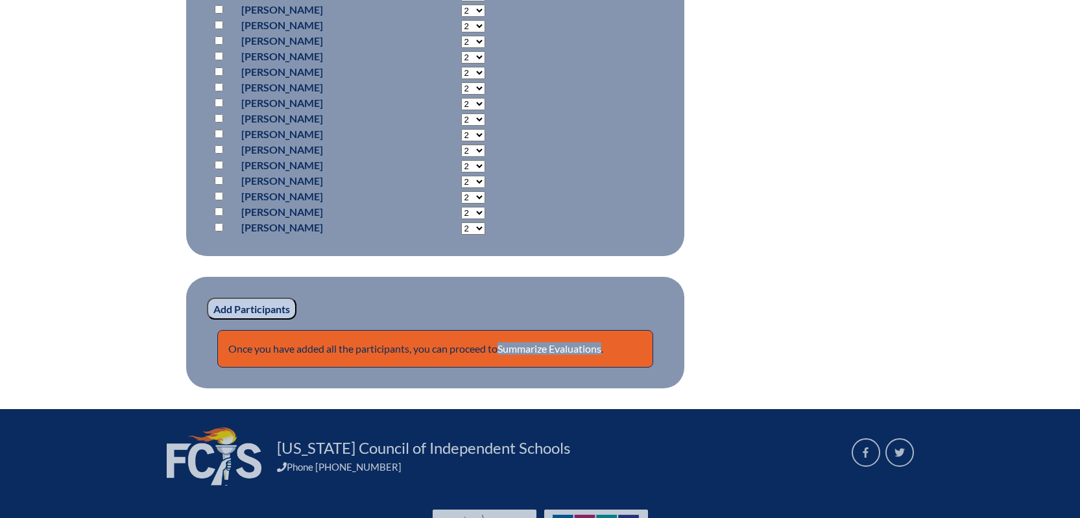
scroll to position [1730, 0]
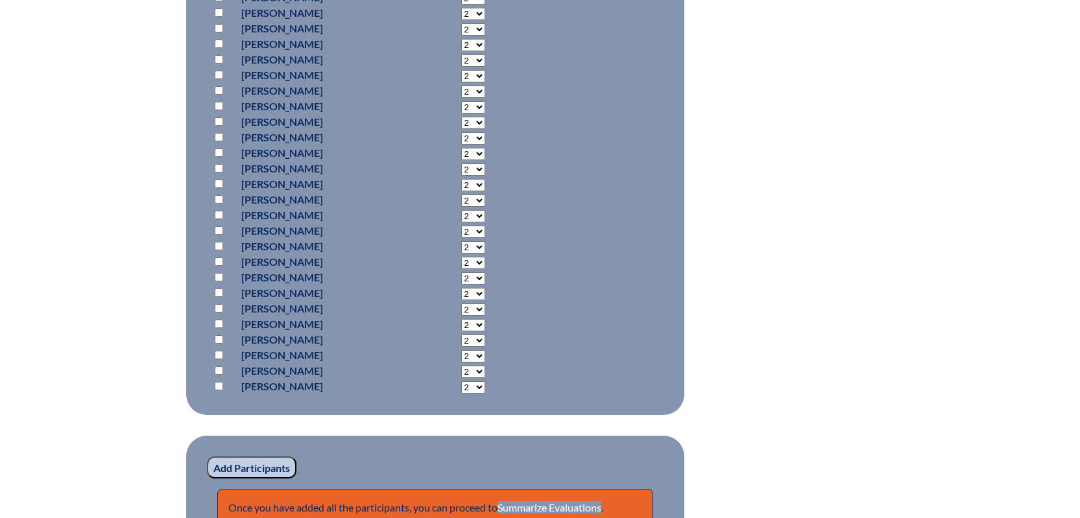
click at [216, 235] on input "checkbox" at bounding box center [219, 230] width 8 height 8
checkbox input "true"
select select "20"
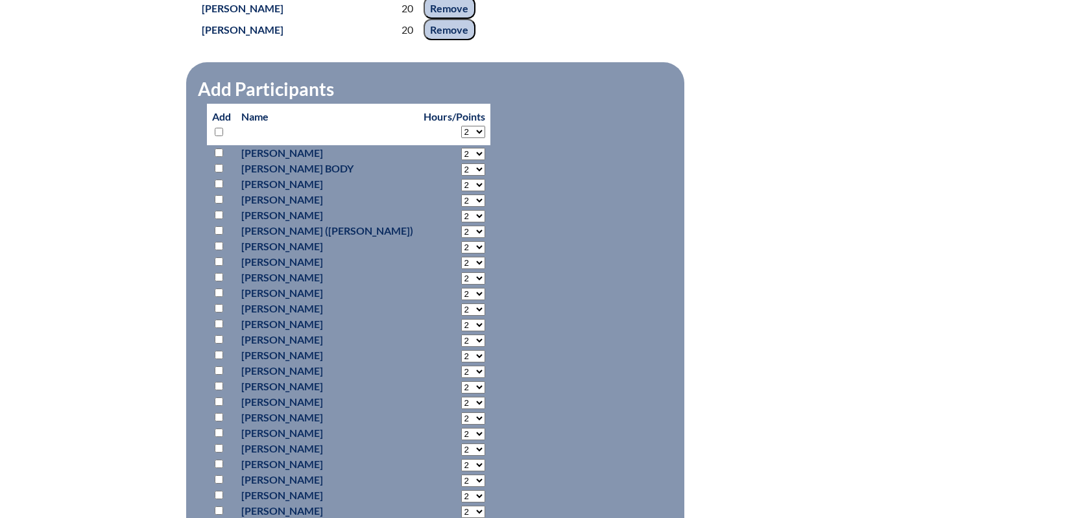
scroll to position [1017, 0]
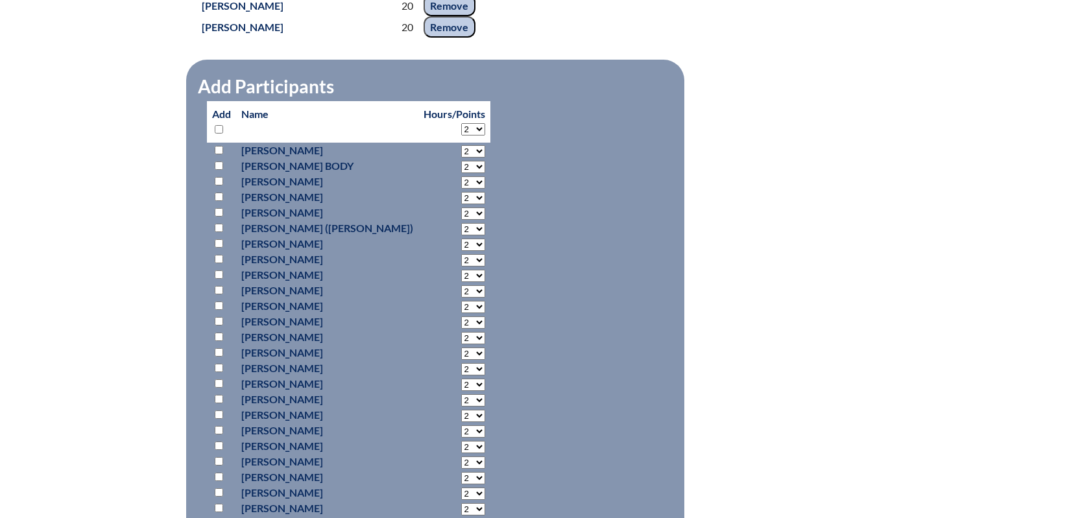
click at [461, 136] on select "2 3 4 5 6 7 8 9 10 11 12 13 14 15 16 17 18 19 20 21 22 23 24 25 26 27 28 29 30 …" at bounding box center [473, 129] width 24 height 12
select select "20"
click at [461, 136] on select "2 3 4 5 6 7 8 9 10 11 12 13 14 15 16 17 18 19 20 21 22 23 24 25 26 27 28 29 30 …" at bounding box center [473, 129] width 24 height 12
select select "20"
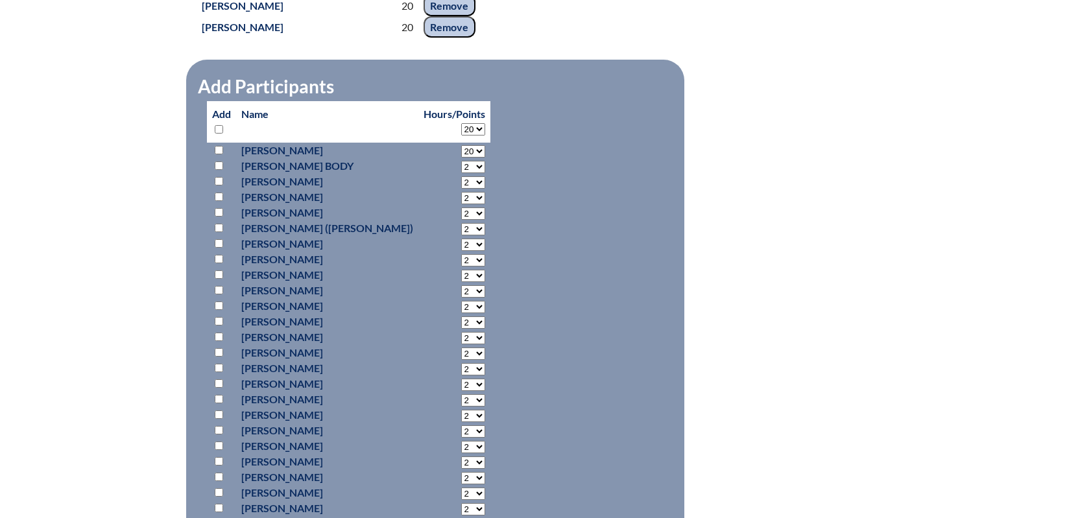
select select "20"
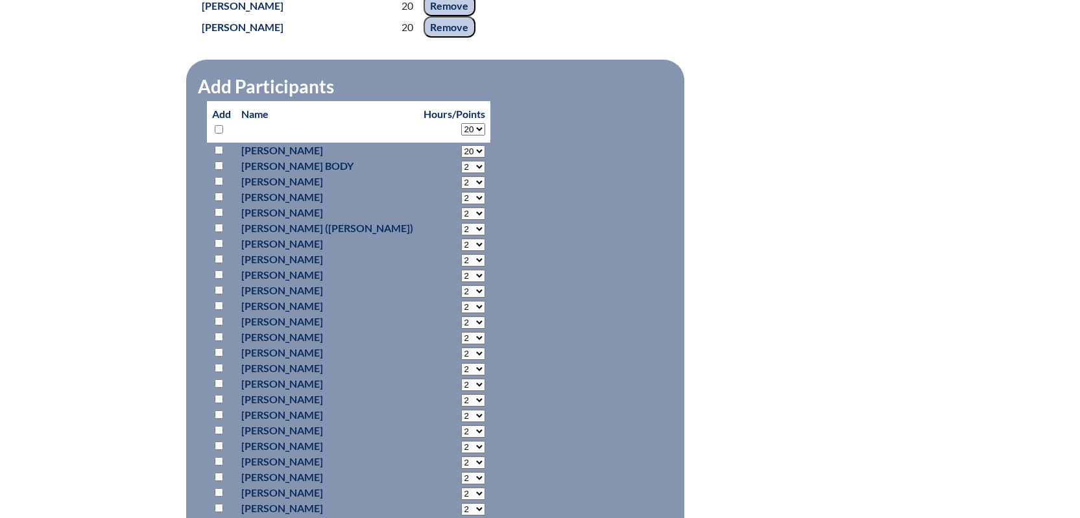
select select "20"
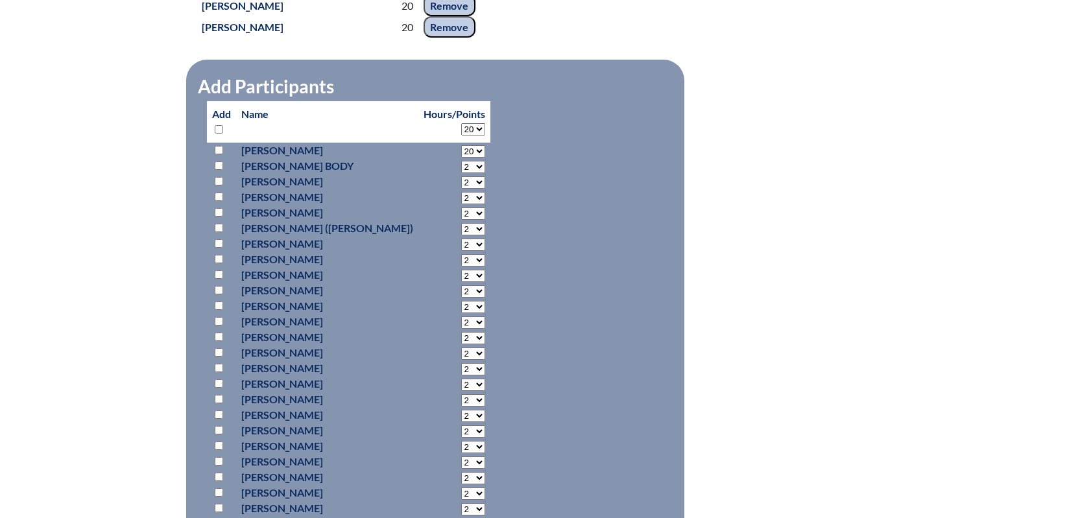
select select "20"
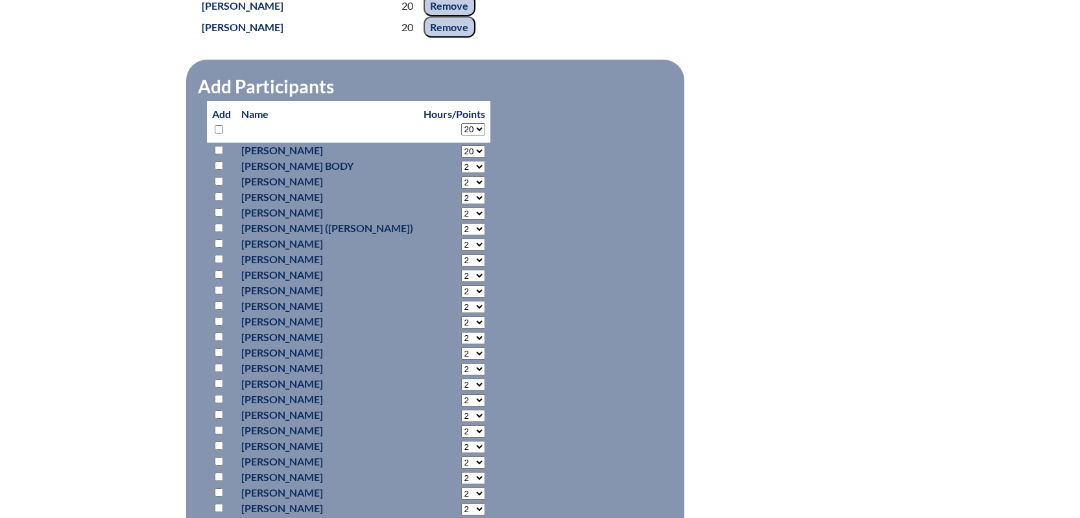
select select "20"
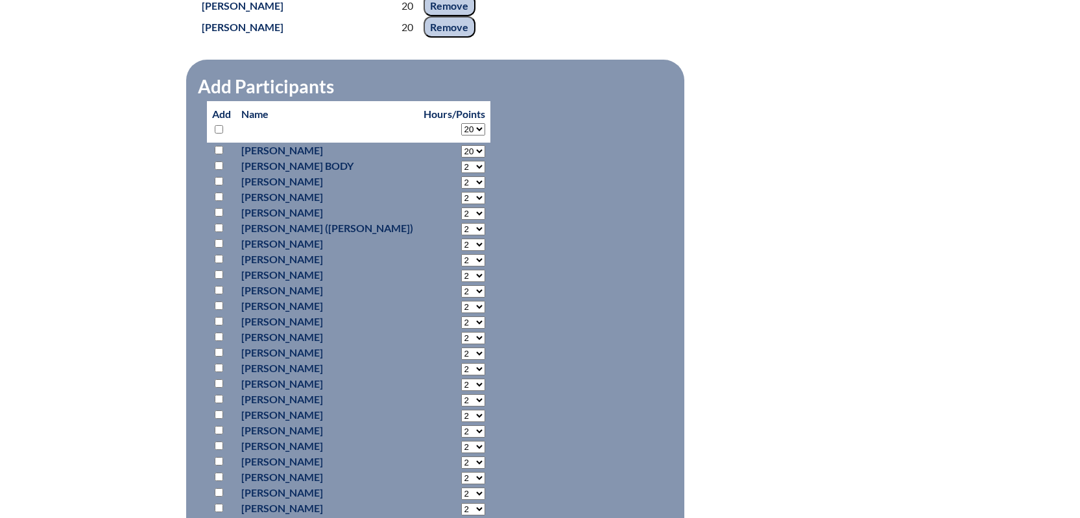
select select "20"
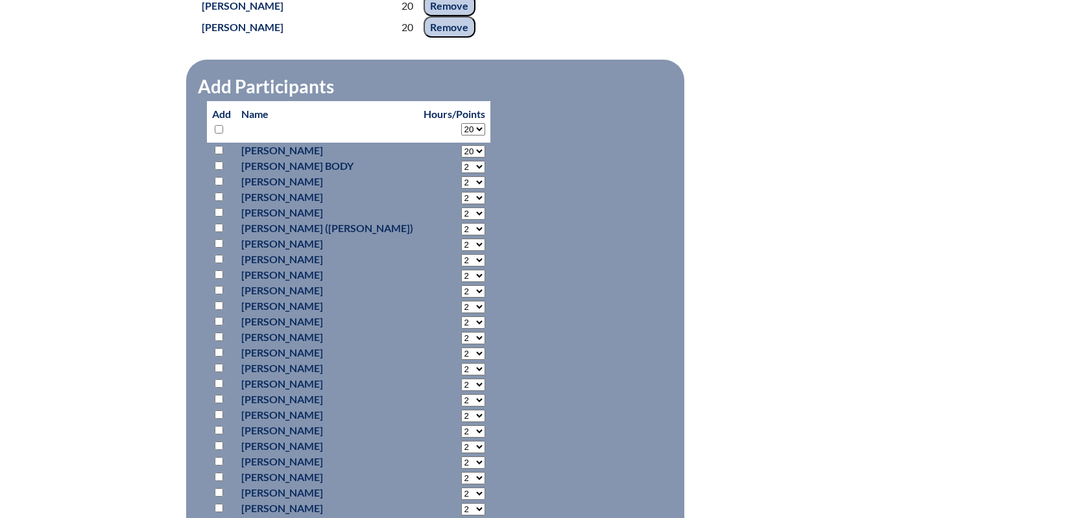
select select "20"
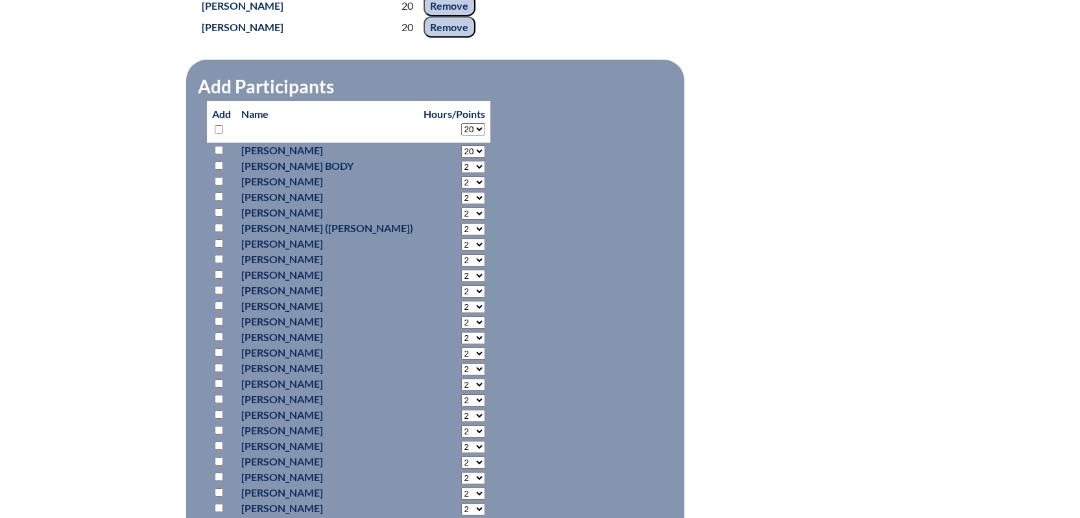
select select "20"
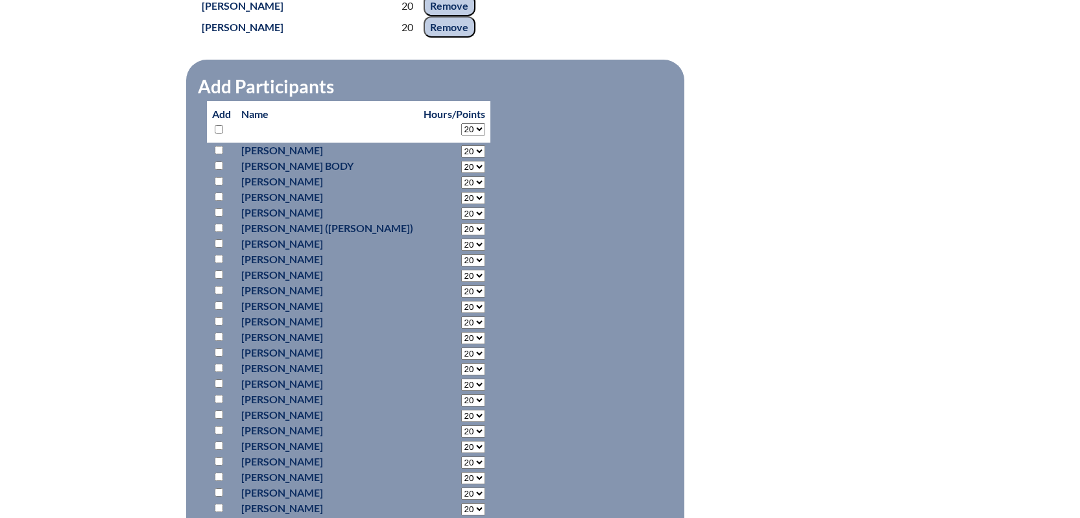
select select "20"
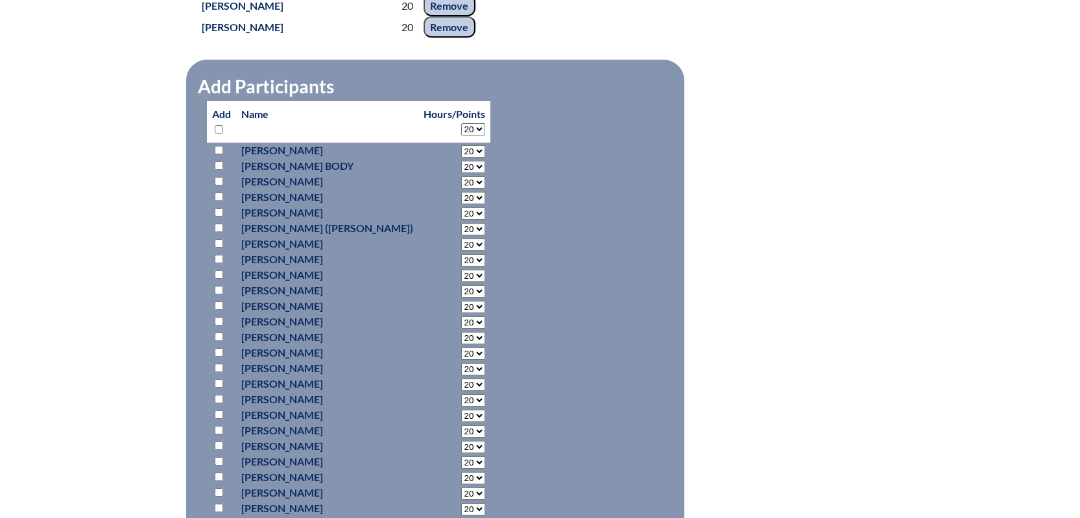
select select "20"
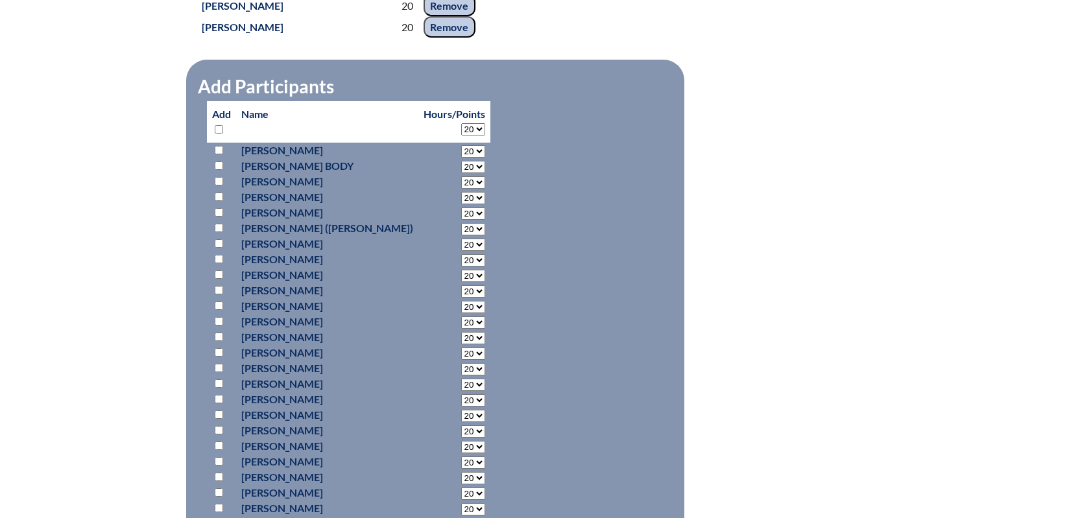
select select "20"
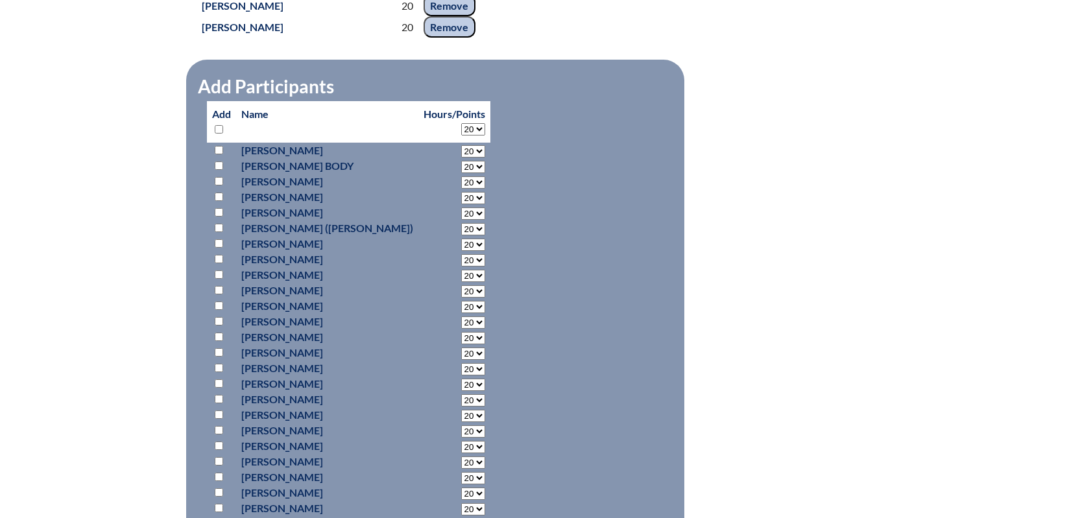
select select "20"
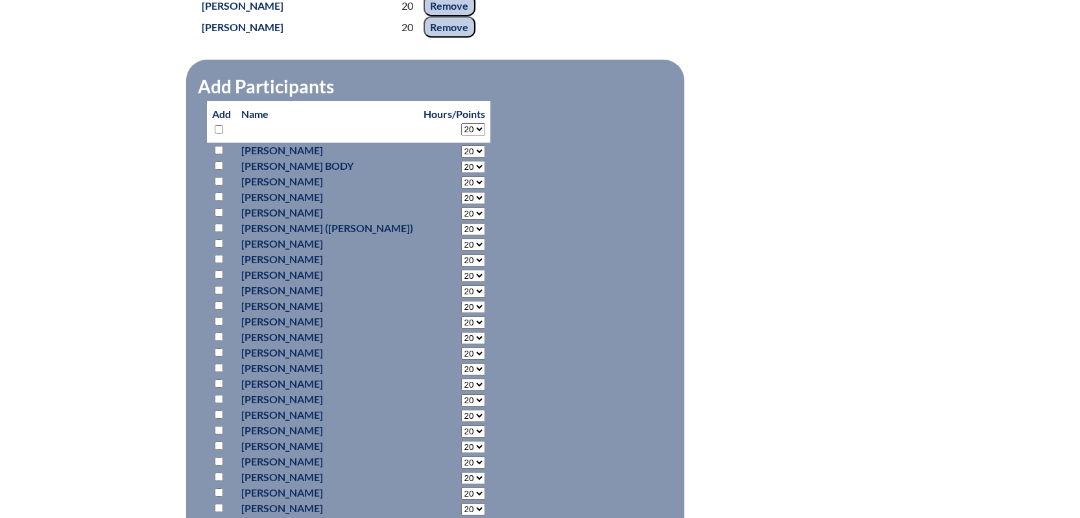
select select "20"
click at [222, 217] on input "checkbox" at bounding box center [219, 212] width 8 height 8
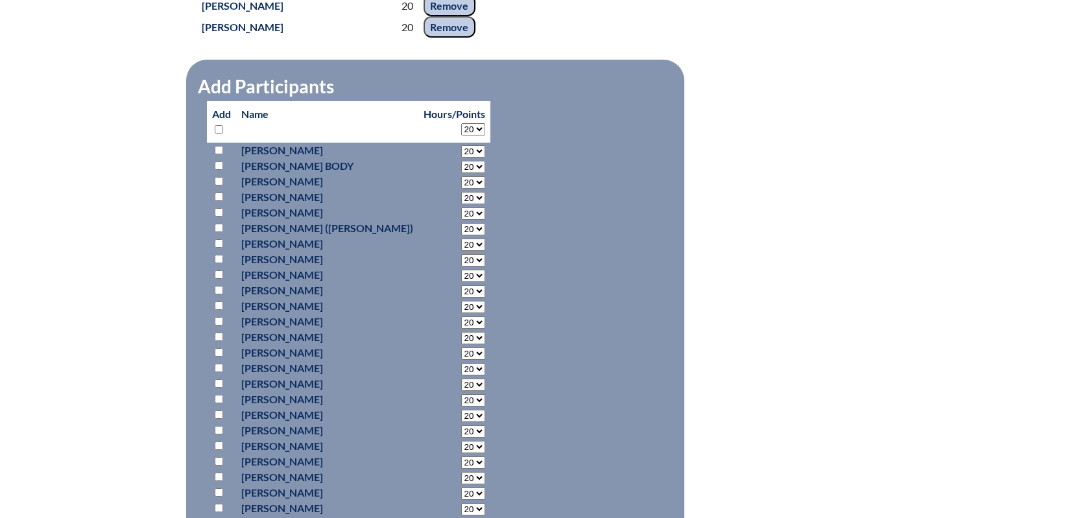
checkbox input "true"
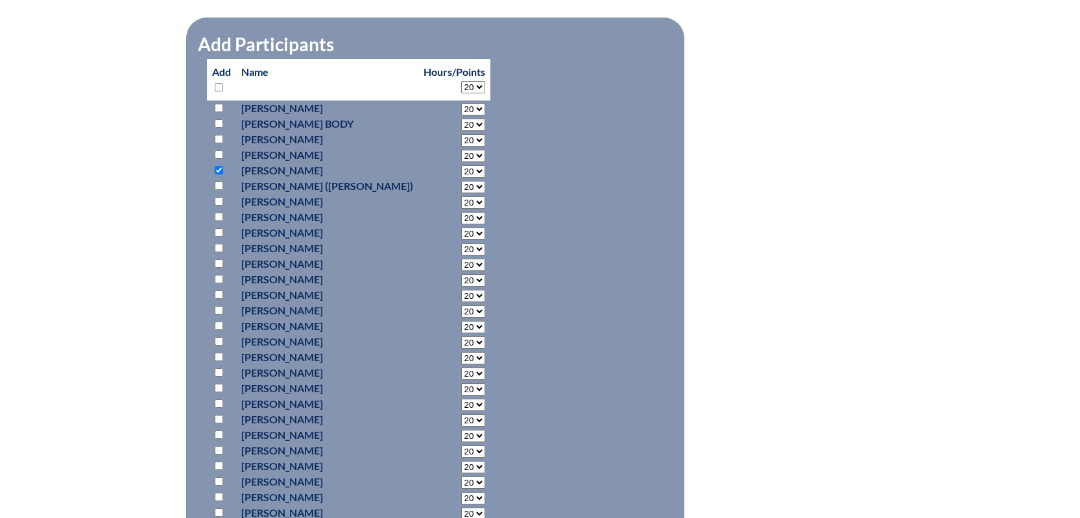
scroll to position [1082, 0]
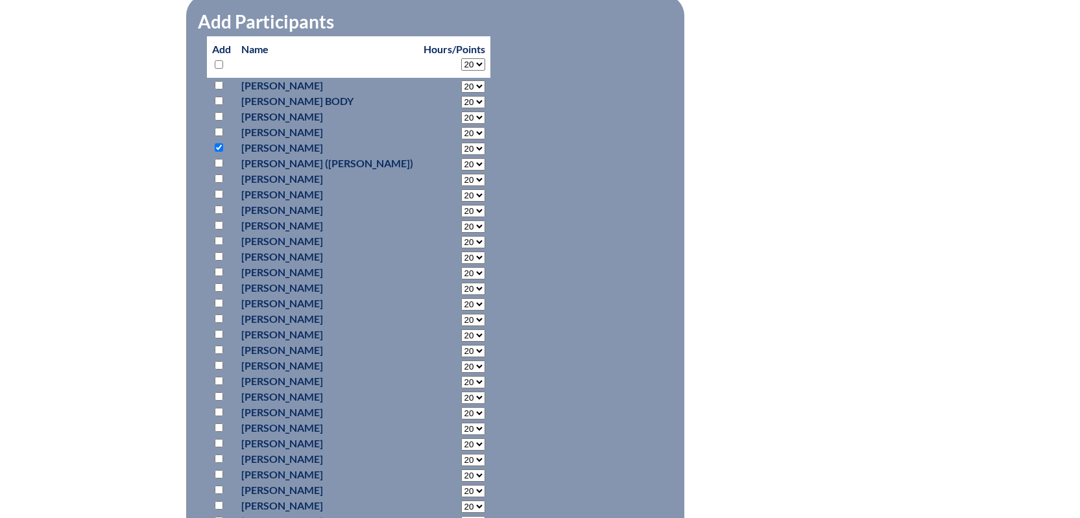
click at [217, 245] on input "checkbox" at bounding box center [219, 241] width 8 height 8
checkbox input "true"
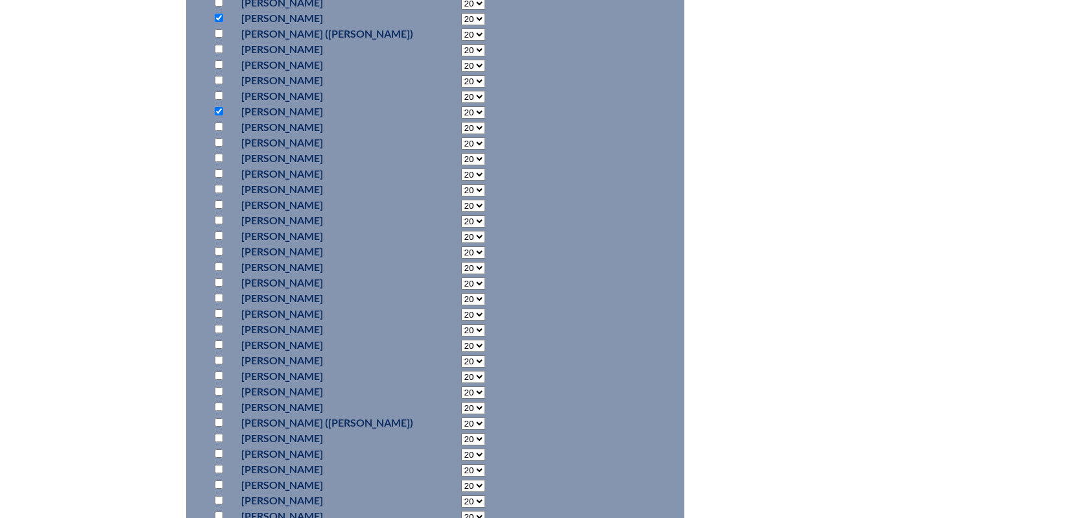
scroll to position [1276, 0]
click at [221, 300] on input "checkbox" at bounding box center [219, 295] width 8 height 8
checkbox input "true"
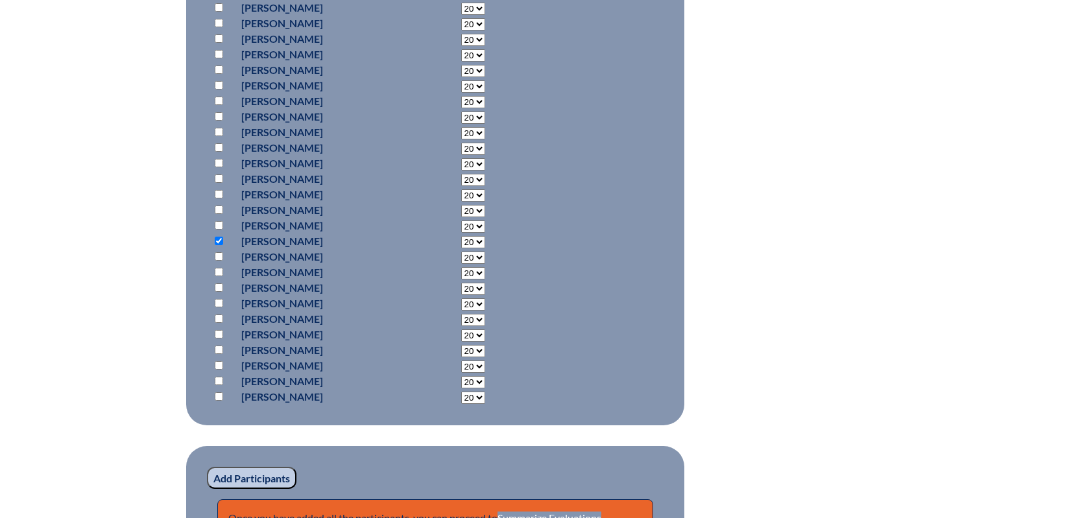
scroll to position [1730, 0]
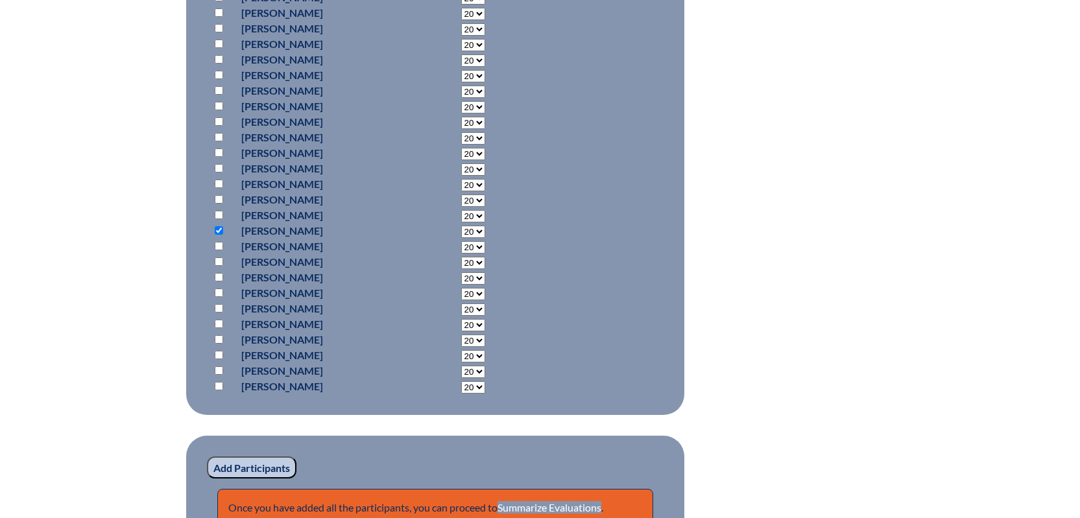
click at [257, 479] on input "Add Participants" at bounding box center [251, 468] width 89 height 22
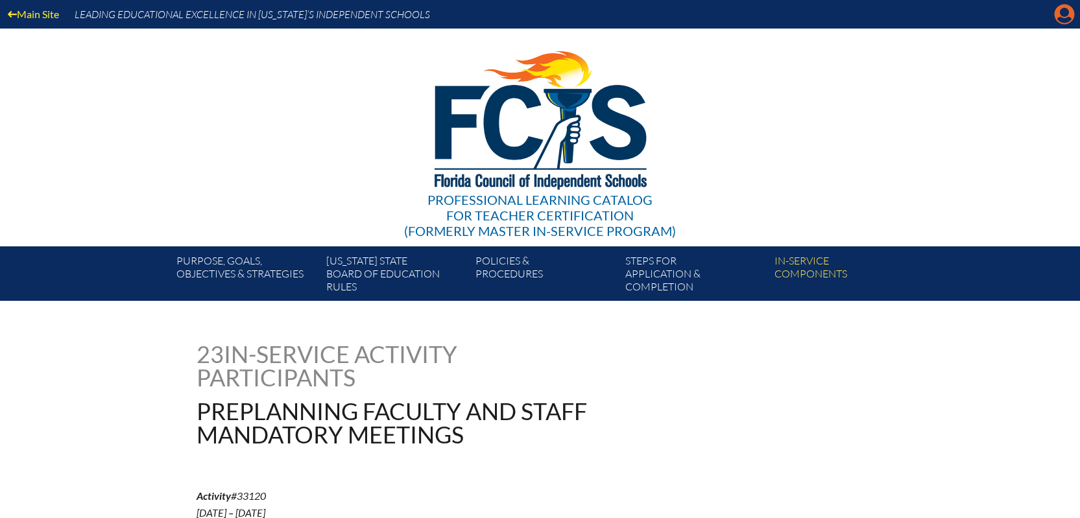
click at [1060, 18] on icon "Manage account" at bounding box center [1064, 14] width 21 height 21
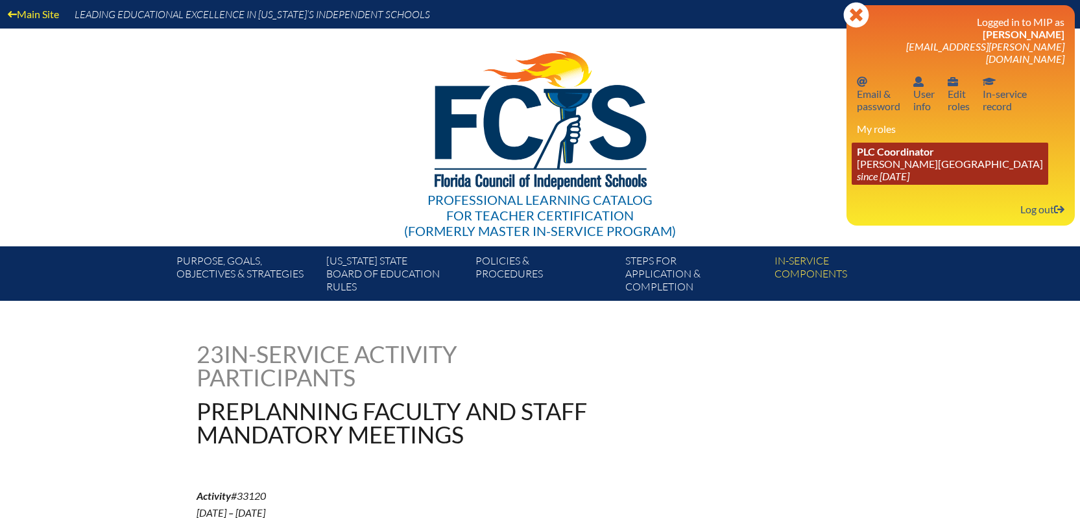
click at [903, 154] on link "PLC Coordinator [PERSON_NAME][GEOGRAPHIC_DATA] since [DATE]" at bounding box center [949, 164] width 196 height 42
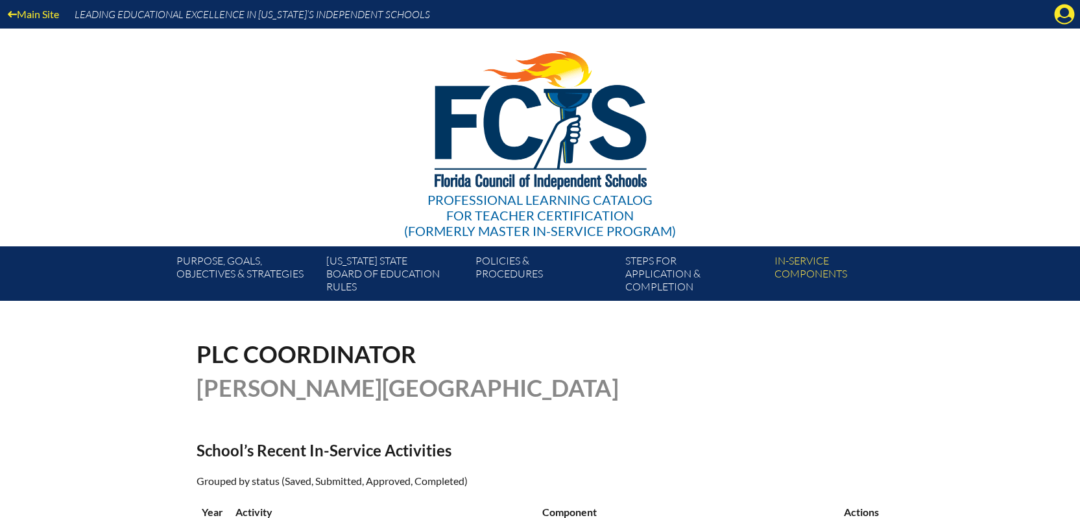
click at [1017, 96] on div "Main Site Leading Educational Excellence in [US_STATE]’s Independent Schools Pr…" at bounding box center [540, 150] width 1080 height 301
click at [1056, 19] on icon at bounding box center [1064, 15] width 20 height 20
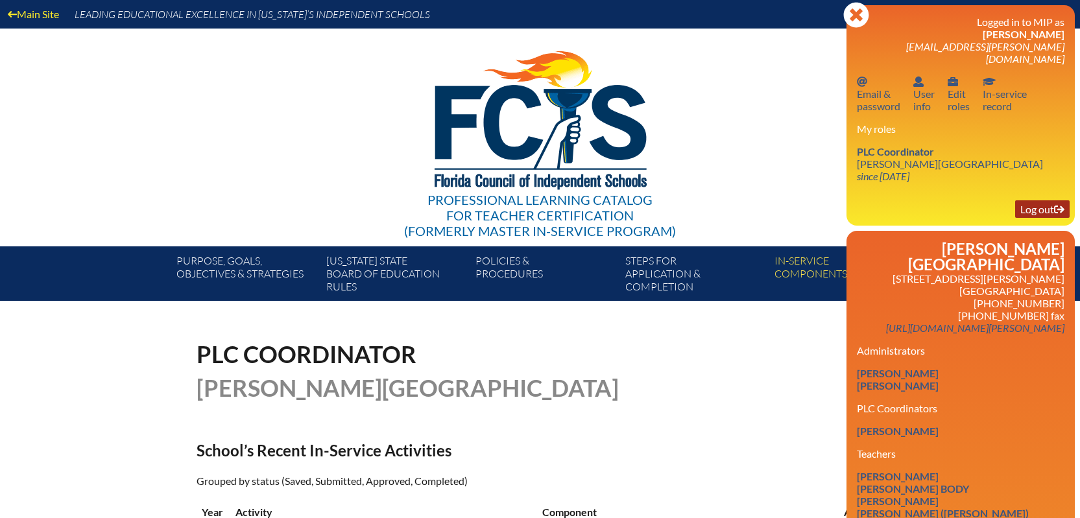
click at [1021, 200] on link "Log out Log out" at bounding box center [1042, 209] width 54 height 18
